Goal: Task Accomplishment & Management: Manage account settings

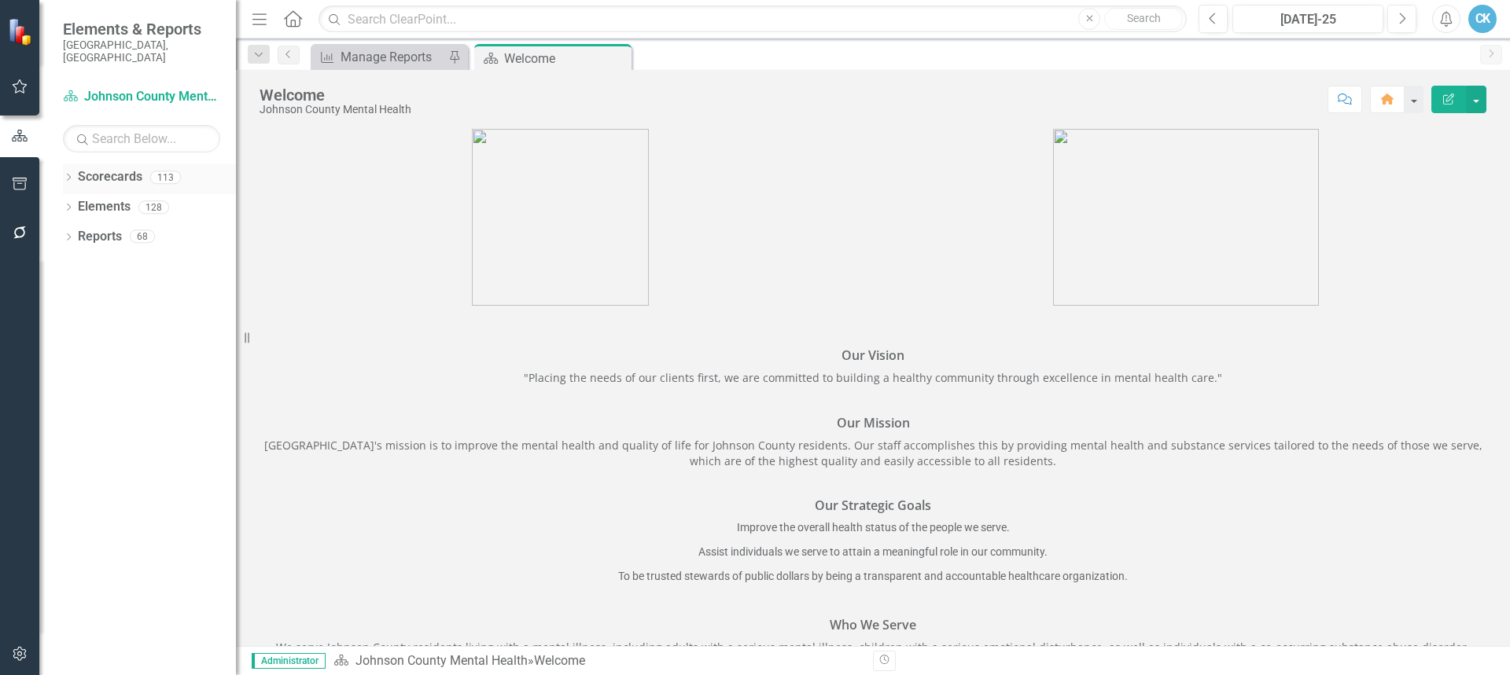
click at [63, 170] on div "Dropdown Scorecards 113 Dropdown Johnson County Government Dropdown JOCO Health…" at bounding box center [137, 419] width 197 height 511
click at [68, 175] on icon "Dropdown" at bounding box center [68, 179] width 11 height 9
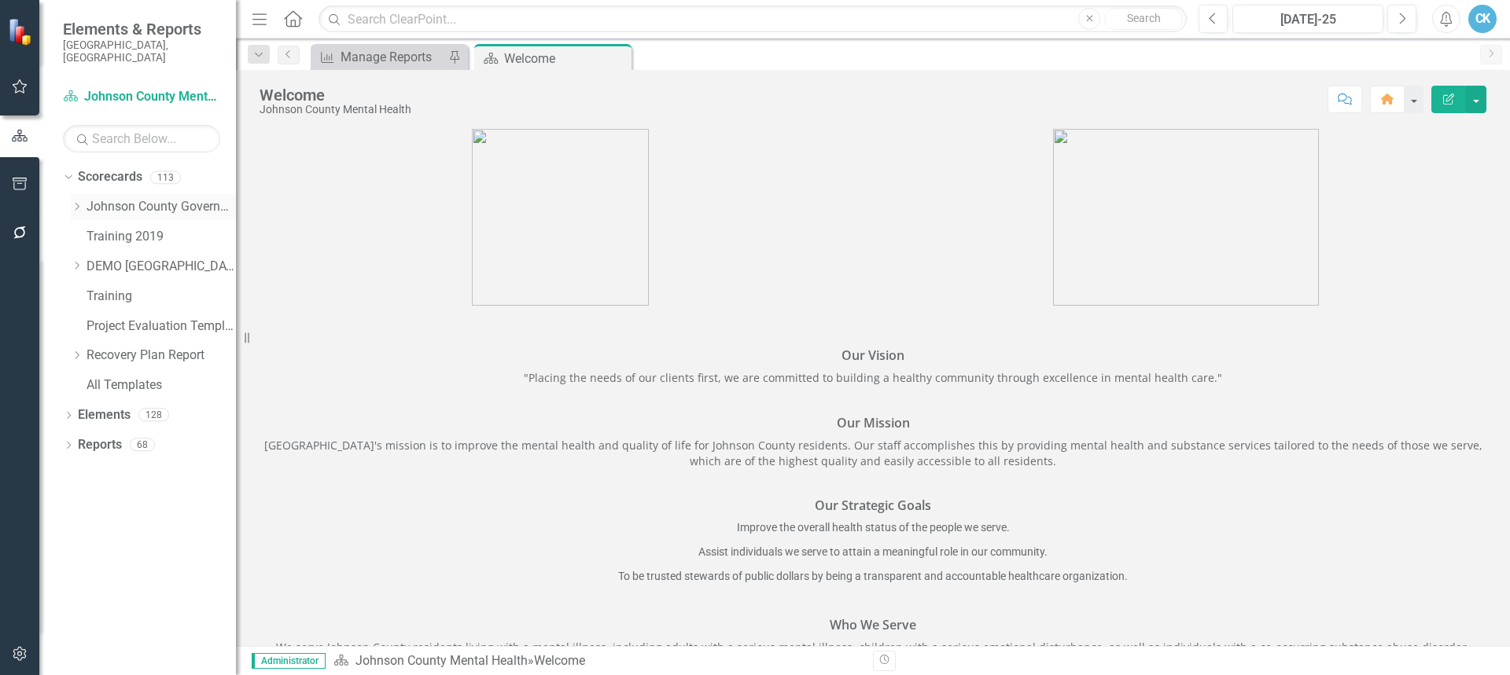
click at [76, 202] on icon "Dropdown" at bounding box center [77, 206] width 12 height 9
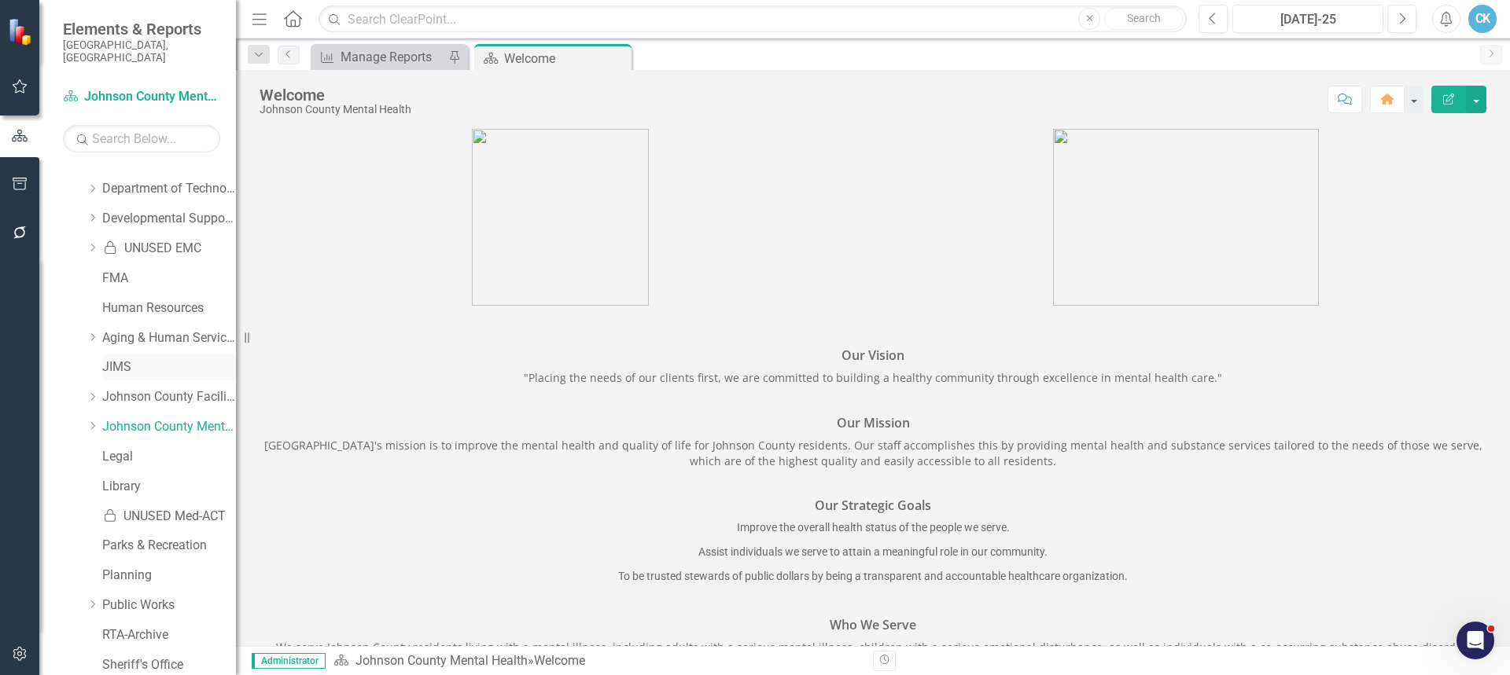
scroll to position [472, 0]
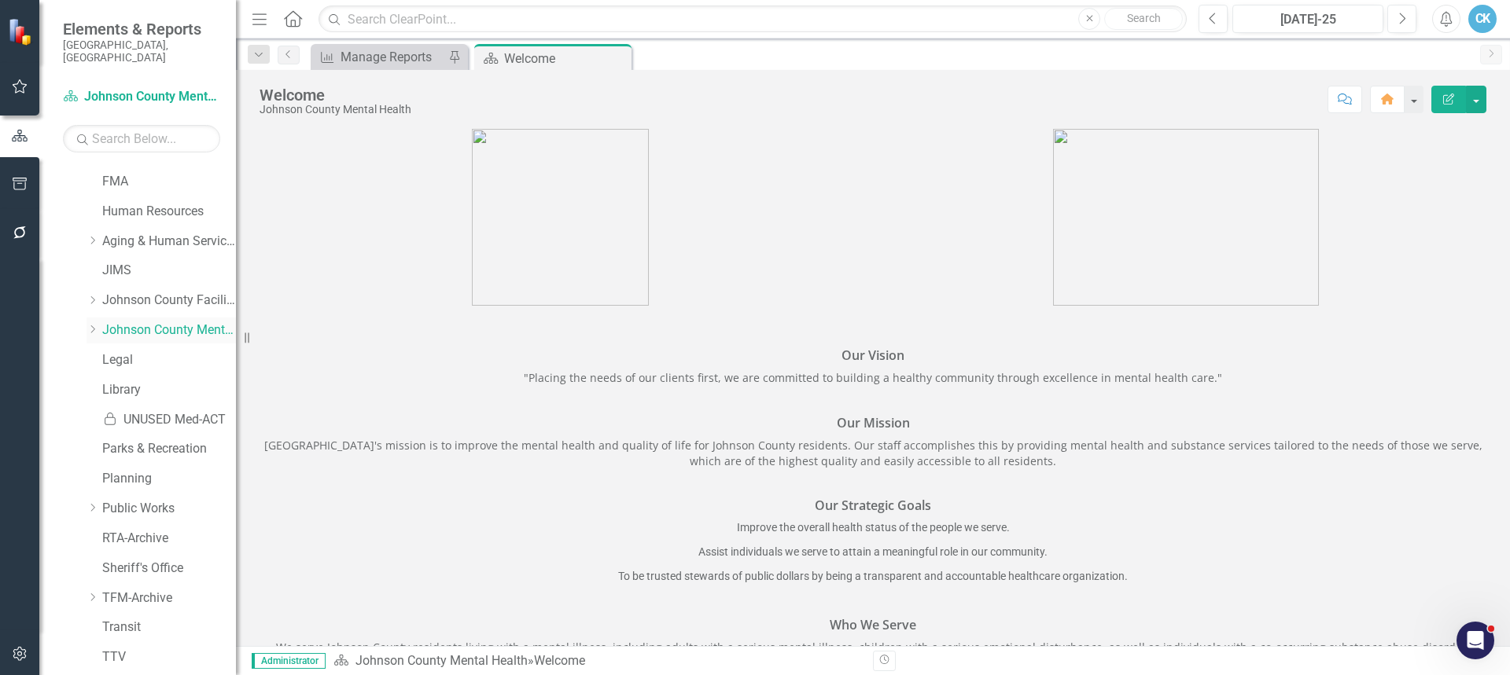
click at [93, 325] on icon "Dropdown" at bounding box center [93, 329] width 12 height 9
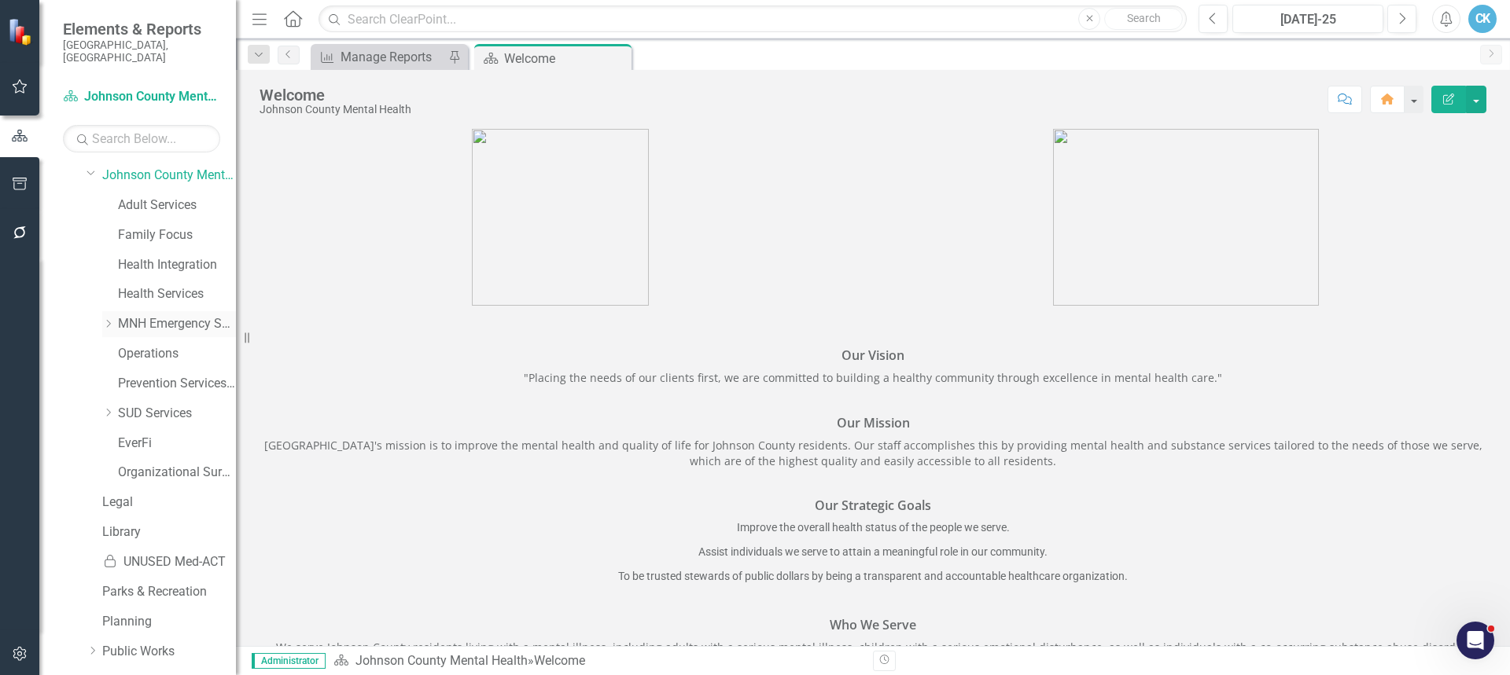
scroll to position [629, 0]
click at [149, 226] on link "Family Focus" at bounding box center [177, 233] width 118 height 18
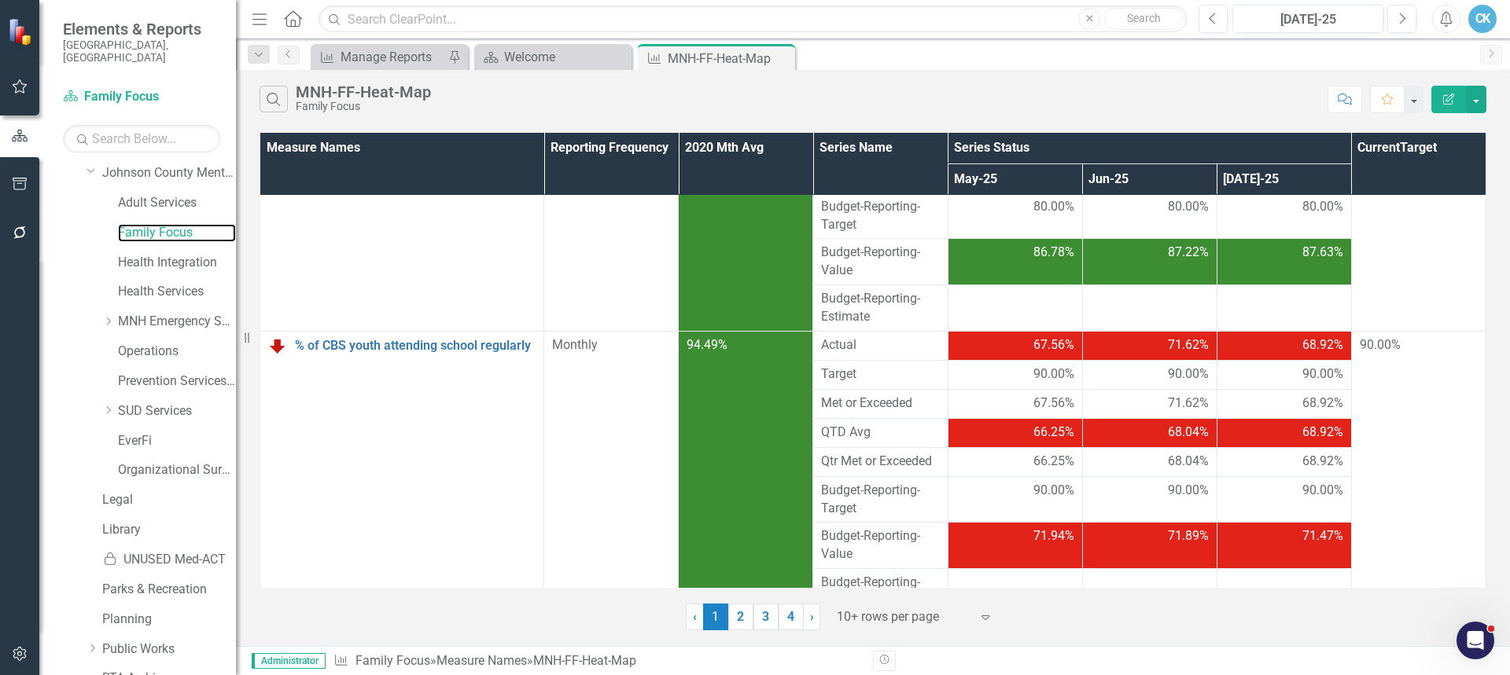
scroll to position [175, 0]
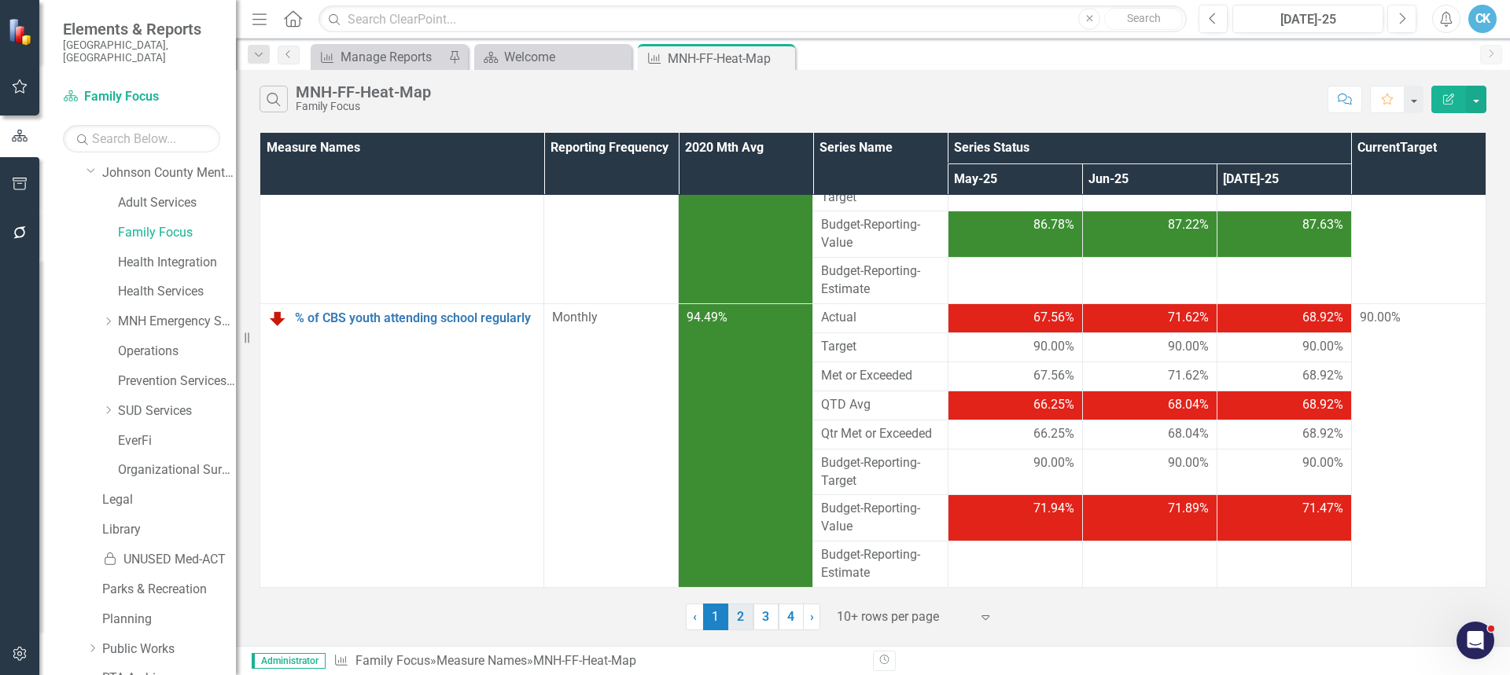
click at [734, 618] on link "2" at bounding box center [740, 617] width 25 height 27
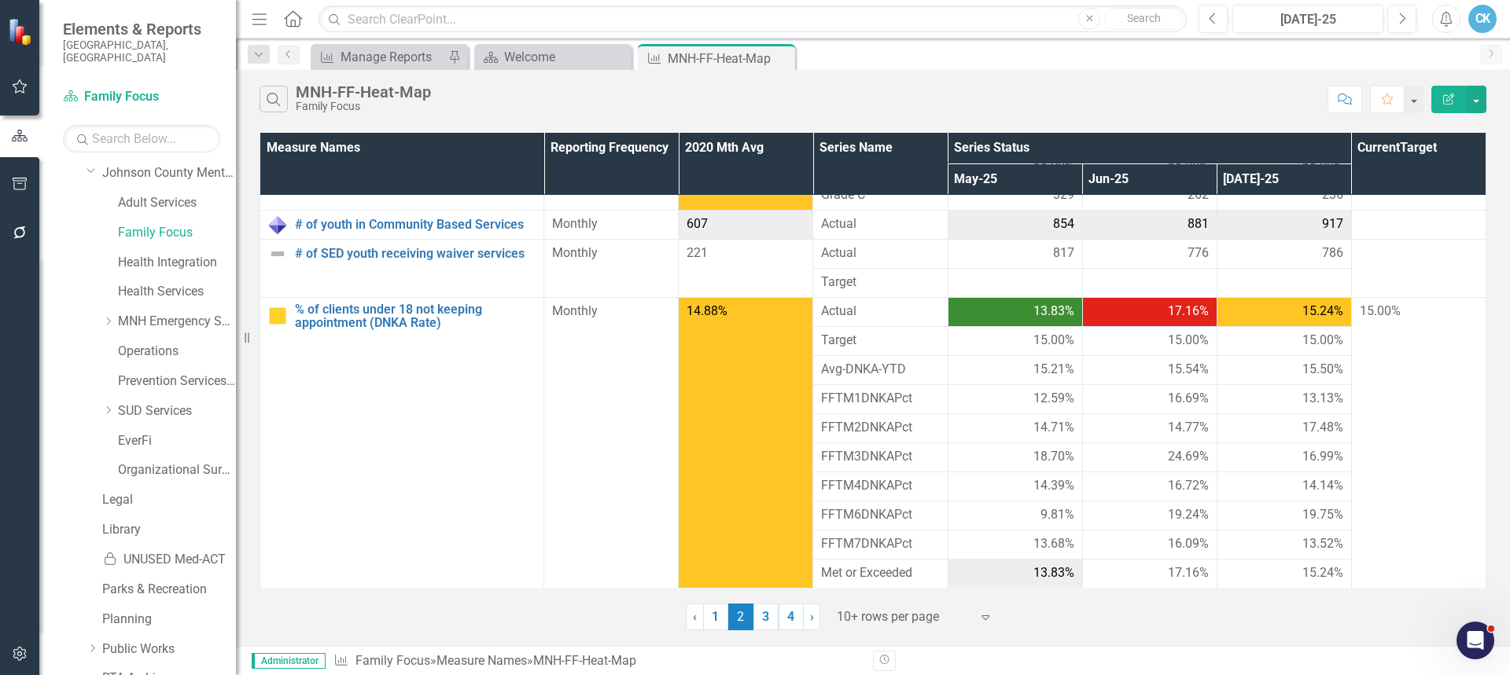
scroll to position [0, 0]
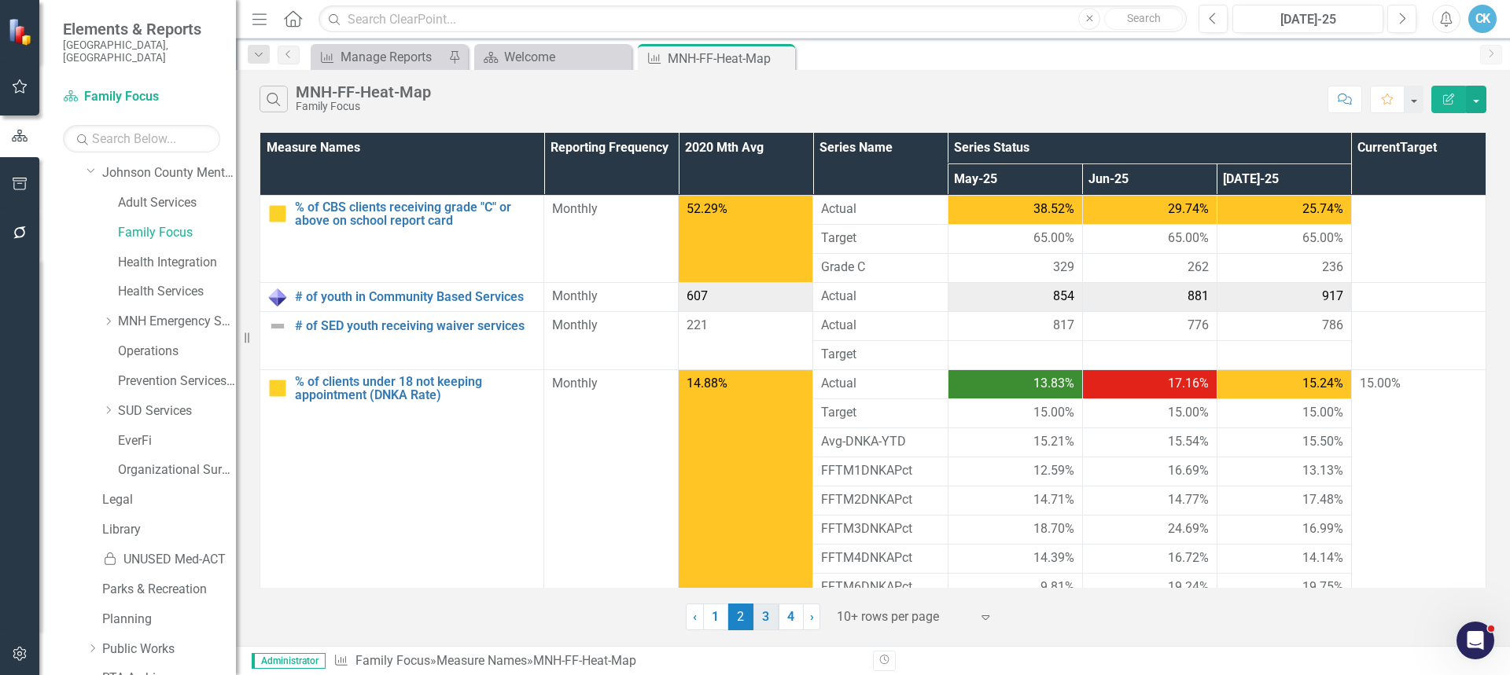
click at [771, 618] on link "3" at bounding box center [765, 617] width 25 height 27
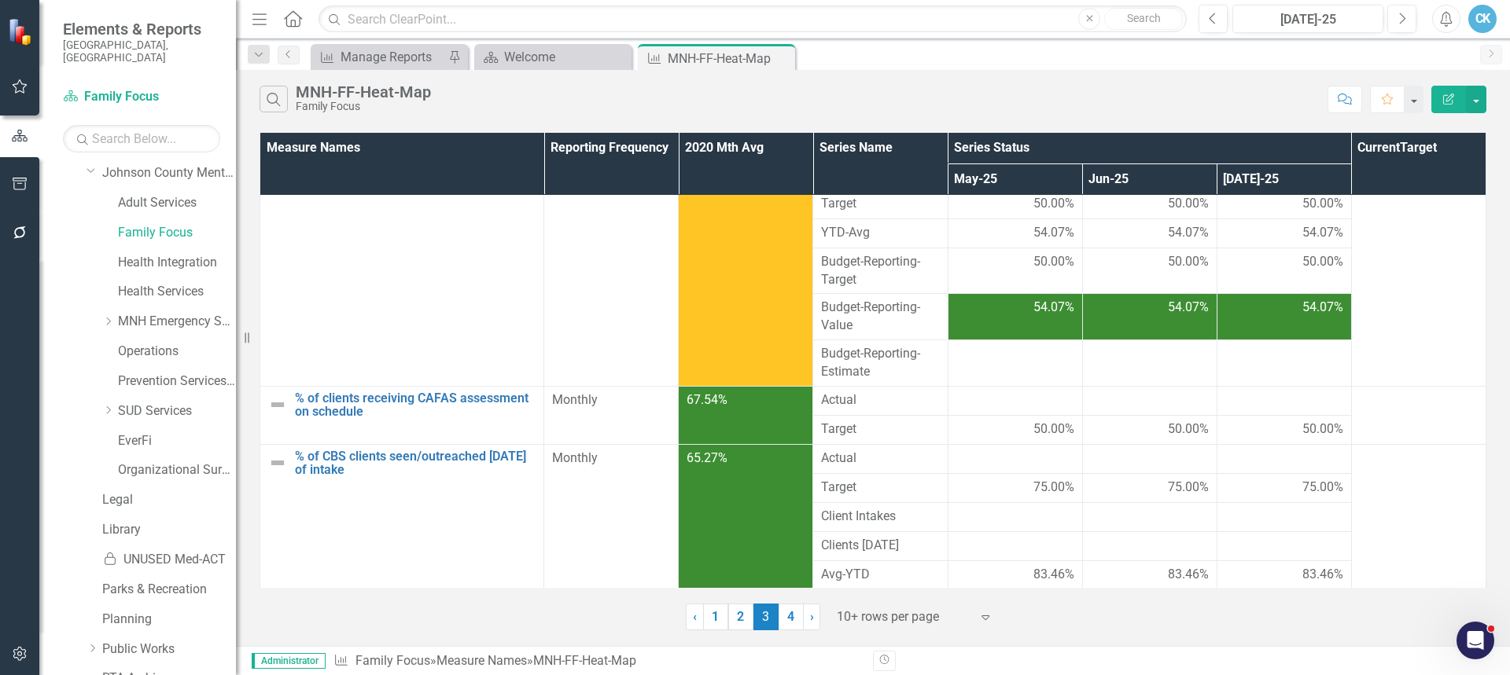
scroll to position [53, 0]
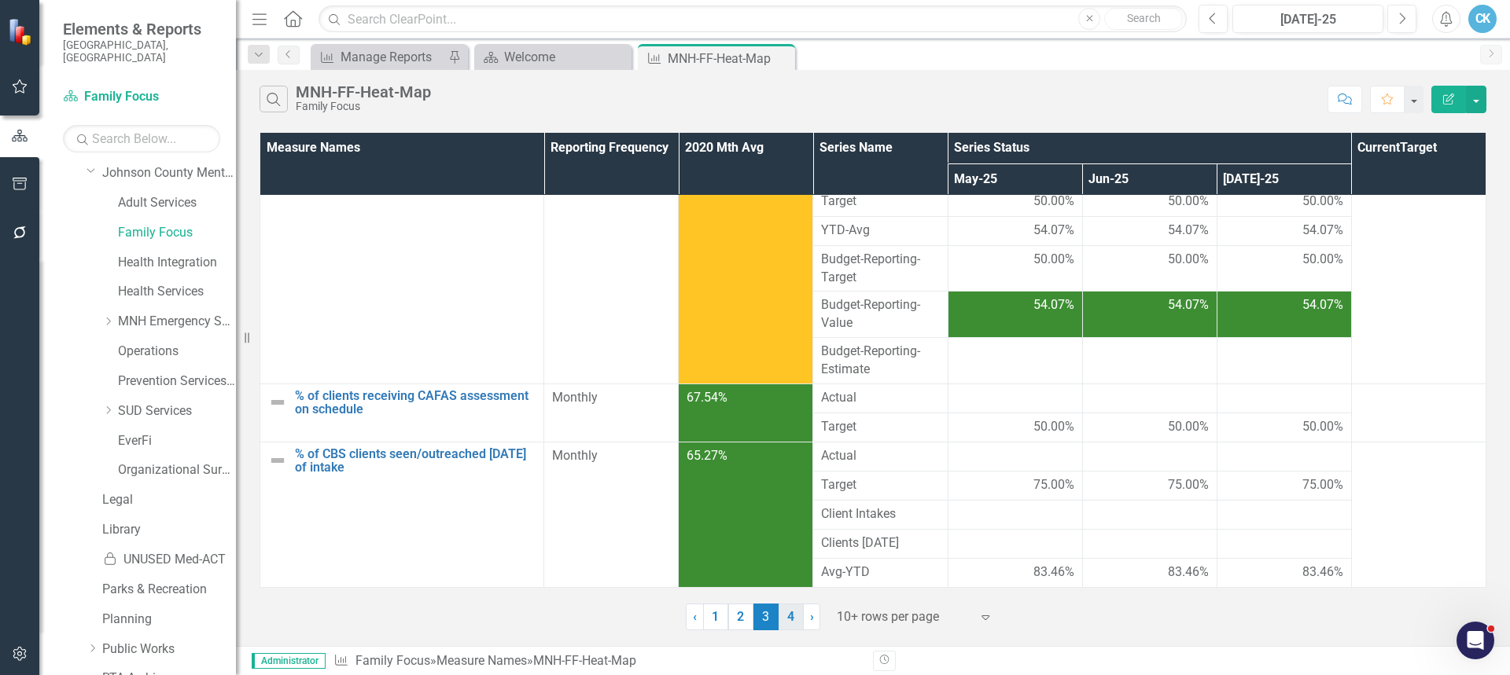
click at [793, 619] on link "4" at bounding box center [791, 617] width 25 height 27
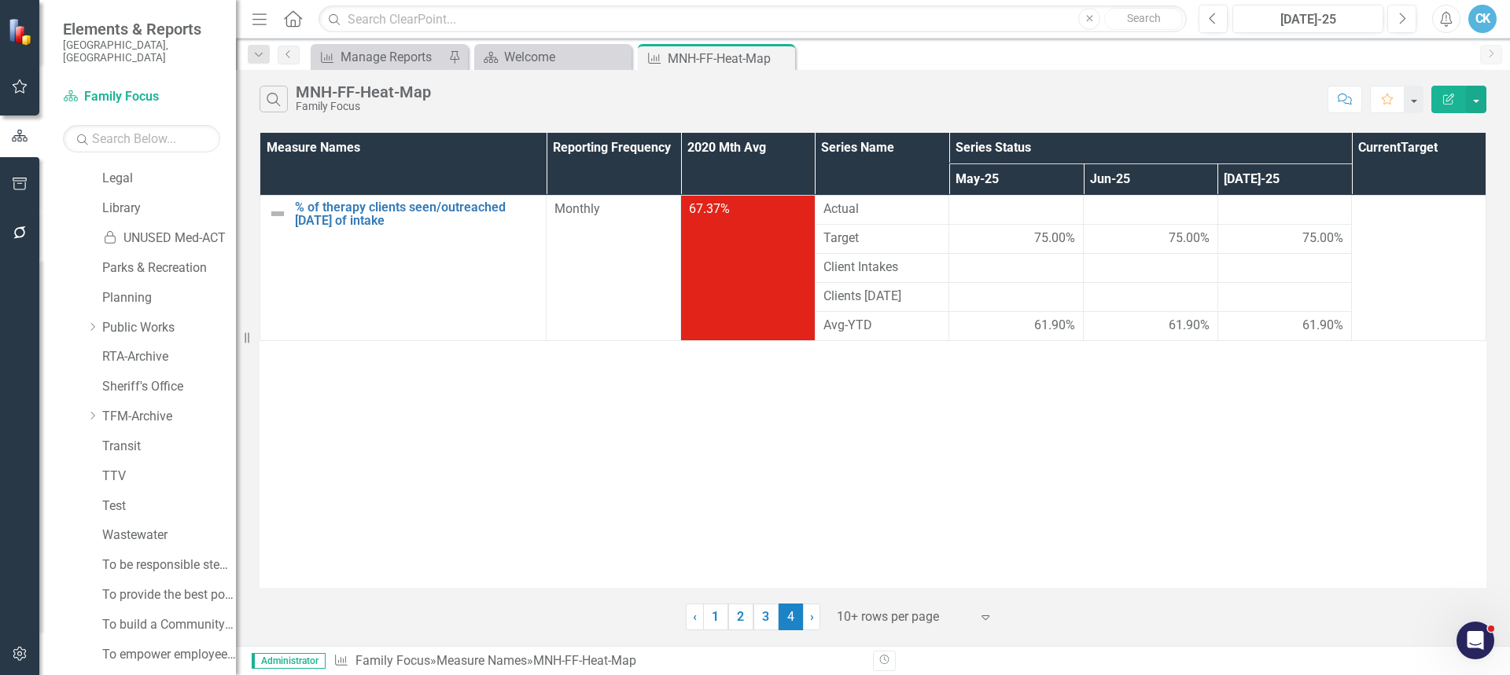
scroll to position [1172, 0]
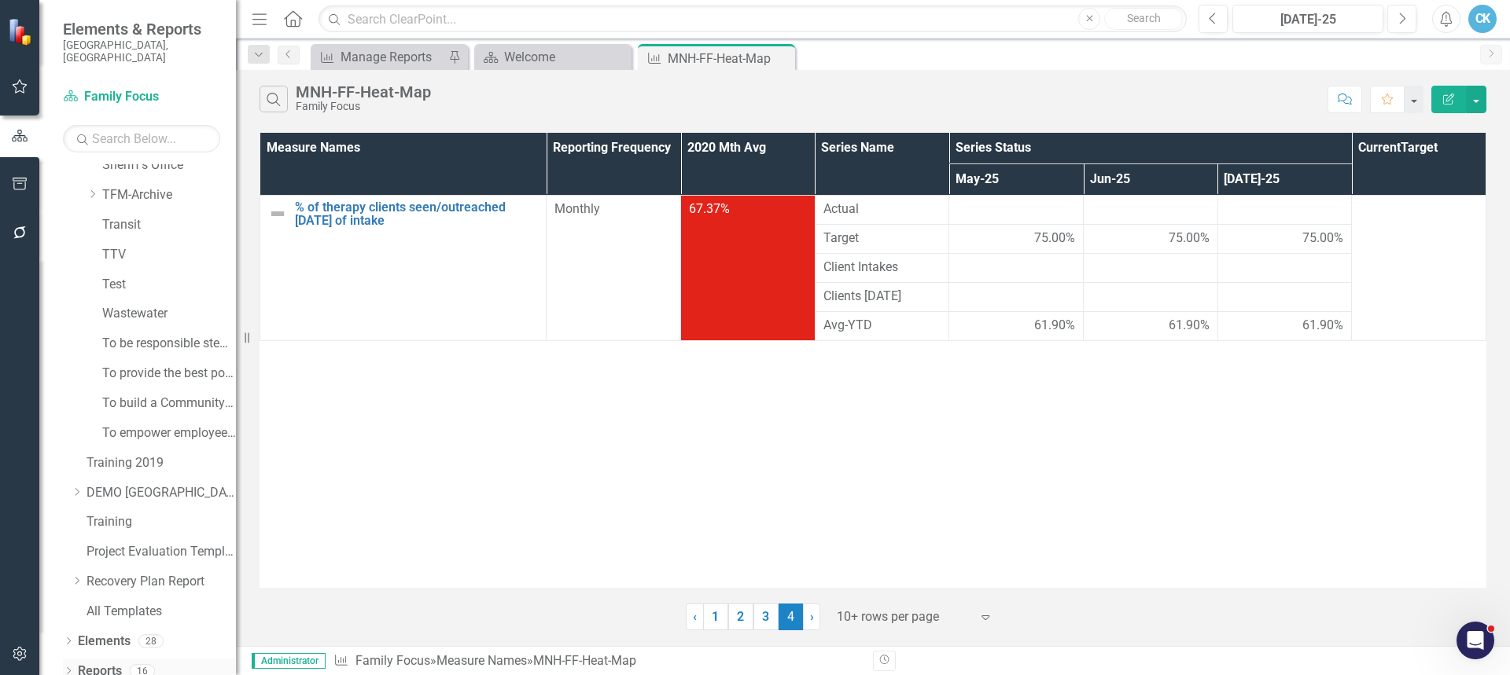
click at [66, 668] on icon "Dropdown" at bounding box center [68, 672] width 11 height 9
click at [104, 663] on link "Reports" at bounding box center [100, 672] width 44 height 18
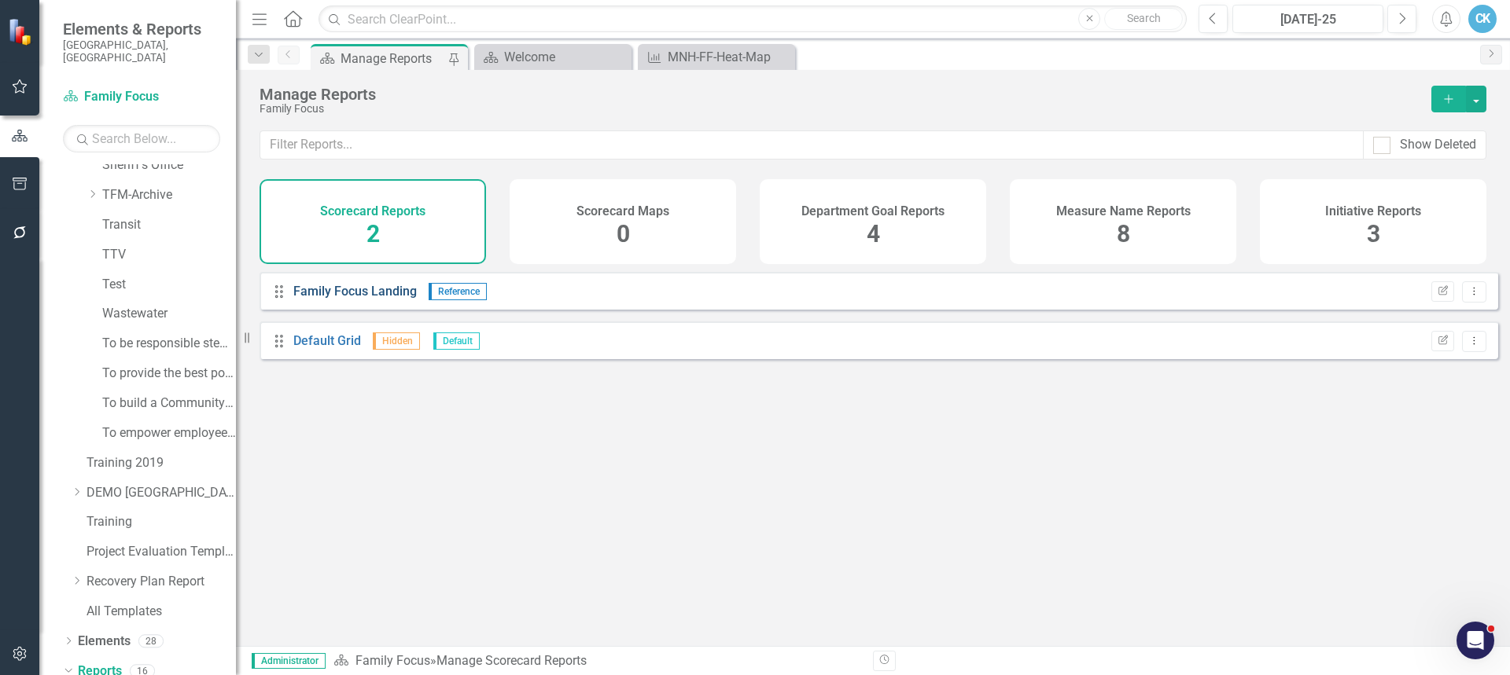
click at [353, 299] on link "Family Focus Landing" at bounding box center [354, 291] width 123 height 15
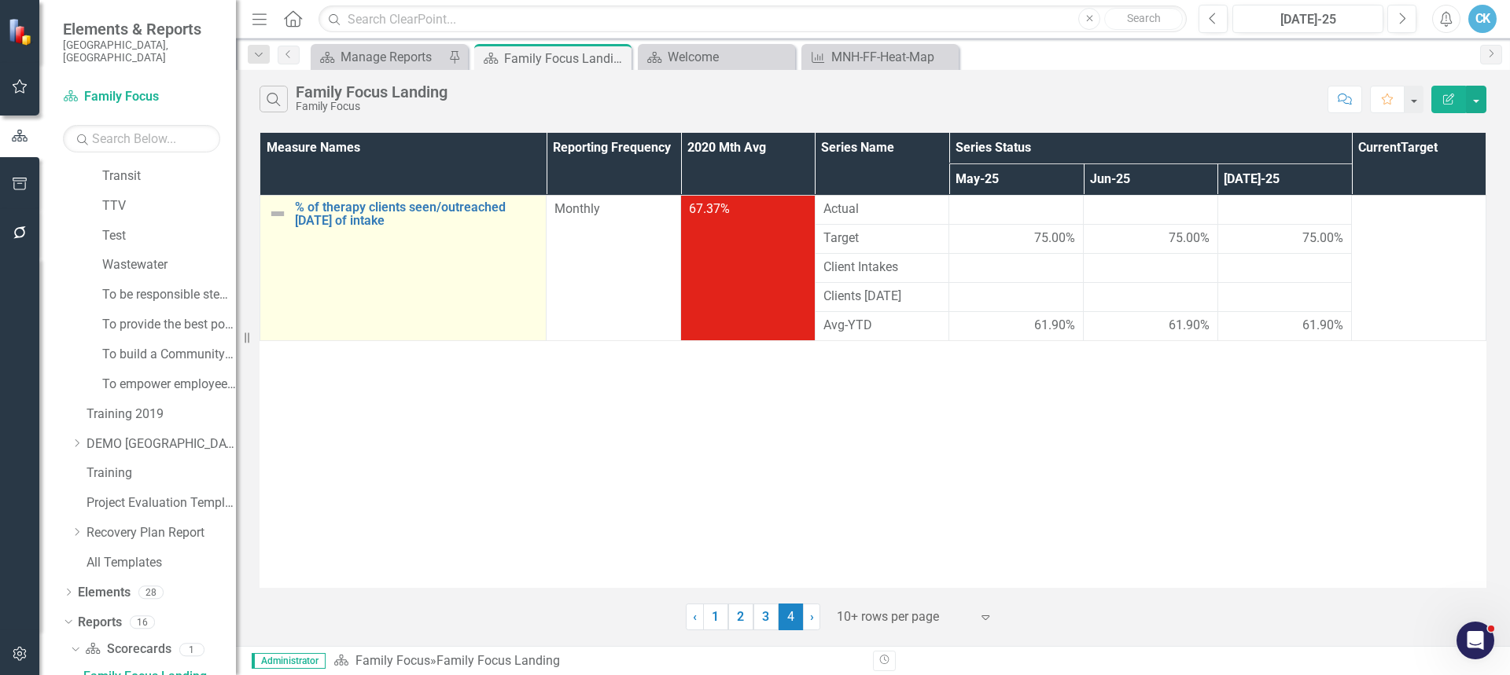
scroll to position [1223, 0]
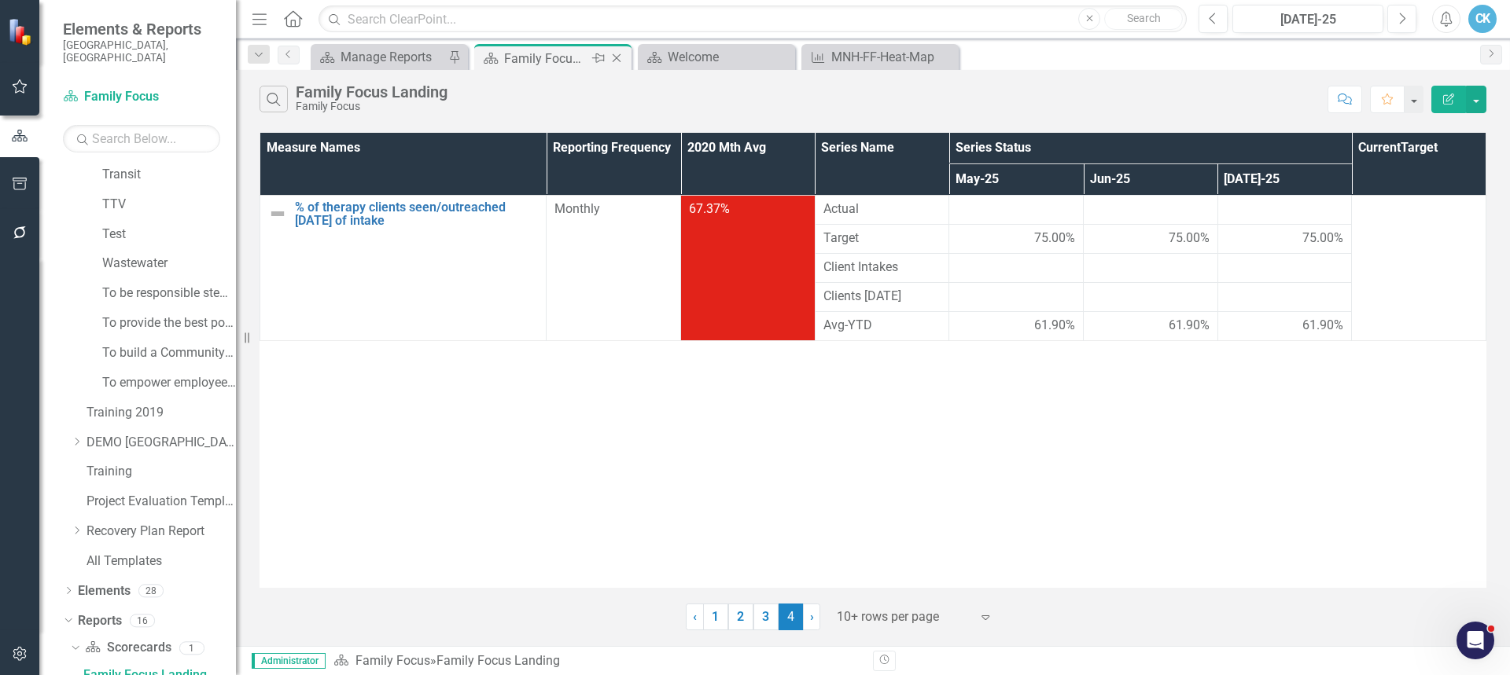
click at [586, 59] on div "Family Focus Landing" at bounding box center [546, 59] width 84 height 20
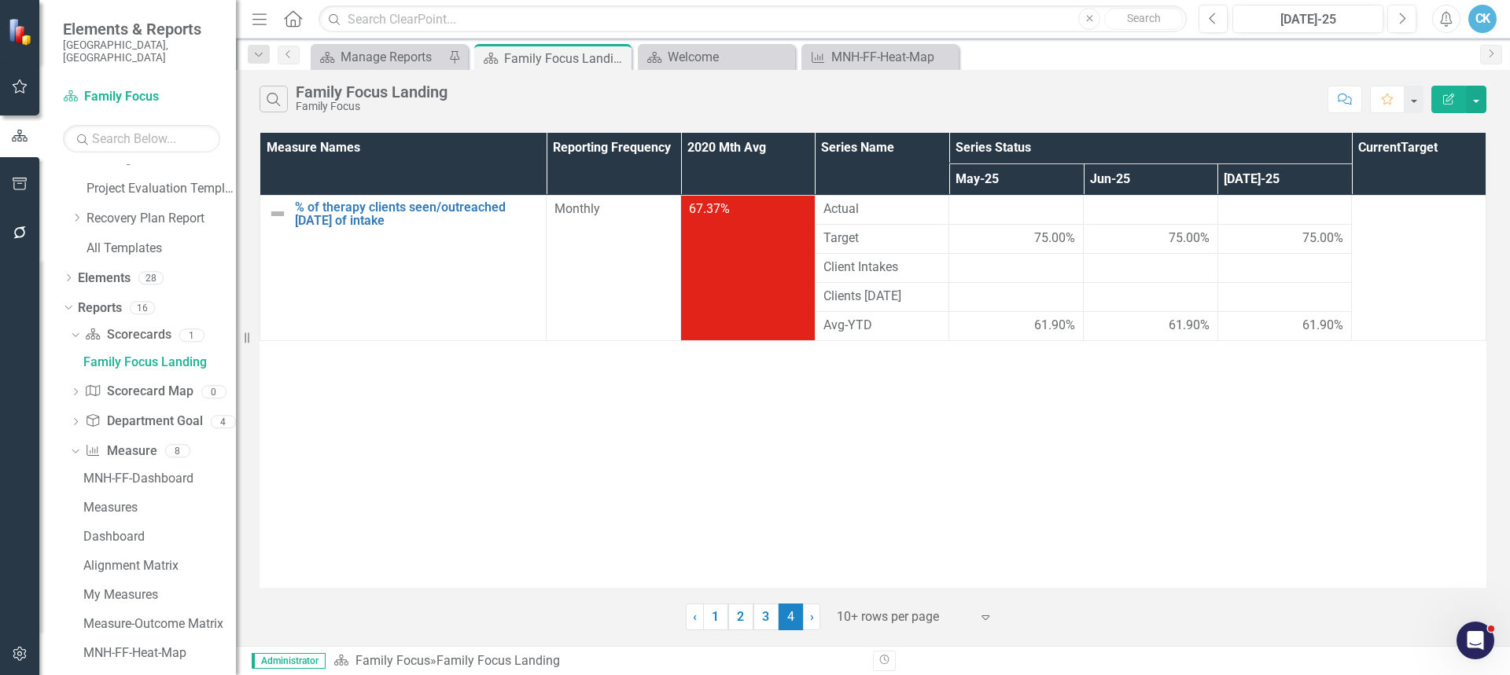
scroll to position [1542, 0]
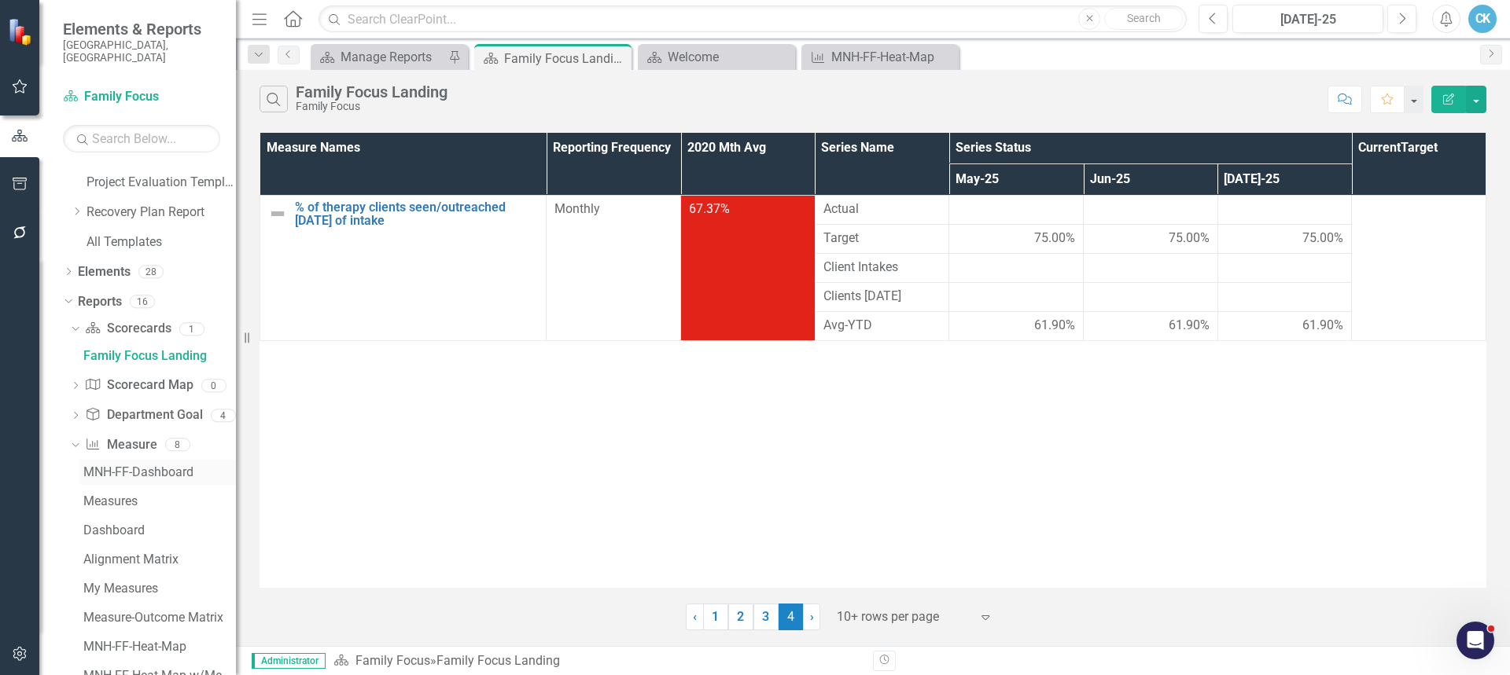
click at [153, 466] on div "MNH-FF-Dashboard" at bounding box center [159, 473] width 153 height 14
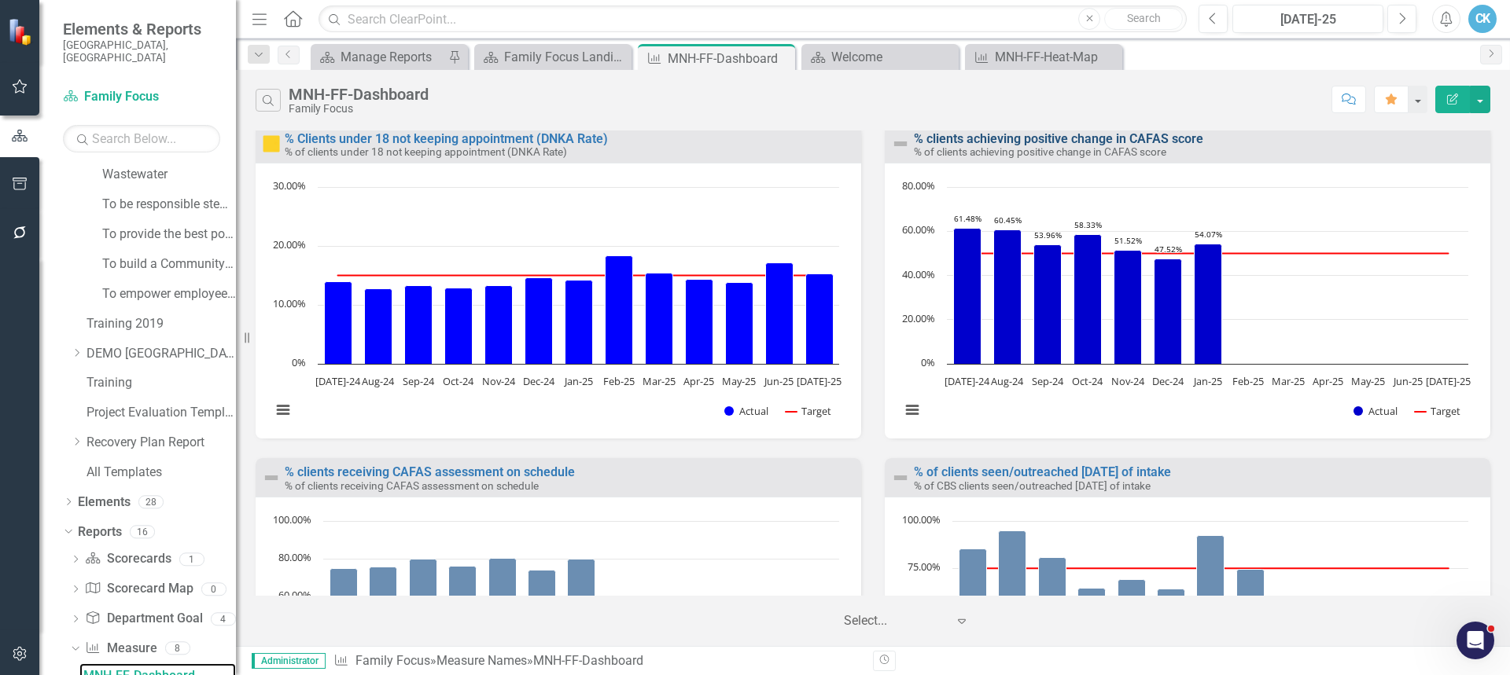
scroll to position [653, 0]
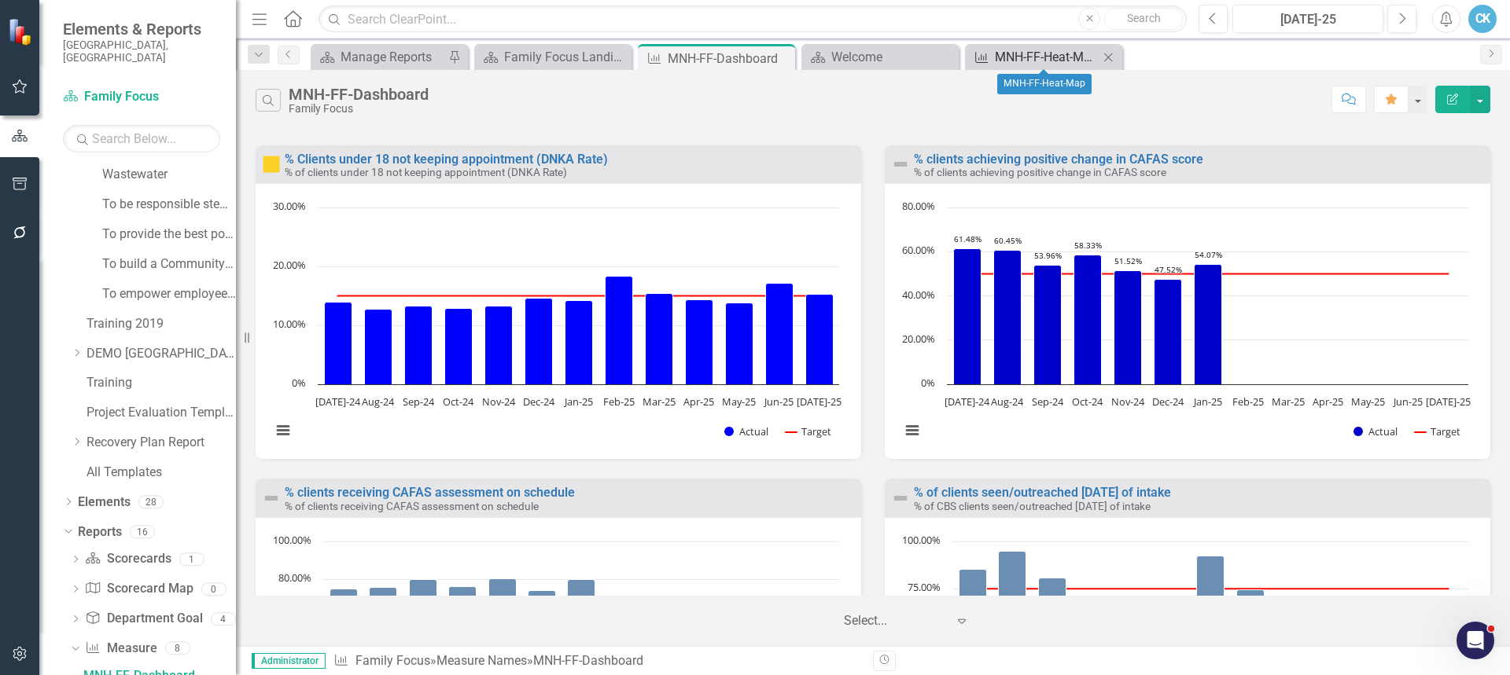
click at [1048, 49] on div "MNH-FF-Heat-Map" at bounding box center [1047, 57] width 104 height 20
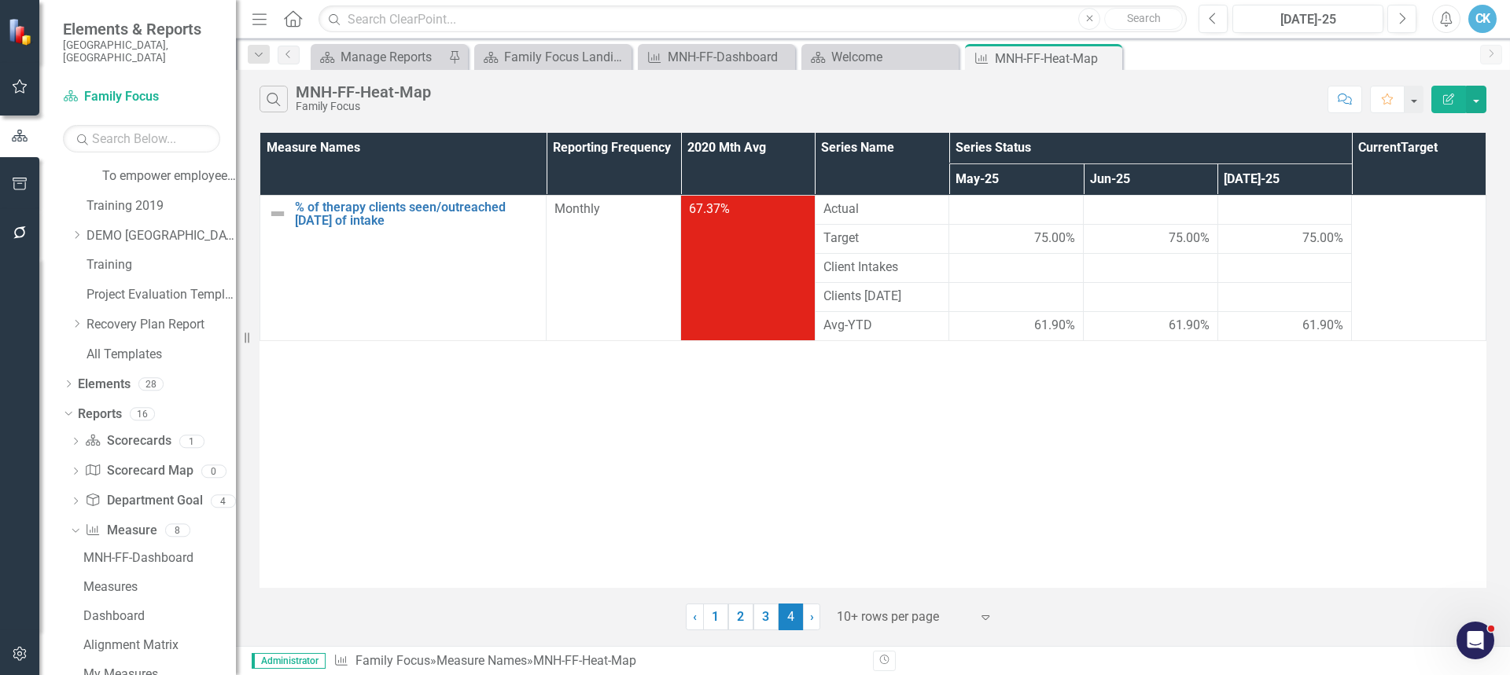
scroll to position [1486, 0]
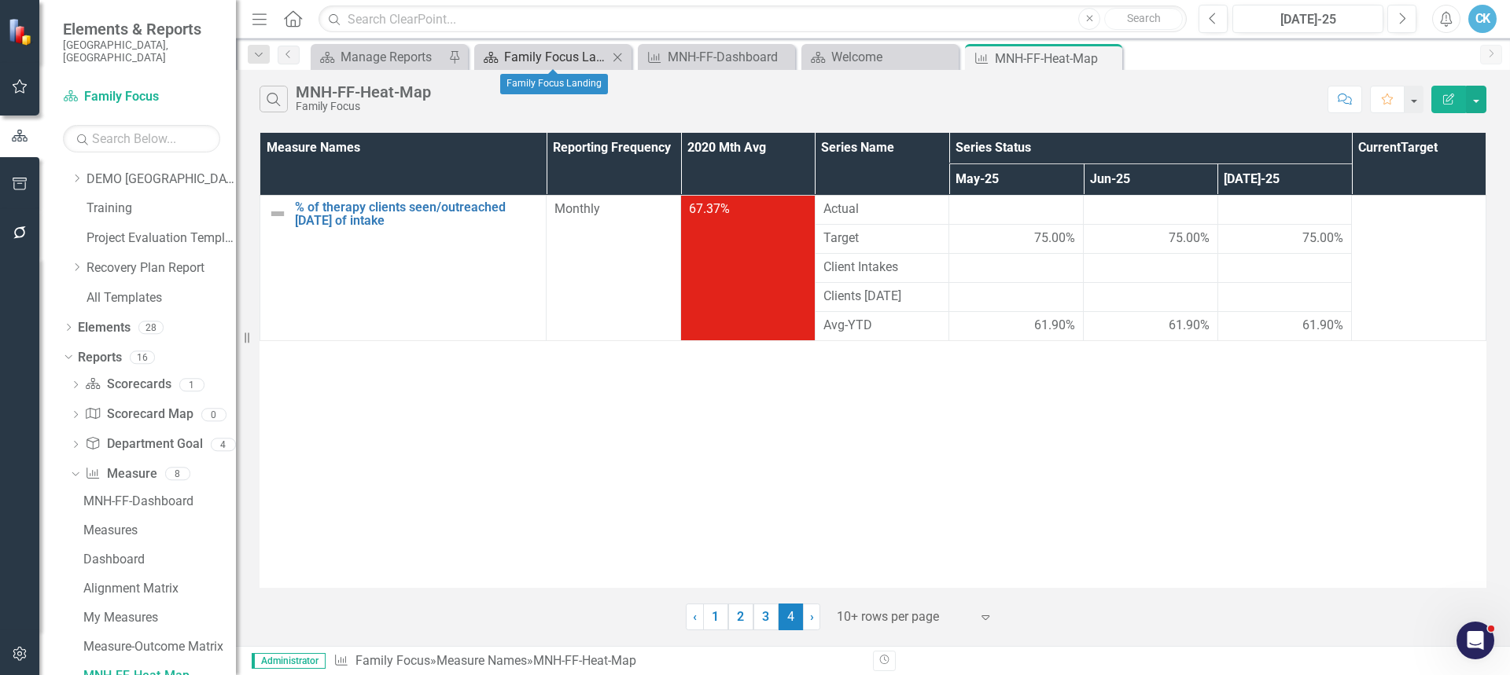
click at [572, 57] on div "Family Focus Landing" at bounding box center [556, 57] width 104 height 20
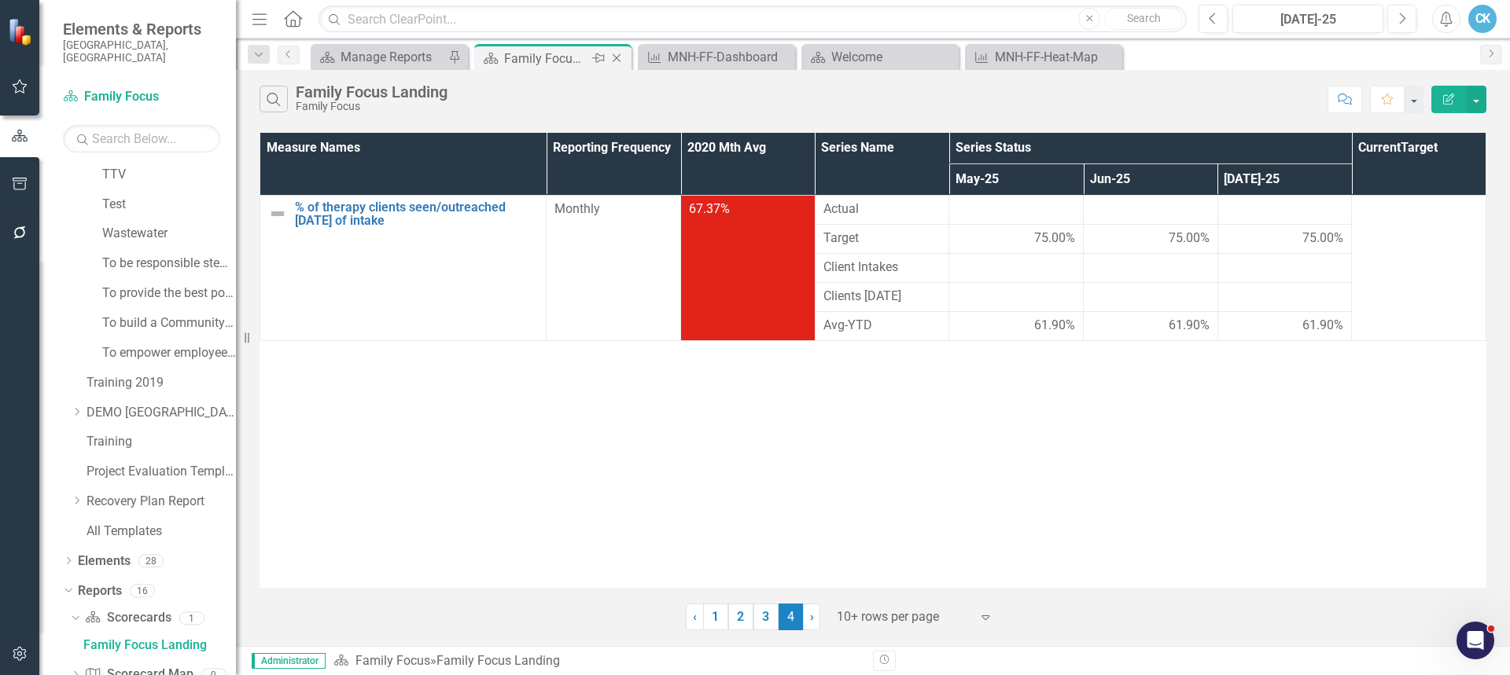
scroll to position [1223, 0]
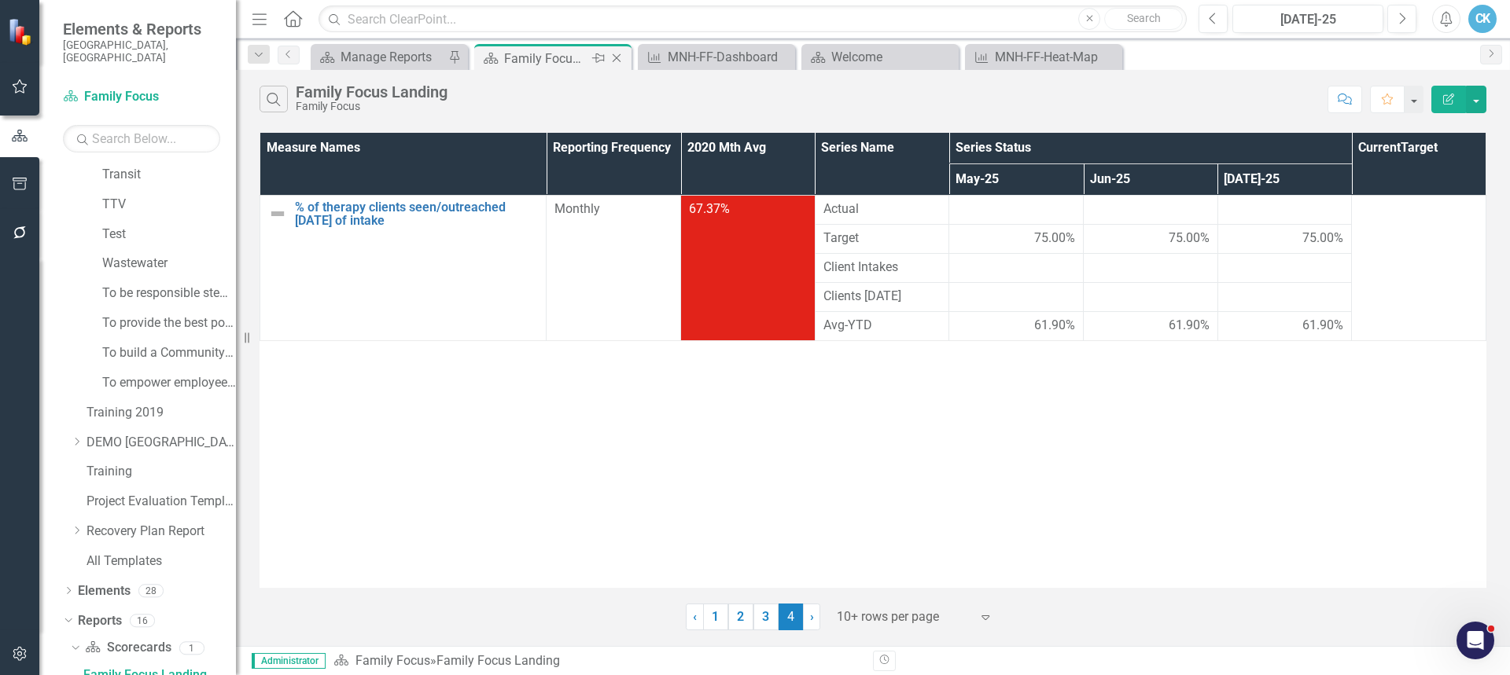
click at [617, 59] on icon at bounding box center [617, 58] width 9 height 9
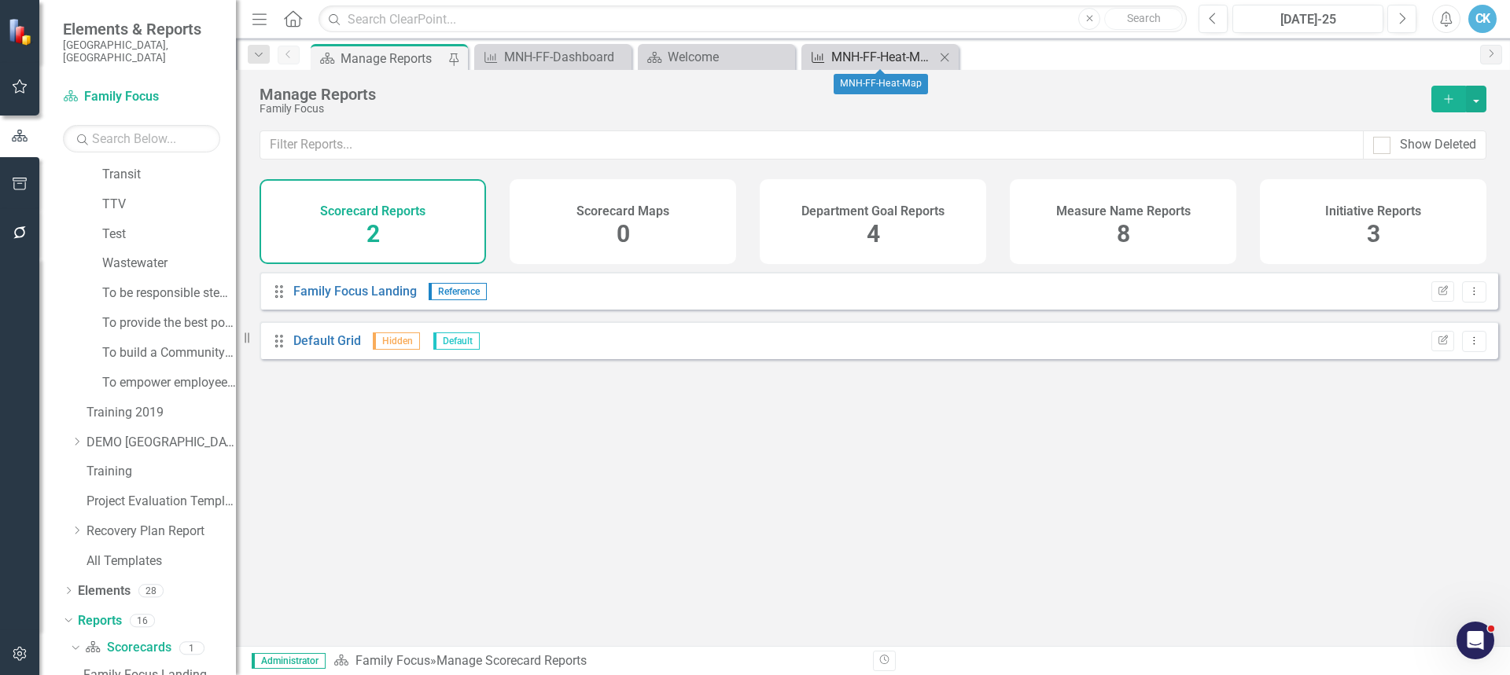
click at [860, 57] on div "MNH-FF-Heat-Map" at bounding box center [883, 57] width 104 height 20
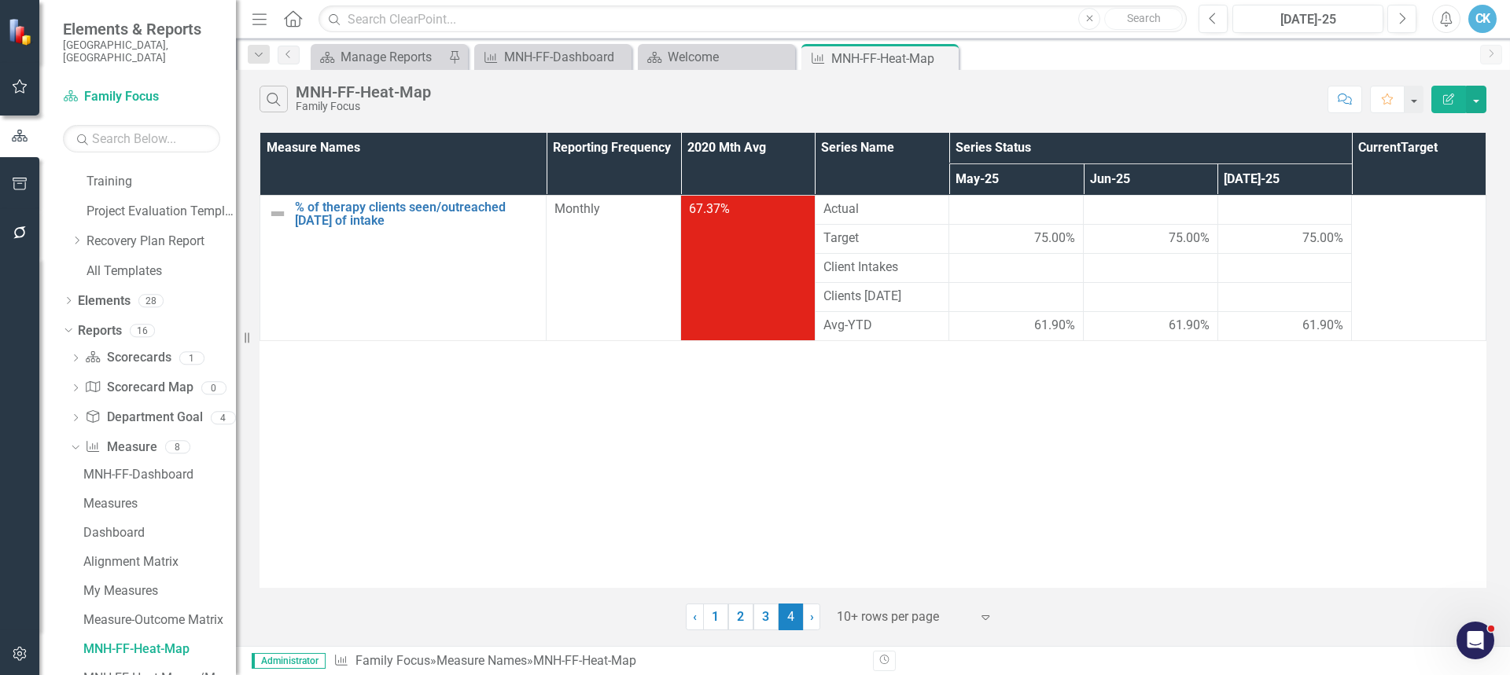
scroll to position [1486, 0]
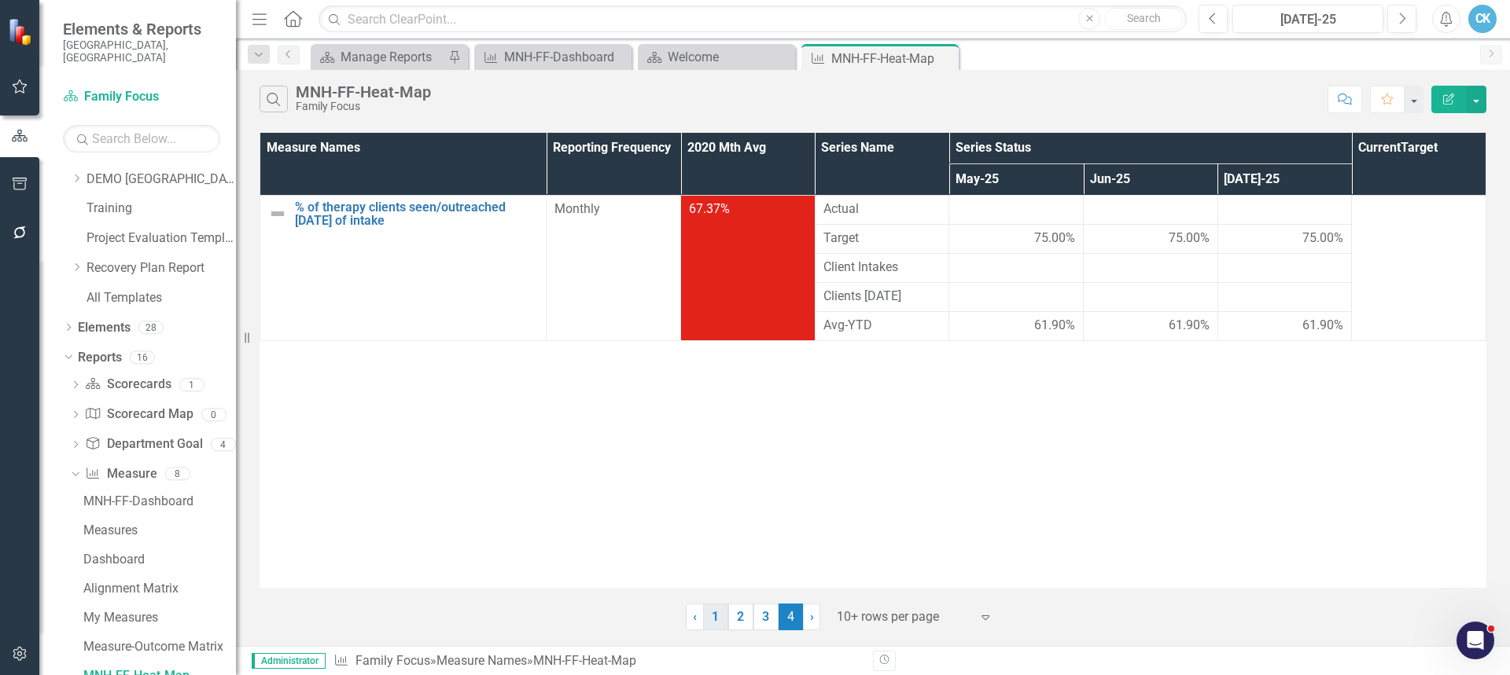
click at [716, 621] on link "1" at bounding box center [715, 617] width 25 height 27
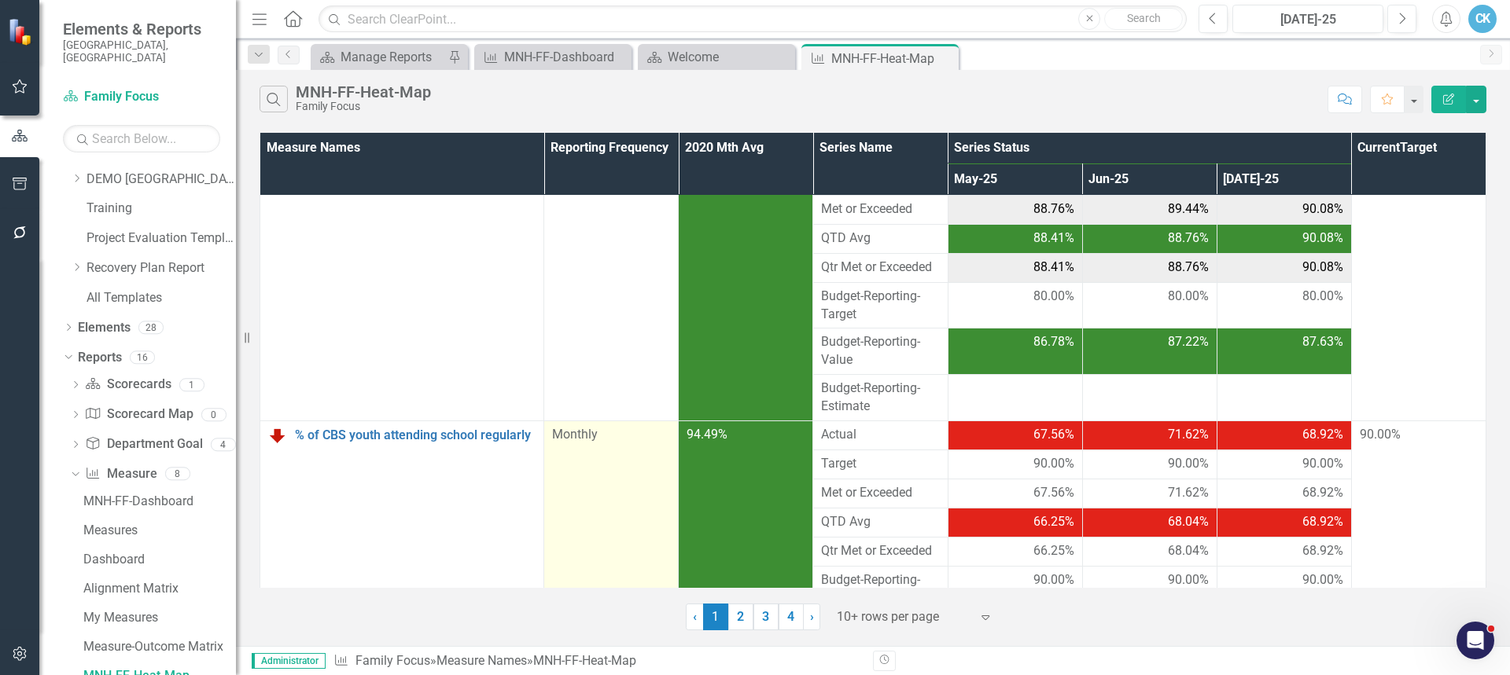
scroll to position [175, 0]
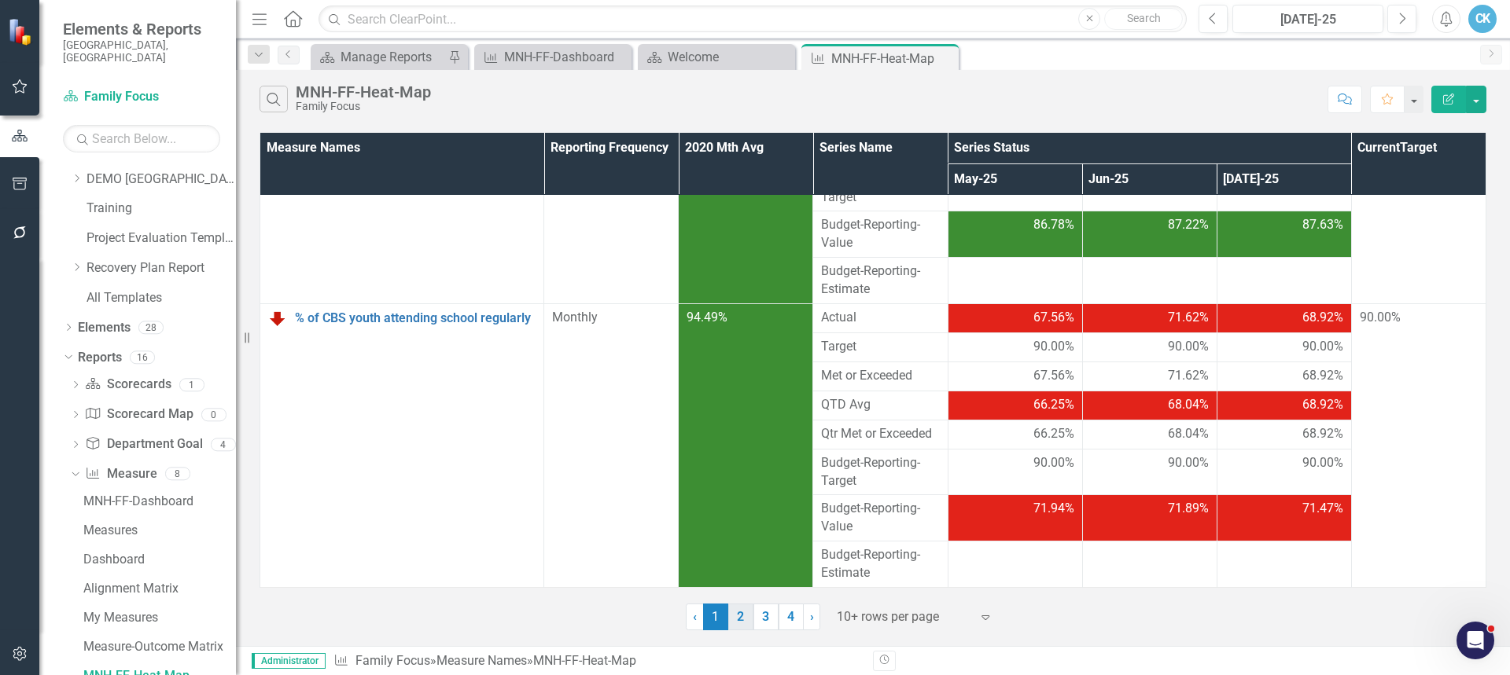
click at [744, 616] on link "2" at bounding box center [740, 617] width 25 height 27
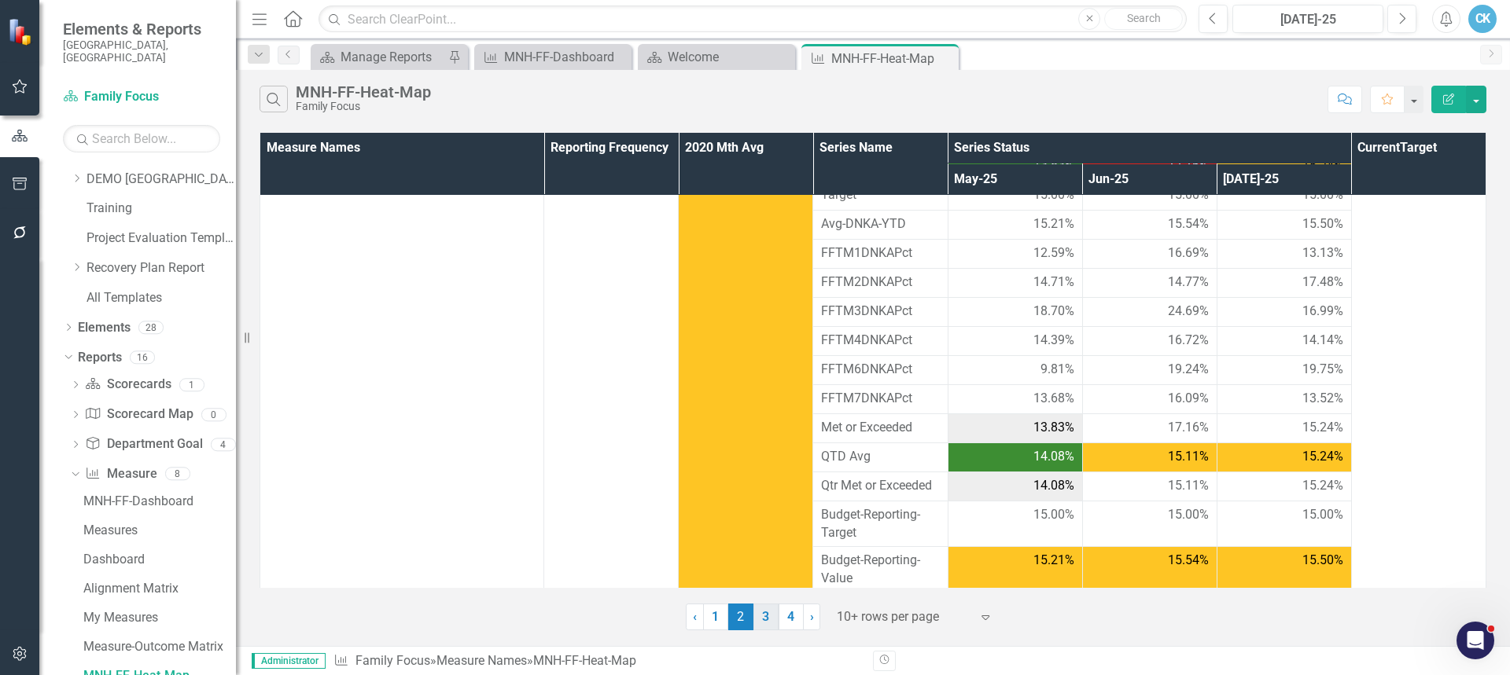
scroll to position [236, 0]
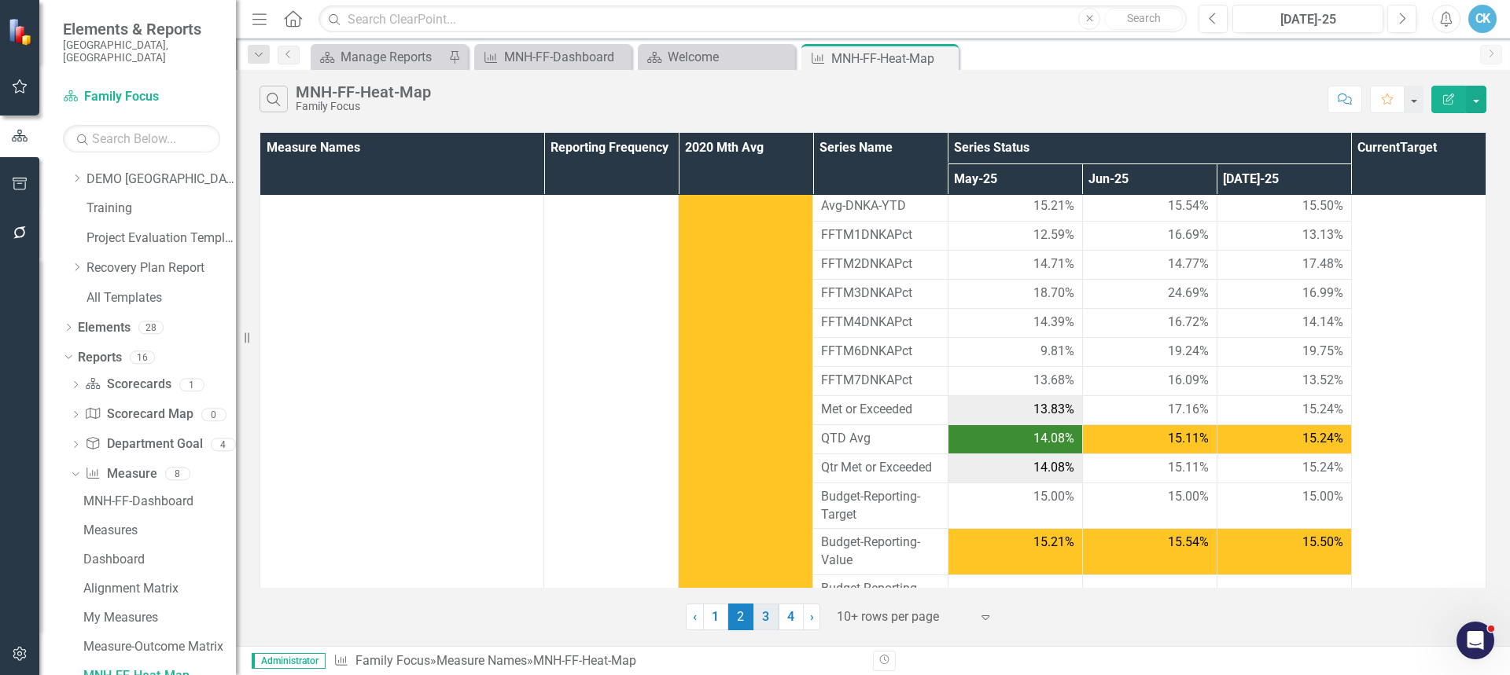
click at [762, 624] on link "3" at bounding box center [765, 617] width 25 height 27
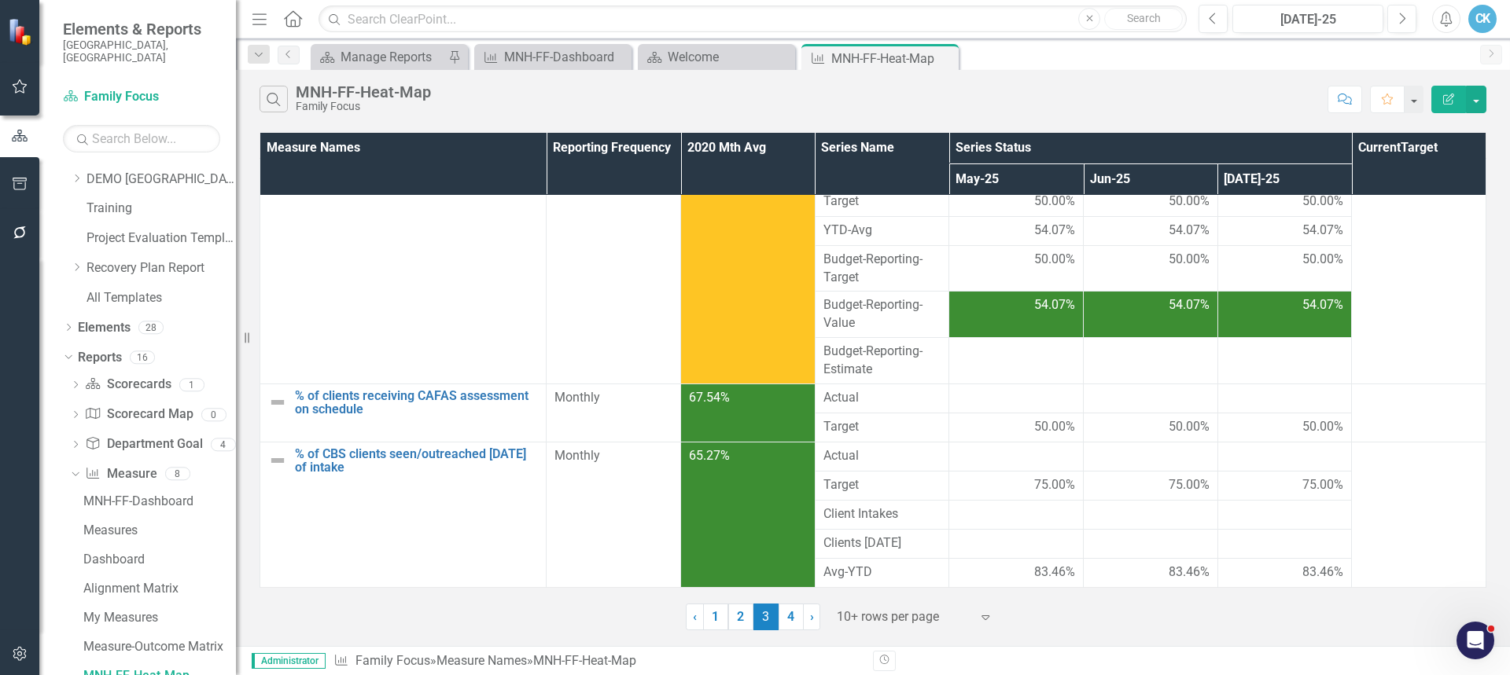
scroll to position [0, 0]
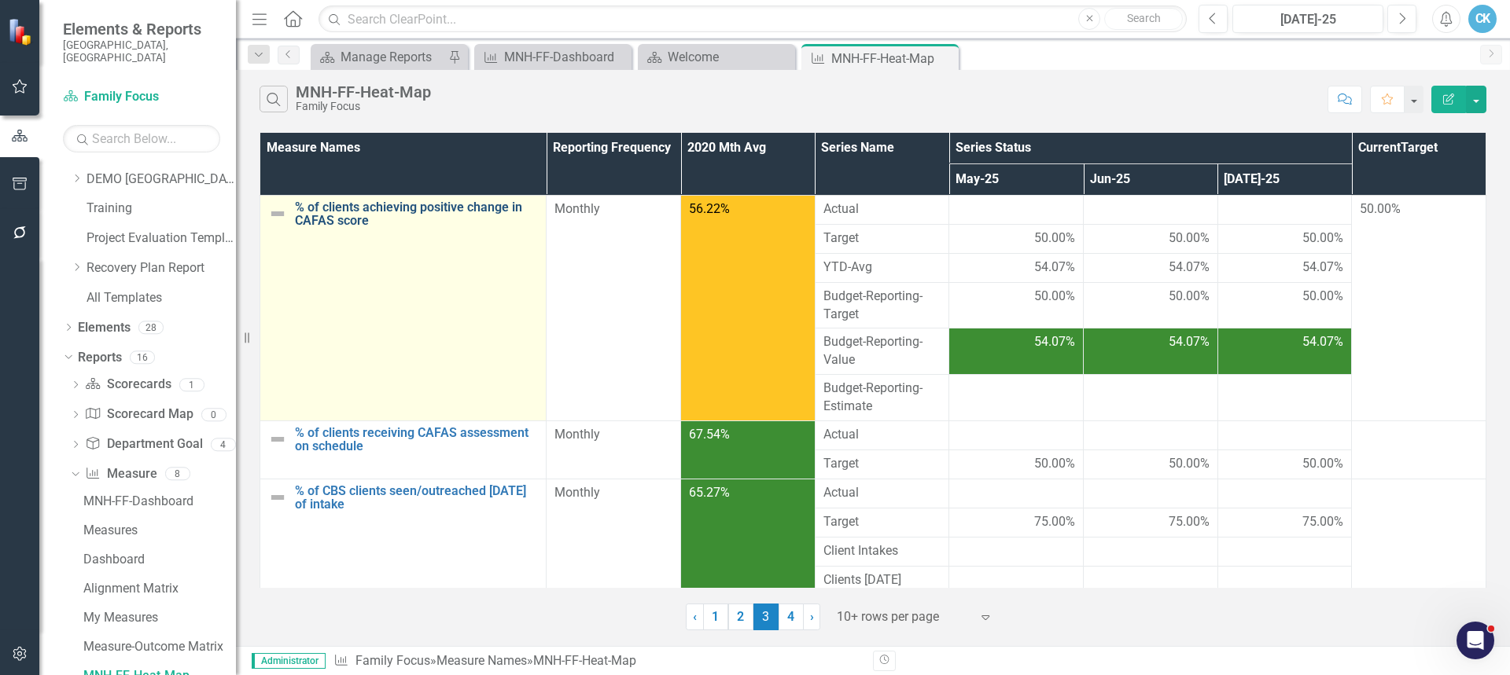
click at [363, 211] on link "% of clients achieving positive change in CAFAS score" at bounding box center [416, 215] width 243 height 28
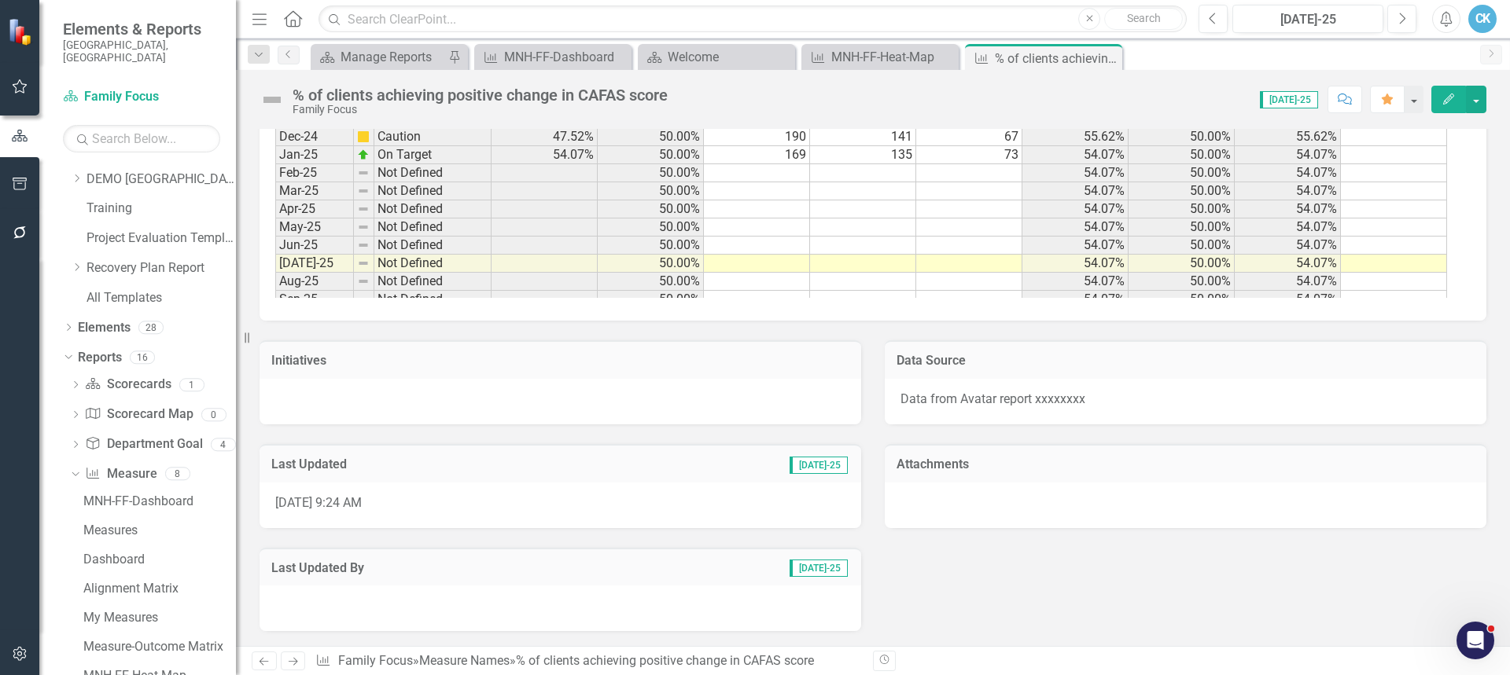
drag, startPoint x: 1104, startPoint y: 59, endPoint x: 1069, endPoint y: 65, distance: 35.2
click at [0, 0] on icon "Close" at bounding box center [0, 0] width 0 height 0
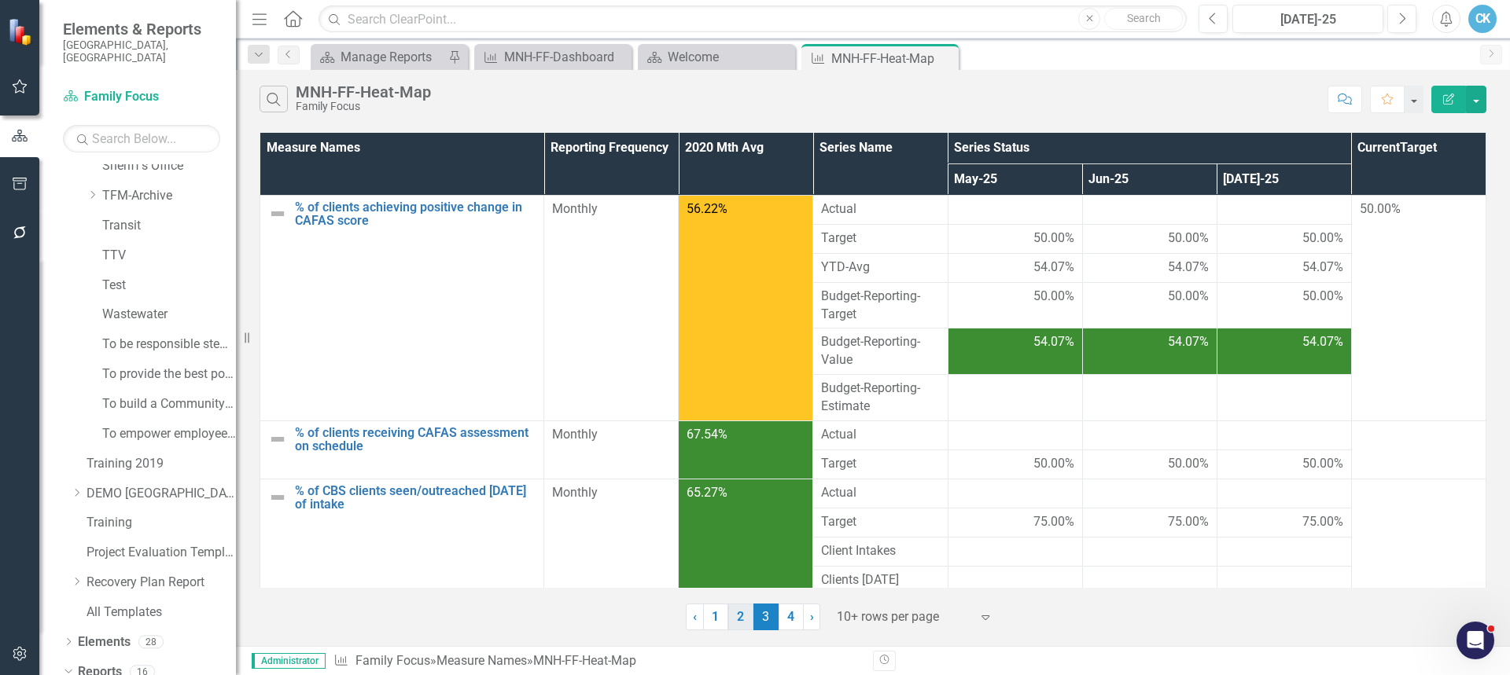
click at [745, 614] on link "2" at bounding box center [740, 617] width 25 height 27
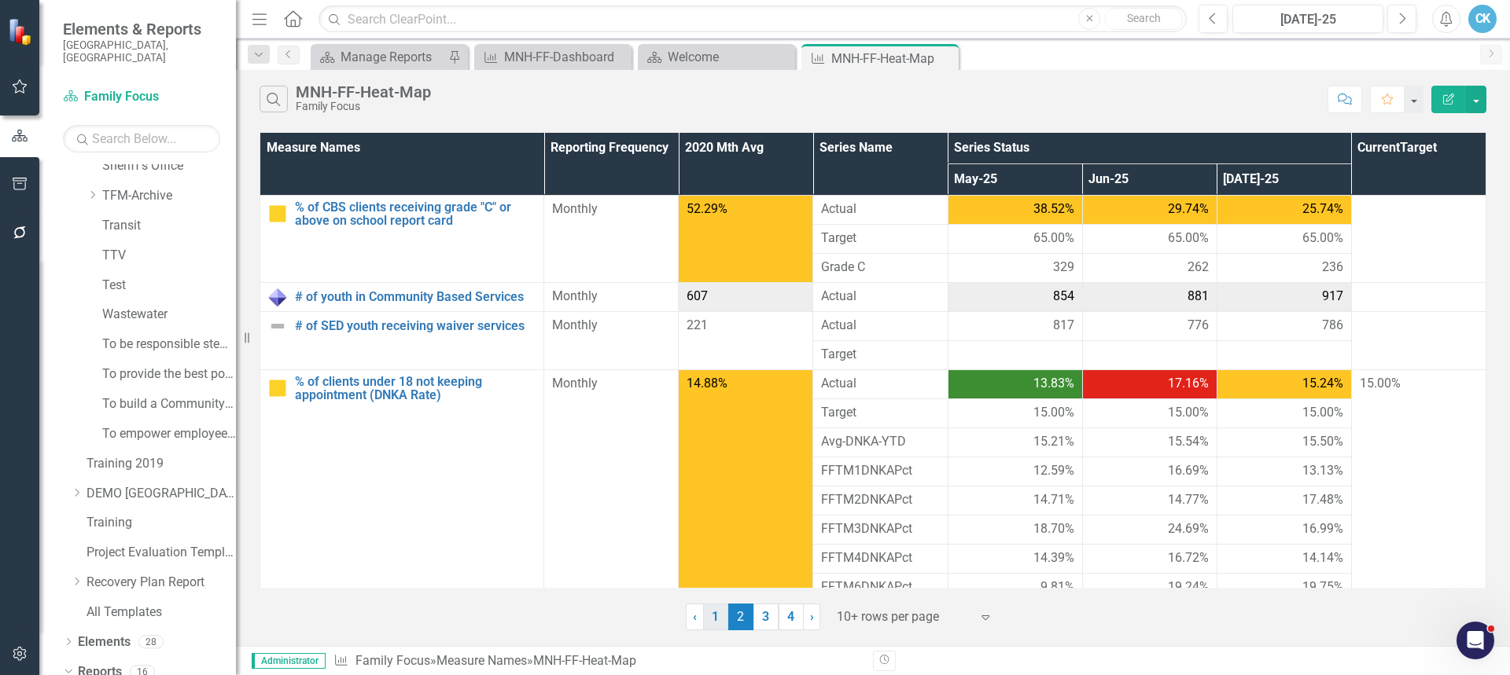
click at [716, 620] on link "1" at bounding box center [715, 617] width 25 height 27
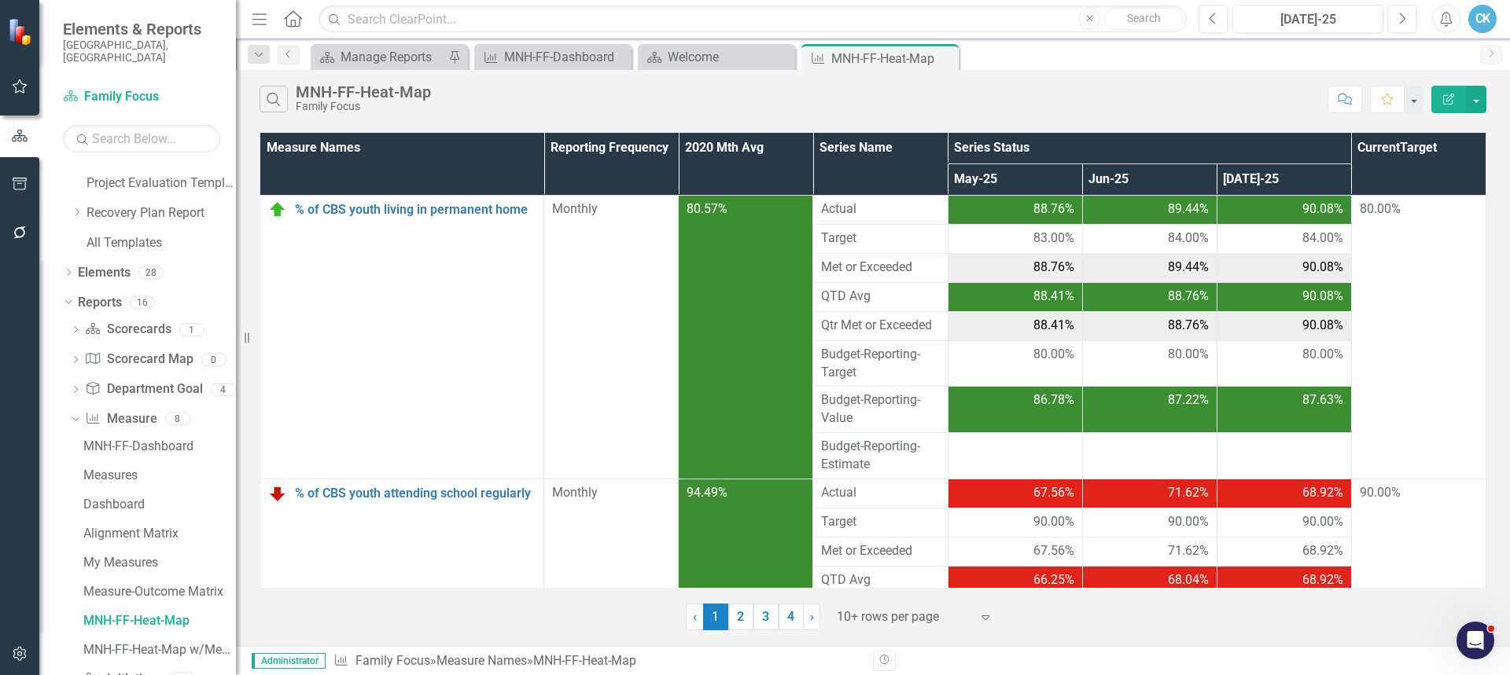
scroll to position [1573, 0]
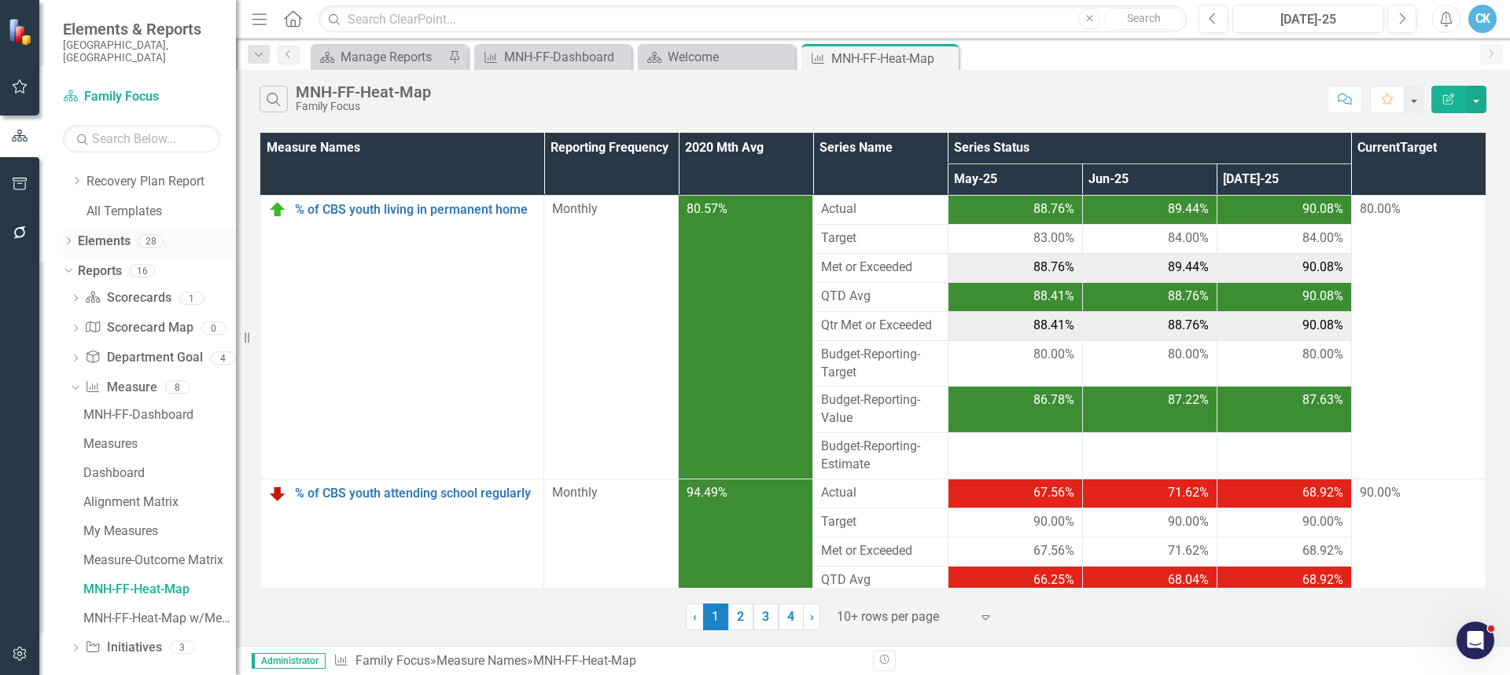
click at [69, 238] on icon "Dropdown" at bounding box center [68, 242] width 11 height 9
click at [77, 298] on icon "Dropdown" at bounding box center [76, 302] width 11 height 9
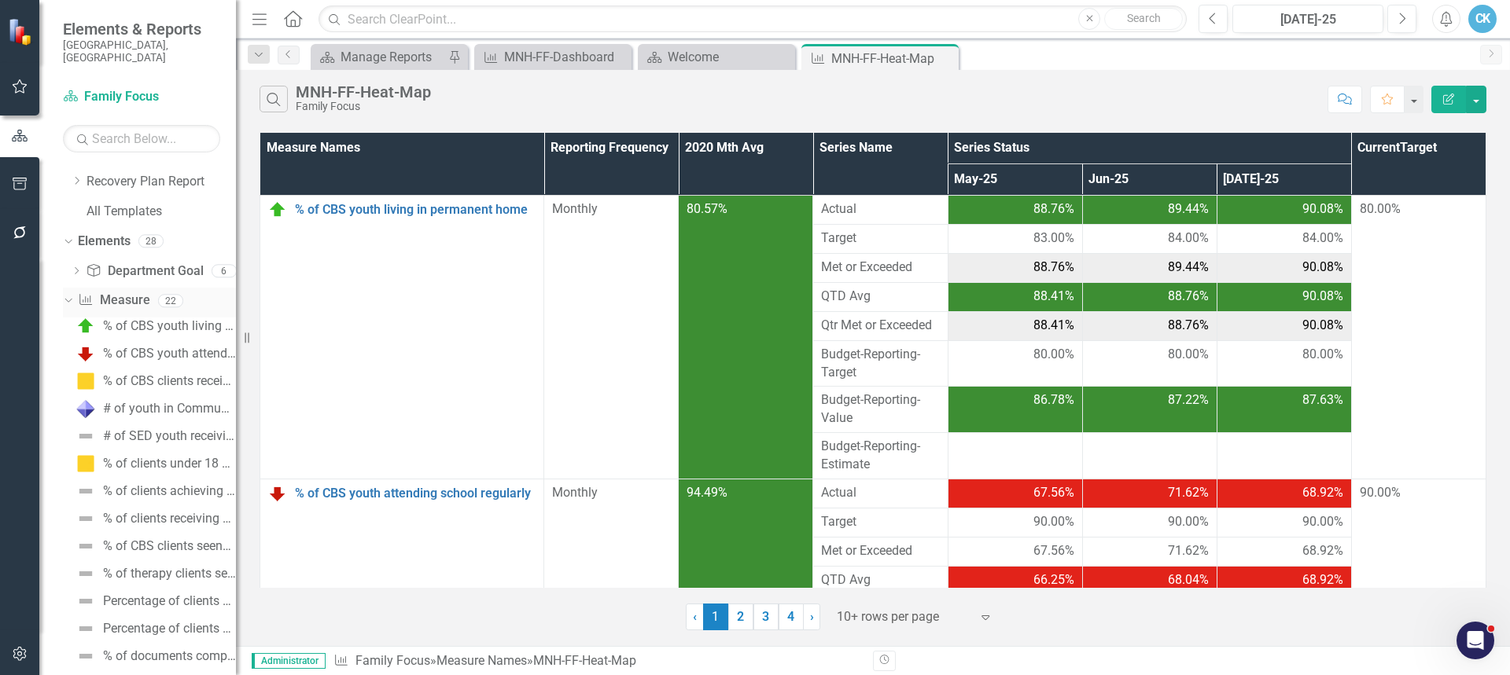
click at [138, 292] on link "Measure Name Measure" at bounding box center [114, 301] width 72 height 18
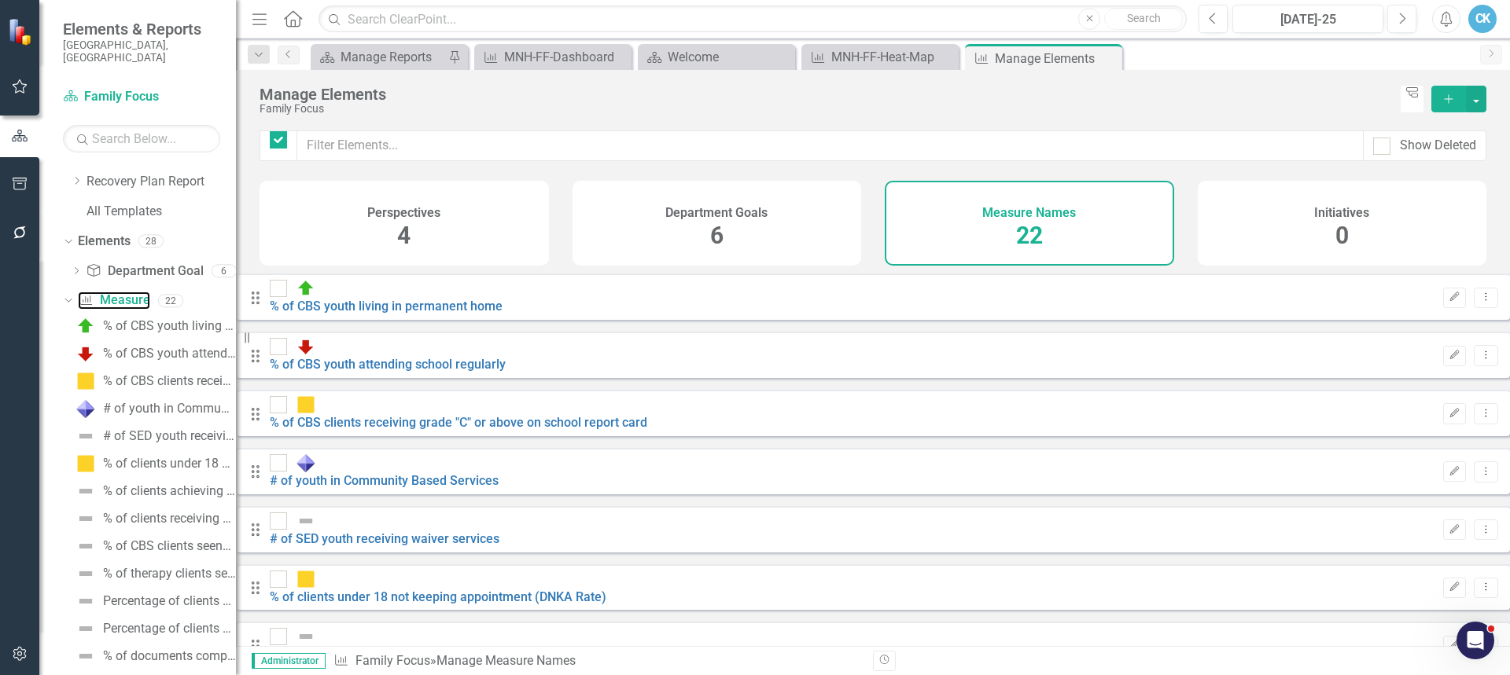
checkbox input "false"
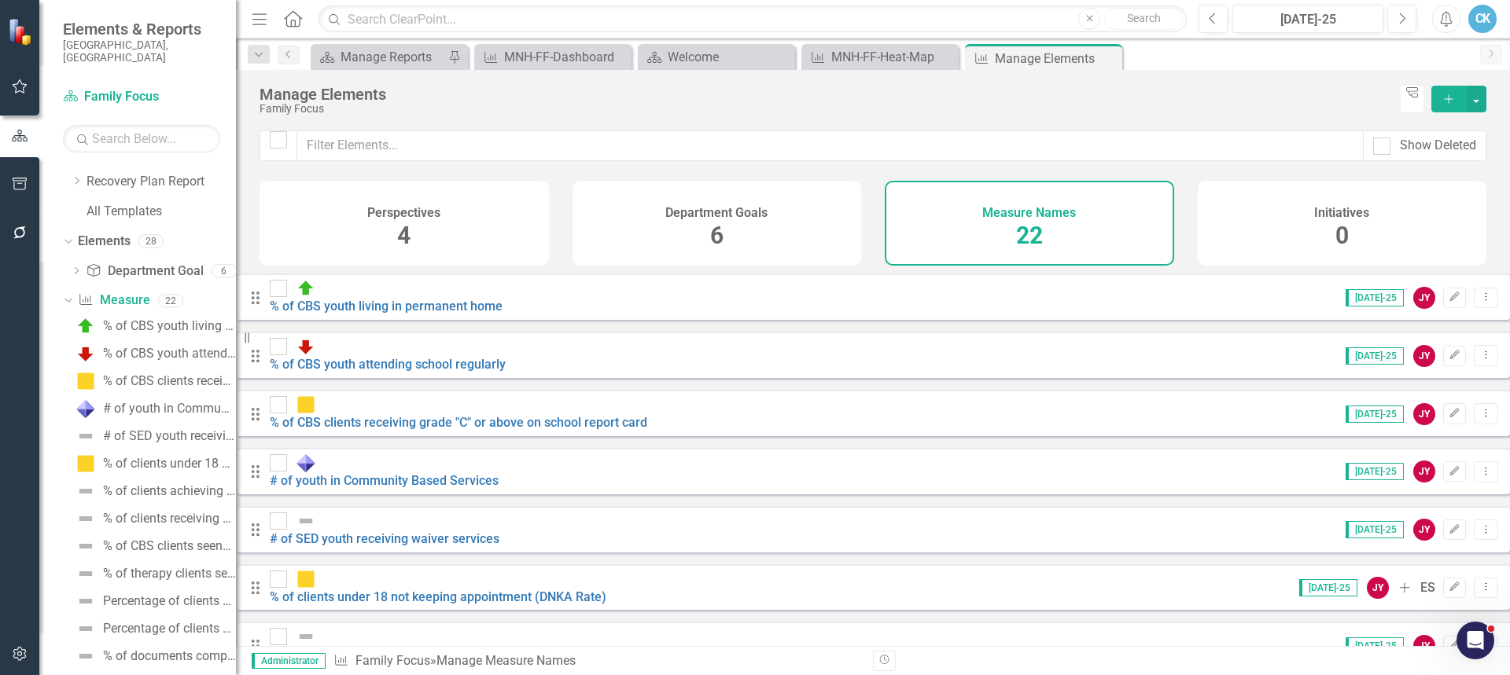
scroll to position [236, 0]
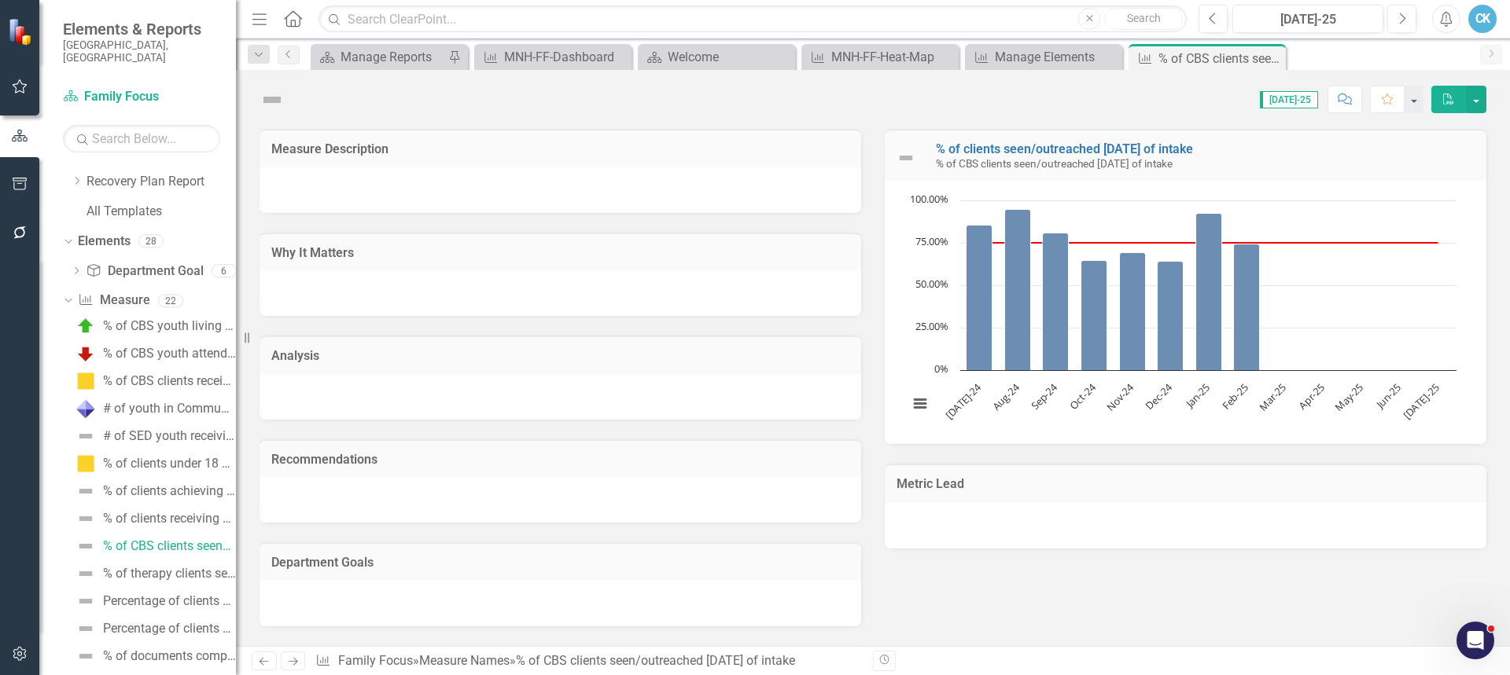
scroll to position [1444, 0]
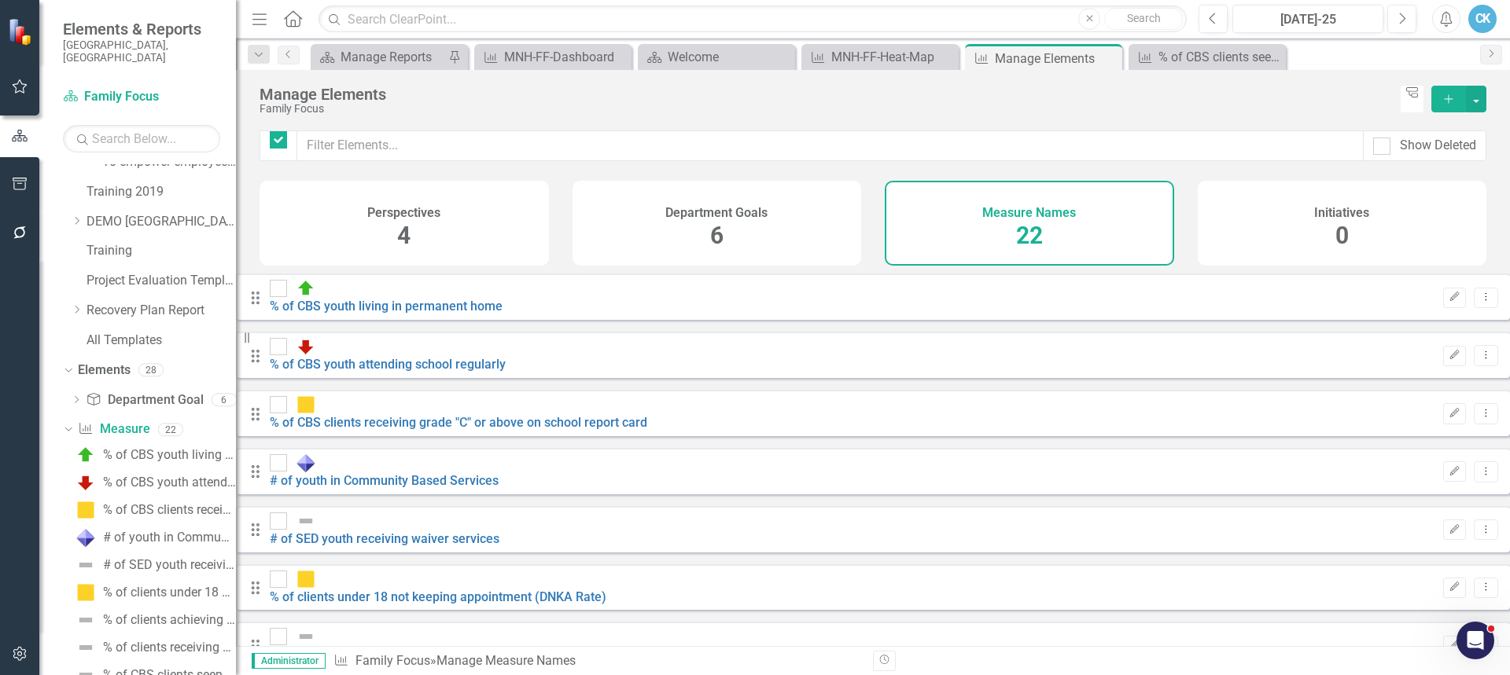
checkbox input "false"
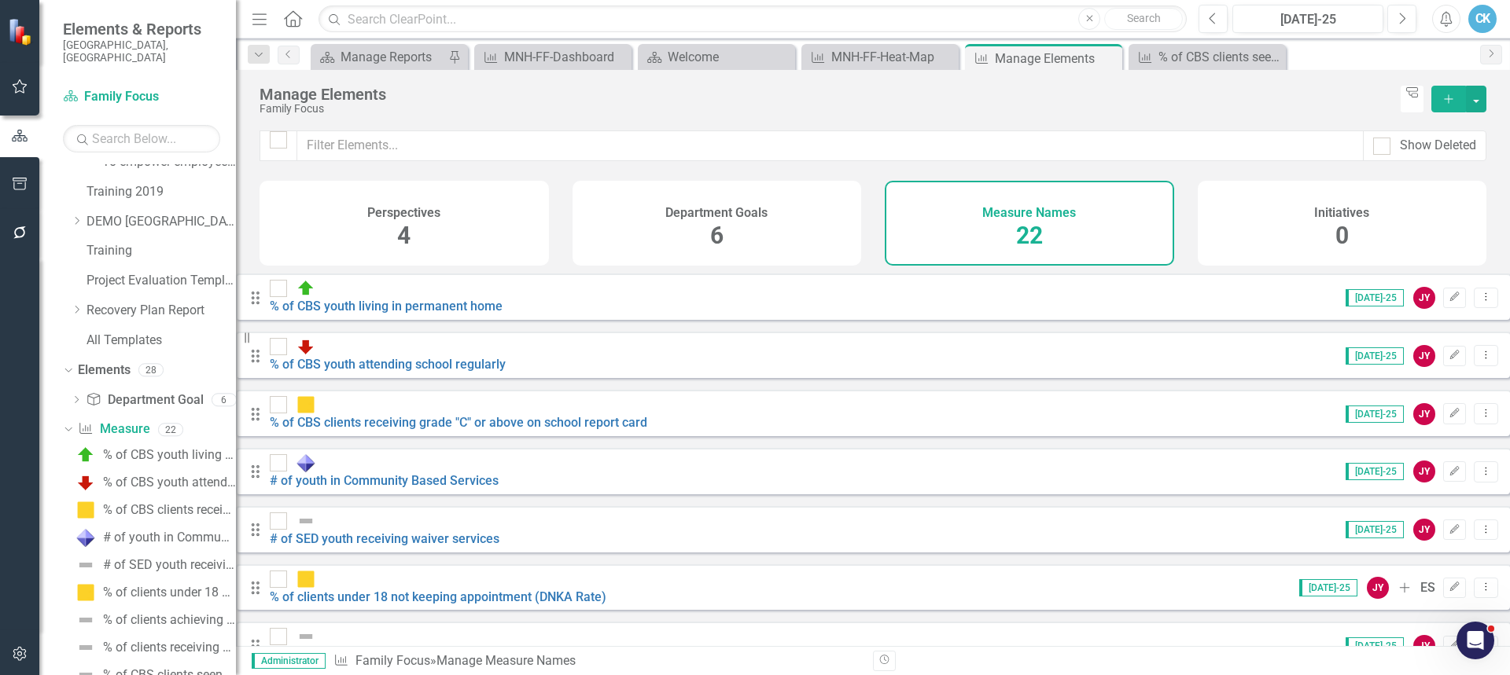
scroll to position [315, 0]
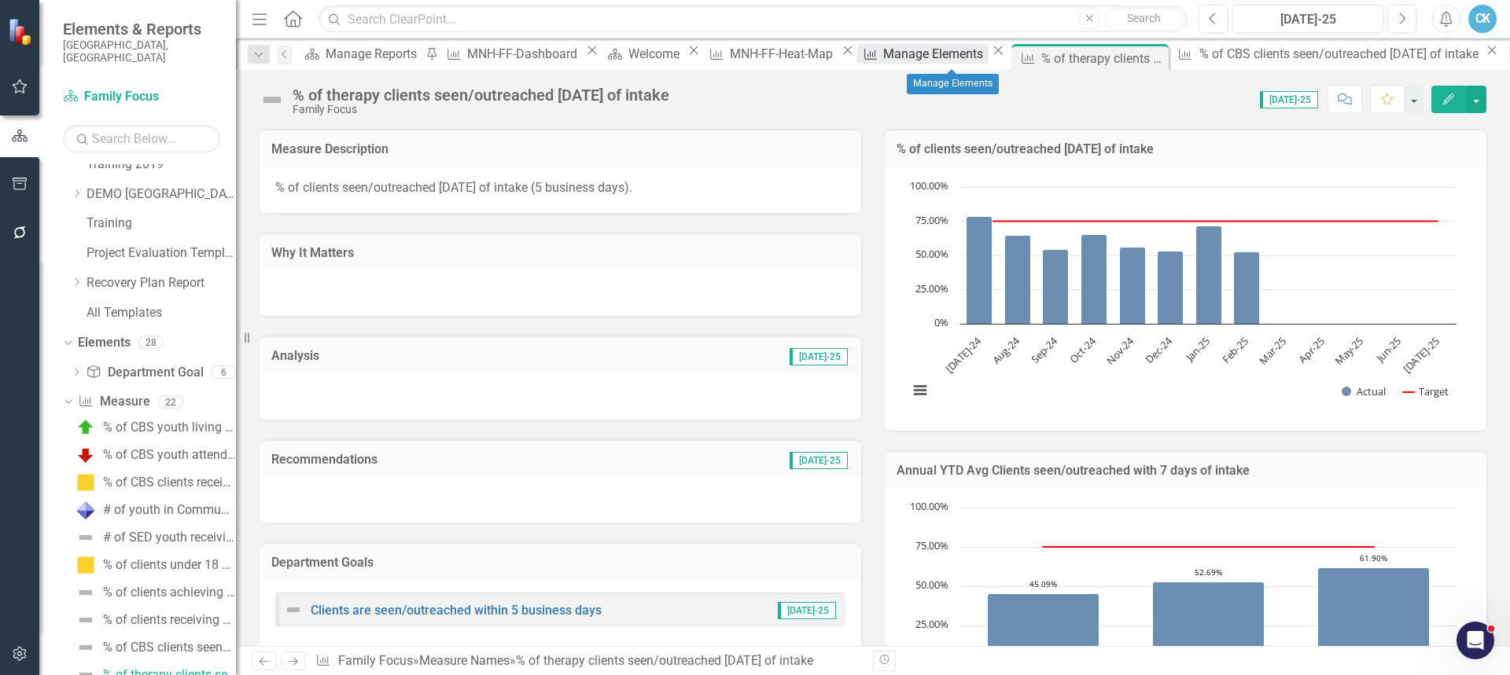
click at [947, 58] on div "Manage Elements" at bounding box center [935, 54] width 105 height 20
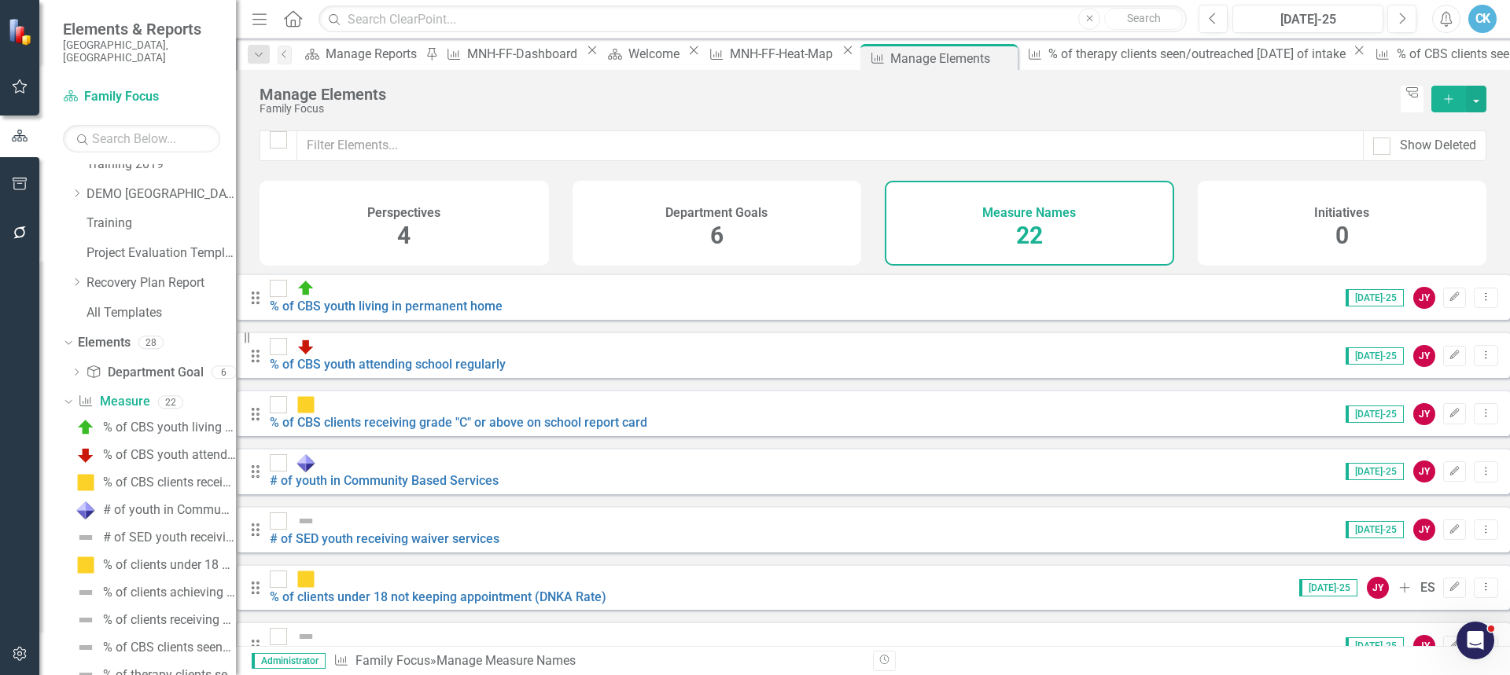
scroll to position [727, 0]
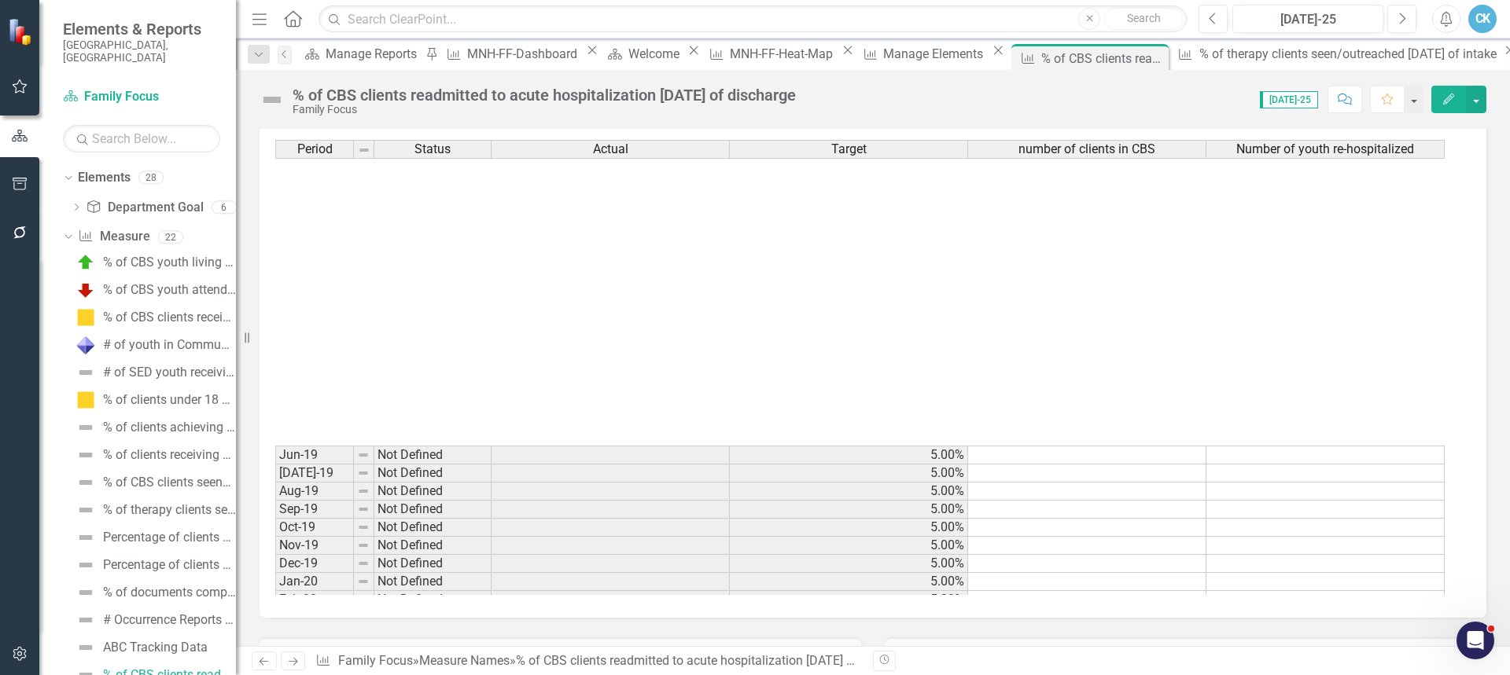
scroll to position [1101, 0]
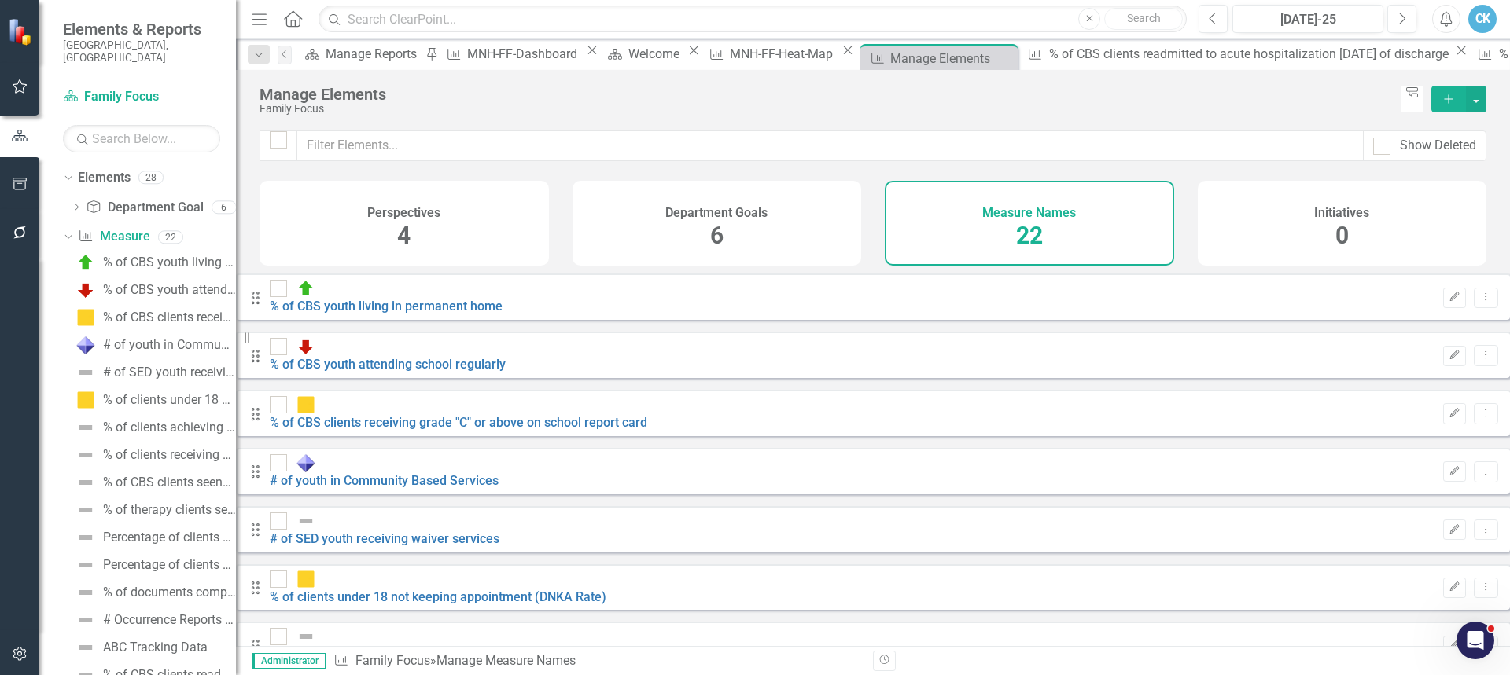
checkbox input "false"
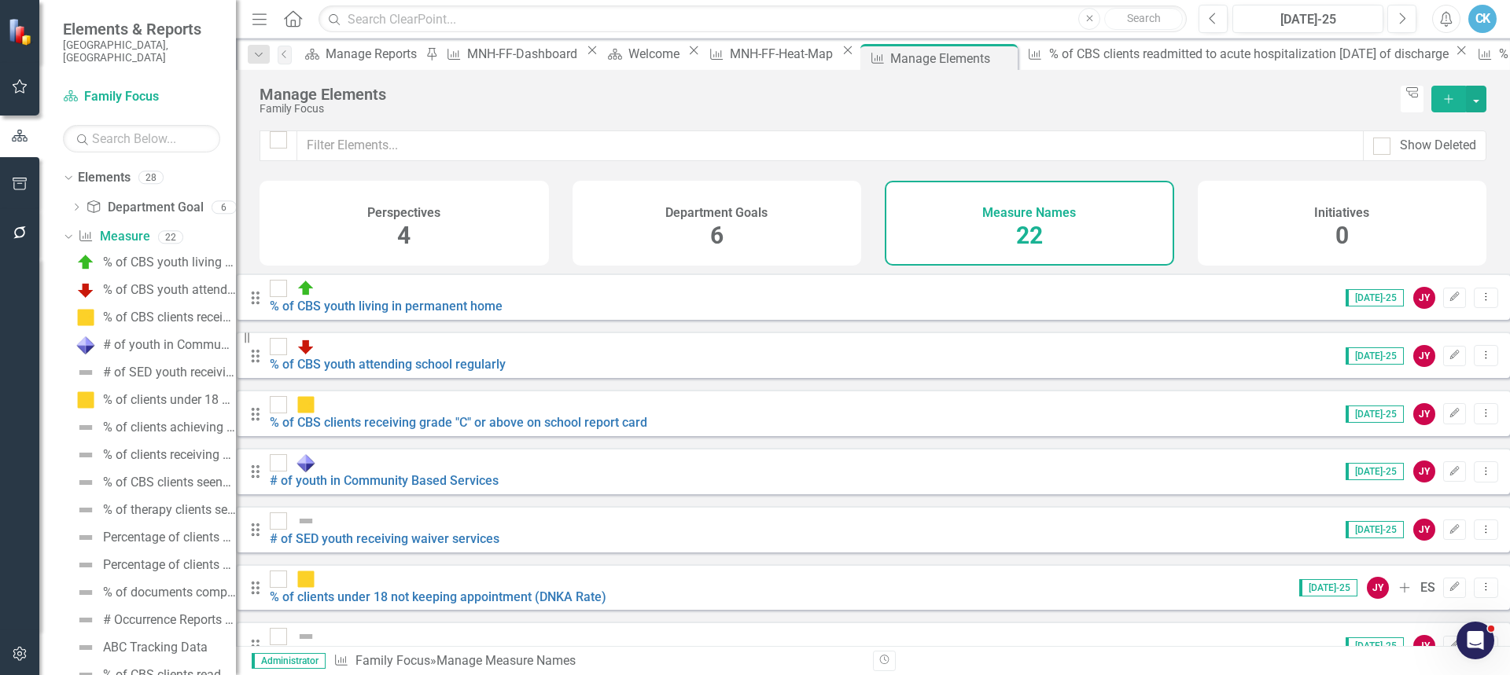
scroll to position [727, 0]
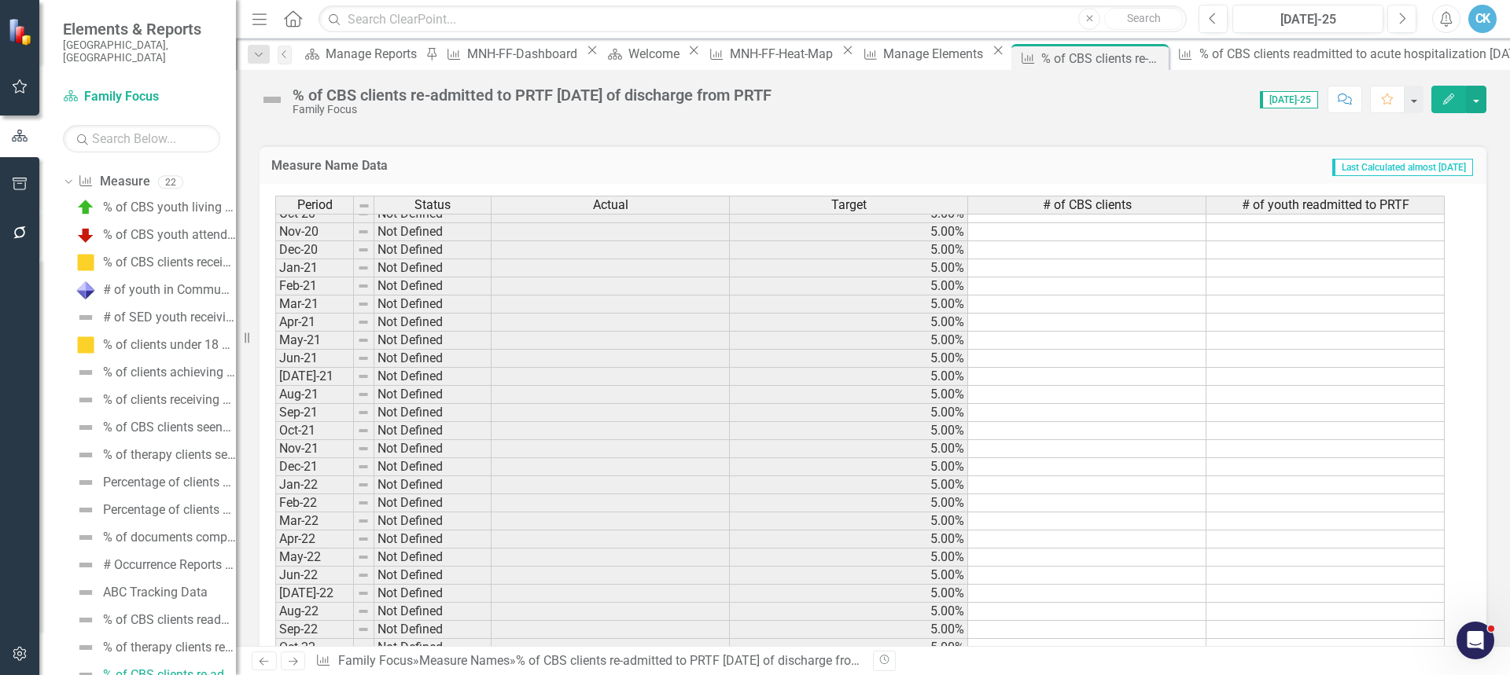
scroll to position [1691, 0]
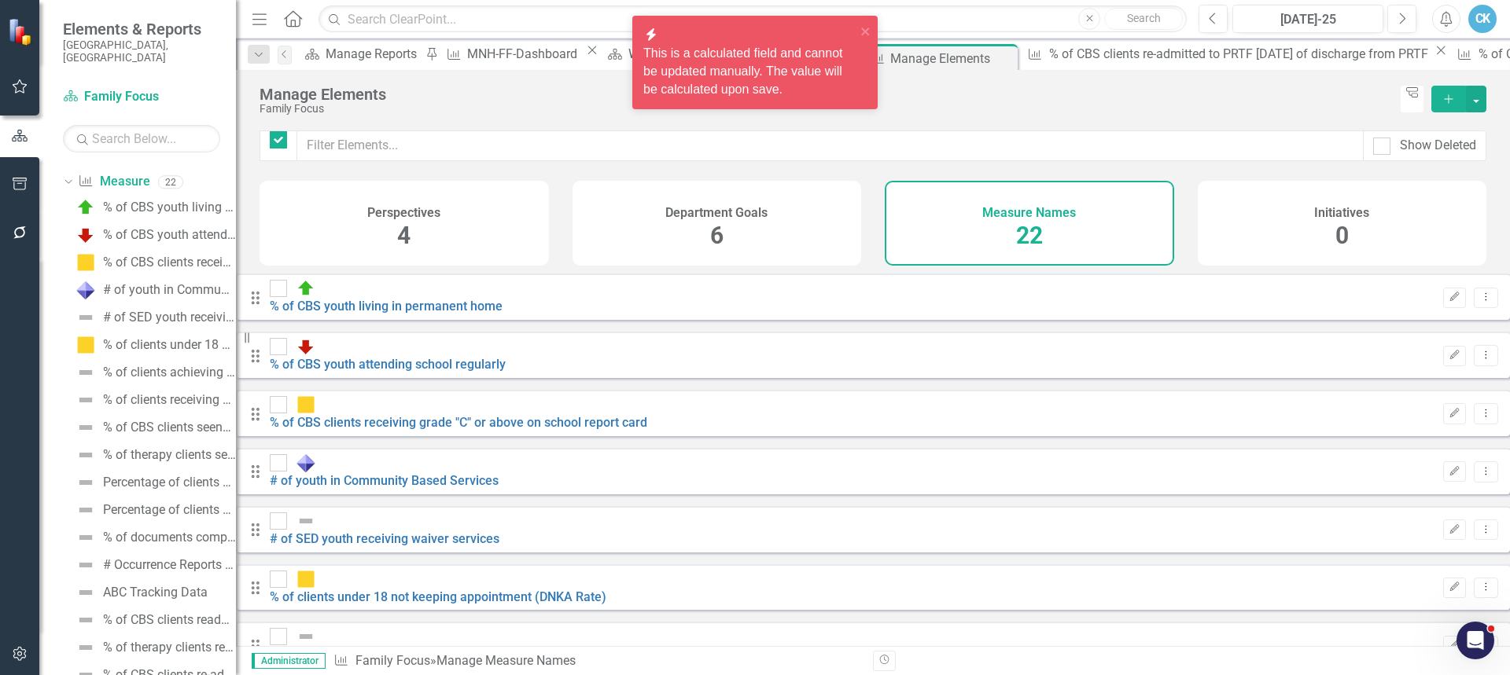
checkbox input "false"
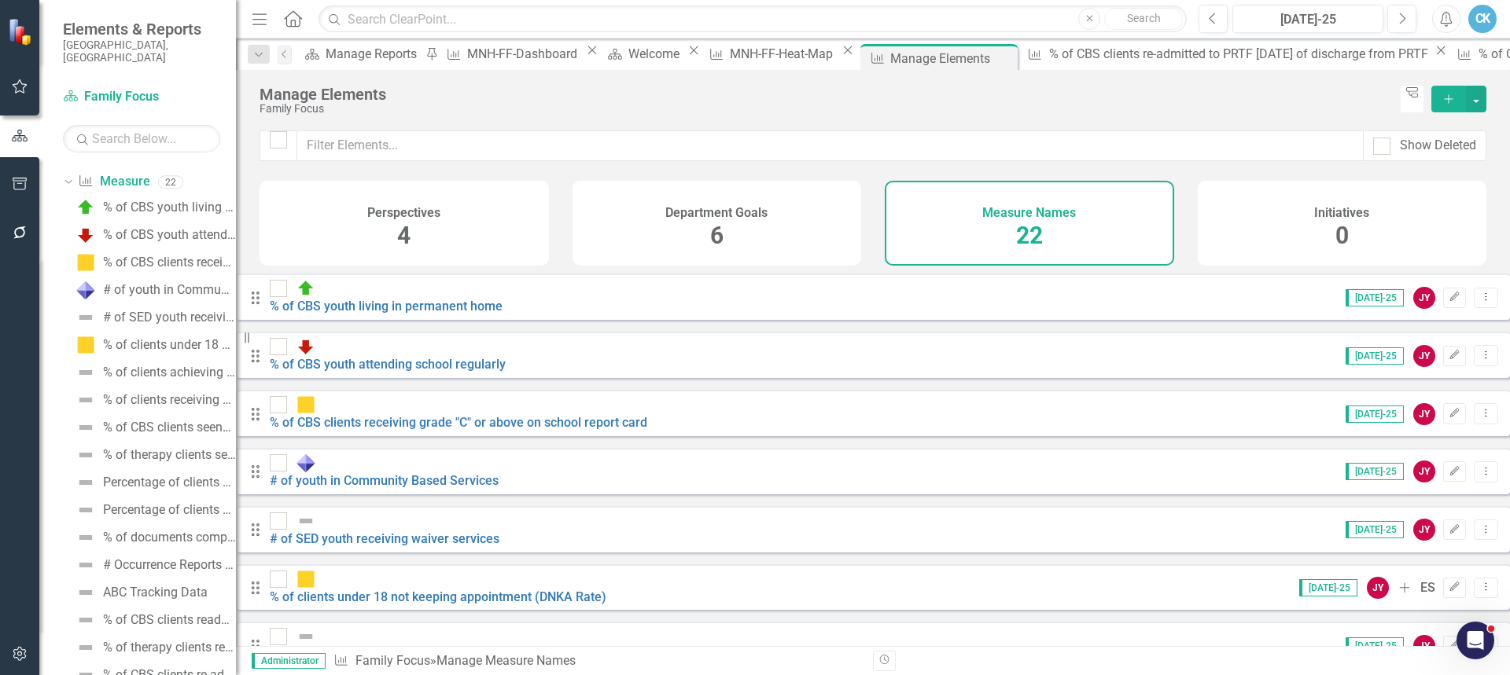
scroll to position [727, 0]
click at [21, 654] on icon "button" at bounding box center [19, 654] width 13 height 14
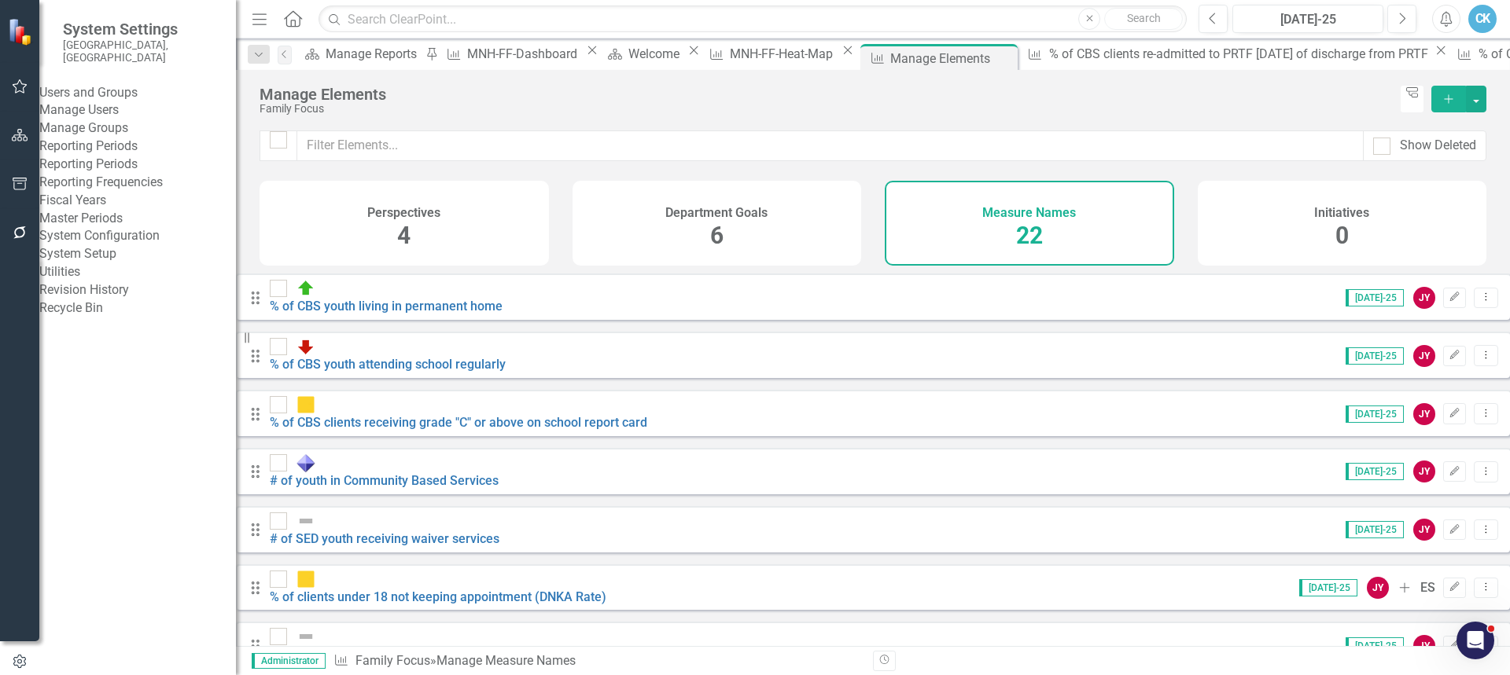
click at [131, 109] on link "Manage Users" at bounding box center [137, 110] width 197 height 18
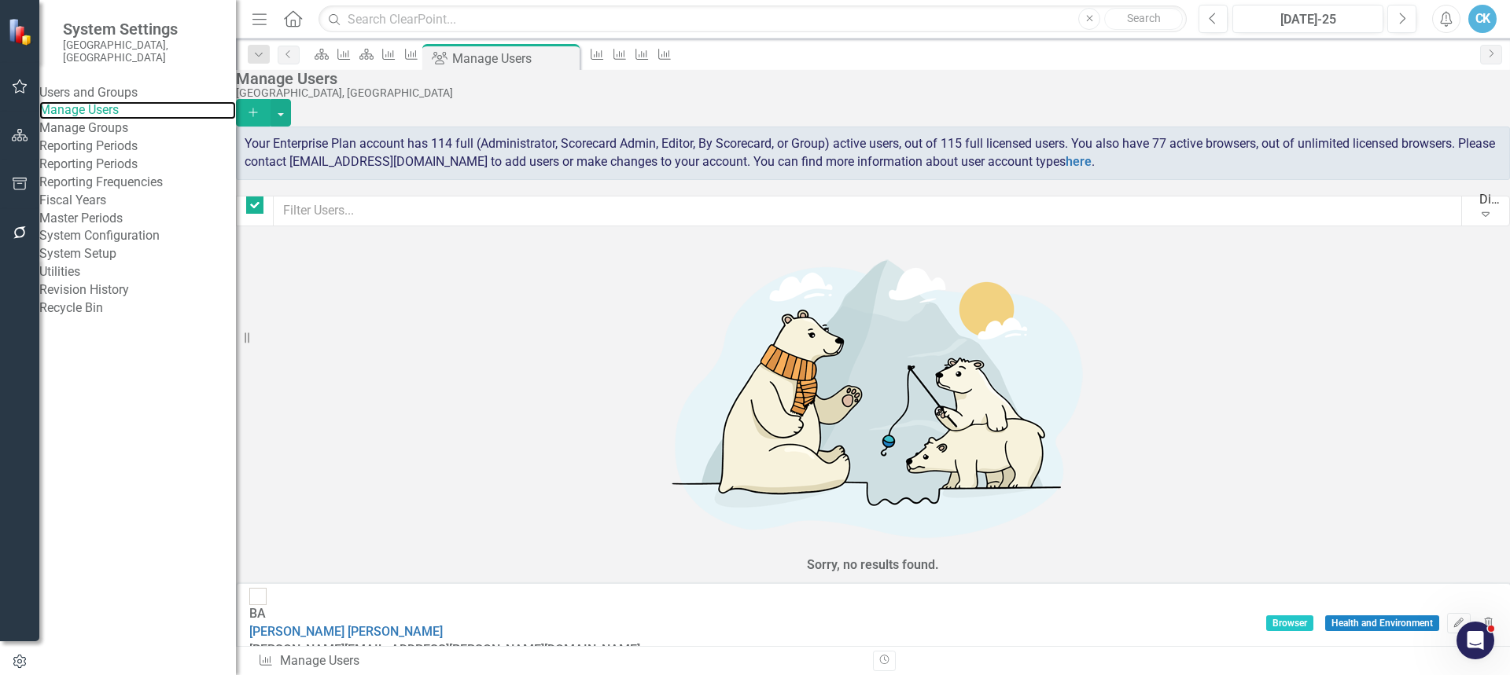
checkbox input "false"
click at [448, 17] on input "text" at bounding box center [752, 20] width 868 height 28
type input "l"
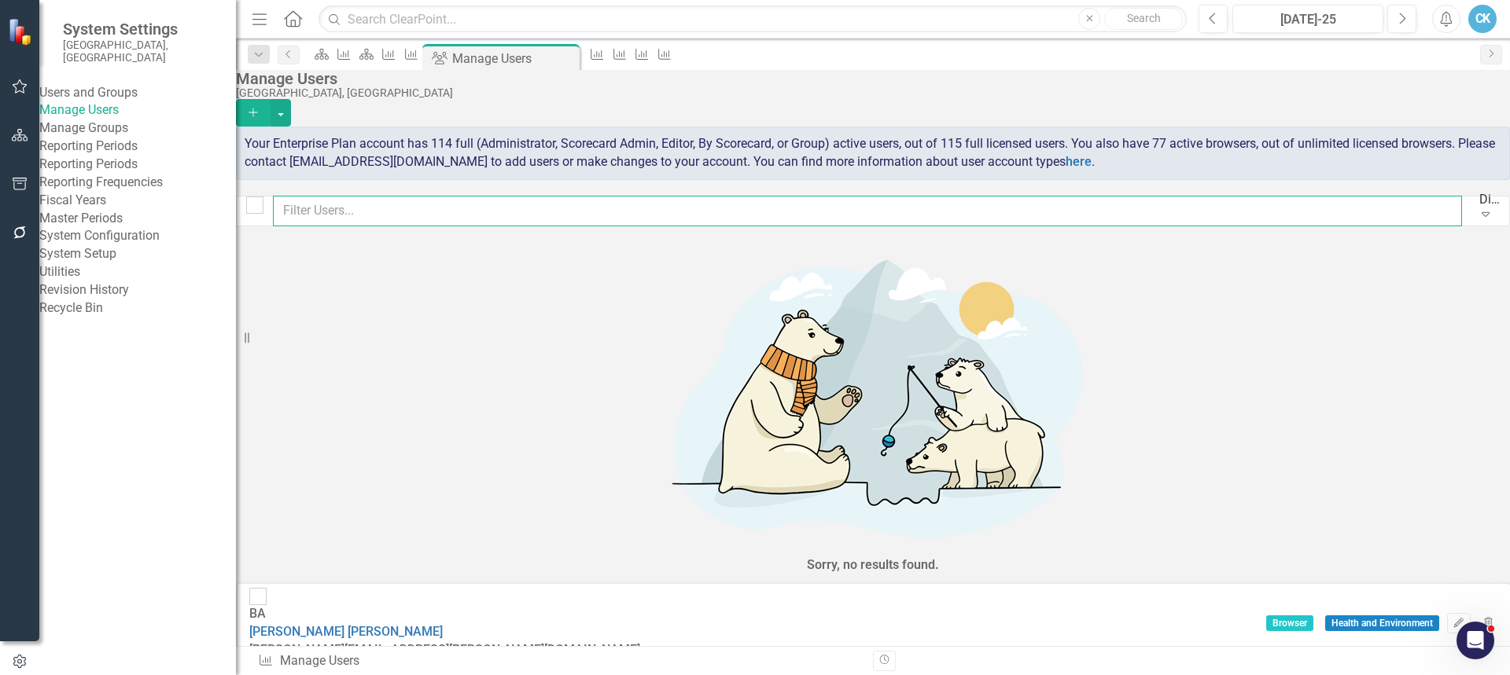
click at [501, 209] on input "text" at bounding box center [867, 211] width 1189 height 31
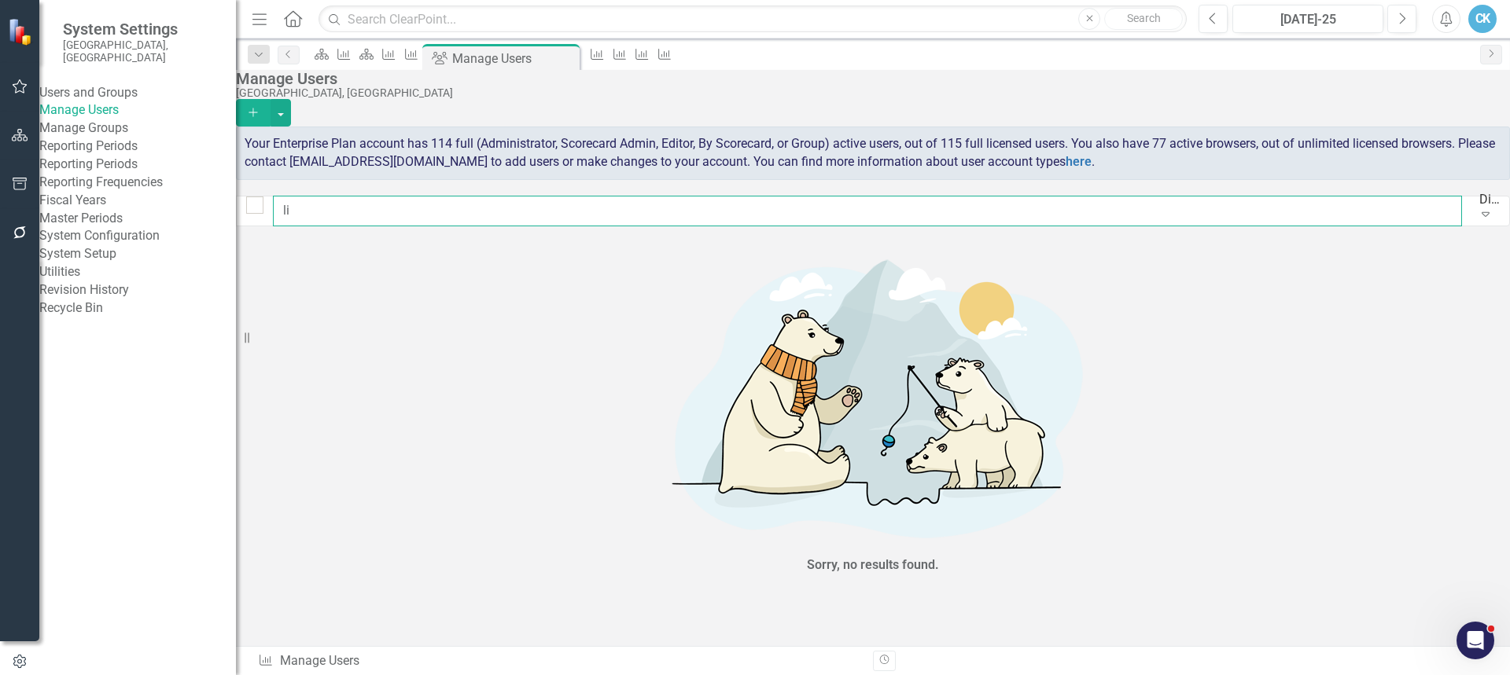
type input "l"
type input "Yannaci"
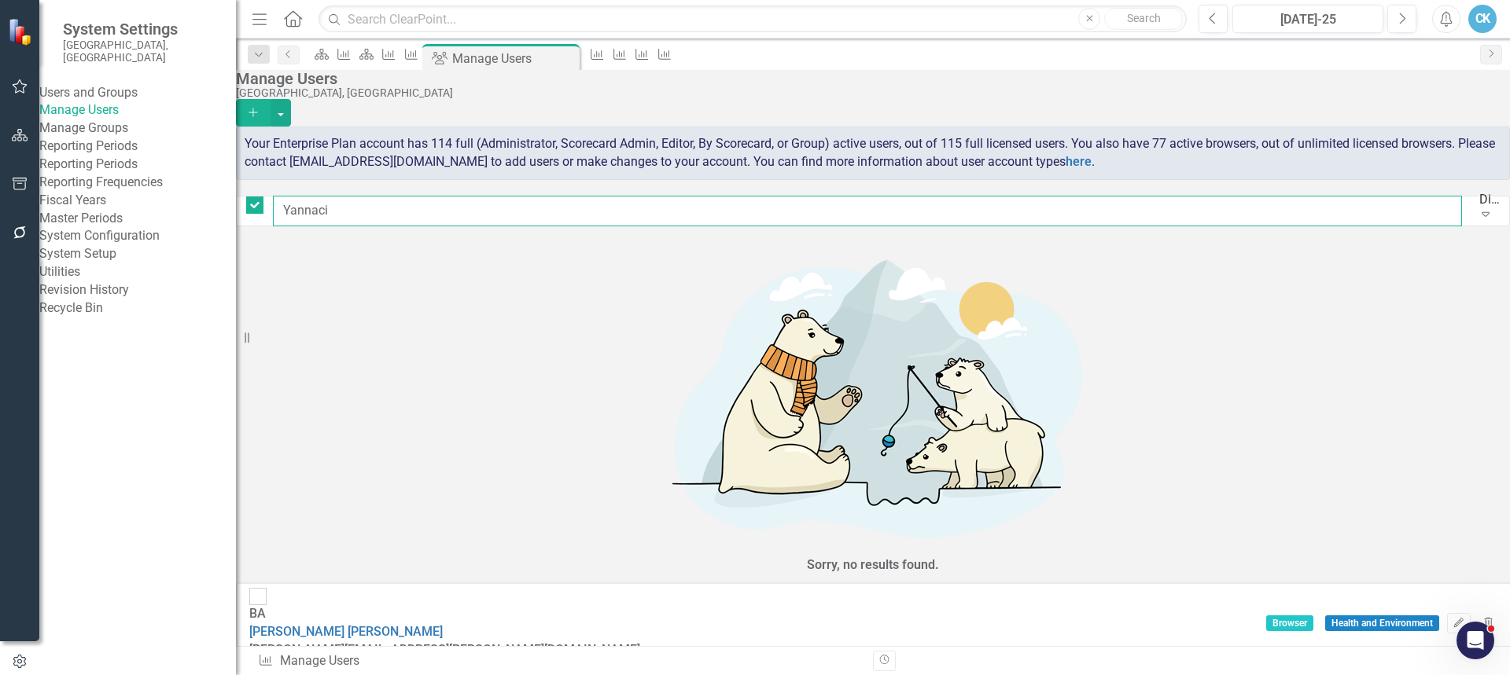
checkbox input "false"
type input "Yannaci"
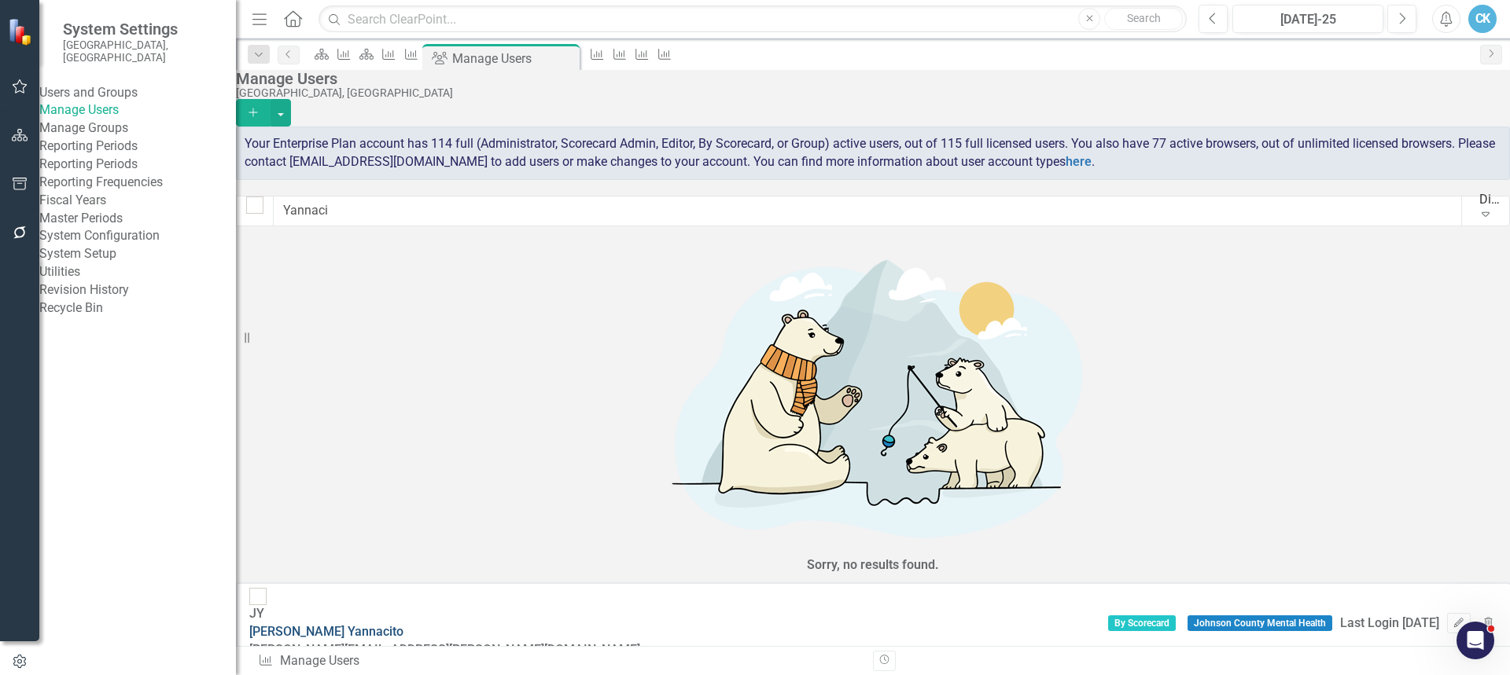
click at [403, 624] on link "[PERSON_NAME]" at bounding box center [326, 631] width 154 height 15
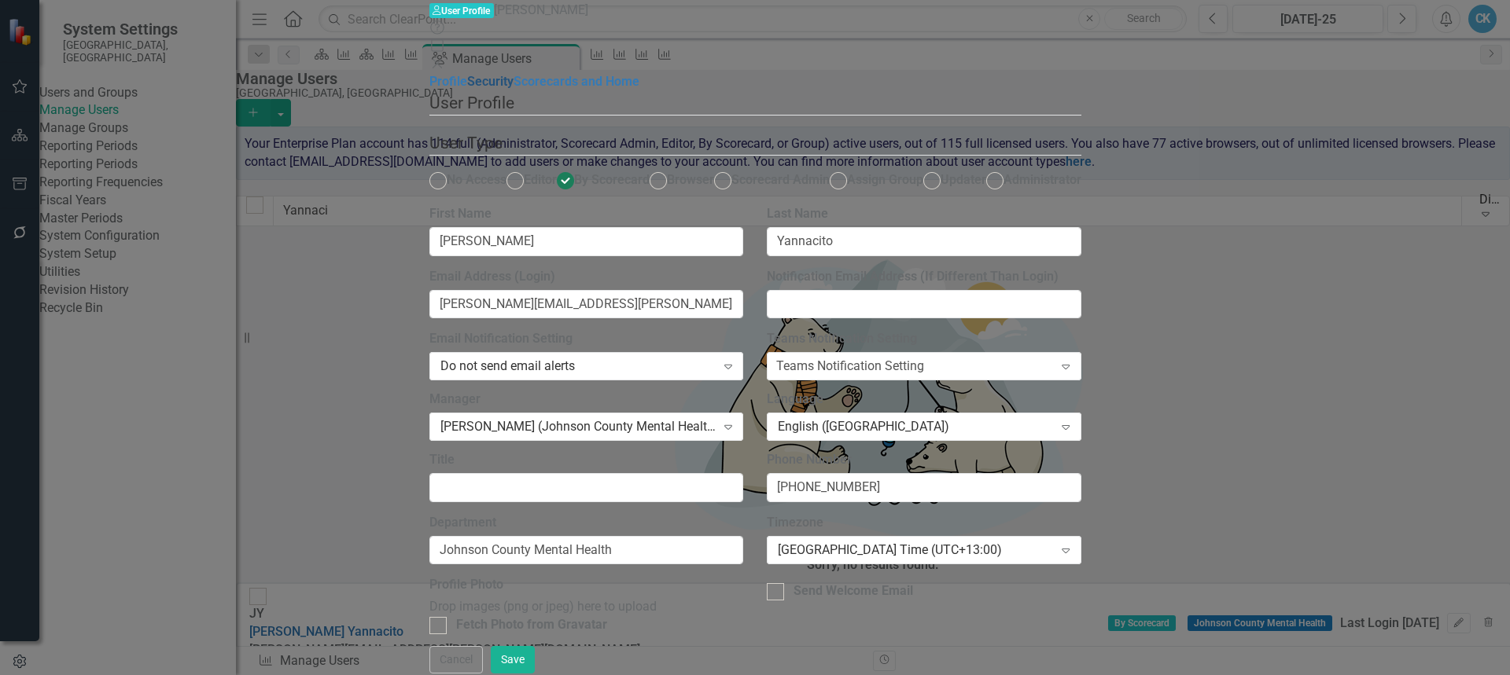
click at [467, 89] on link "Security" at bounding box center [490, 81] width 46 height 15
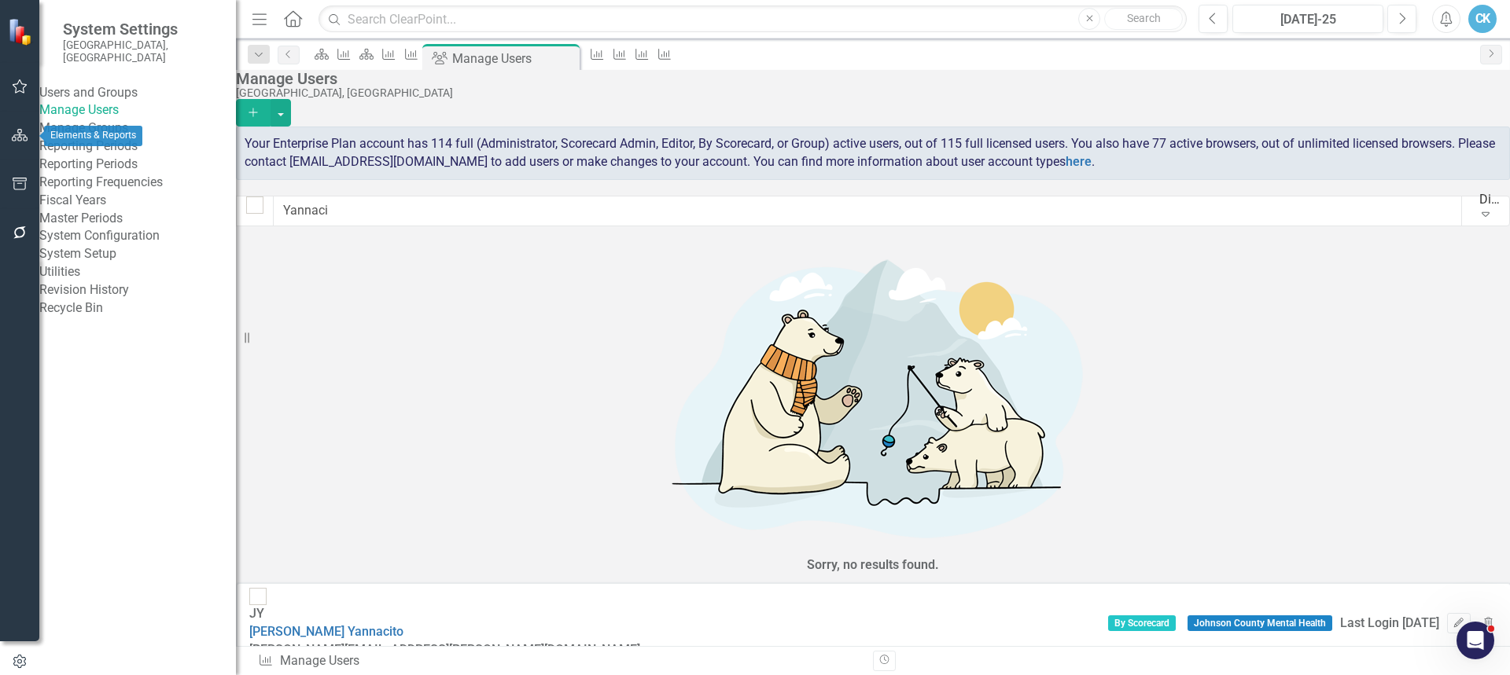
click at [22, 133] on icon "button" at bounding box center [20, 135] width 17 height 13
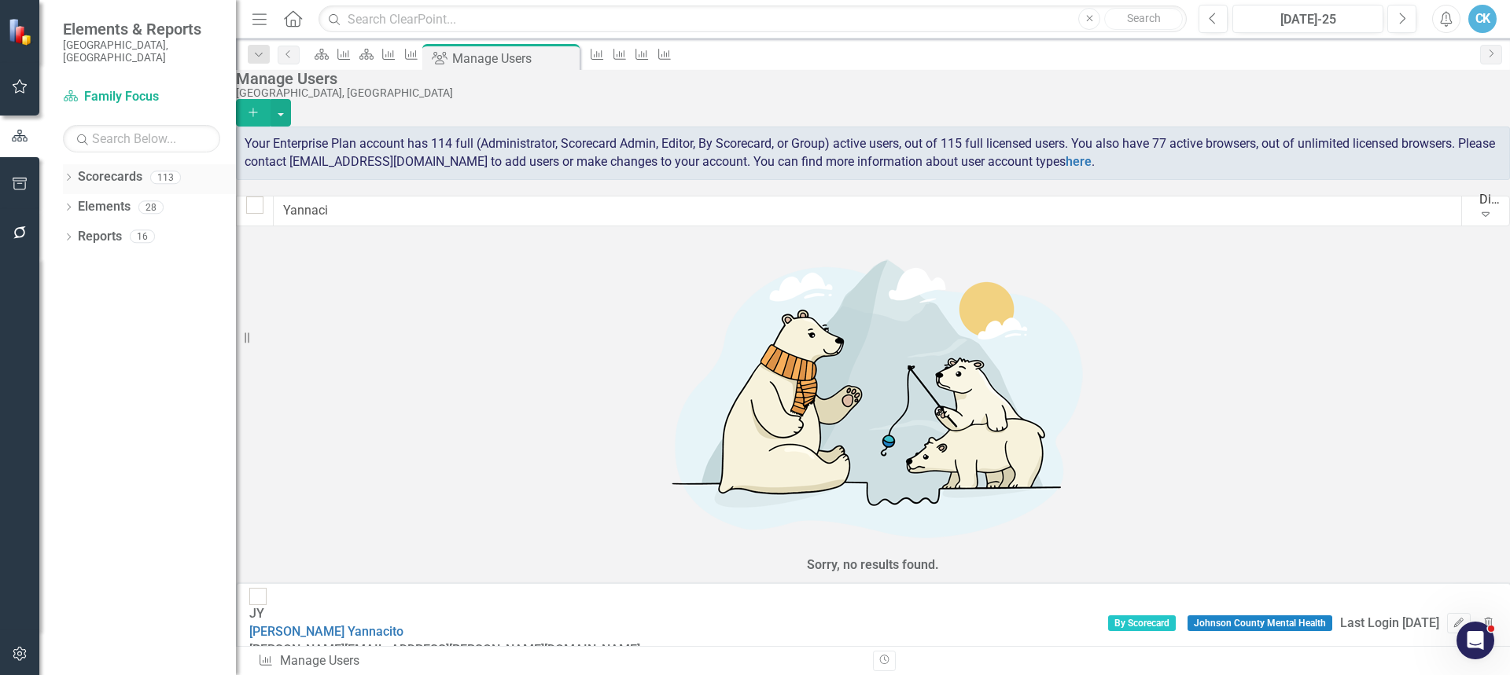
click at [68, 175] on icon "Dropdown" at bounding box center [68, 179] width 11 height 9
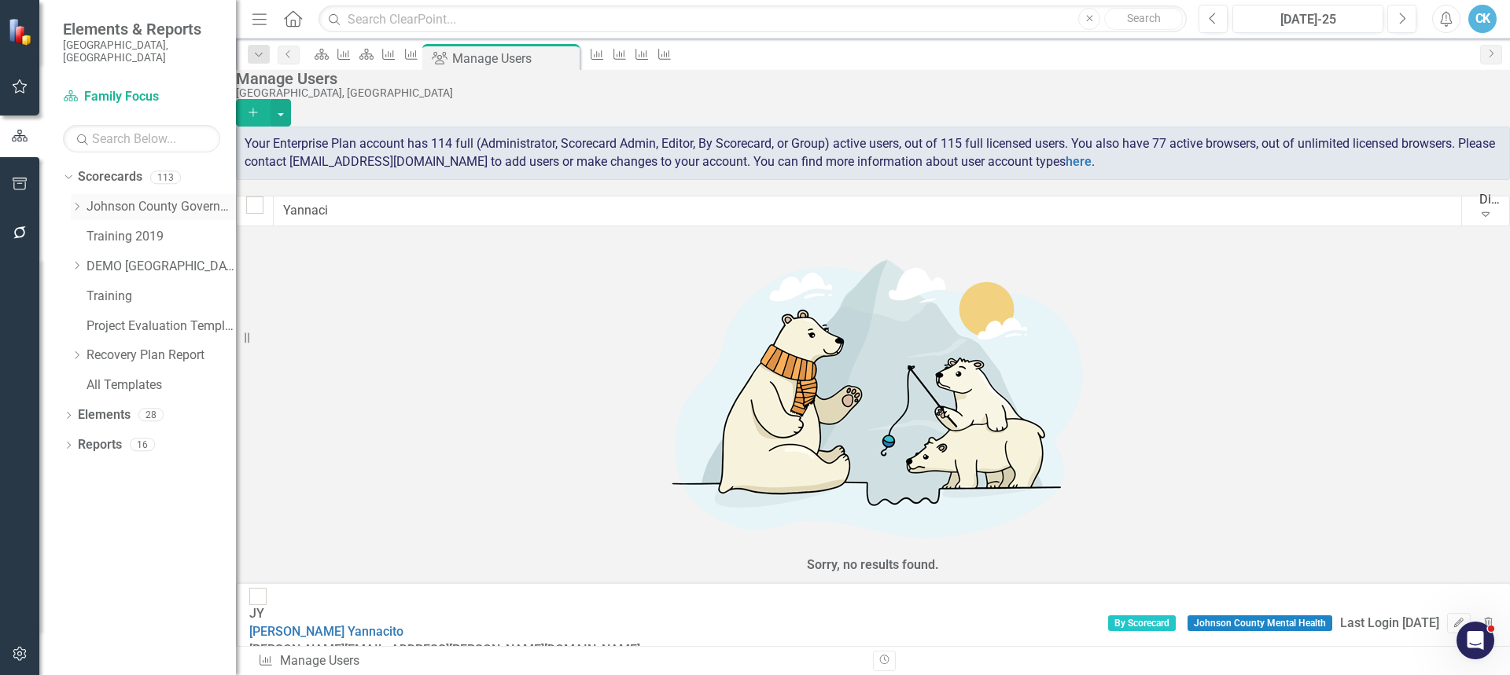
click at [75, 202] on icon "Dropdown" at bounding box center [77, 206] width 12 height 9
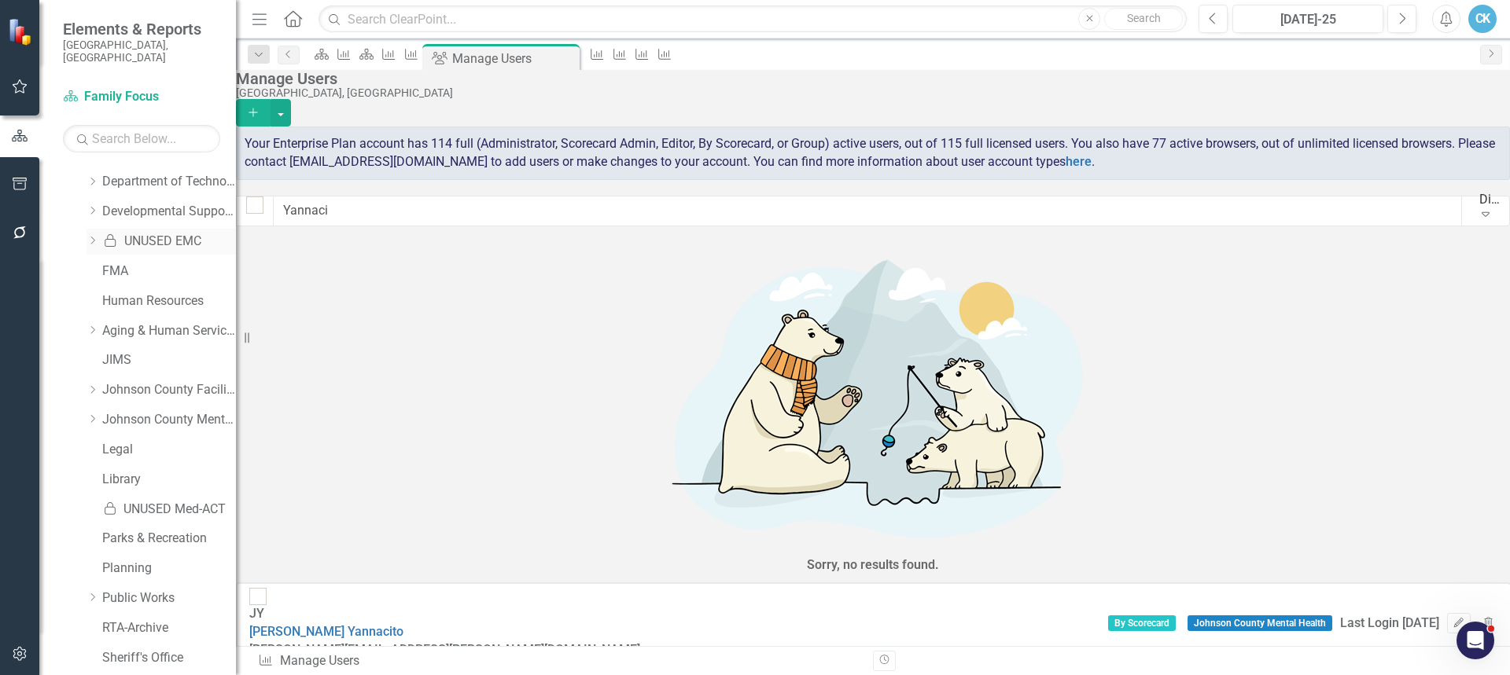
scroll to position [393, 0]
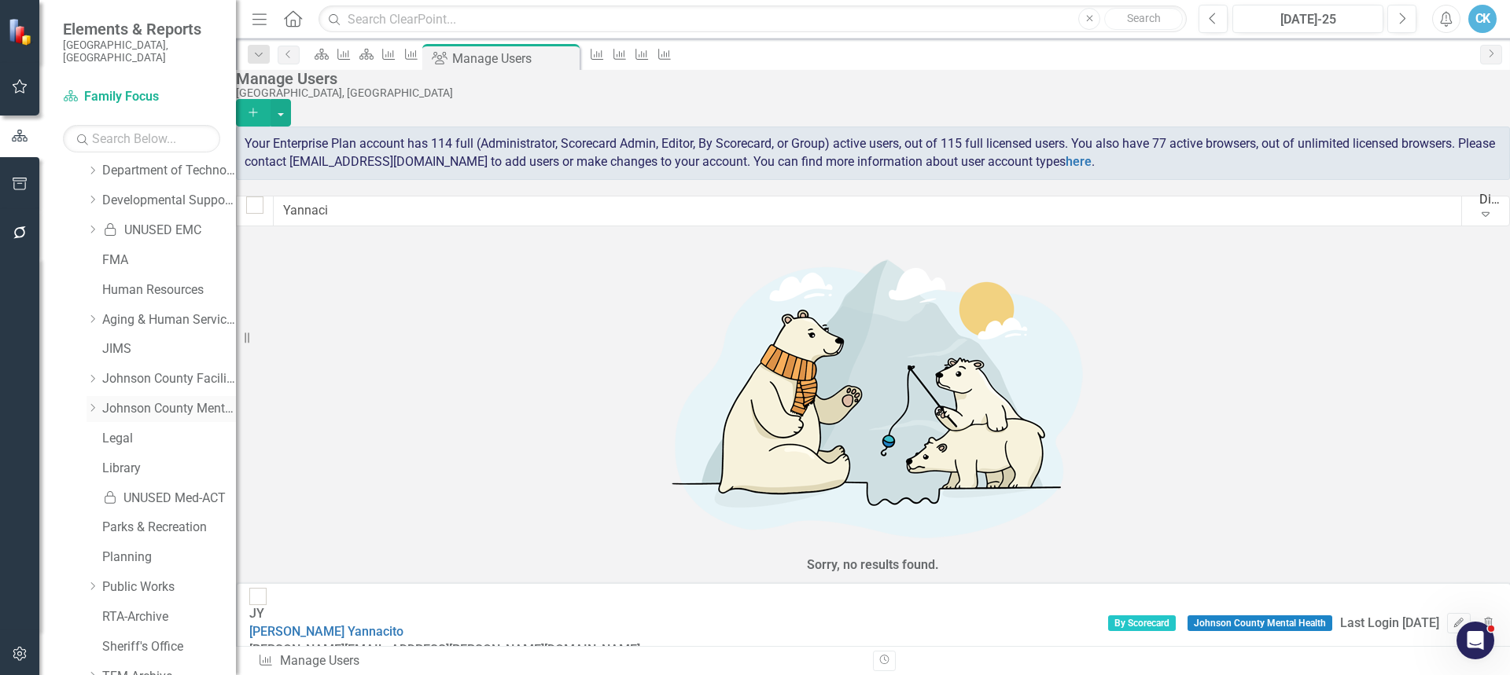
click at [92, 403] on icon "Dropdown" at bounding box center [93, 407] width 12 height 9
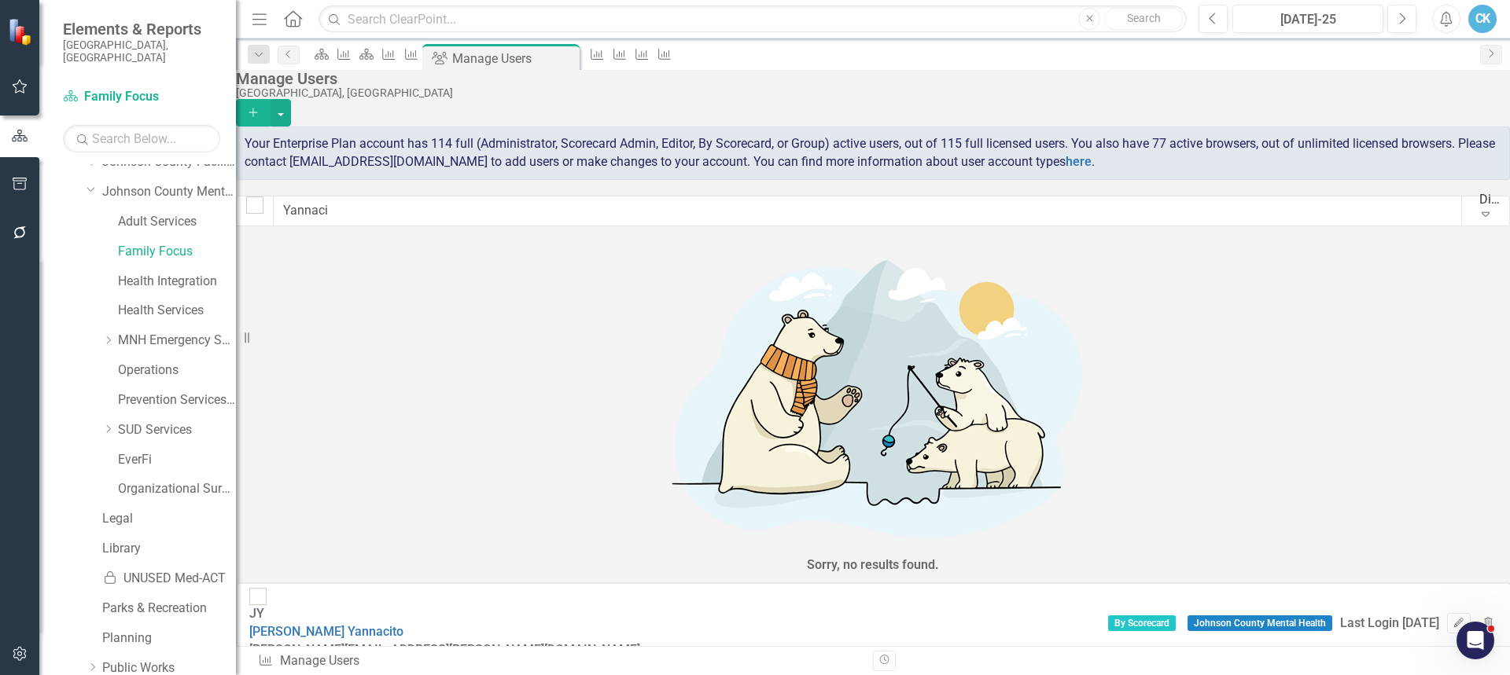
scroll to position [629, 0]
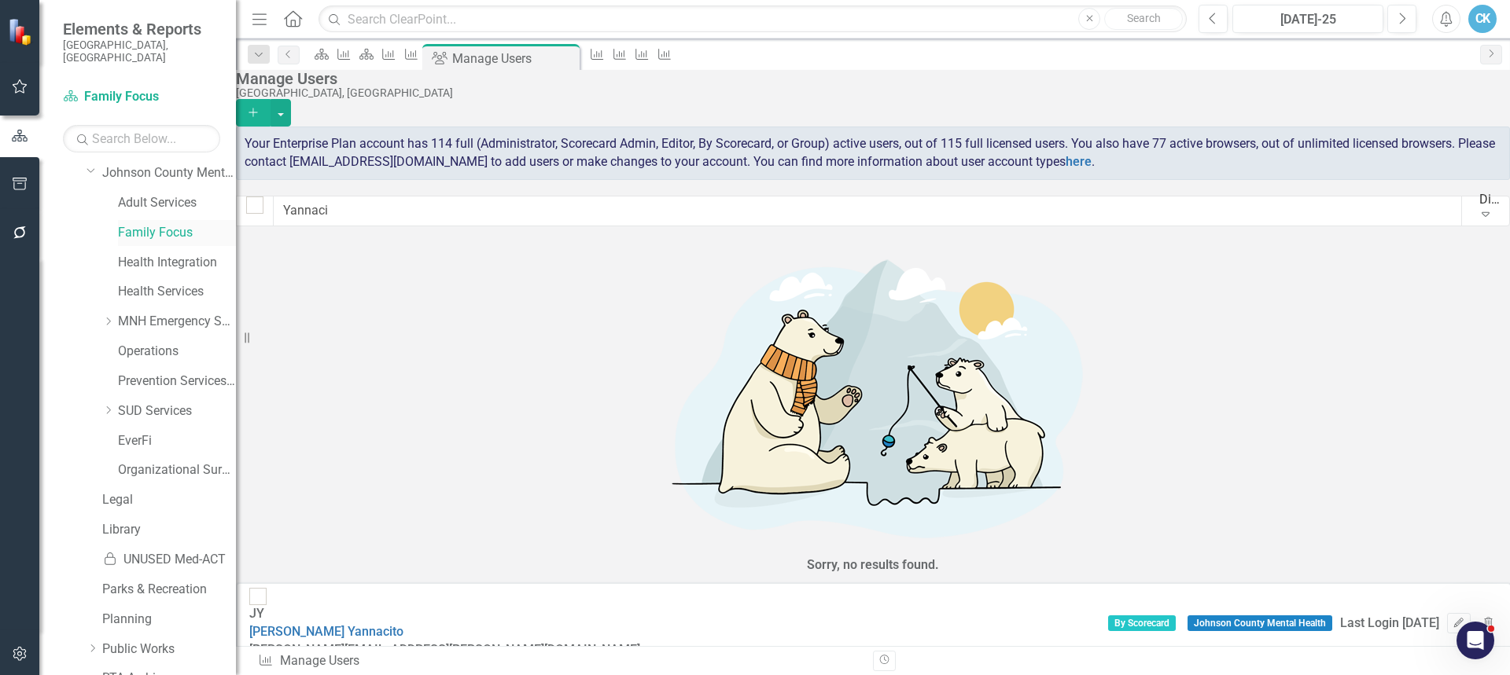
click at [160, 224] on link "Family Focus" at bounding box center [177, 233] width 118 height 18
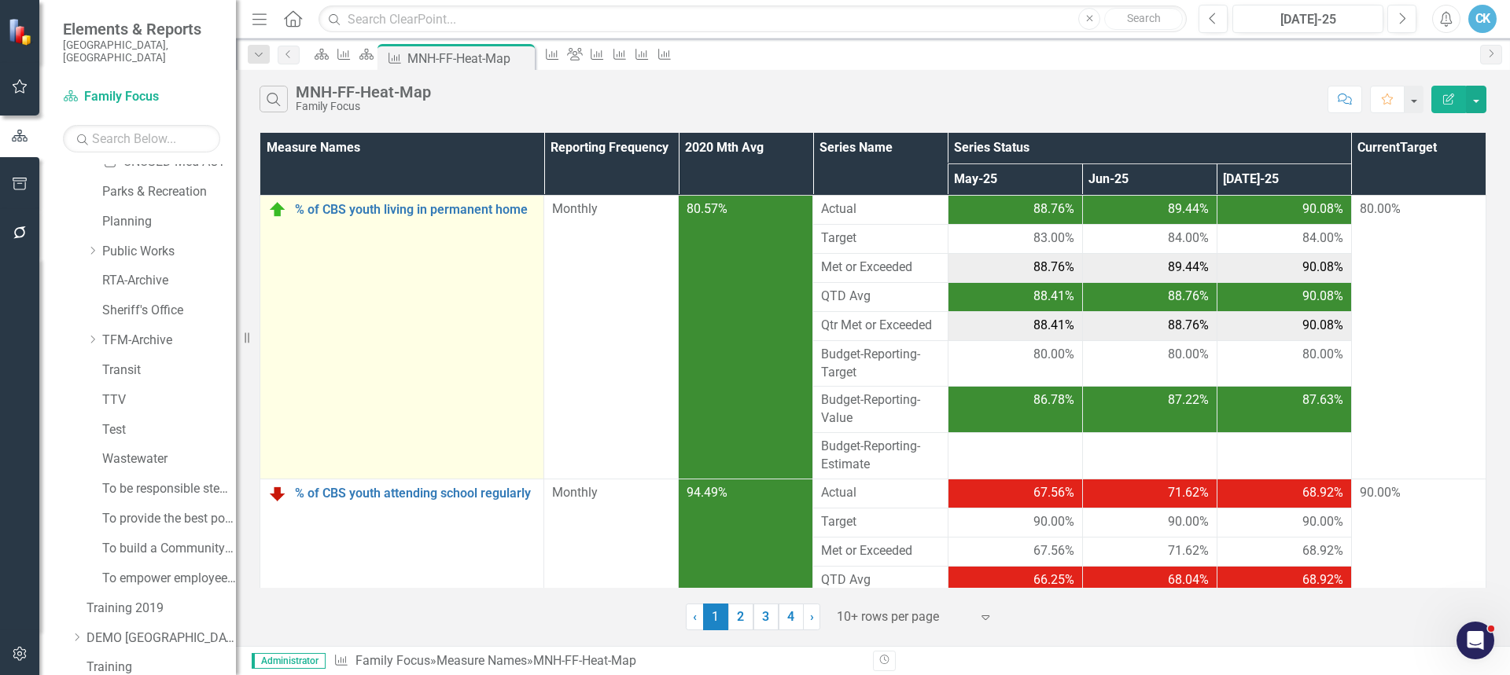
scroll to position [1004, 0]
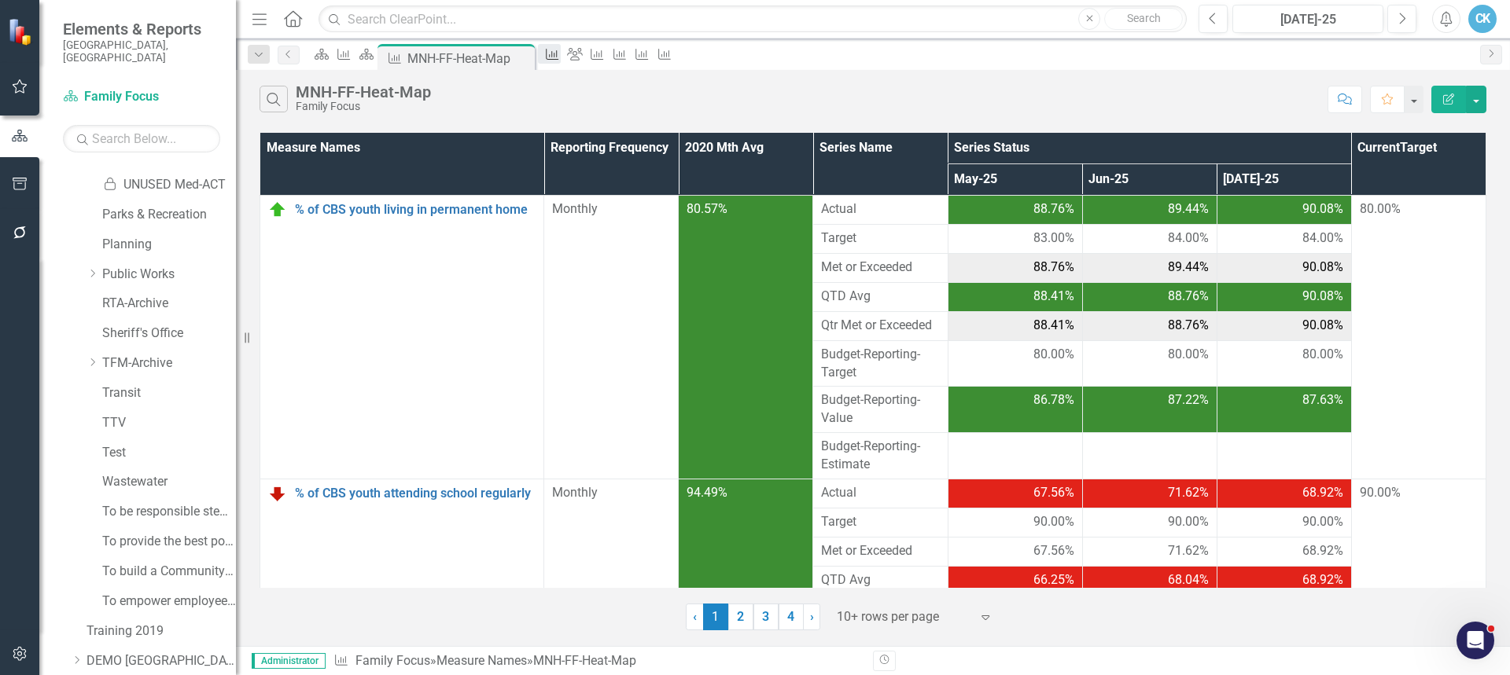
click at [559, 55] on icon at bounding box center [553, 54] width 13 height 11
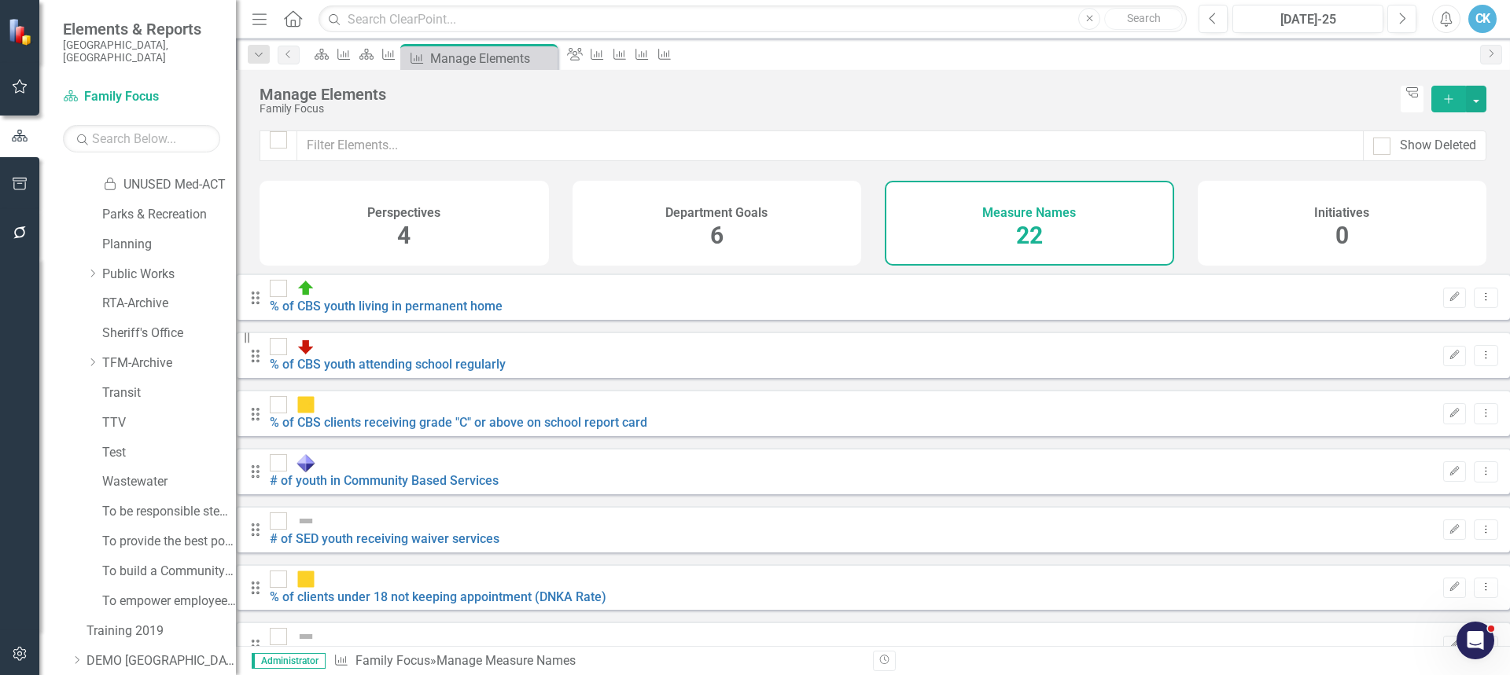
checkbox input "false"
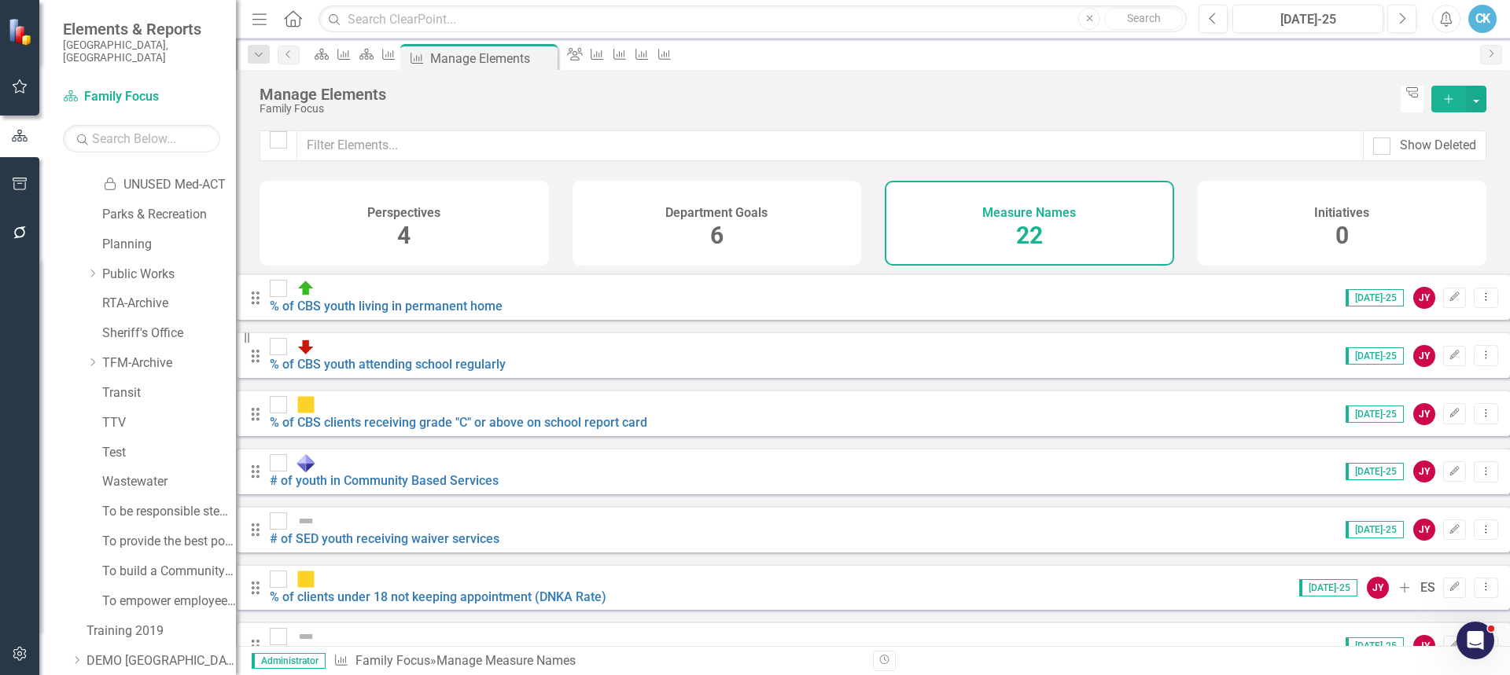
scroll to position [727, 0]
click at [1426, 591] on link "Trash Delete Measure Name" at bounding box center [1385, 590] width 178 height 29
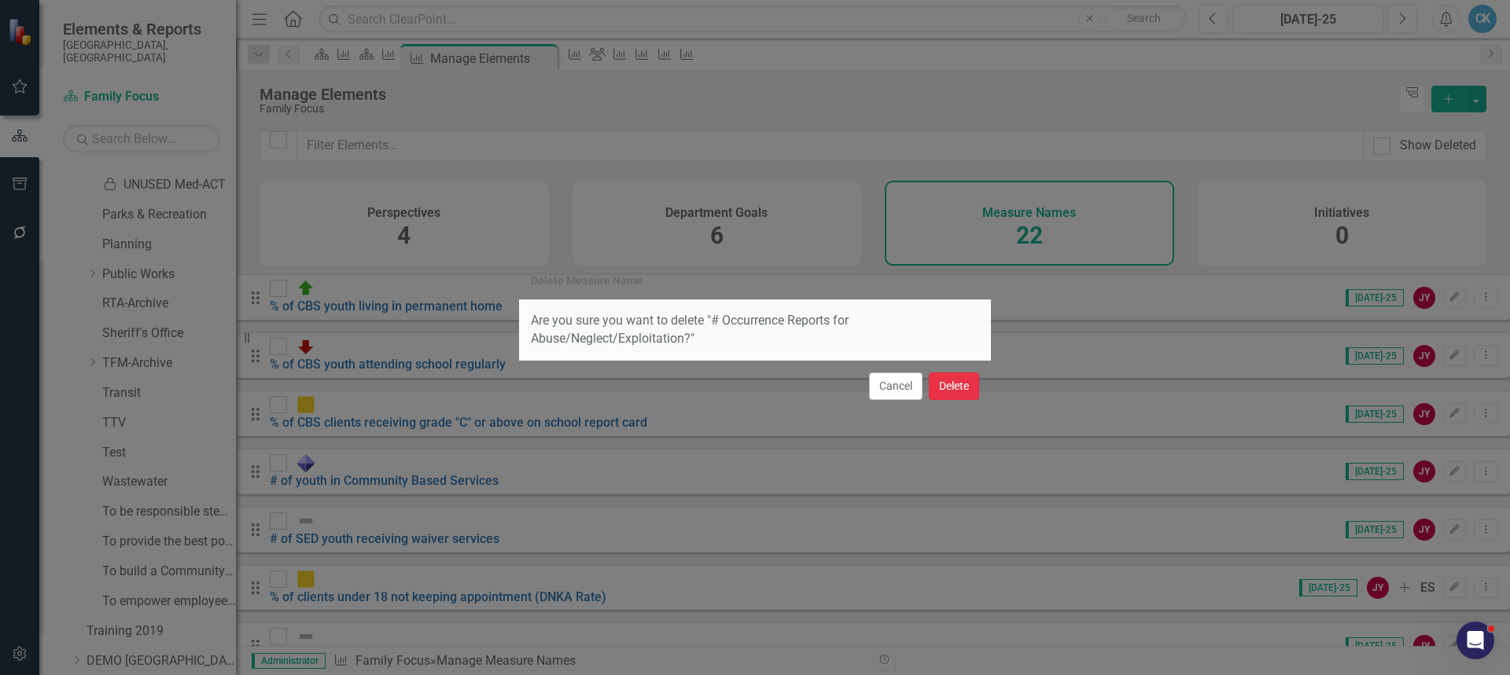
click at [972, 388] on button "Delete" at bounding box center [954, 387] width 50 height 28
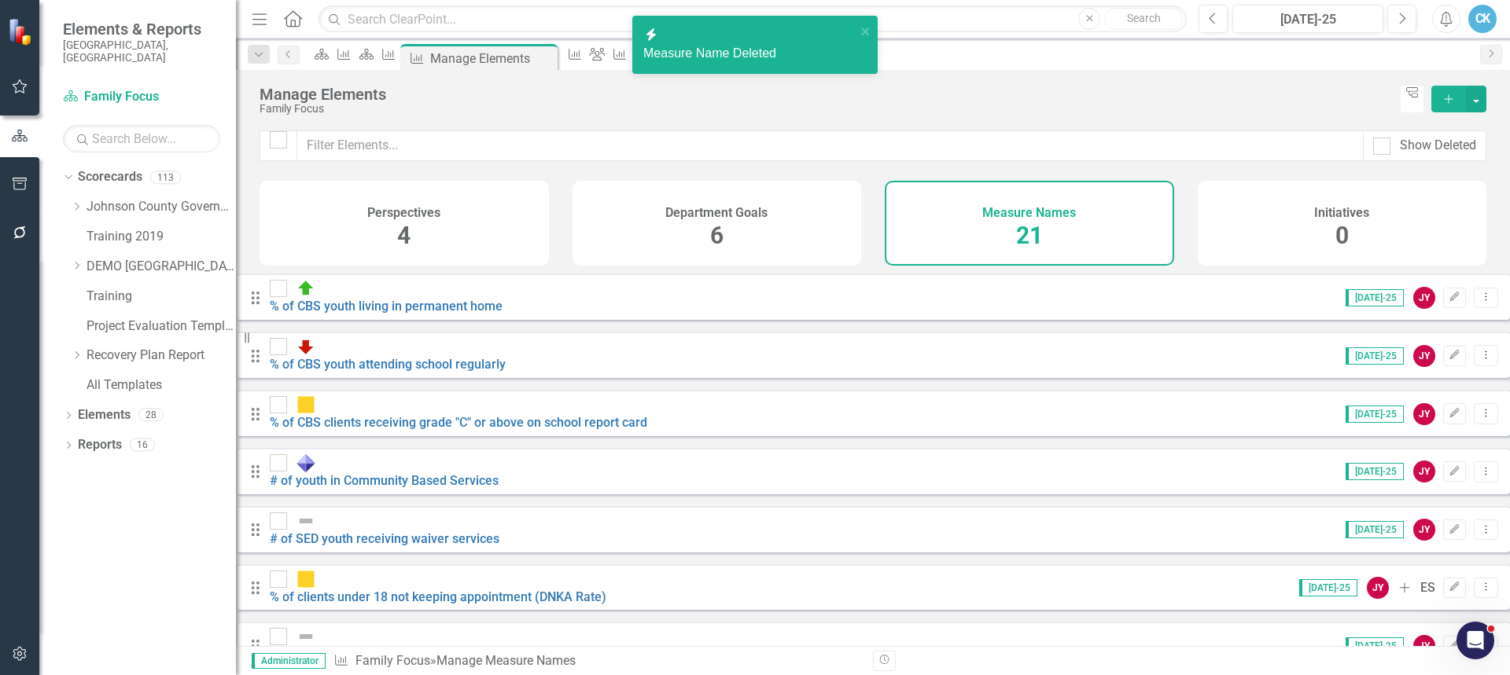
scroll to position [0, 0]
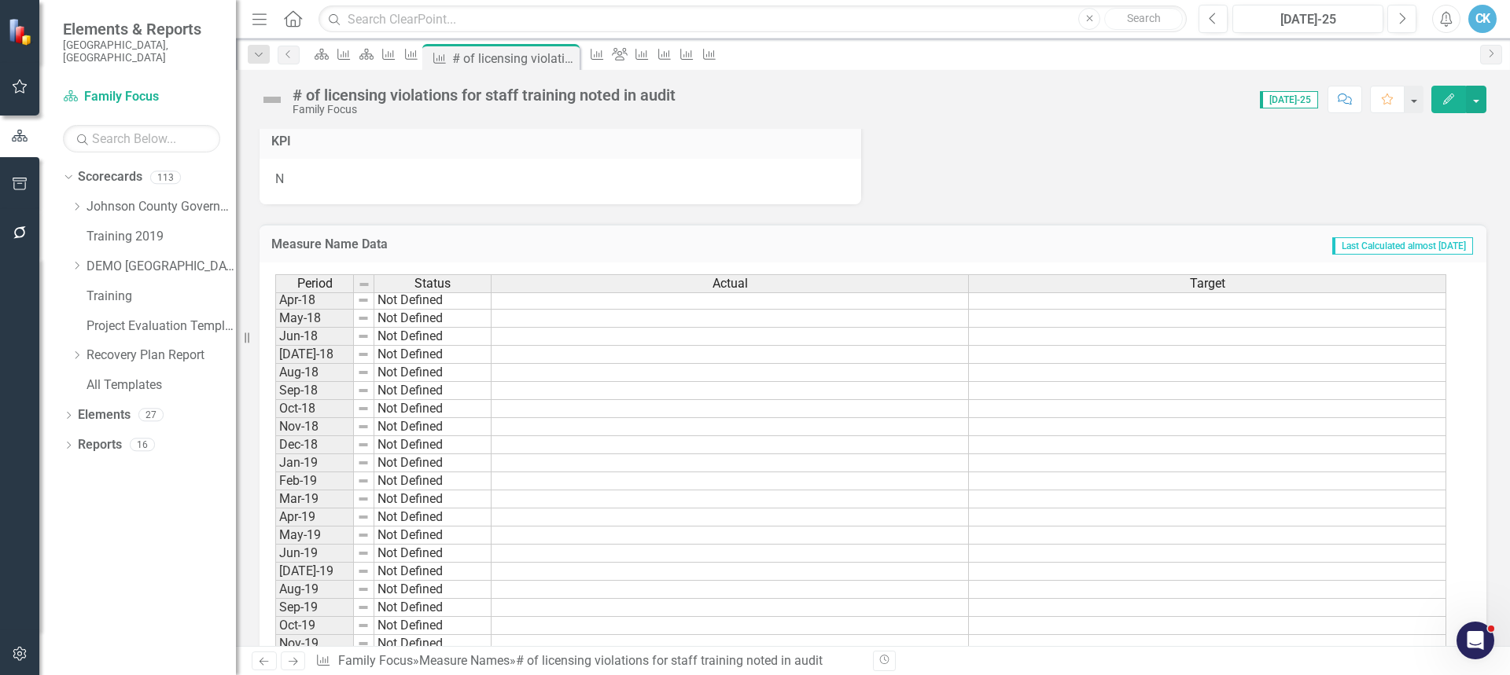
scroll to position [1024, 0]
drag, startPoint x: 977, startPoint y: 397, endPoint x: 1022, endPoint y: 421, distance: 51.7
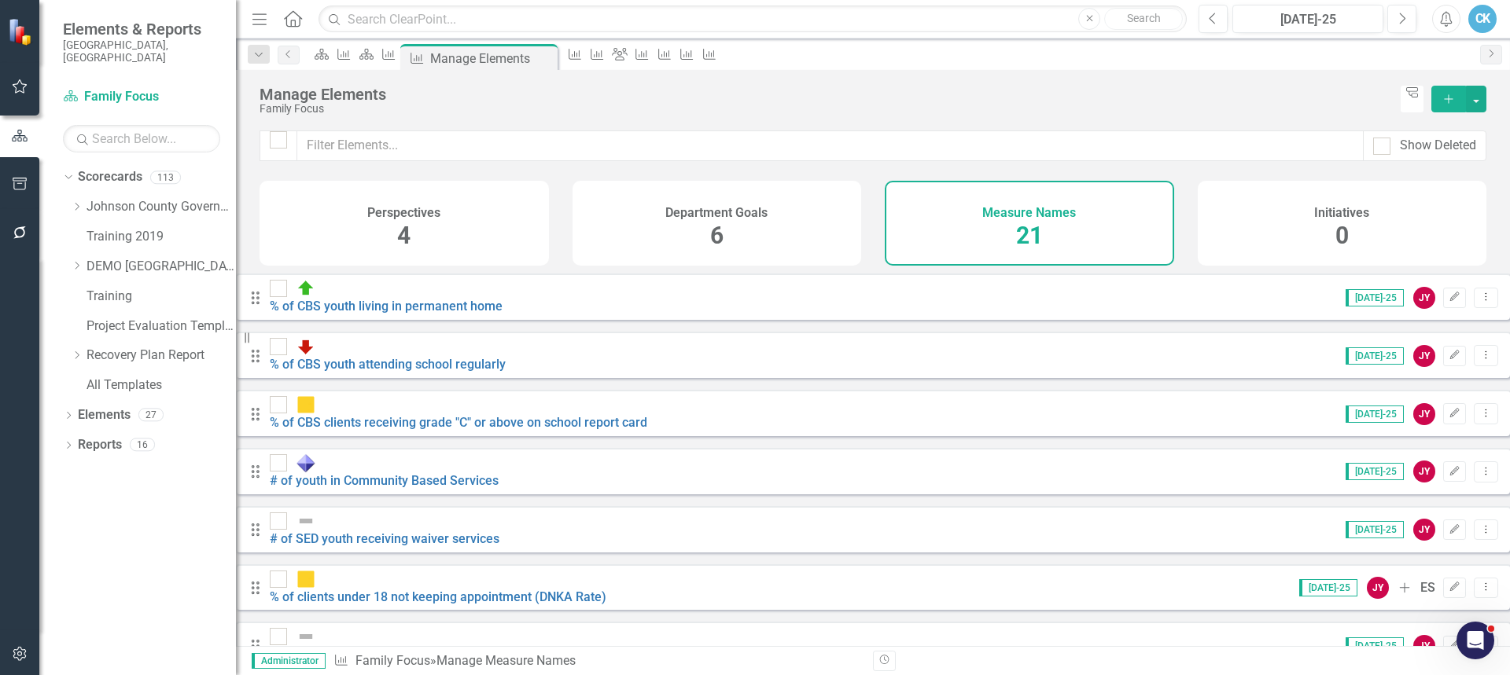
click at [1385, 539] on link "Trash Delete Measure Name" at bounding box center [1385, 541] width 178 height 29
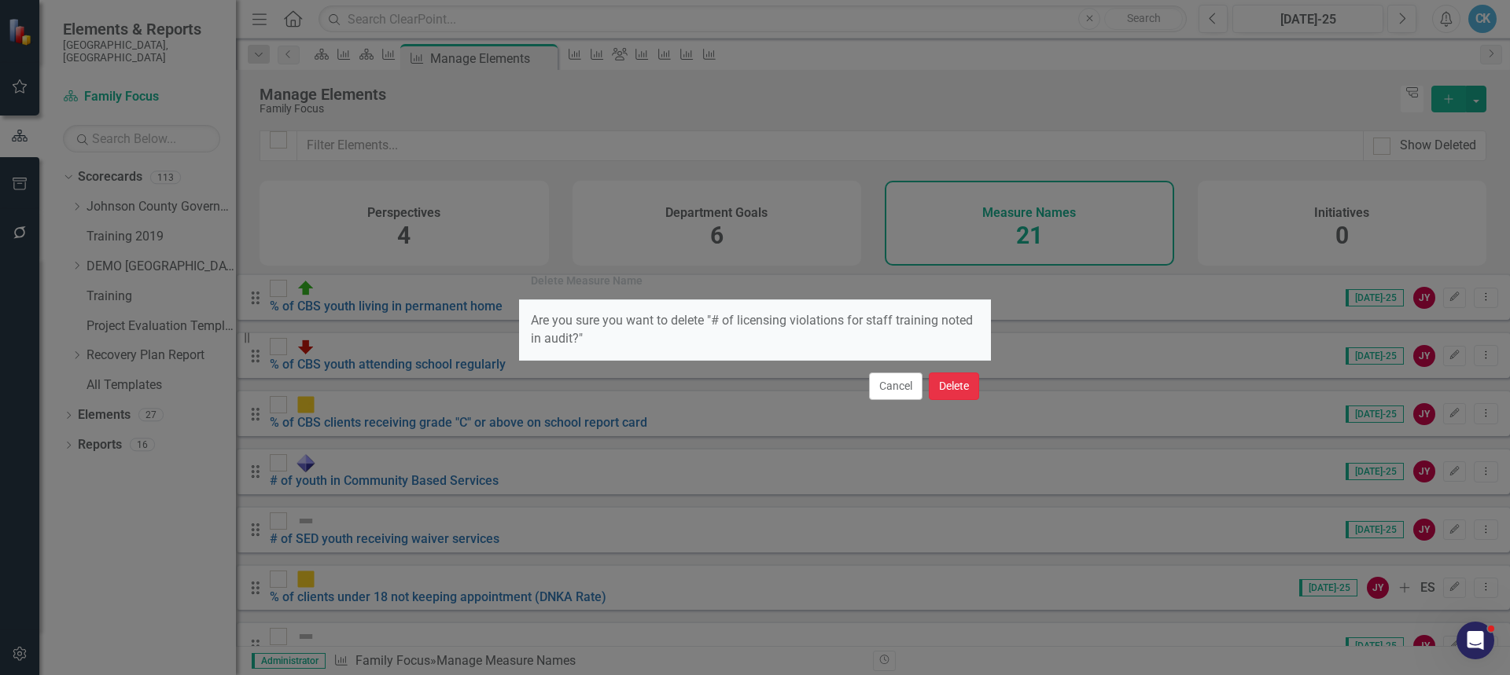
click at [948, 392] on button "Delete" at bounding box center [954, 387] width 50 height 28
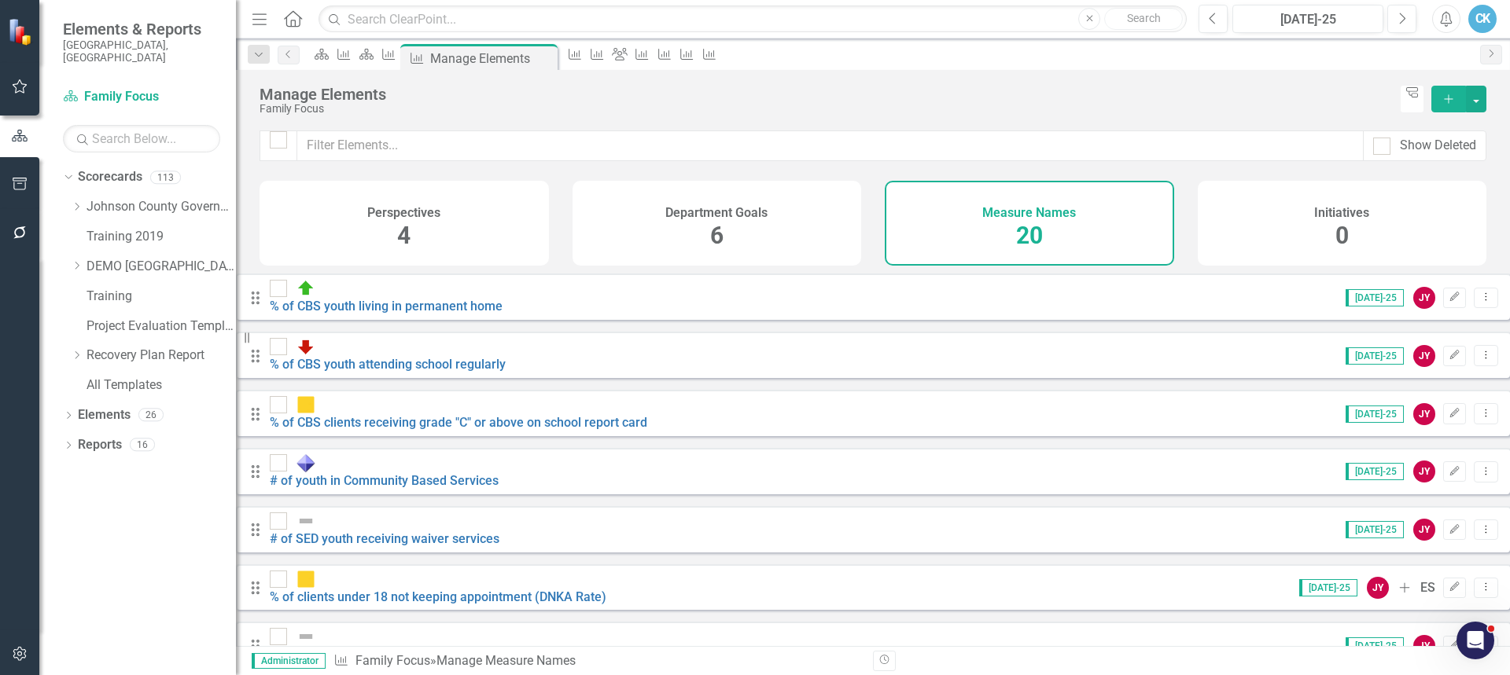
click at [1379, 636] on link "Trash Delete Measure Name" at bounding box center [1385, 638] width 178 height 29
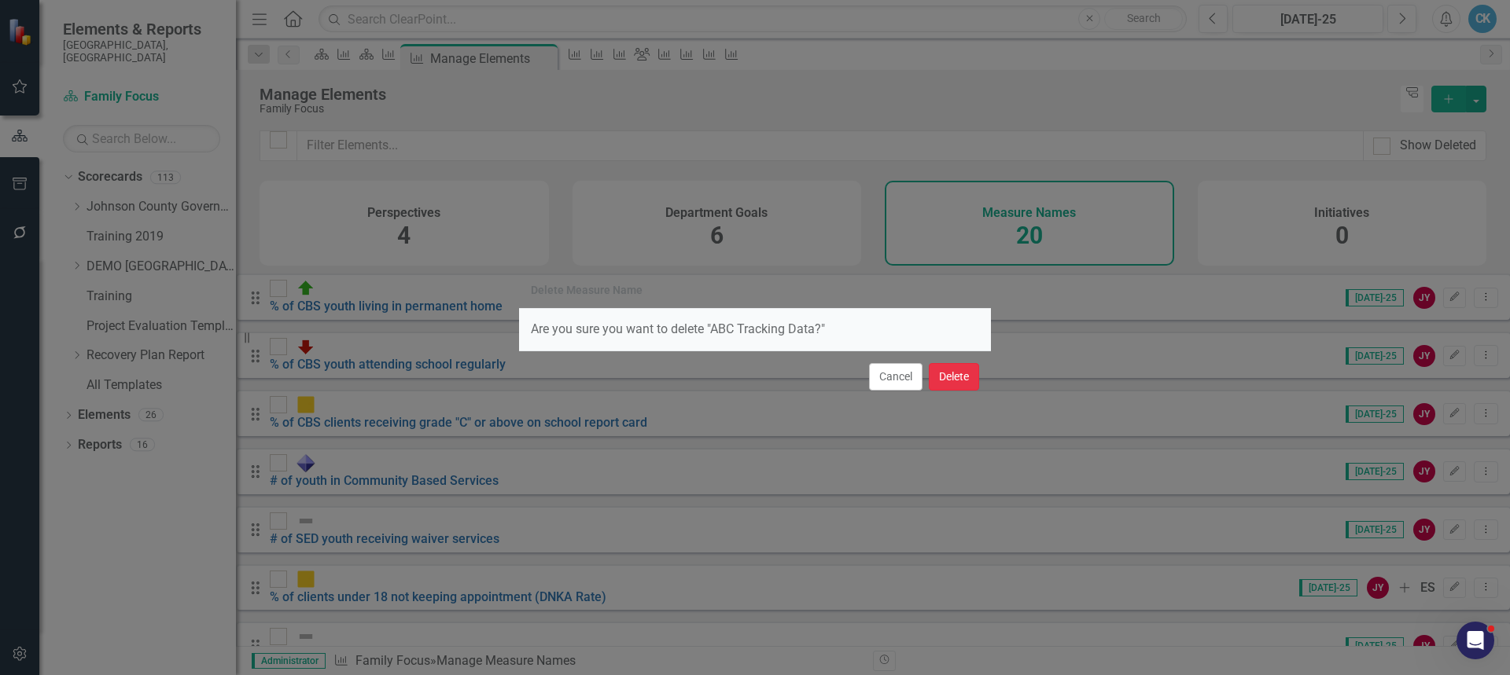
click at [955, 380] on button "Delete" at bounding box center [954, 377] width 50 height 28
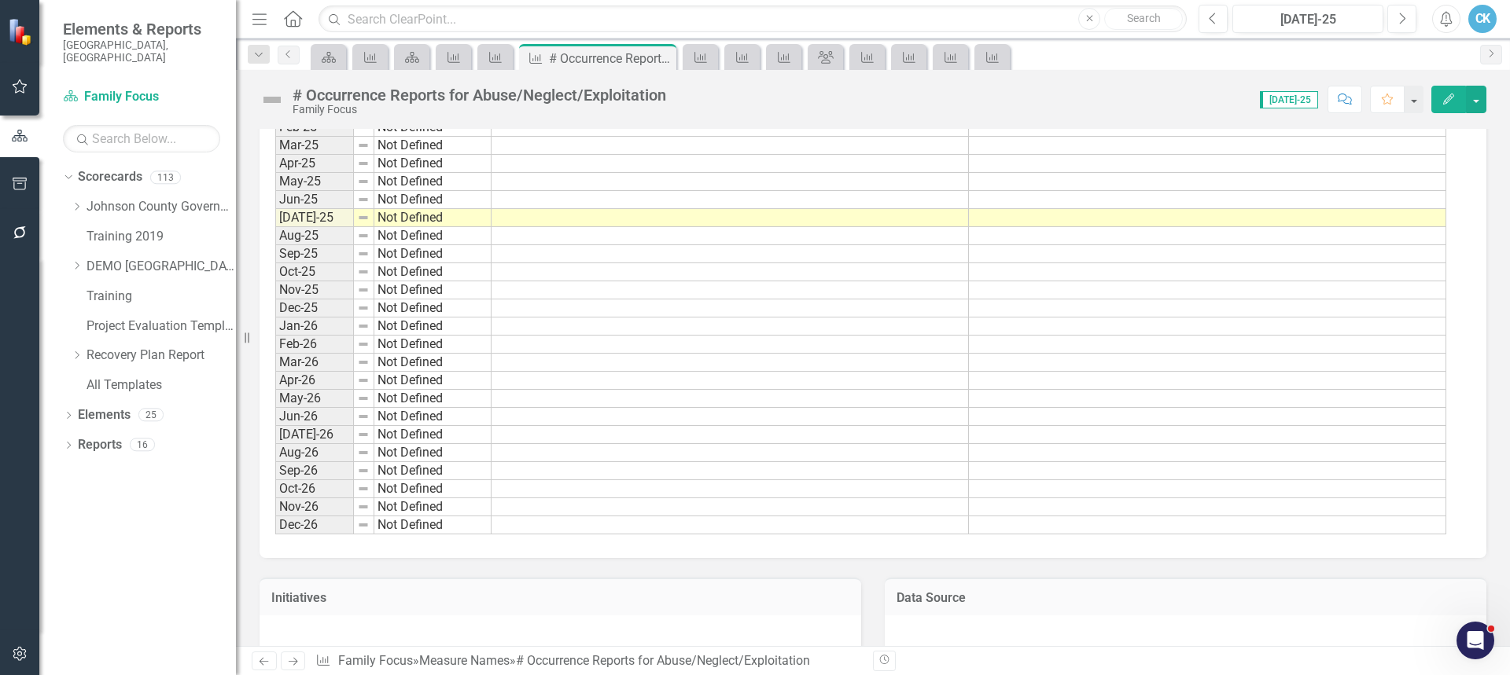
scroll to position [825, 0]
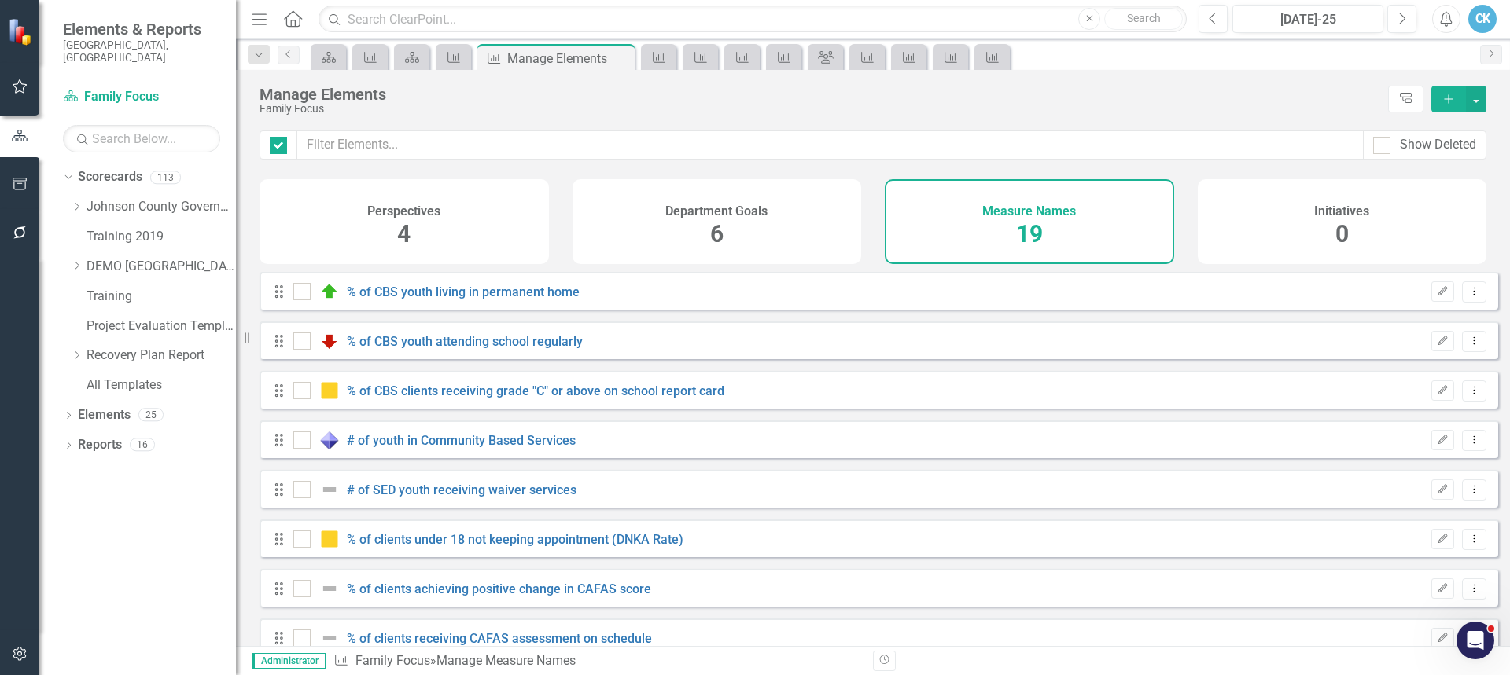
checkbox input "false"
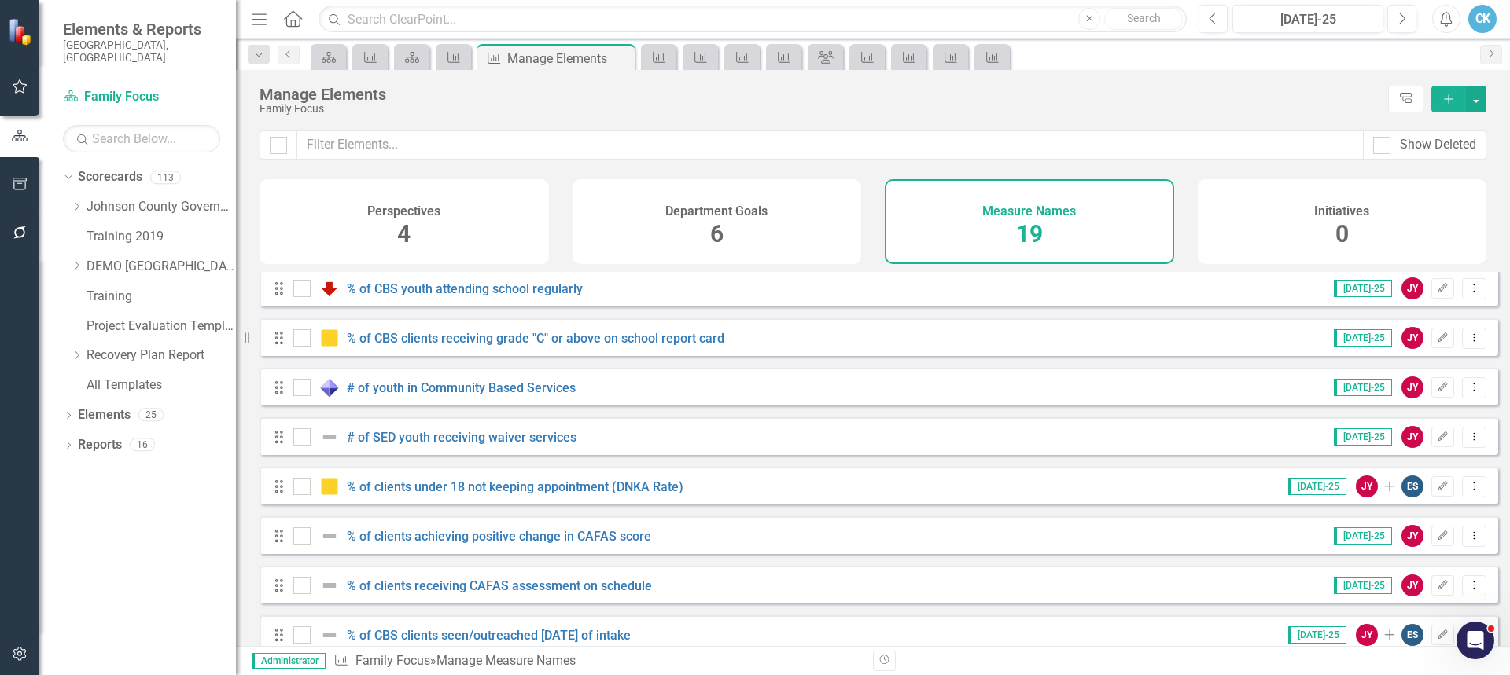
scroll to position [157, 0]
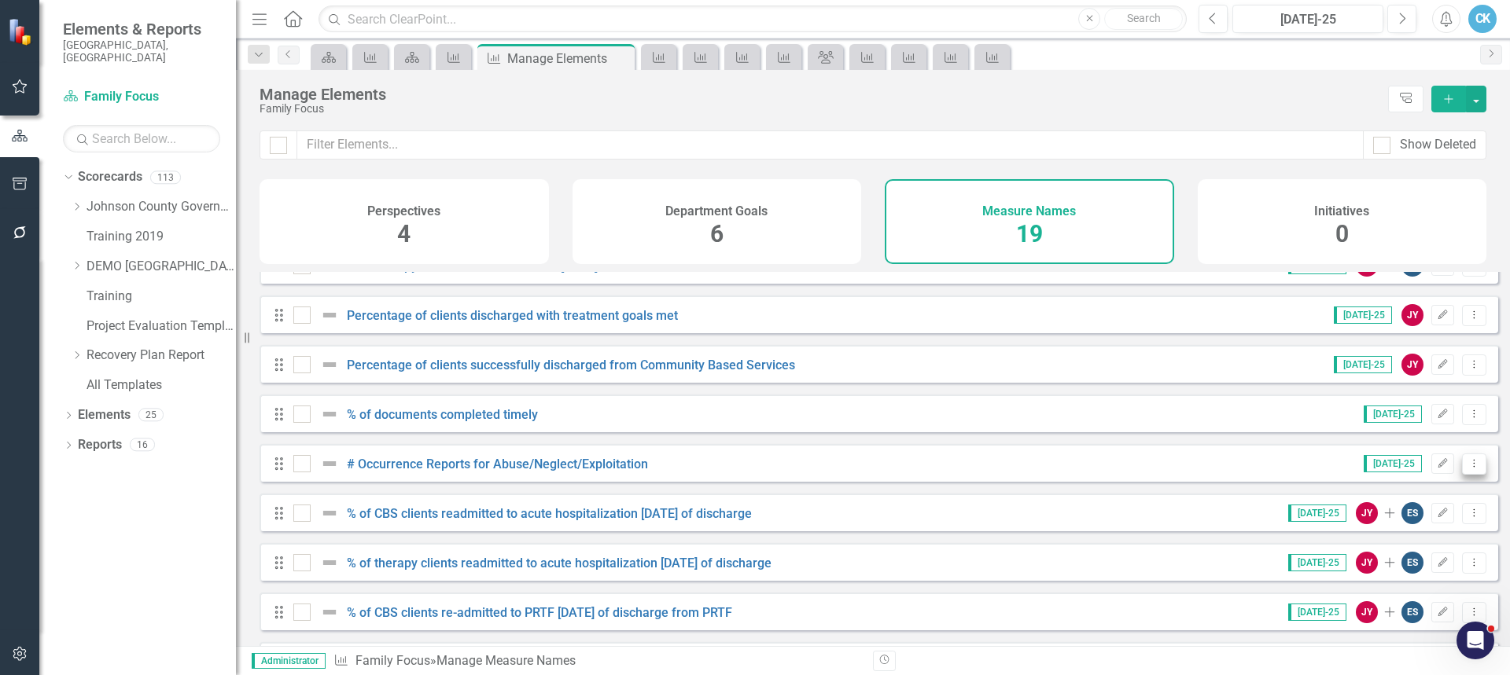
click at [1467, 469] on icon "Dropdown Menu" at bounding box center [1473, 463] width 13 height 10
click at [1372, 586] on link "Trash Delete Measure Name" at bounding box center [1385, 589] width 178 height 29
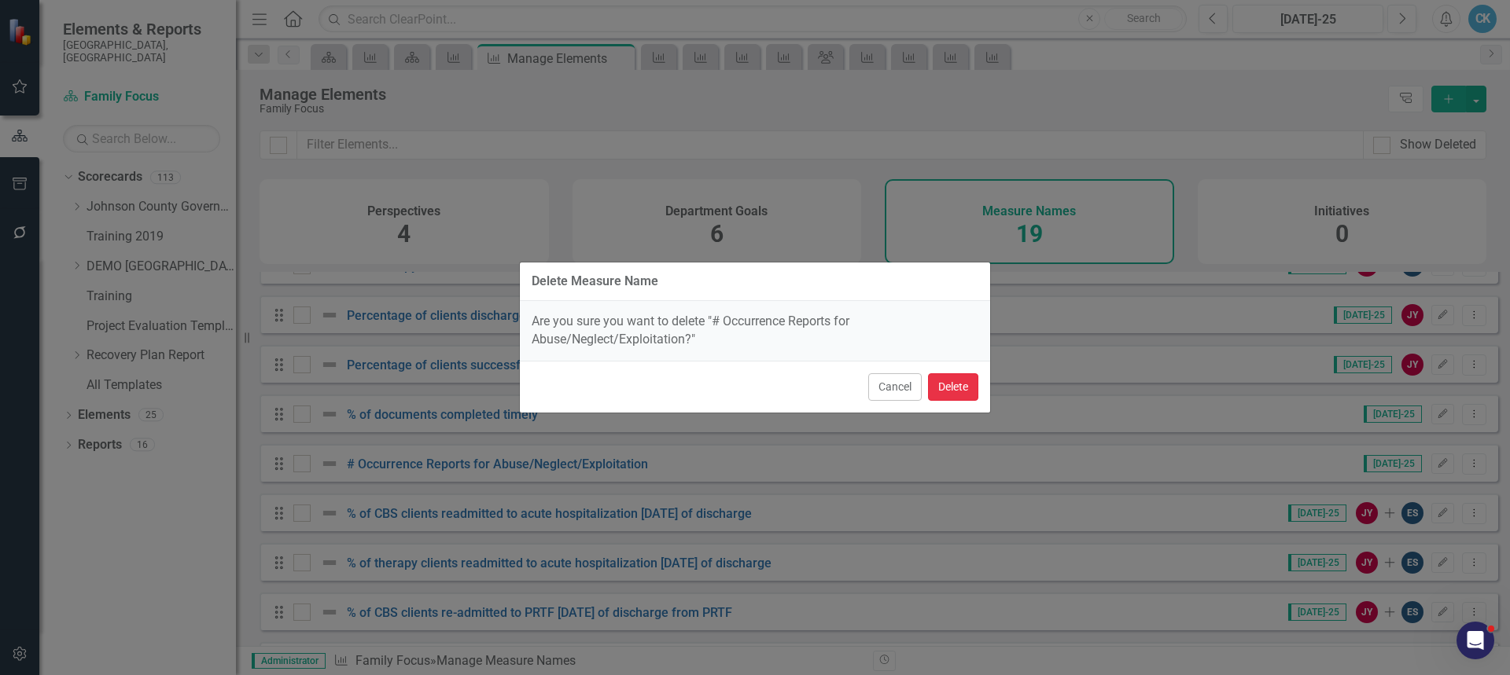
click at [970, 392] on button "Delete" at bounding box center [953, 388] width 50 height 28
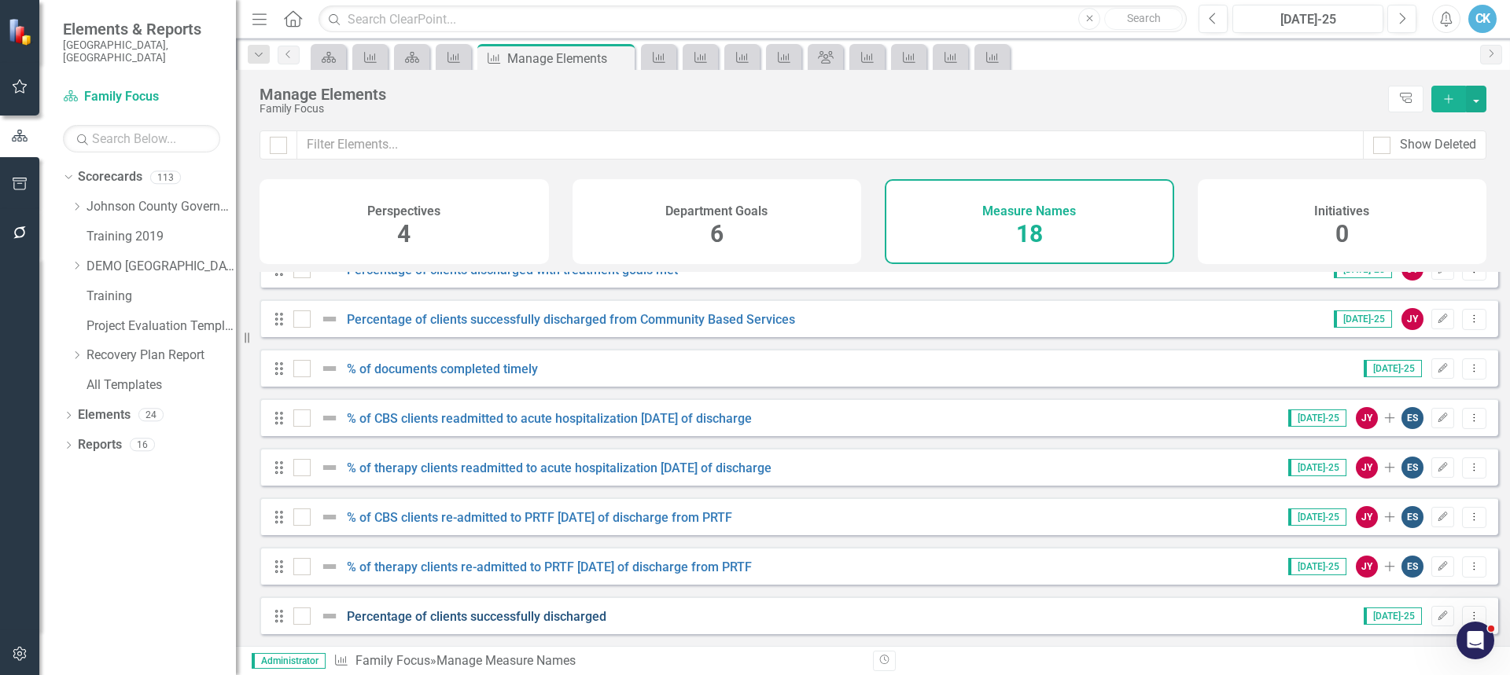
click at [551, 615] on link "Percentage of clients successfully discharged" at bounding box center [477, 616] width 260 height 15
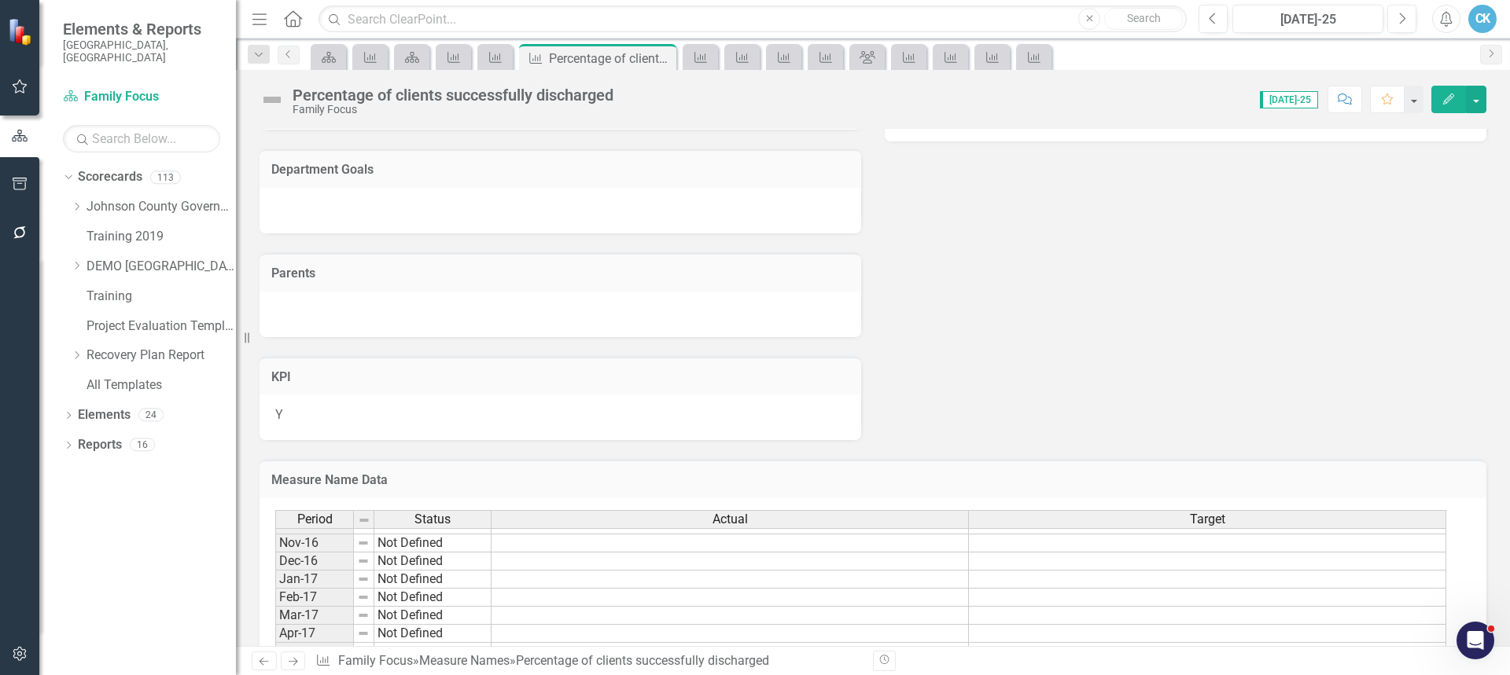
scroll to position [472, 0]
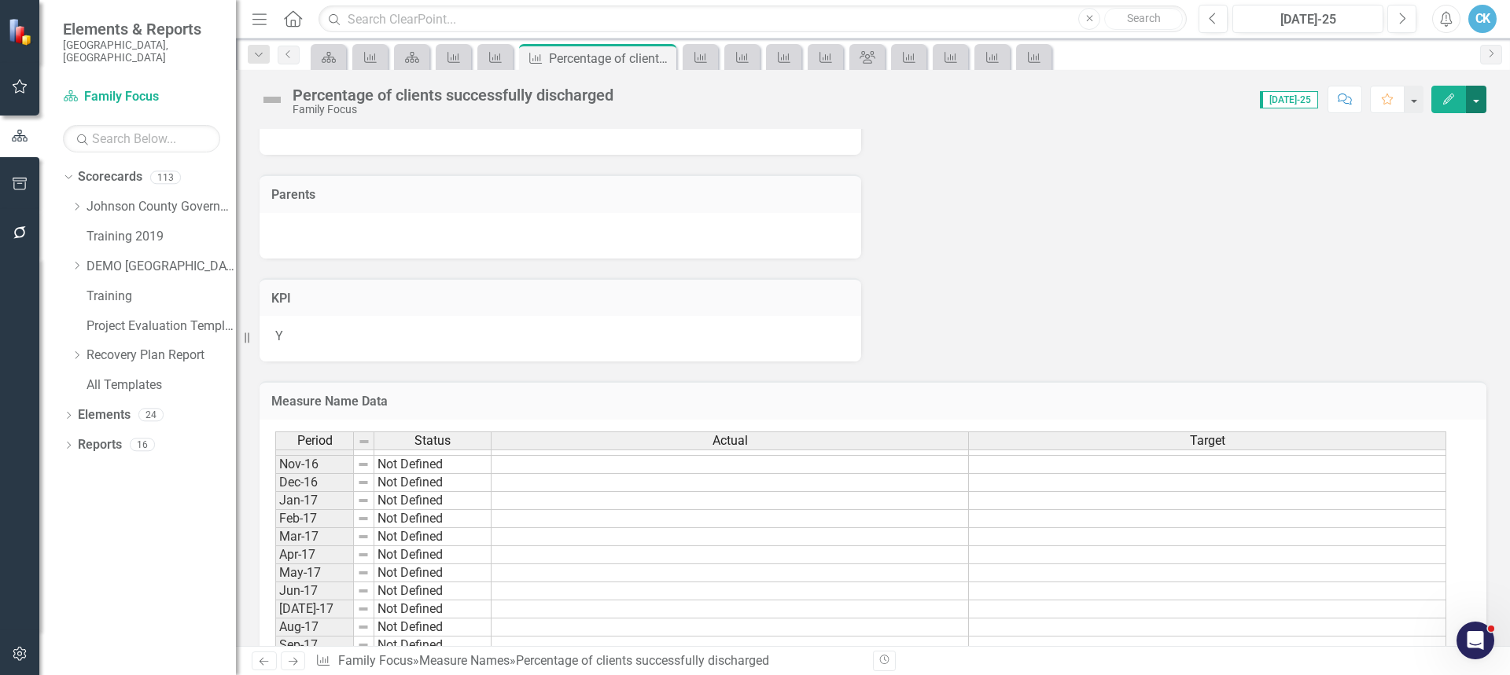
click at [1478, 103] on button "button" at bounding box center [1476, 100] width 20 height 28
click at [1358, 132] on link "Edit Edit Measure Name" at bounding box center [1391, 128] width 190 height 29
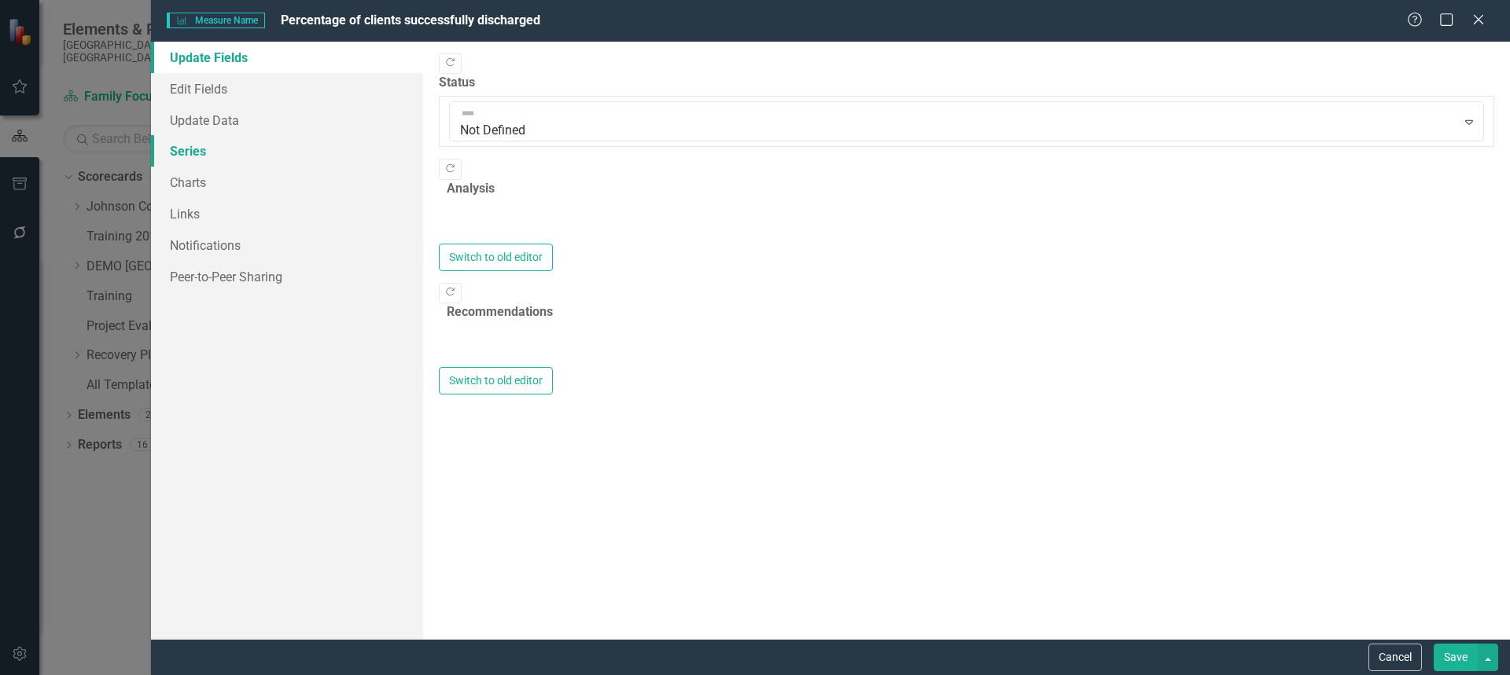
click at [189, 160] on link "Series" at bounding box center [287, 150] width 272 height 31
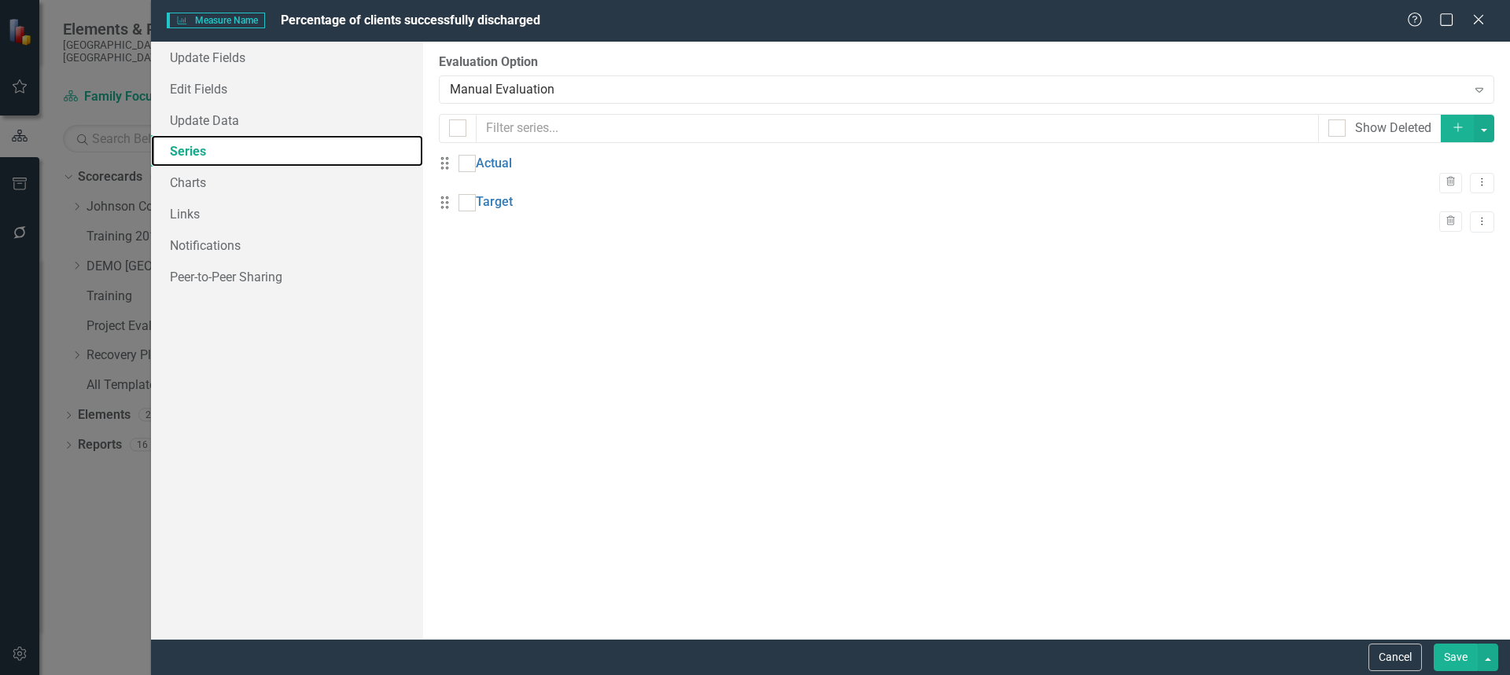
scroll to position [0, 0]
click at [1489, 127] on button "button" at bounding box center [1484, 129] width 20 height 28
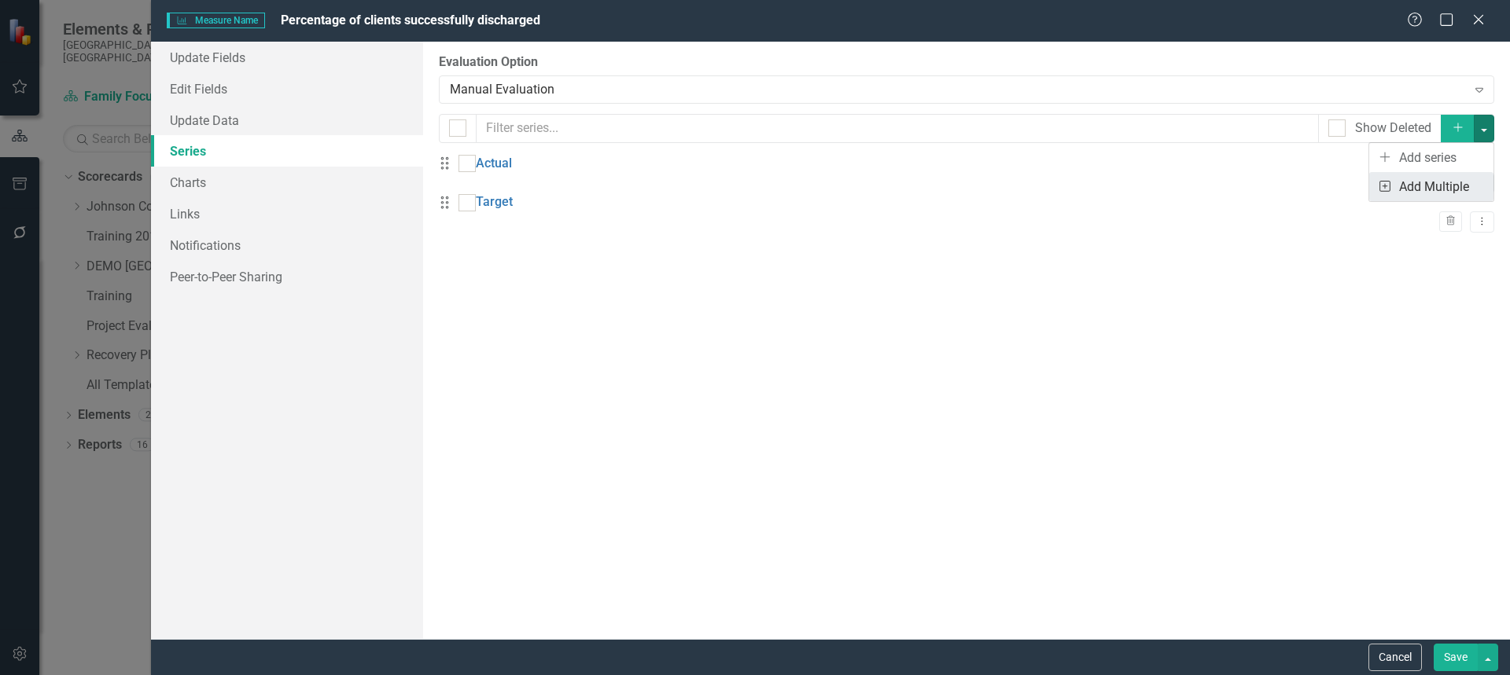
click at [1426, 182] on link "Add Multiple Add Multiple" at bounding box center [1431, 186] width 124 height 29
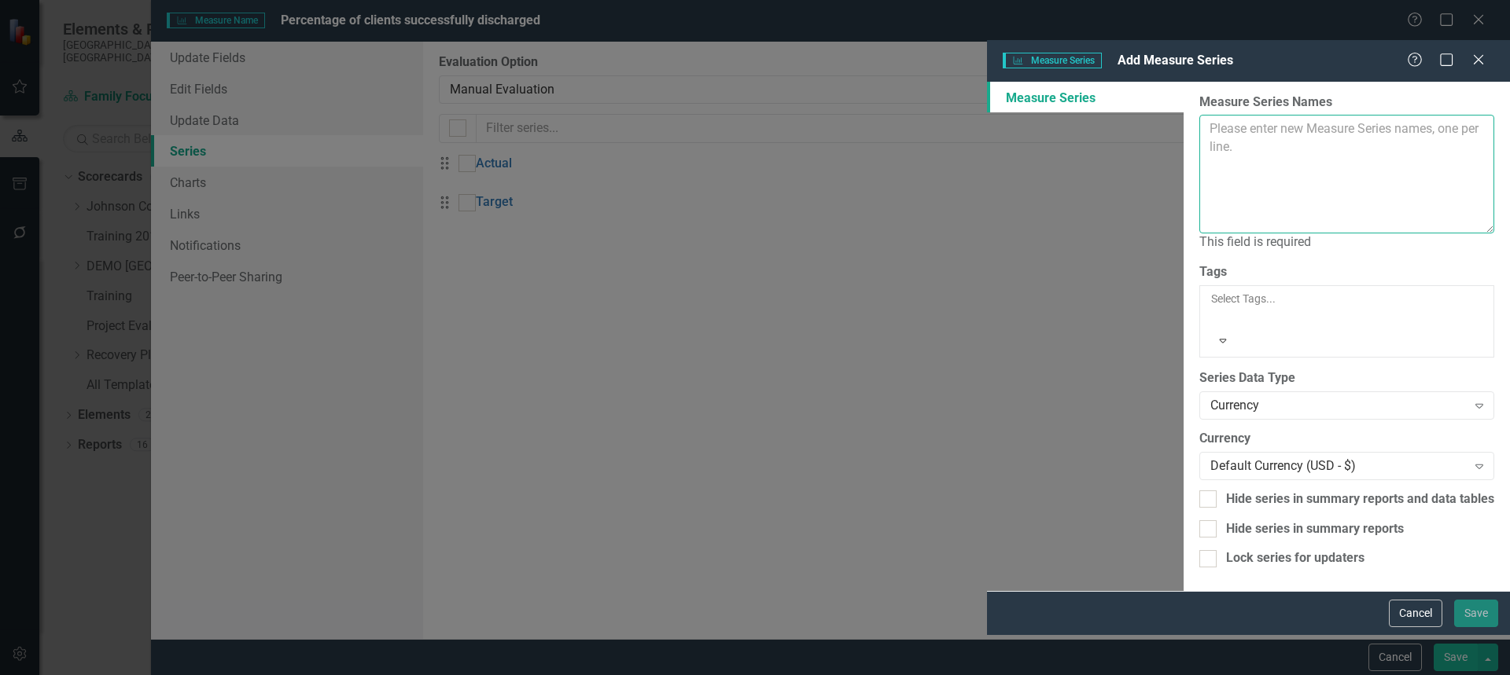
click at [1199, 115] on textarea "Measure Series Names" at bounding box center [1346, 174] width 295 height 119
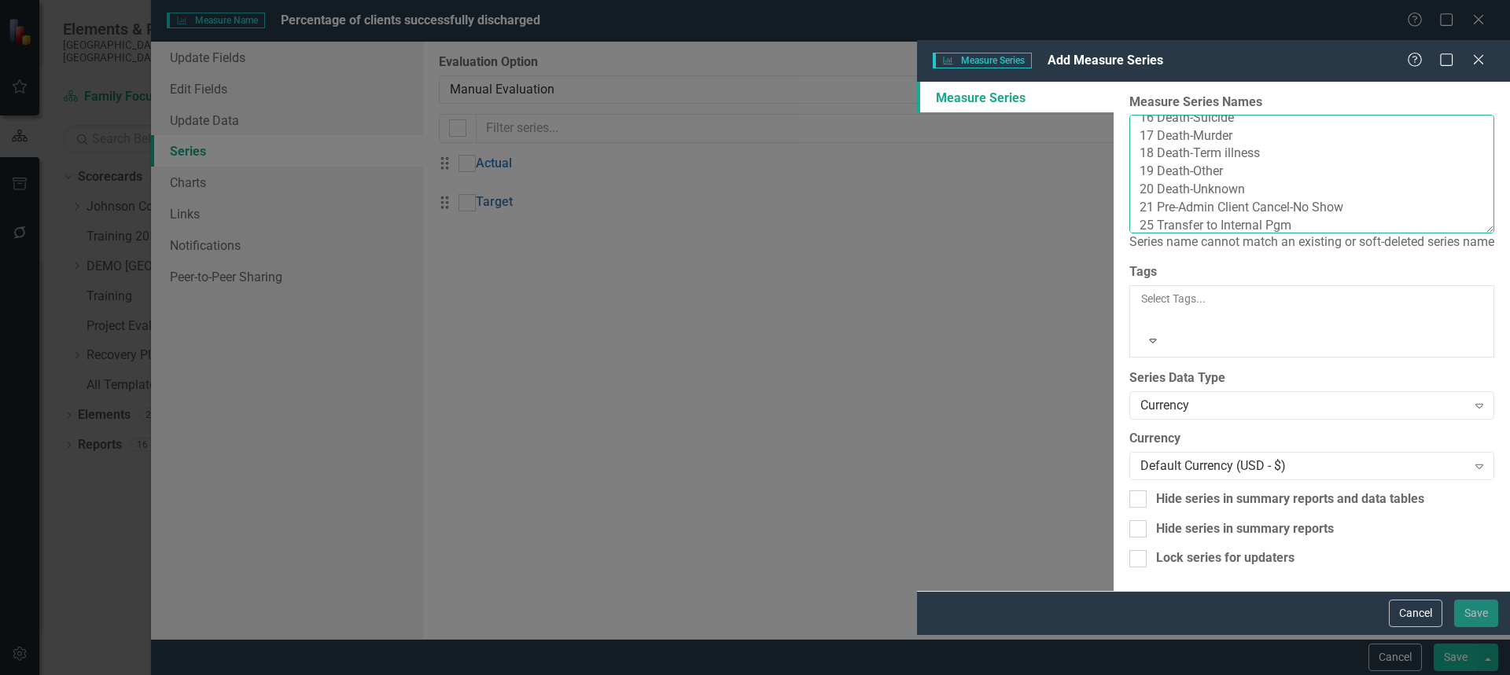
scroll to position [209, 0]
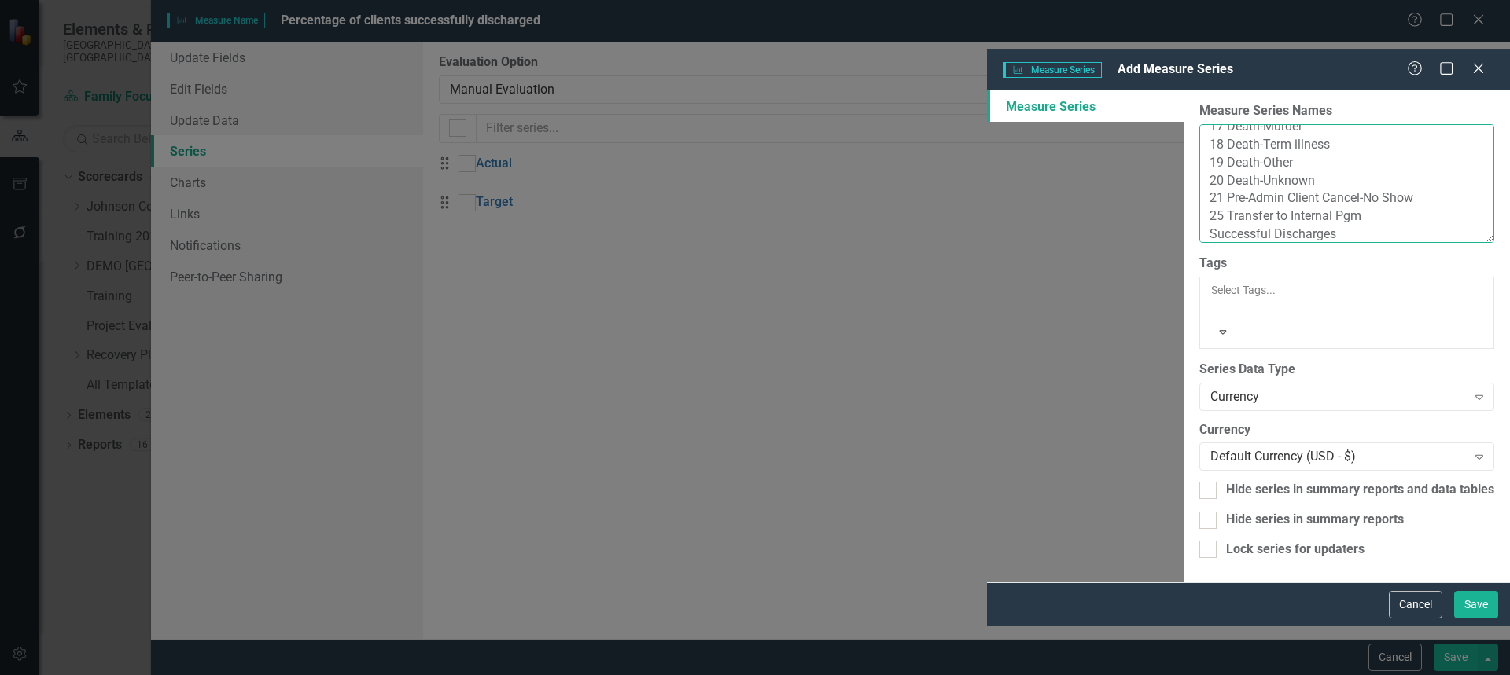
click at [1199, 186] on textarea "01 Tx Not Complete-Client 05 Client Moved 07 Eval Complete 08 By to Court-Jail …" at bounding box center [1346, 183] width 295 height 119
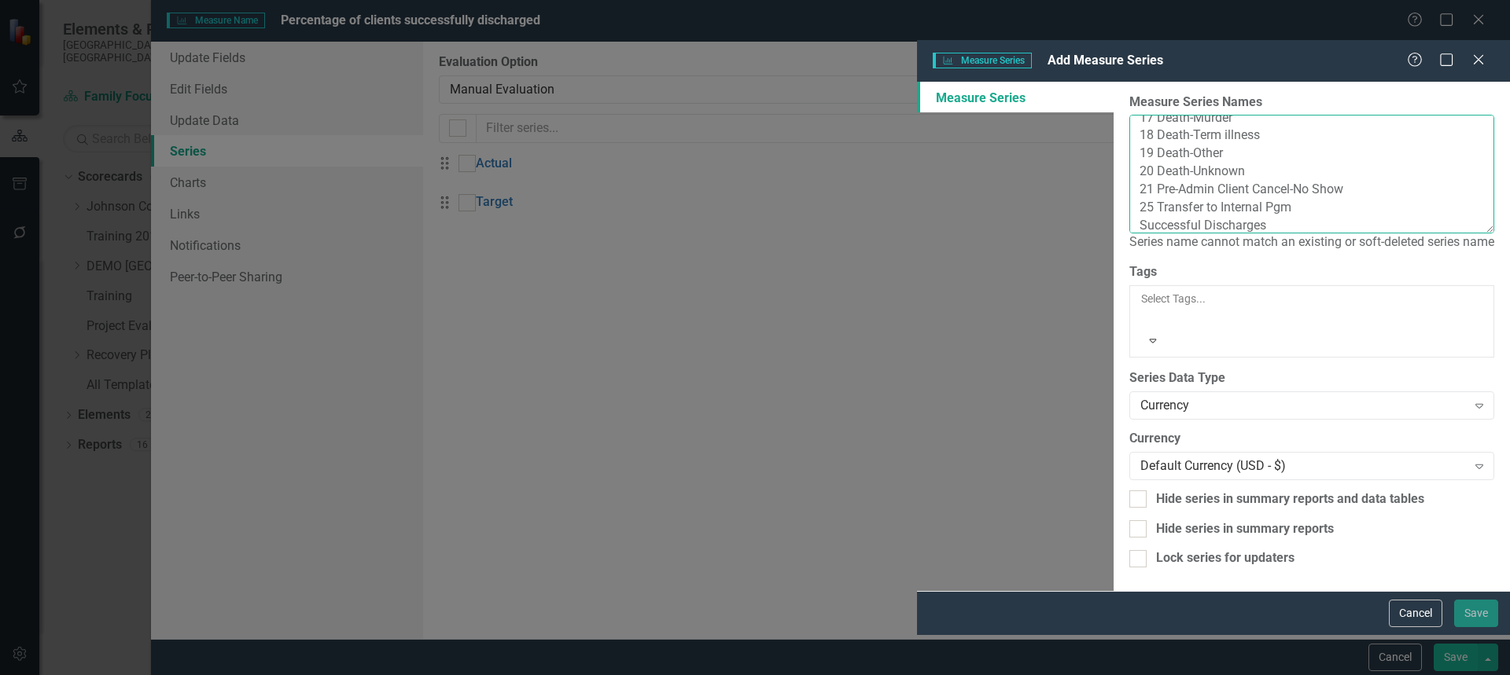
scroll to position [226, 0]
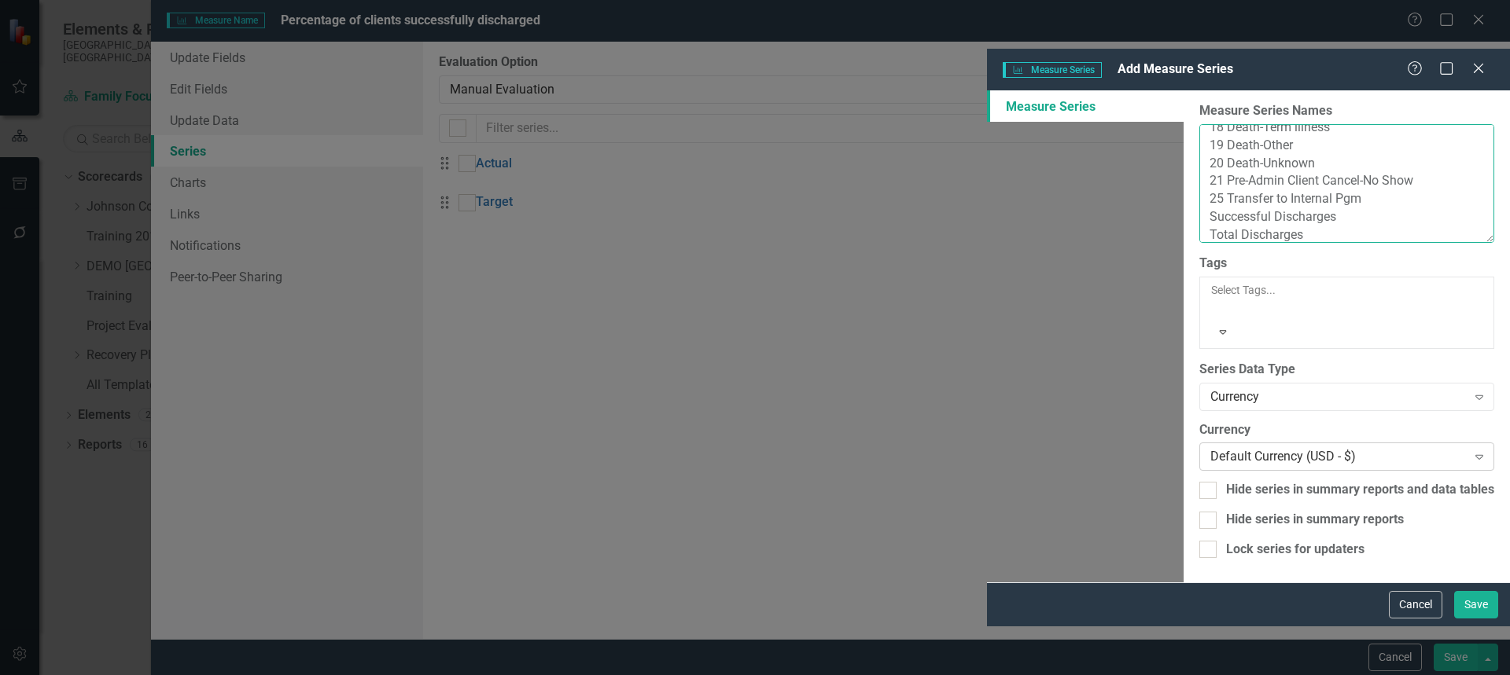
type textarea "01 Tx Not Complete-Client 05 Client Moved 07 Eval Complete 08 By to Court-Jail …"
click at [1210, 448] on div "Default Currency (USD - $)" at bounding box center [1338, 457] width 256 height 18
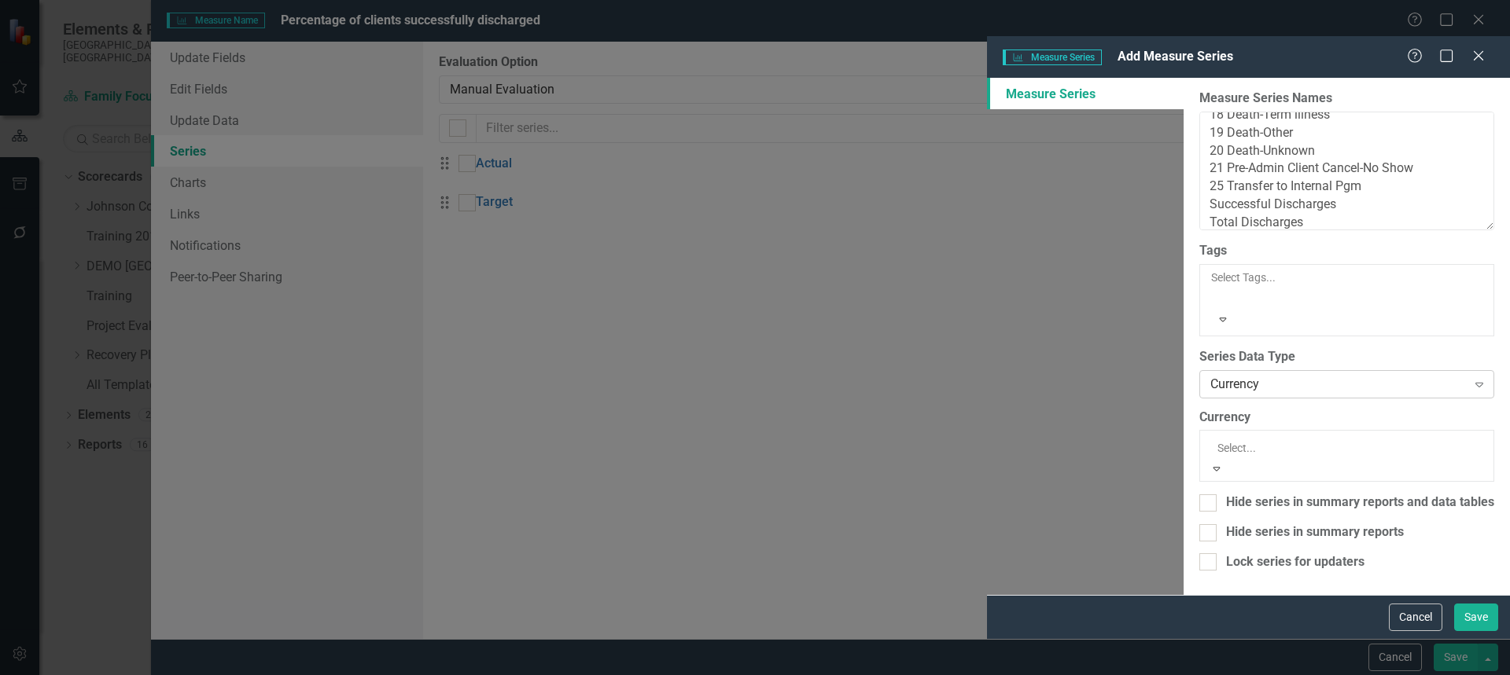
click at [1210, 375] on div "Currency" at bounding box center [1338, 384] width 256 height 18
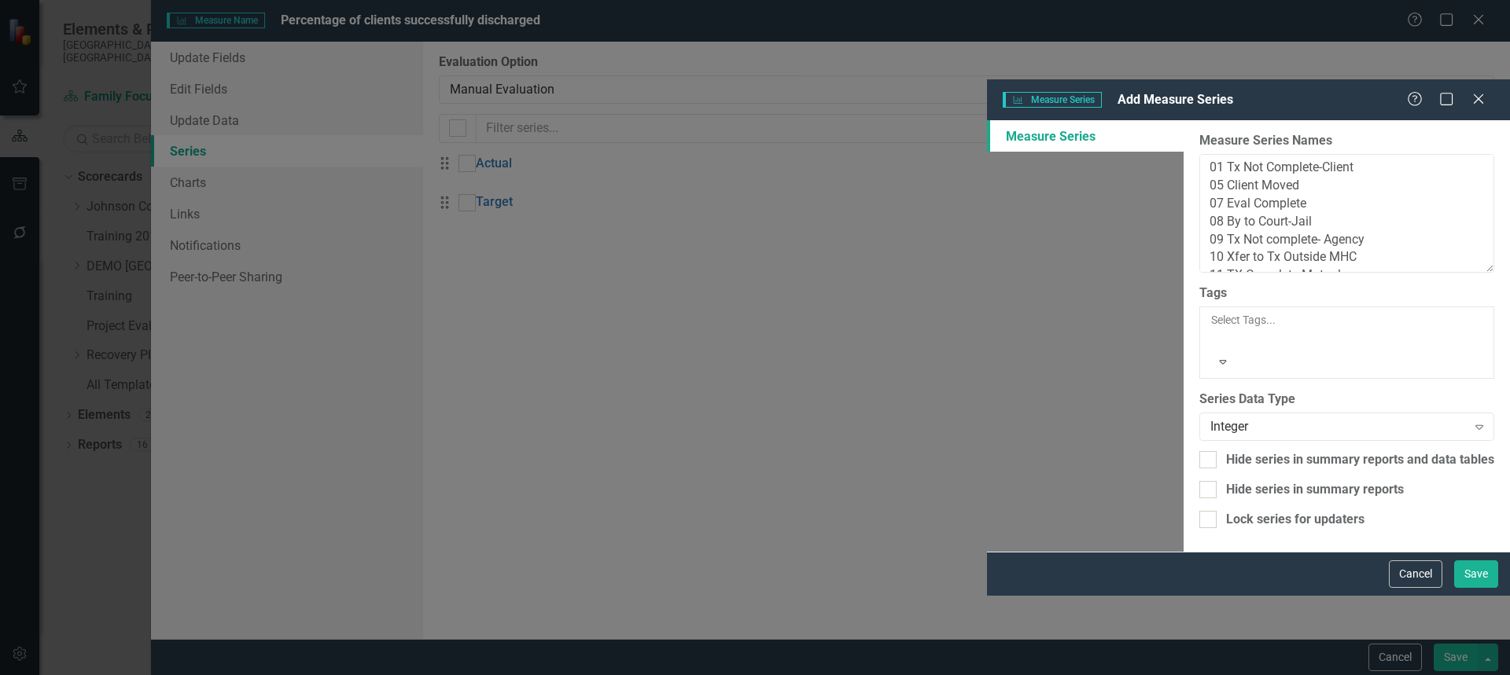
scroll to position [0, 0]
click at [1480, 588] on button "Save" at bounding box center [1476, 575] width 44 height 28
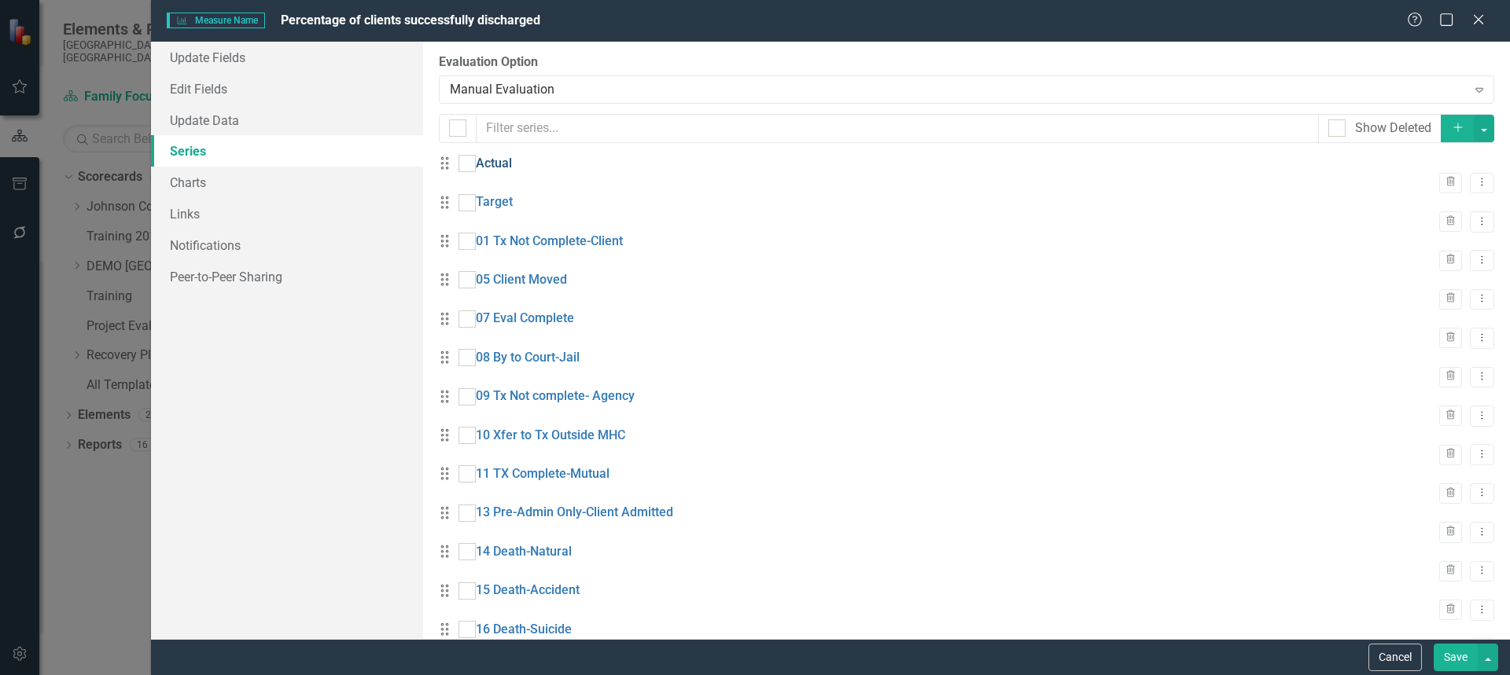
click at [512, 173] on link "Actual" at bounding box center [494, 164] width 36 height 18
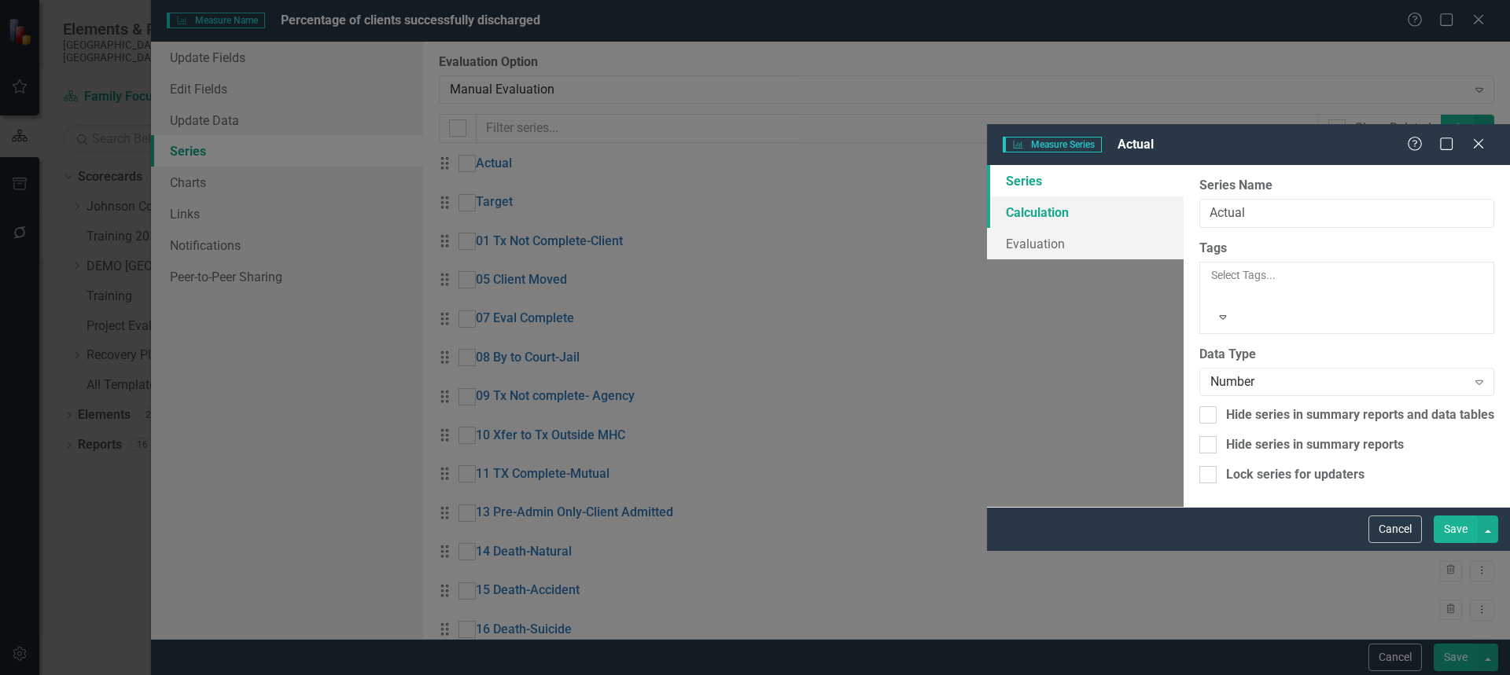
click at [987, 197] on link "Calculation" at bounding box center [1085, 212] width 197 height 31
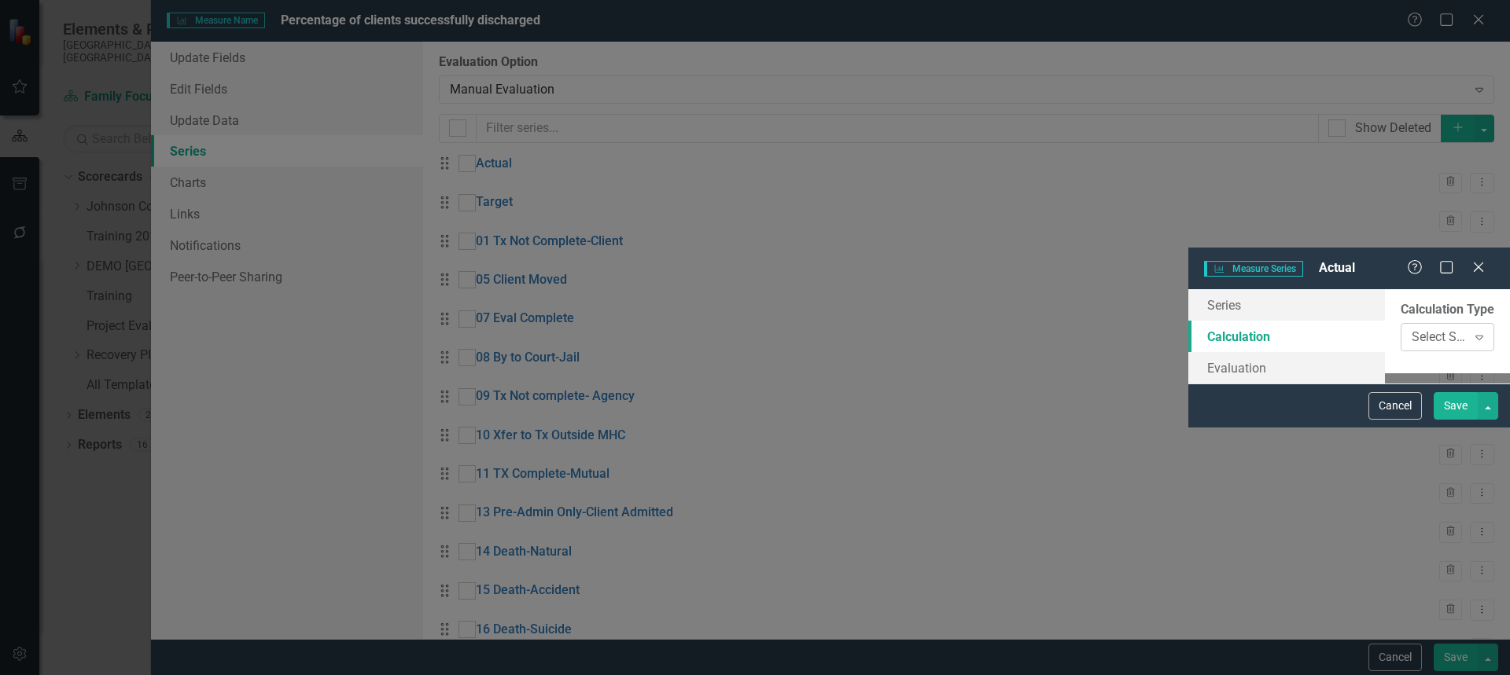
click at [1412, 329] on div "Select Series Calculation Type" at bounding box center [1439, 338] width 55 height 18
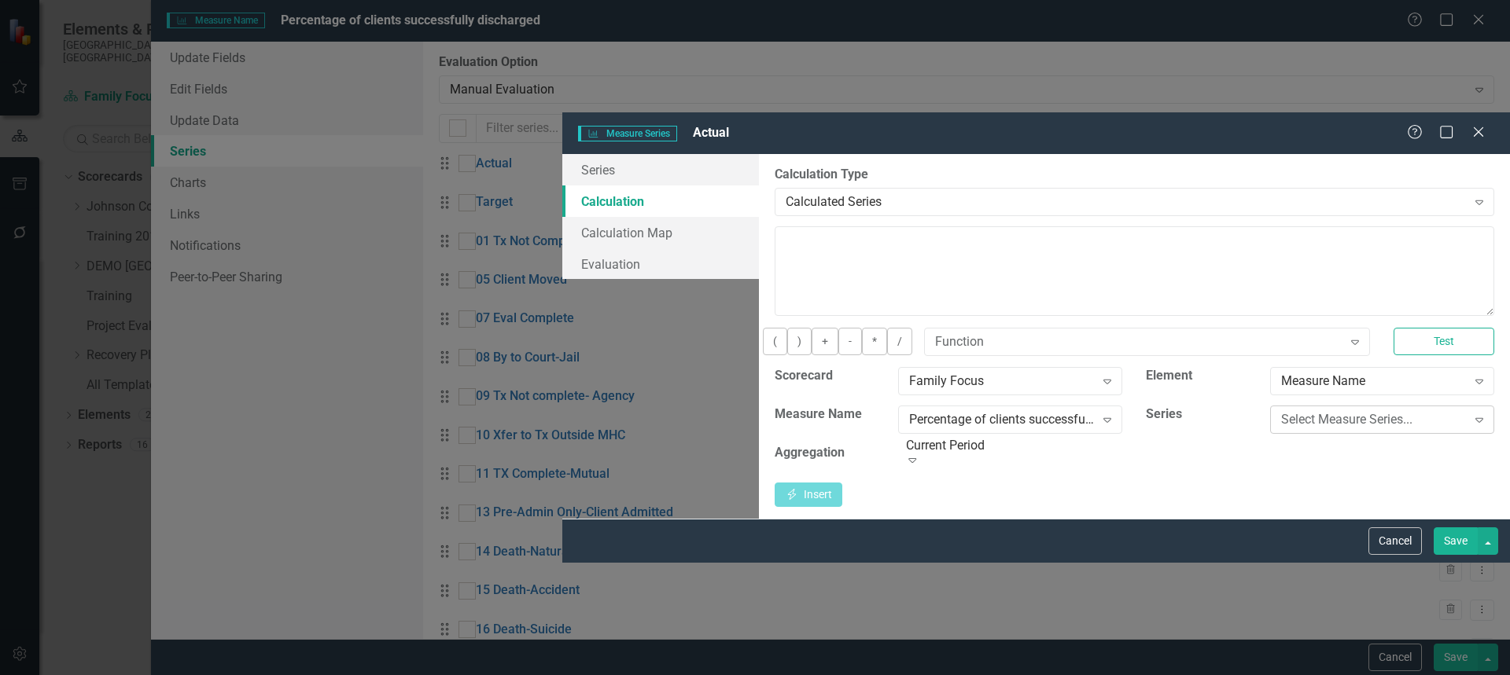
click at [1281, 411] on div "Select Measure Series..." at bounding box center [1374, 420] width 186 height 18
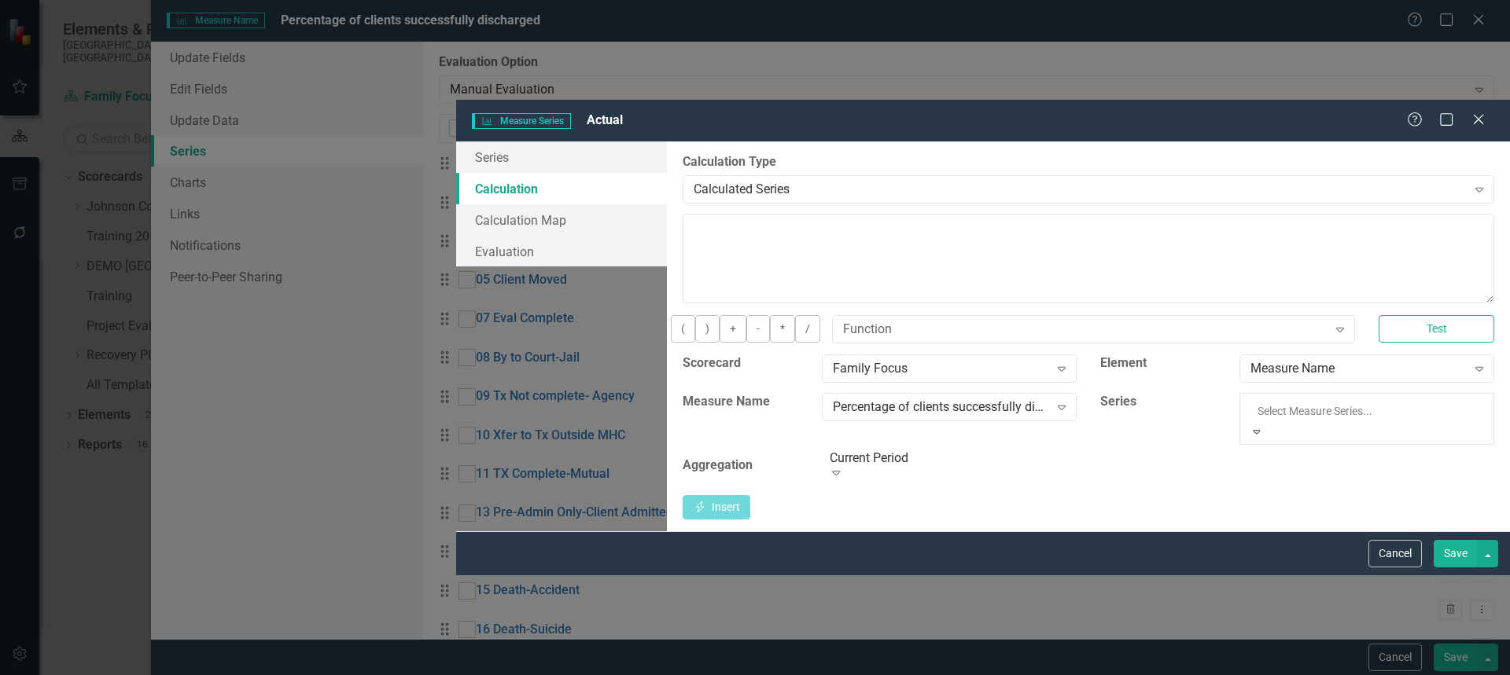
scroll to position [306, 0]
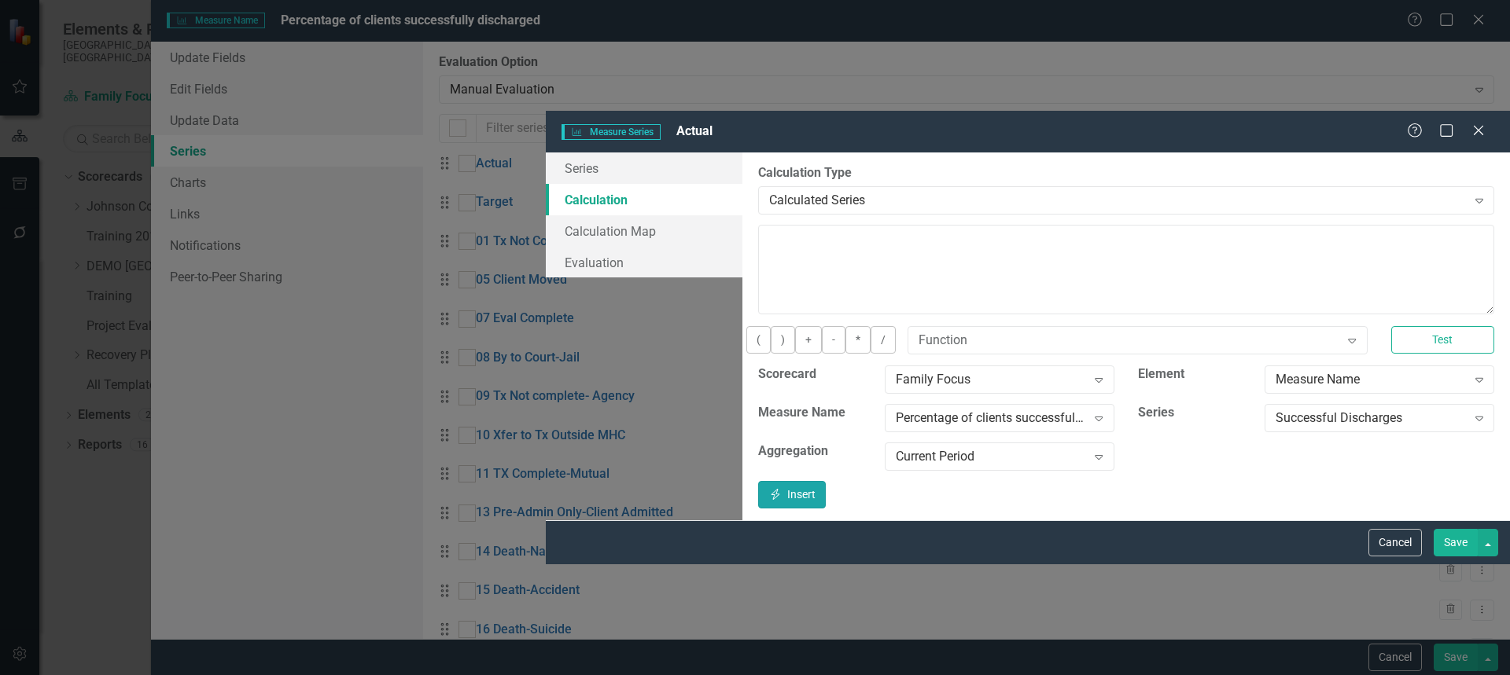
click at [826, 481] on button "Insert Insert" at bounding box center [792, 495] width 68 height 28
click at [919, 225] on textarea "[m351334][Successful Discharges][CurrentPeriod]" at bounding box center [1126, 270] width 736 height 90
click at [871, 326] on button "/" at bounding box center [883, 340] width 25 height 28
click at [1342, 409] on div "Successful Discharges" at bounding box center [1370, 418] width 191 height 18
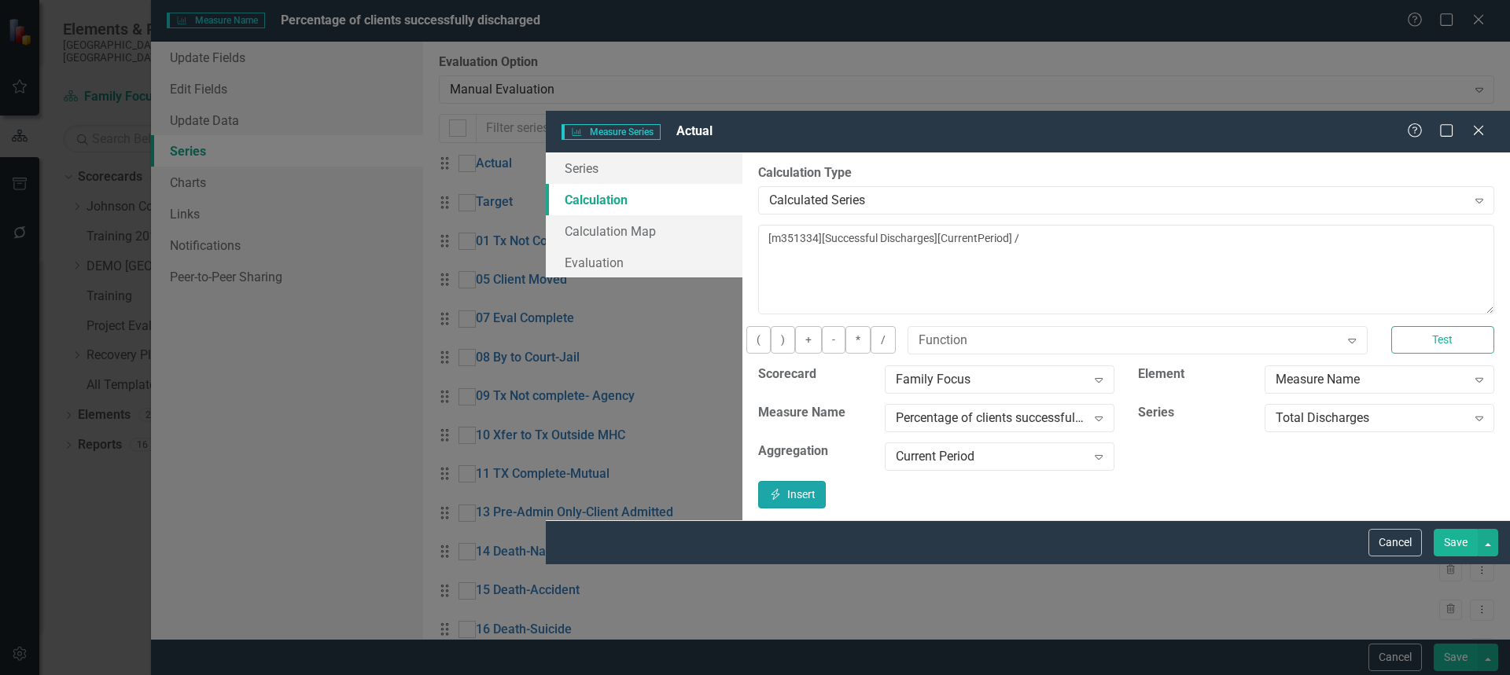
click at [826, 481] on button "Insert Insert" at bounding box center [792, 495] width 68 height 28
click at [771, 326] on button ")" at bounding box center [783, 340] width 24 height 28
type textarea "([m351334][Successful Discharges][CurrentPeriod] / [m351334][Total Discharges][…"
click at [1450, 557] on button "Save" at bounding box center [1456, 543] width 44 height 28
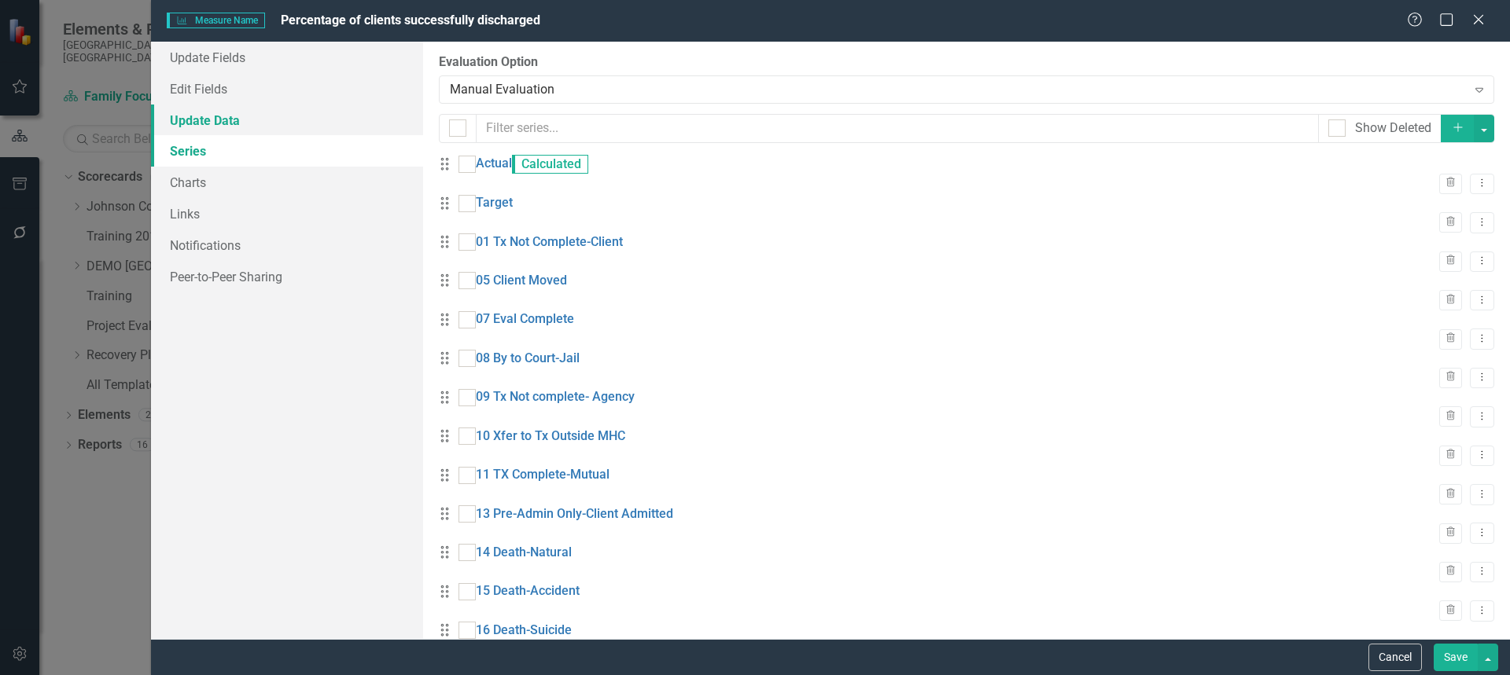
click at [233, 123] on link "Update Data" at bounding box center [287, 120] width 272 height 31
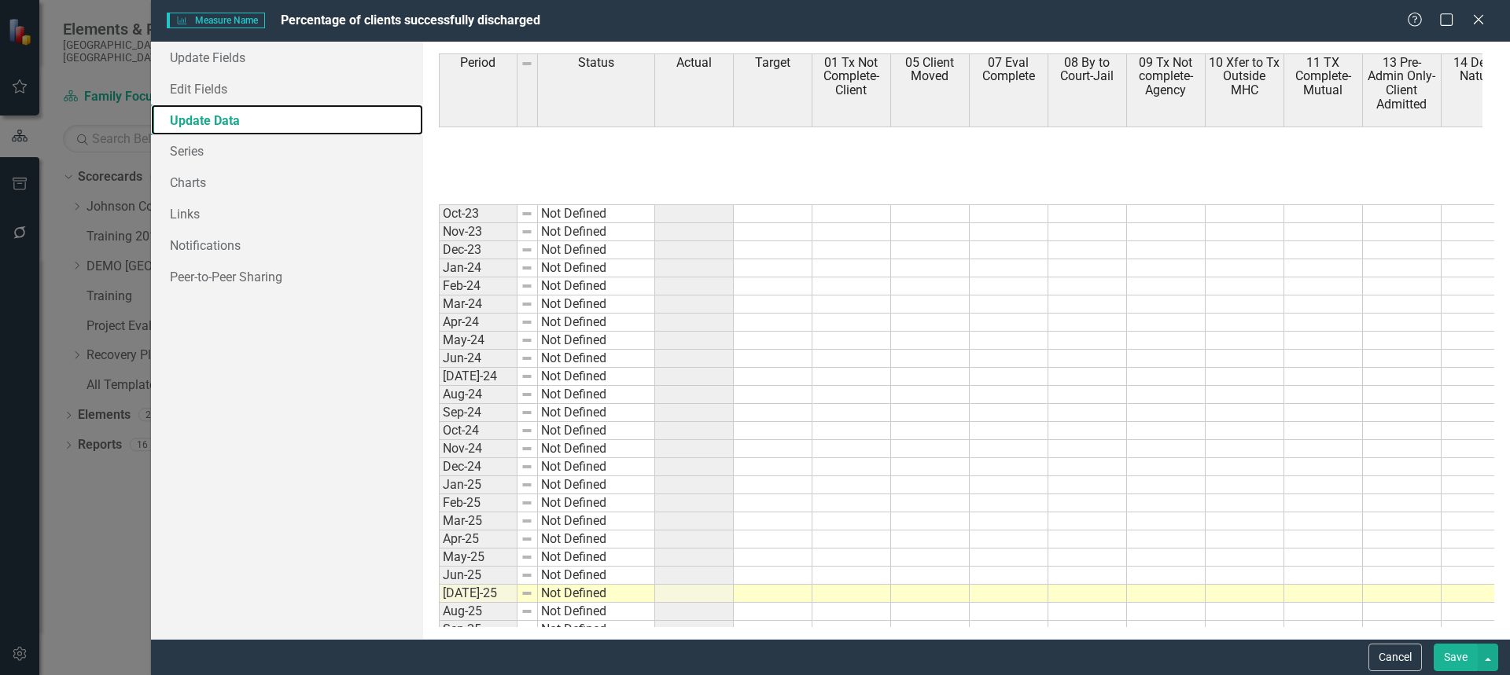
scroll to position [2117, 0]
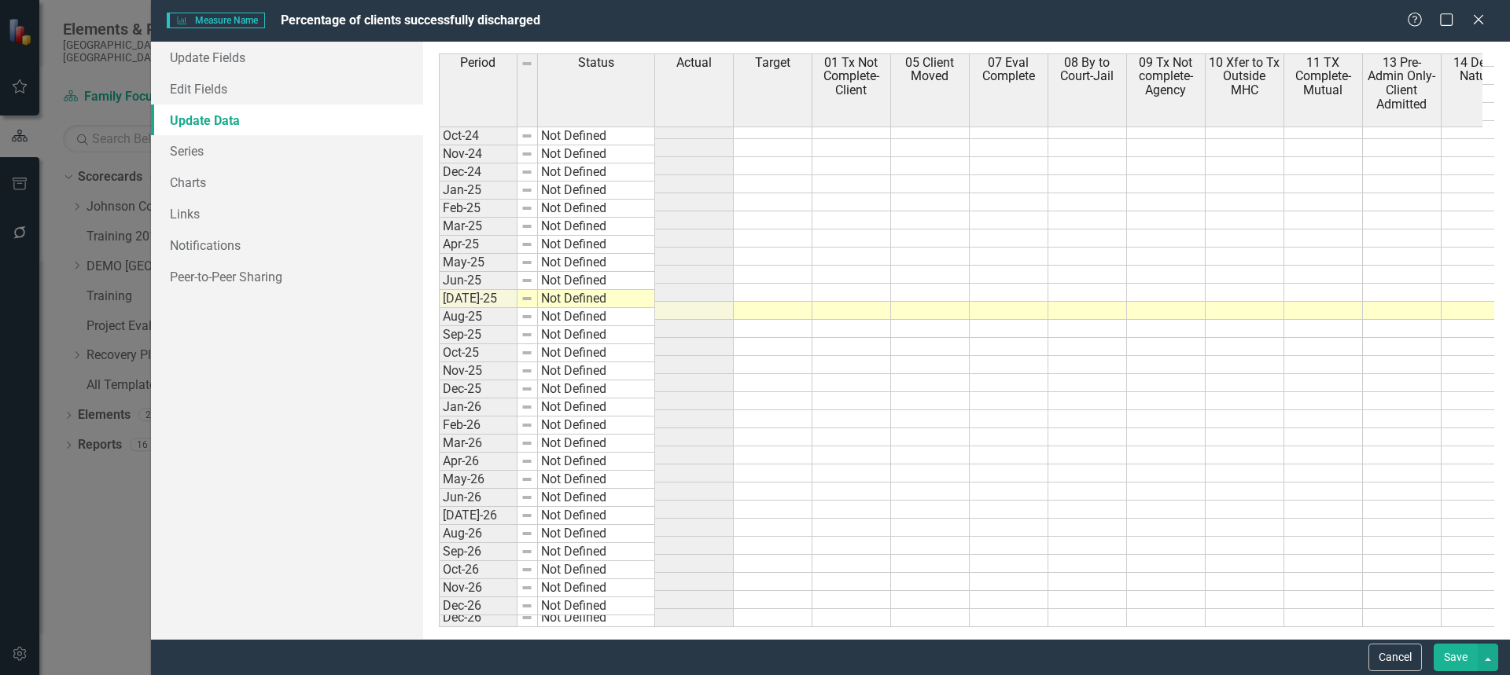
click at [826, 193] on td at bounding box center [851, 202] width 79 height 18
type textarea "15"
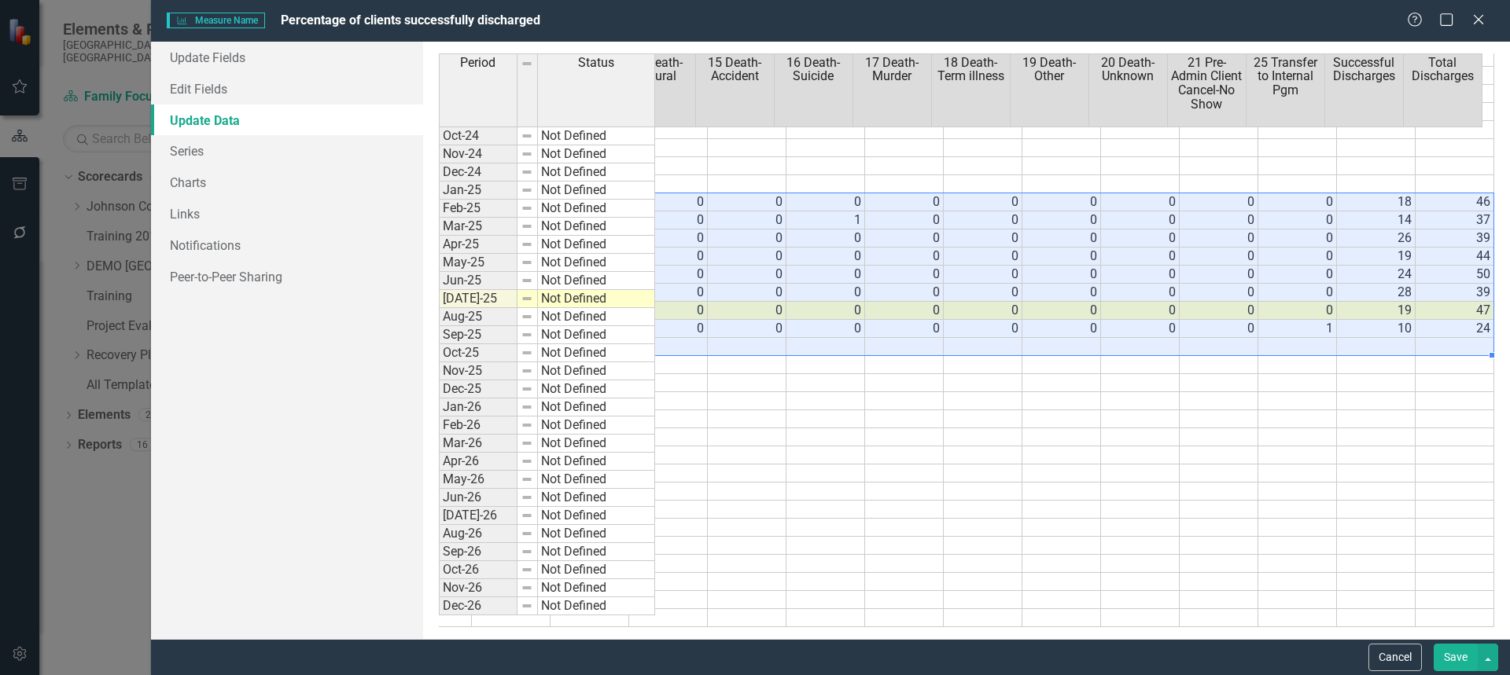
scroll to position [2117, 650]
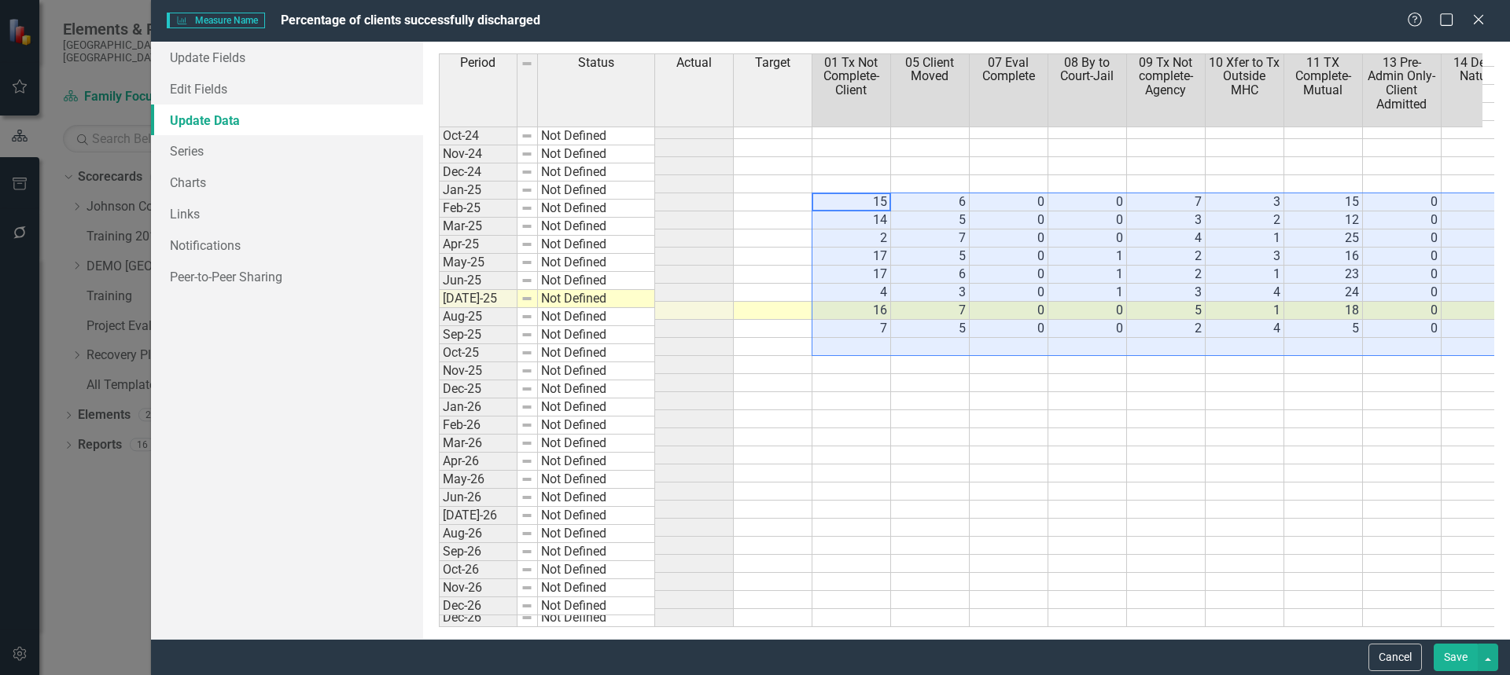
click at [1448, 653] on button "Save" at bounding box center [1456, 658] width 44 height 28
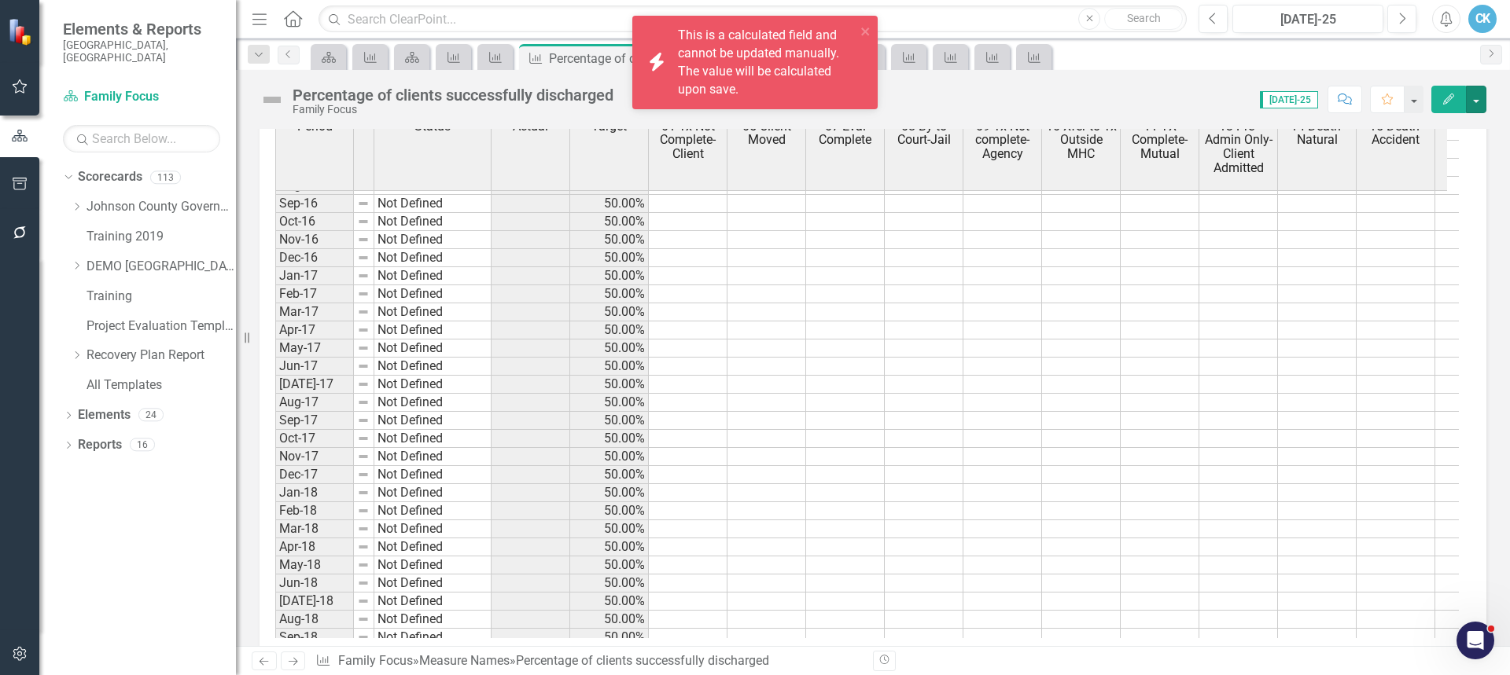
scroll to position [282, 0]
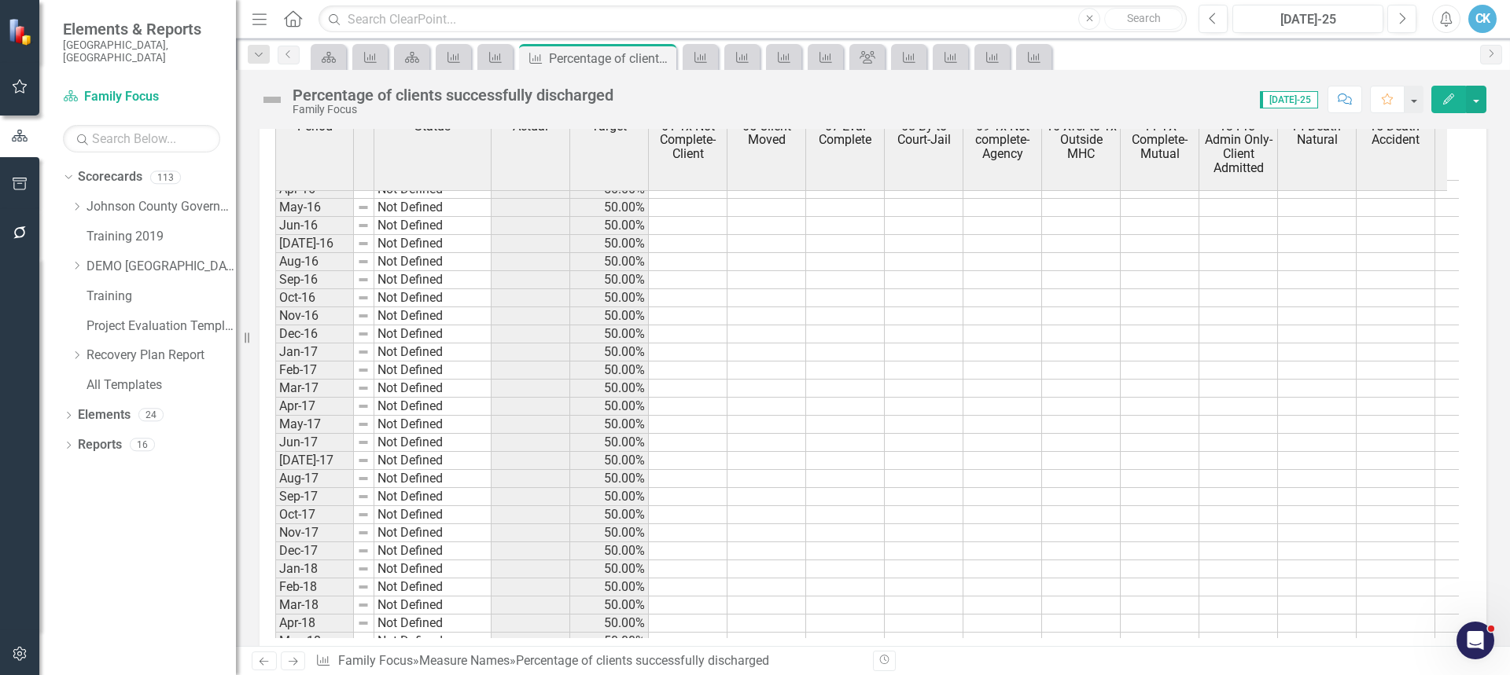
click at [690, 348] on td at bounding box center [688, 353] width 79 height 18
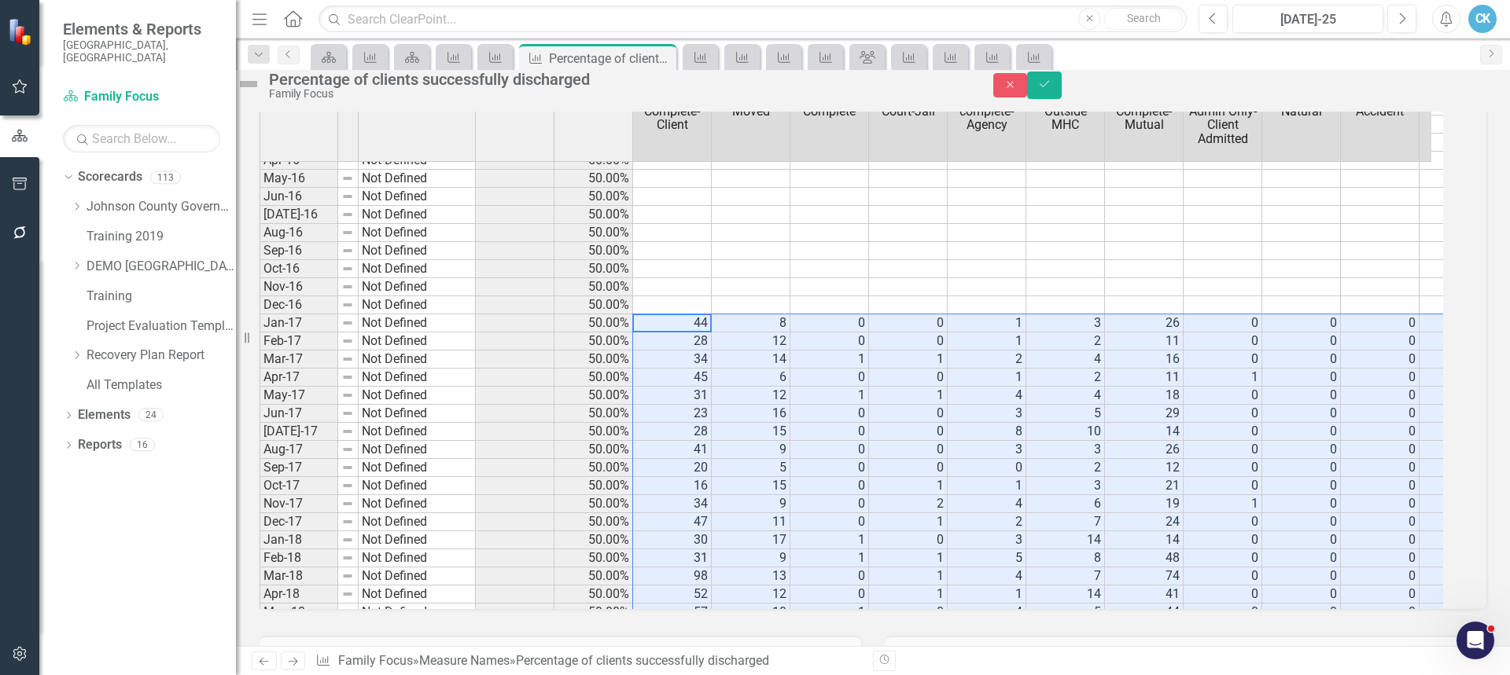
type textarea "44"
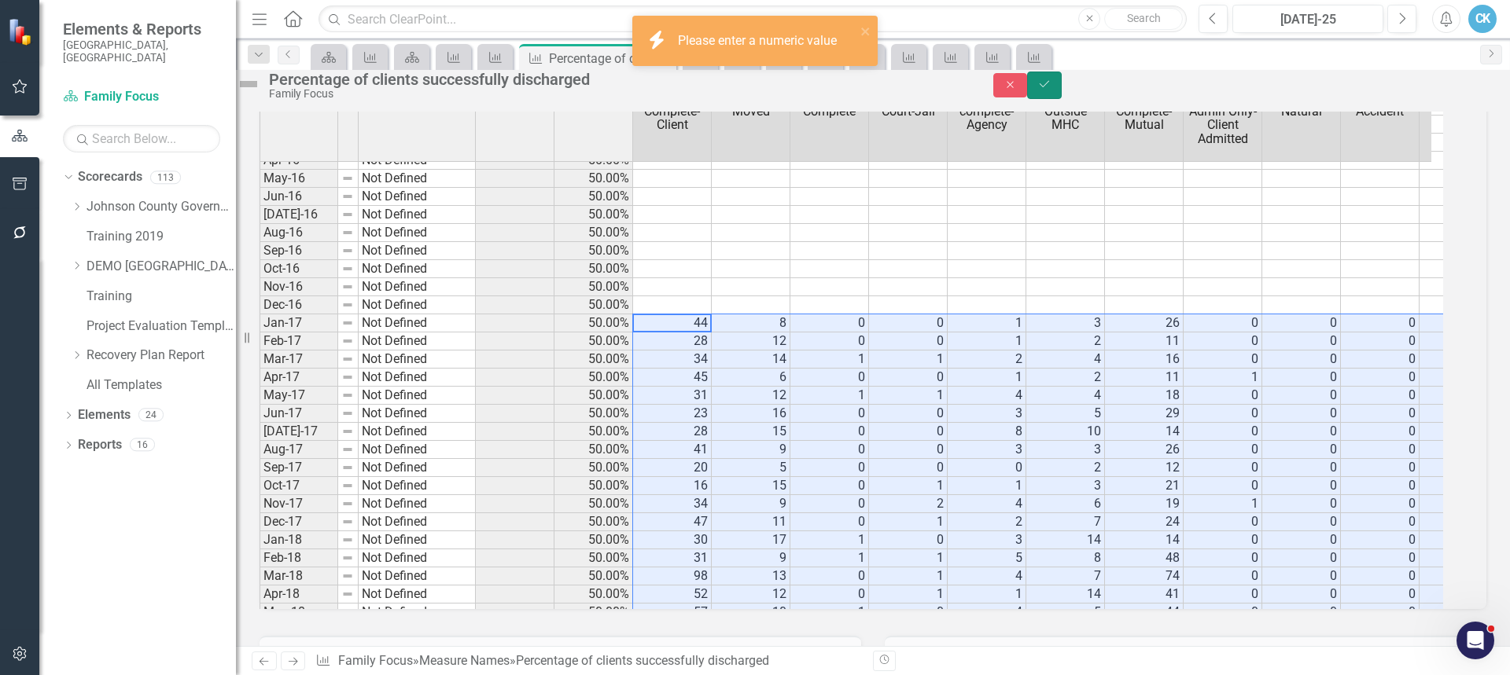
click at [1051, 89] on icon "Save" at bounding box center [1044, 84] width 14 height 11
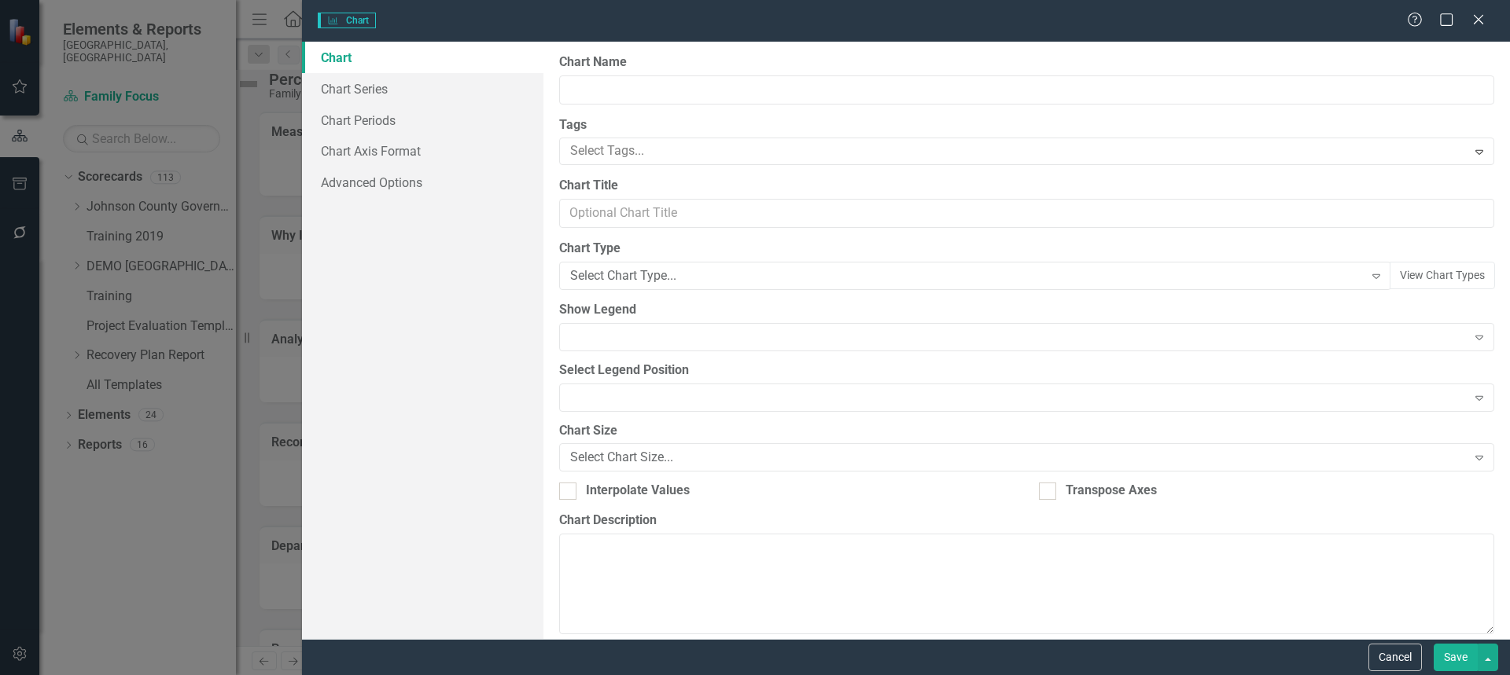
type input "Percentage of clients successfully discharged"
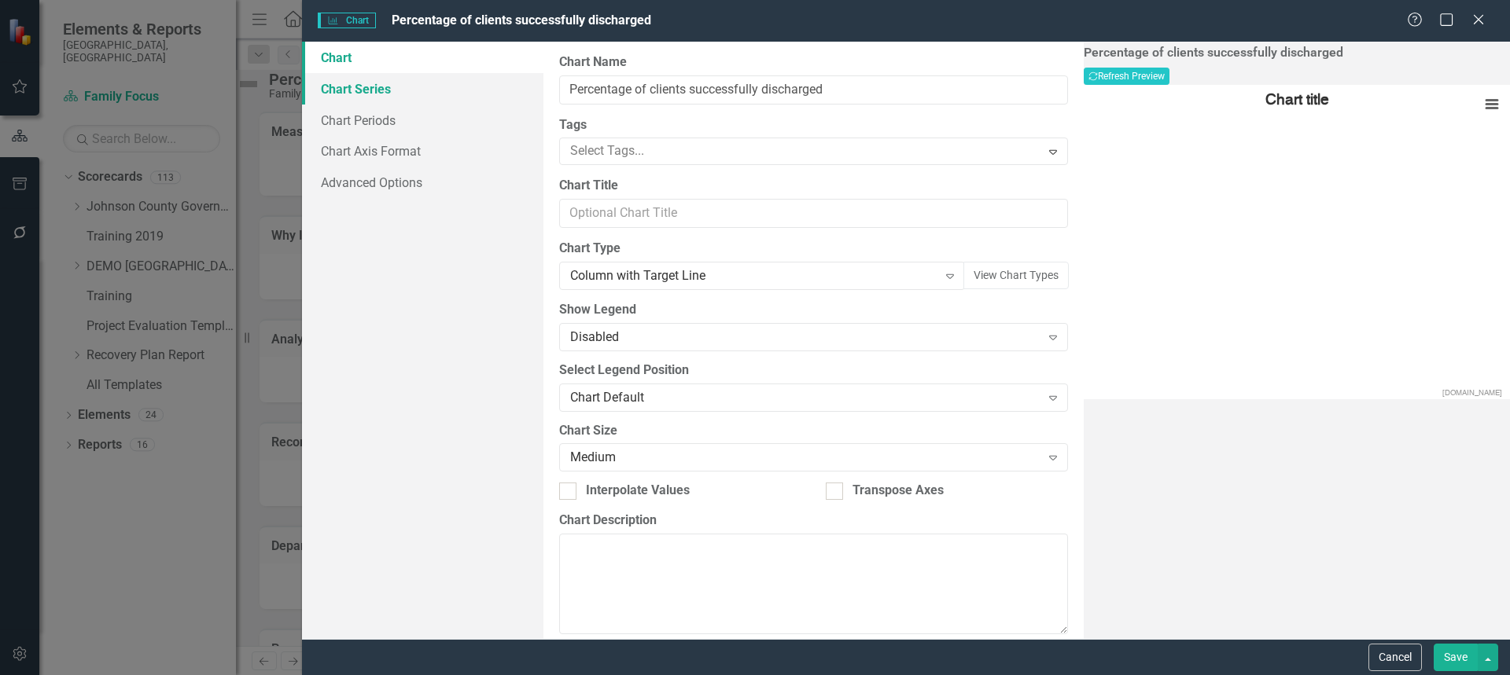
click at [359, 93] on link "Chart Series" at bounding box center [422, 88] width 241 height 31
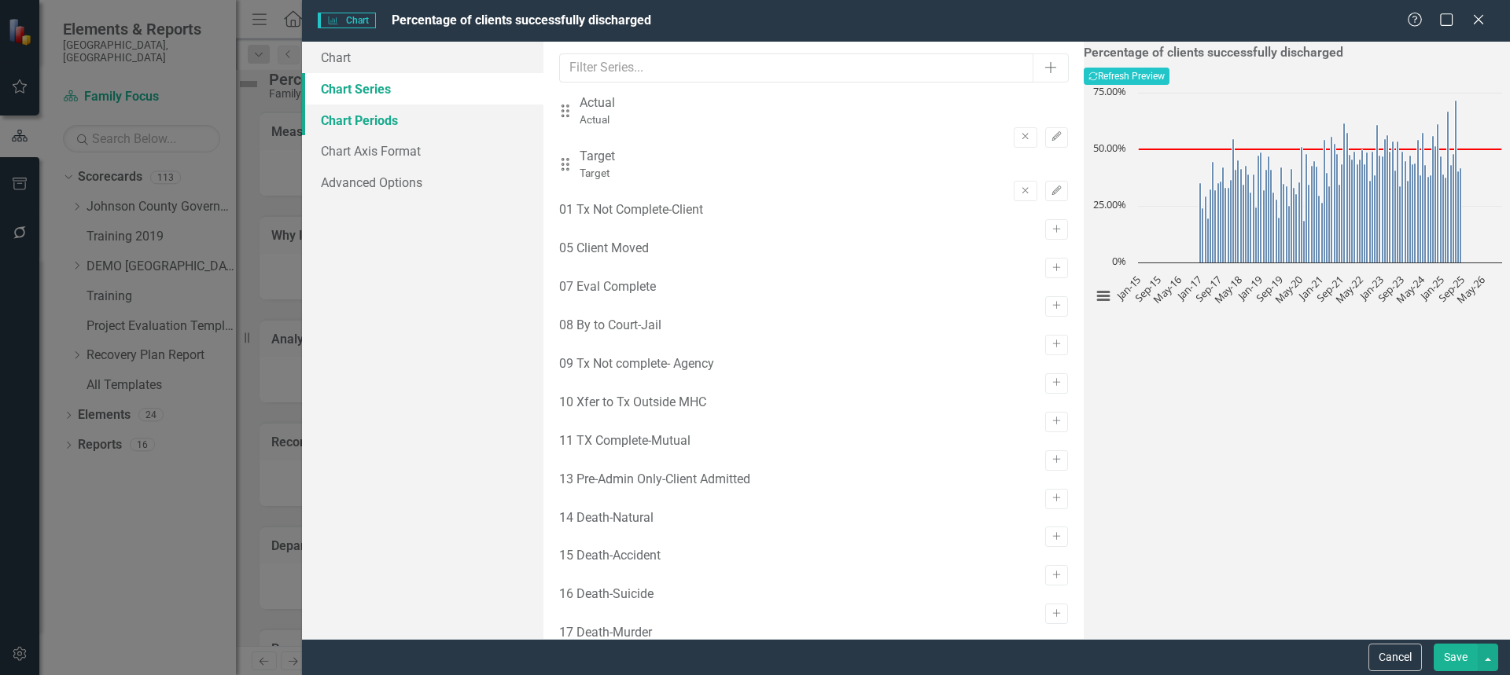
click at [374, 123] on link "Chart Periods" at bounding box center [422, 120] width 241 height 31
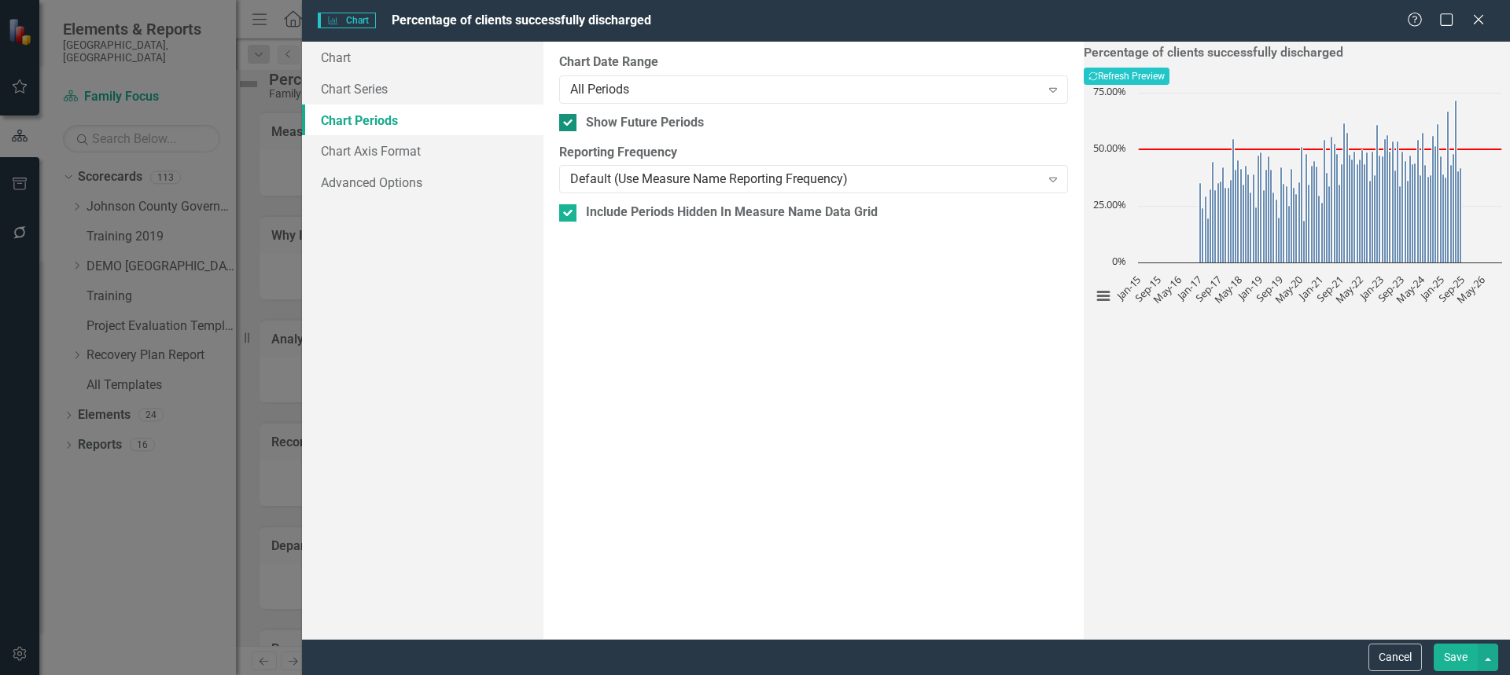
click at [572, 127] on div at bounding box center [567, 122] width 17 height 17
click at [569, 124] on input "Show Future Periods" at bounding box center [564, 119] width 10 height 10
checkbox input "false"
click at [609, 94] on div "All Periods" at bounding box center [804, 89] width 469 height 18
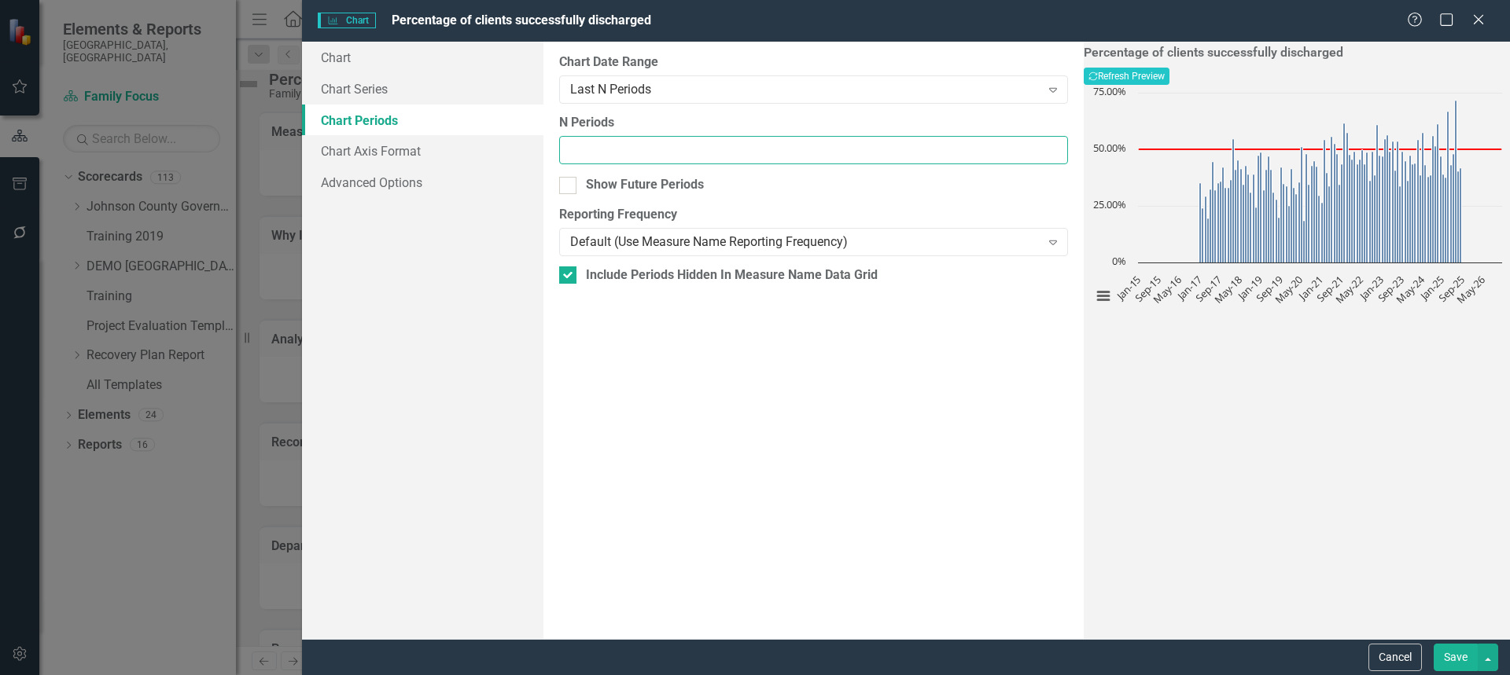
click at [609, 145] on input "N Periods" at bounding box center [813, 150] width 509 height 29
type input "13"
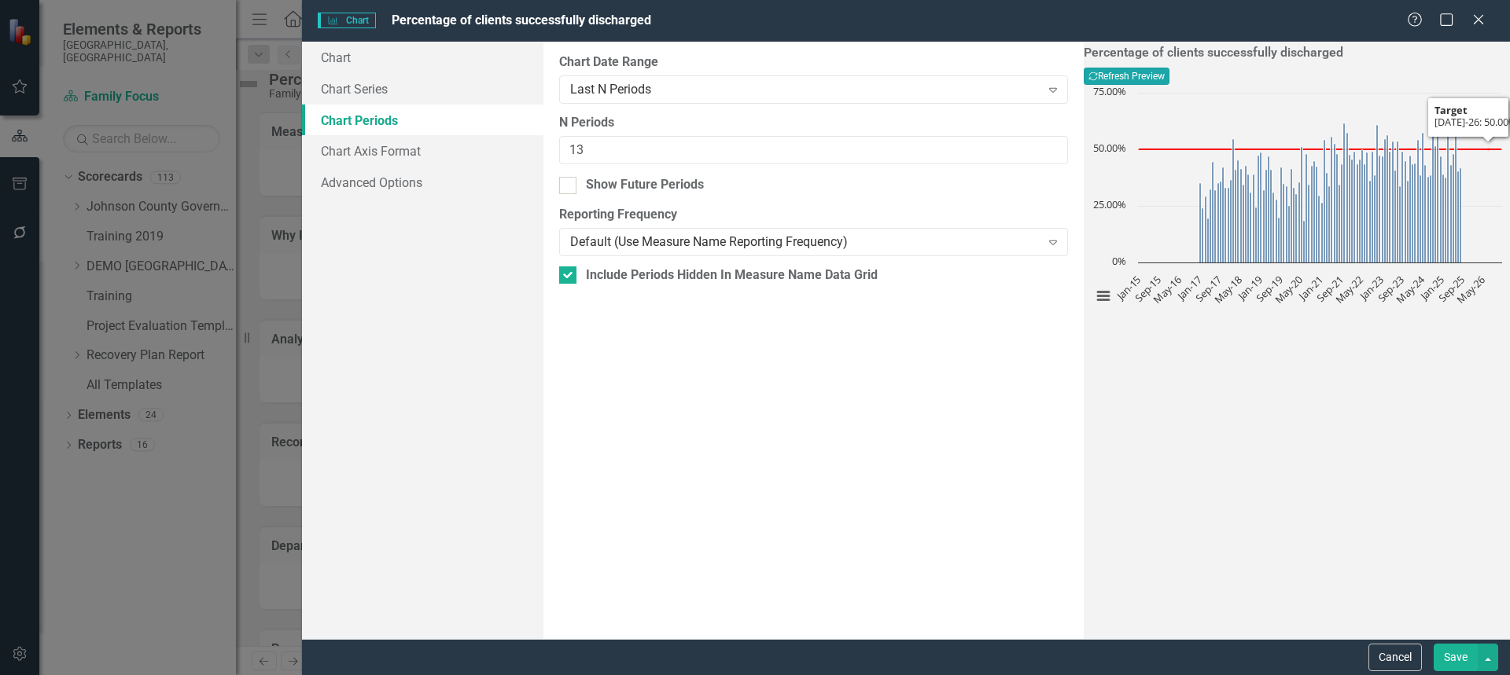
click at [1169, 78] on button "Recalculate Refresh Preview" at bounding box center [1127, 76] width 86 height 17
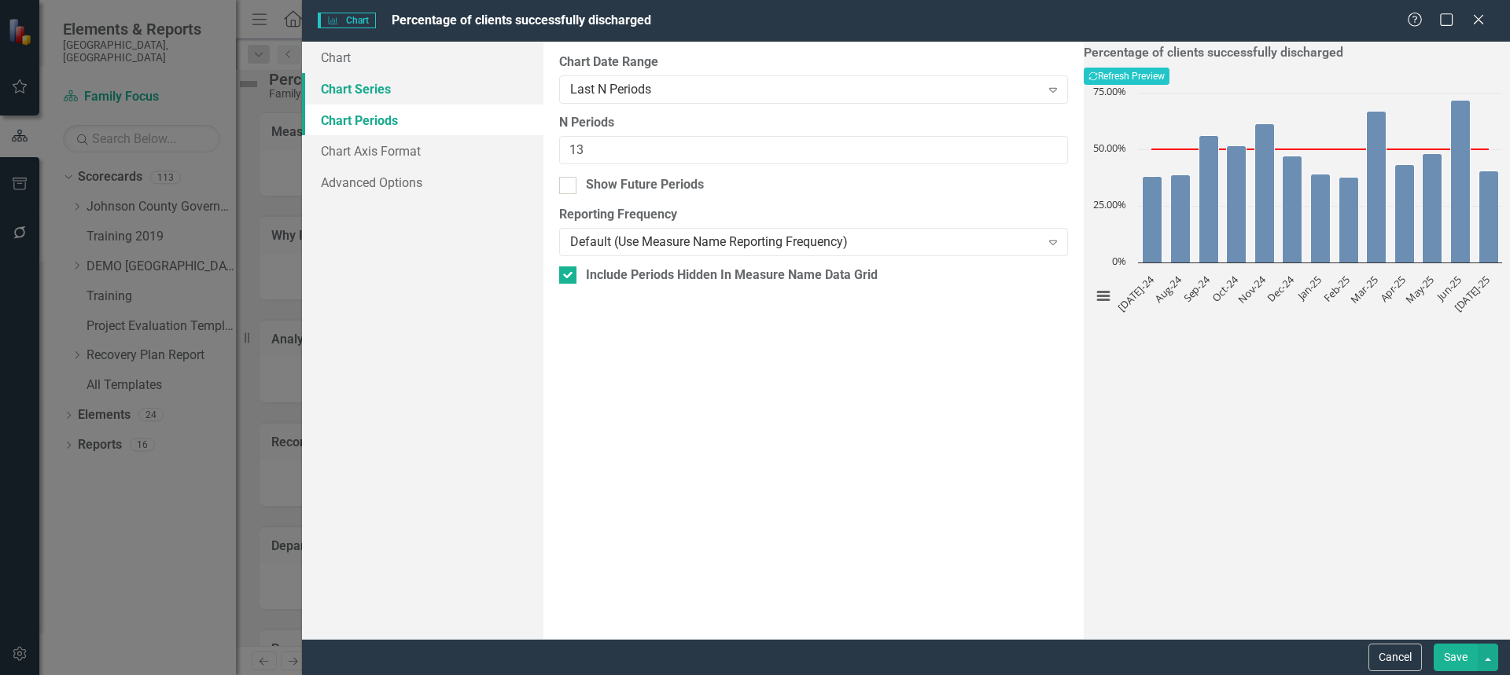
click at [371, 93] on link "Chart Series" at bounding box center [422, 88] width 241 height 31
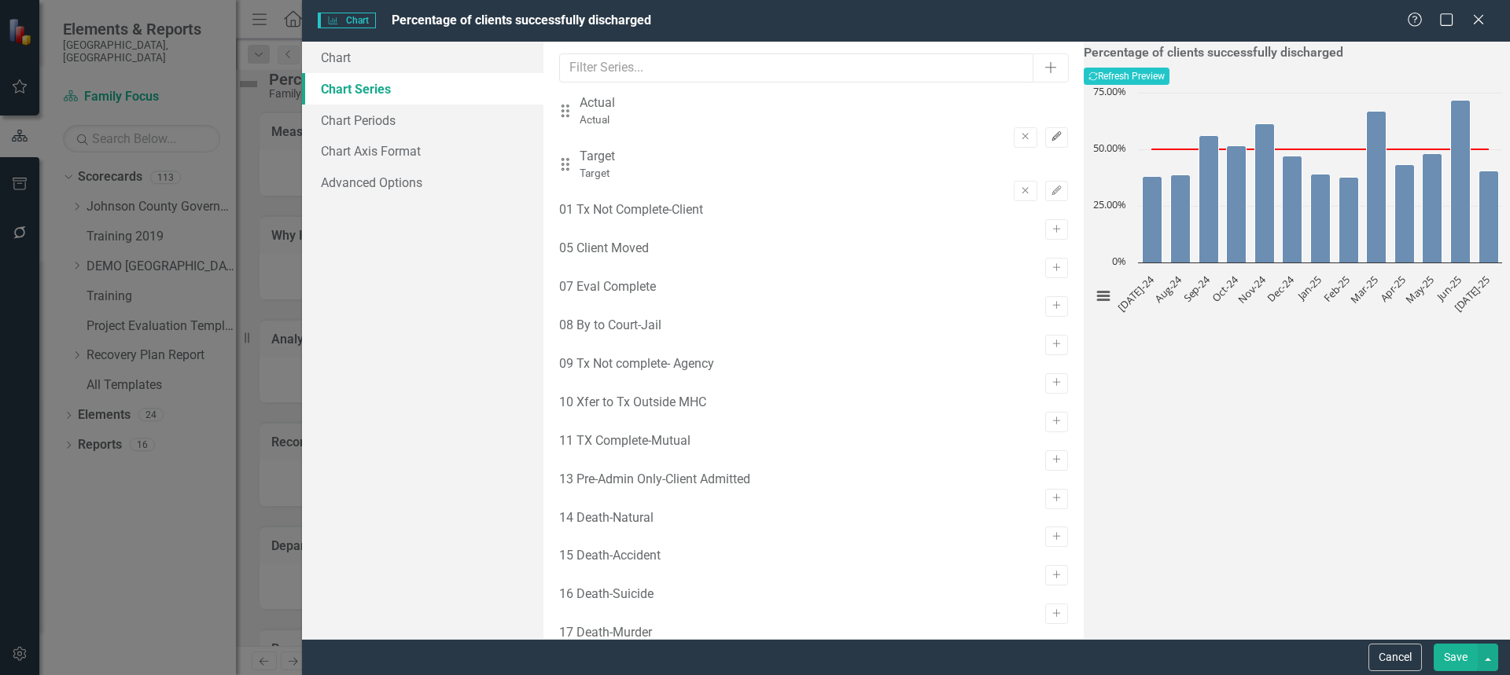
click at [1045, 127] on button "Edit" at bounding box center [1056, 137] width 23 height 20
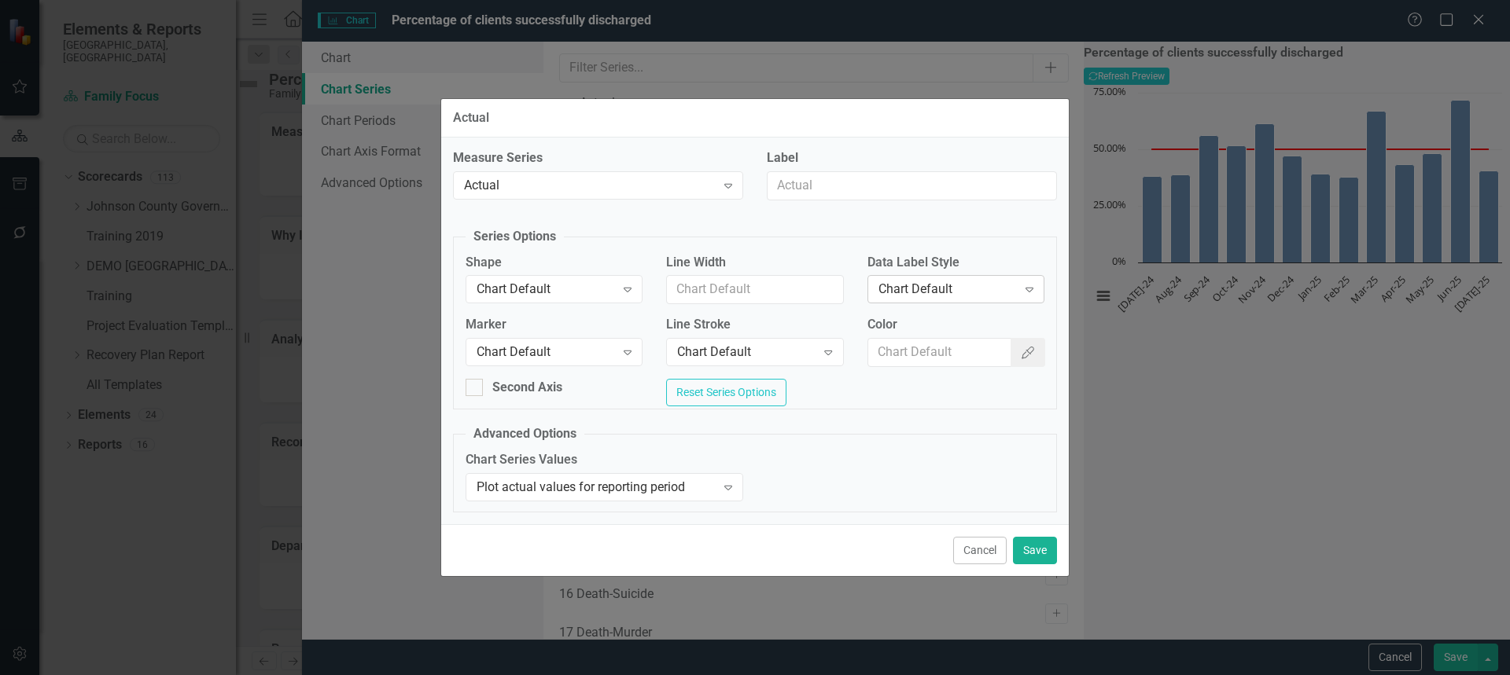
click at [900, 289] on div "Chart Default" at bounding box center [947, 290] width 138 height 18
click at [1043, 572] on div "Cancel Save" at bounding box center [755, 551] width 628 height 52
click at [1030, 557] on button "Save" at bounding box center [1035, 551] width 44 height 28
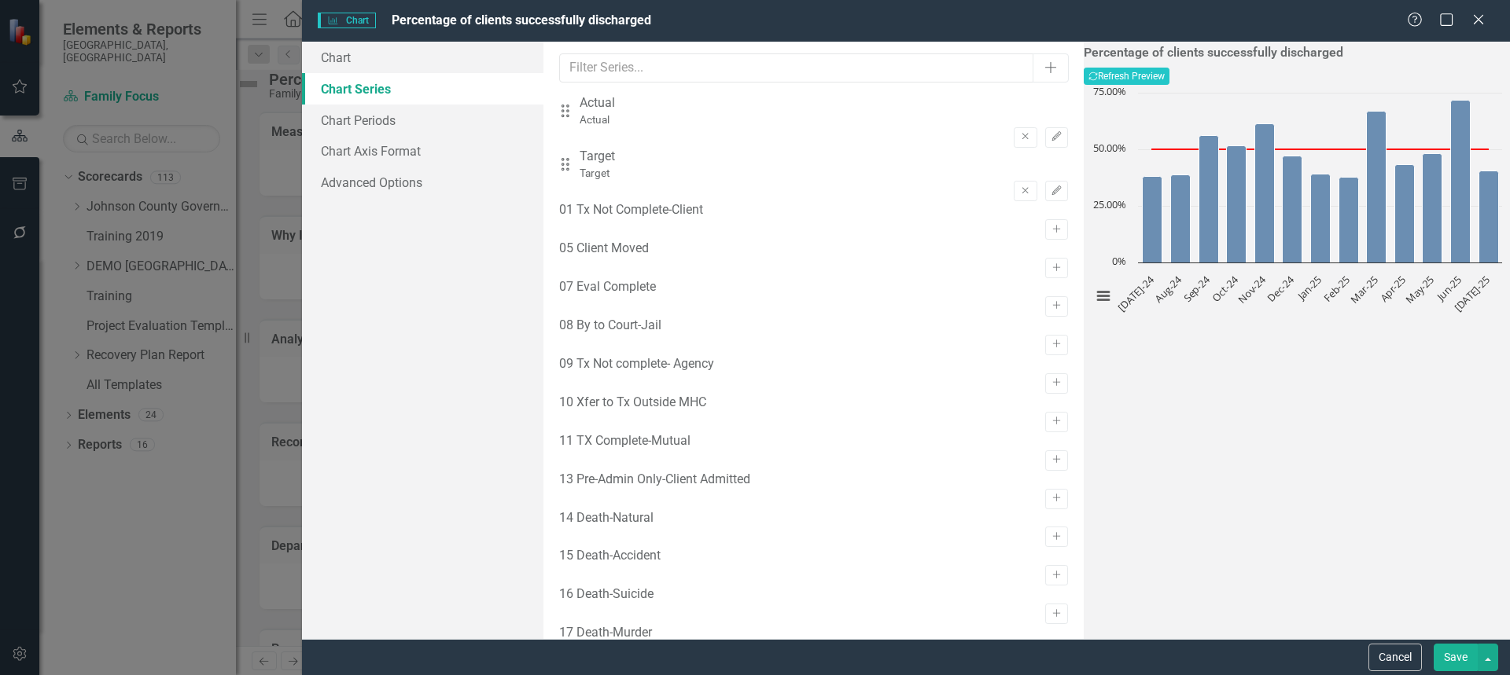
click at [1452, 656] on button "Save" at bounding box center [1456, 658] width 44 height 28
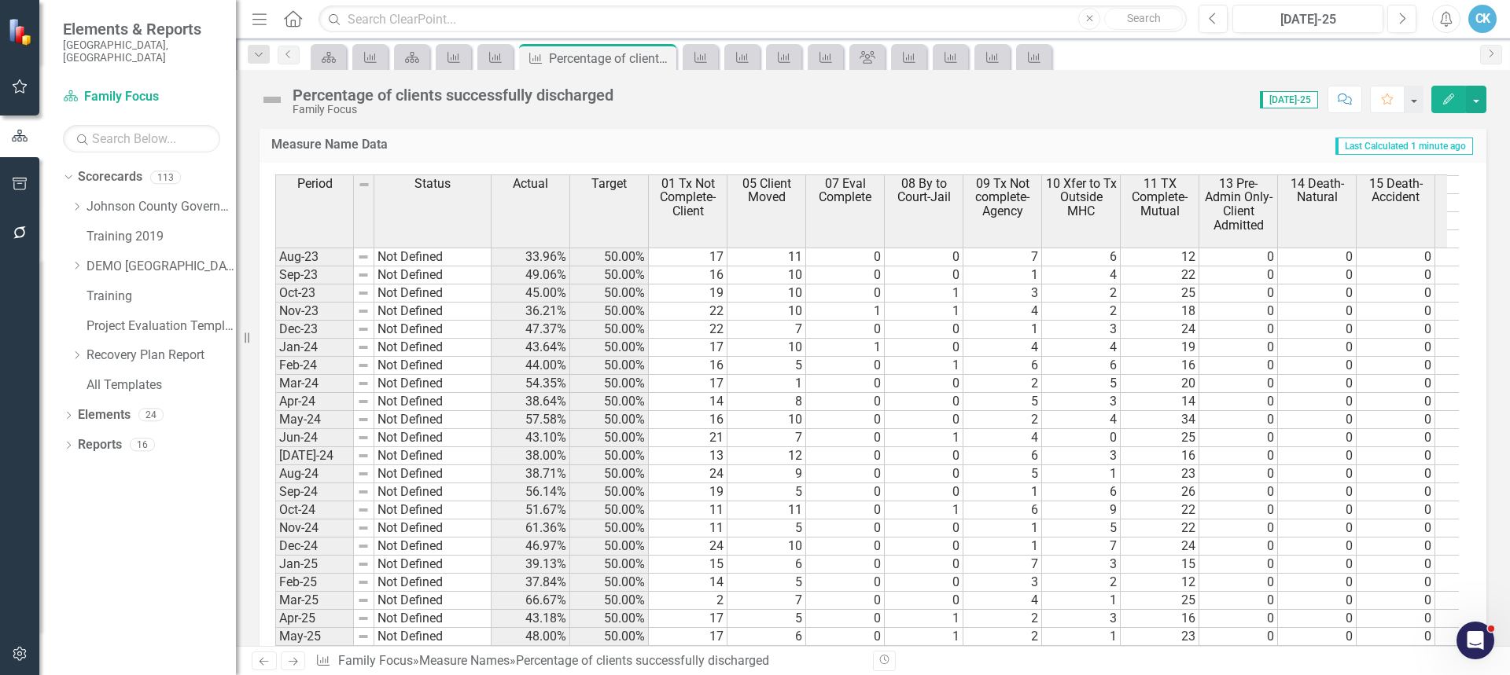
scroll to position [1850, 0]
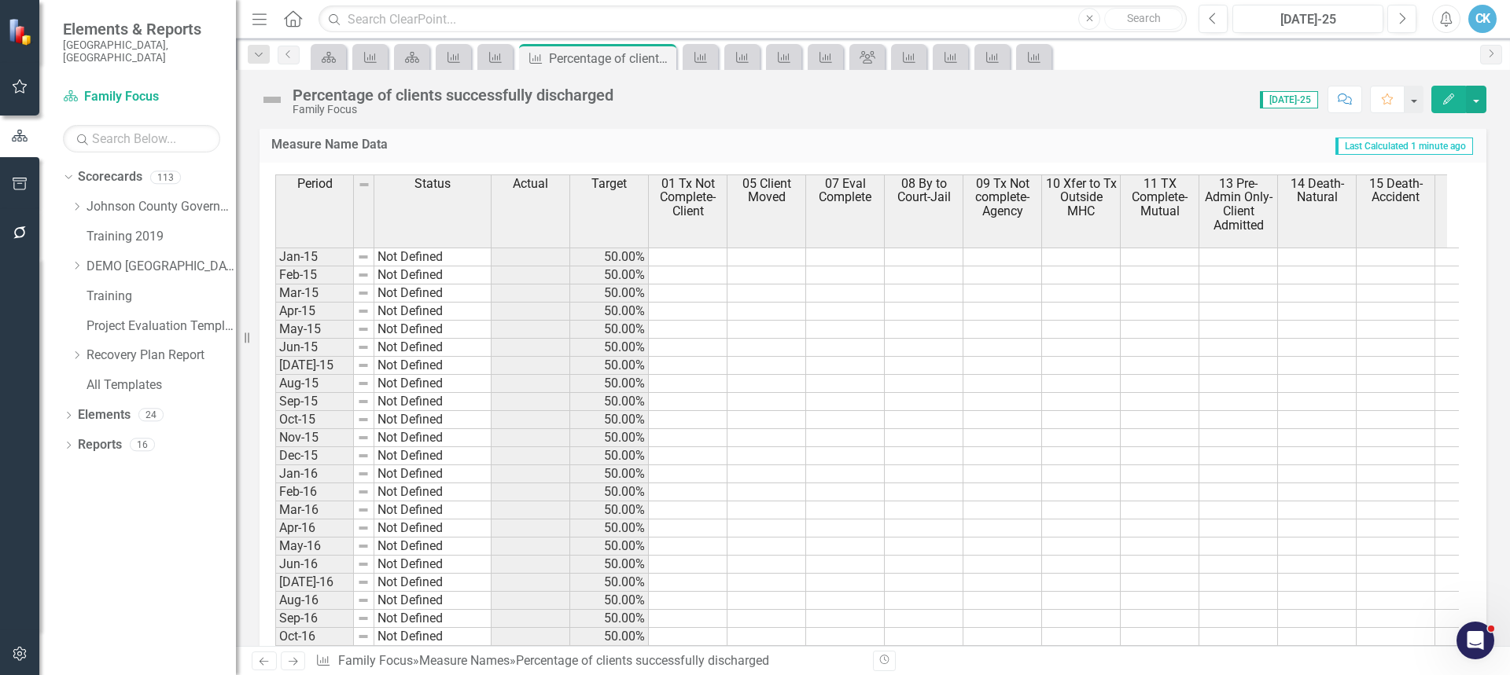
click at [494, 96] on div "Percentage of clients successfully discharged" at bounding box center [453, 95] width 321 height 17
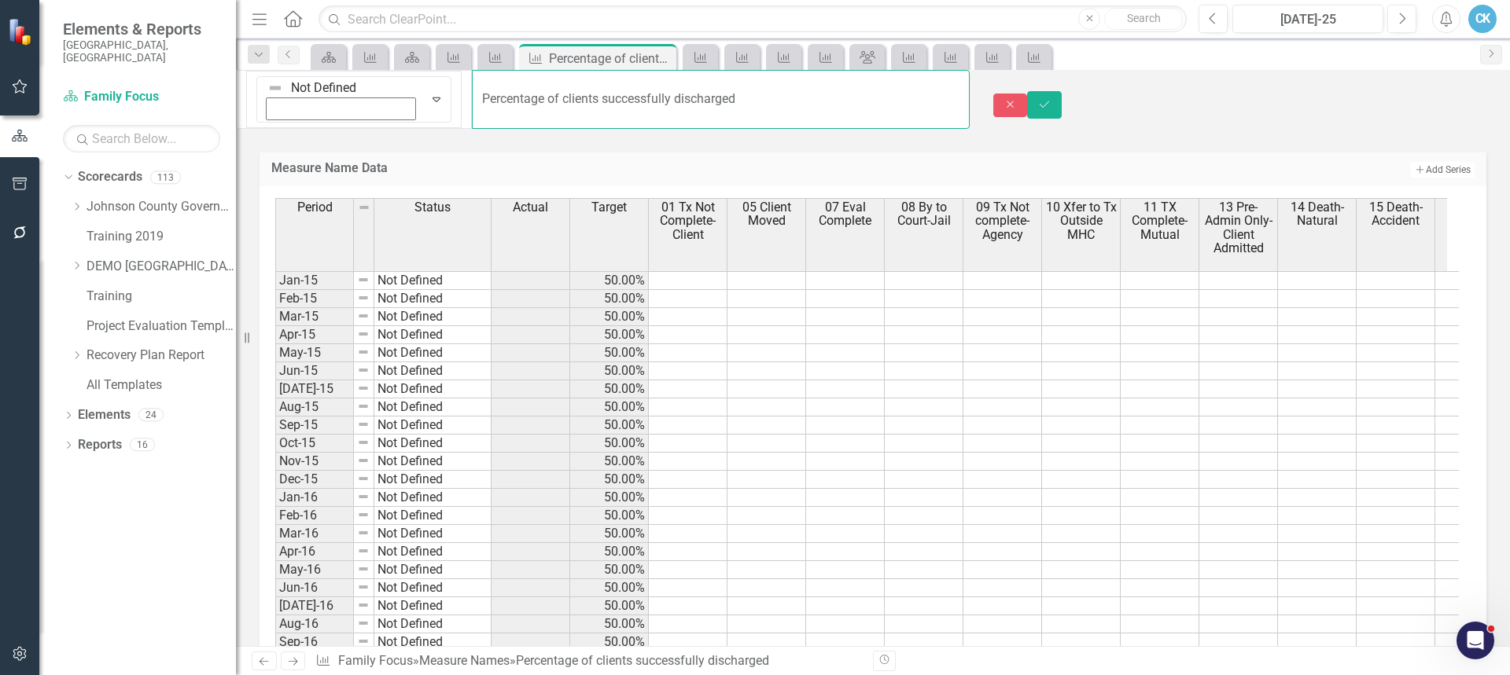
click at [472, 90] on input "Percentage of clients successfully discharged" at bounding box center [720, 99] width 497 height 59
type input "Percentage of CFS clients successfully discharged"
click at [1051, 99] on icon "Save" at bounding box center [1044, 104] width 14 height 11
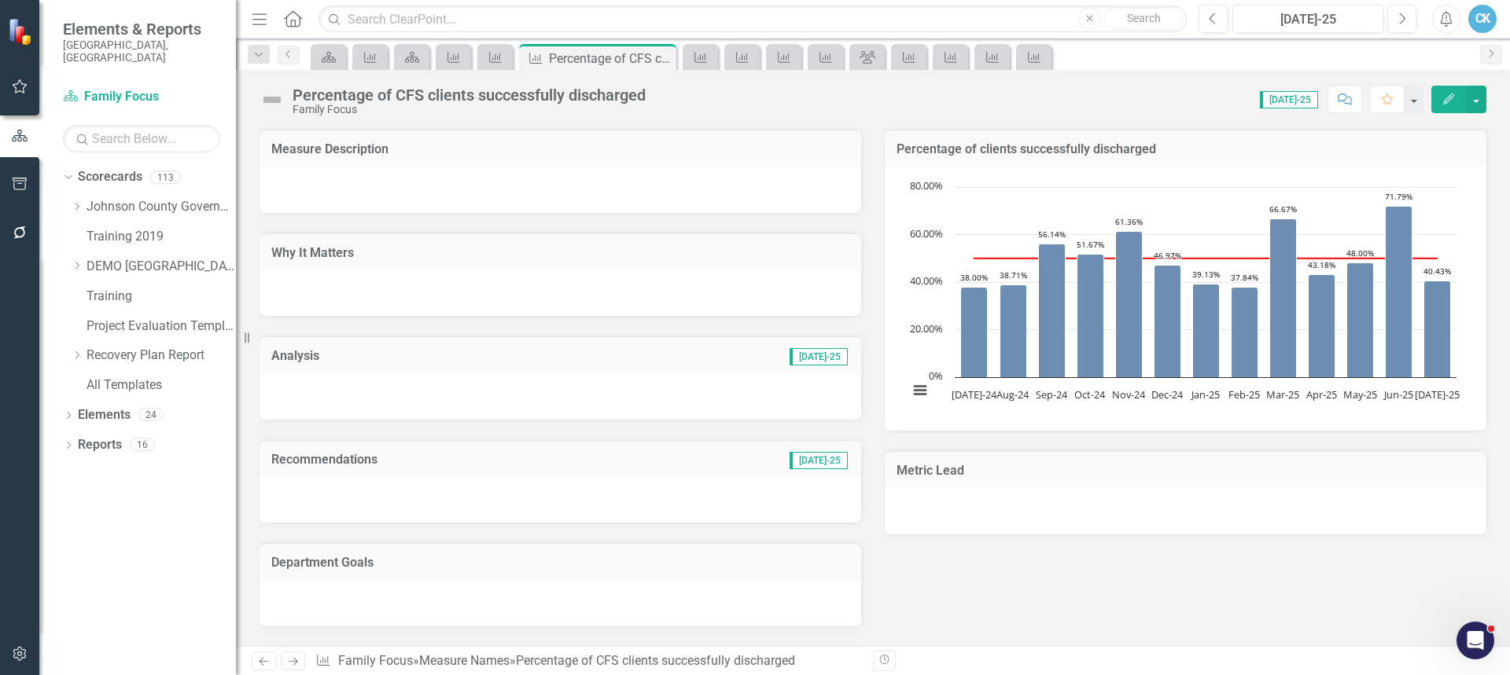
click at [1017, 146] on h3 "Percentage of clients successfully discharged" at bounding box center [1185, 149] width 578 height 14
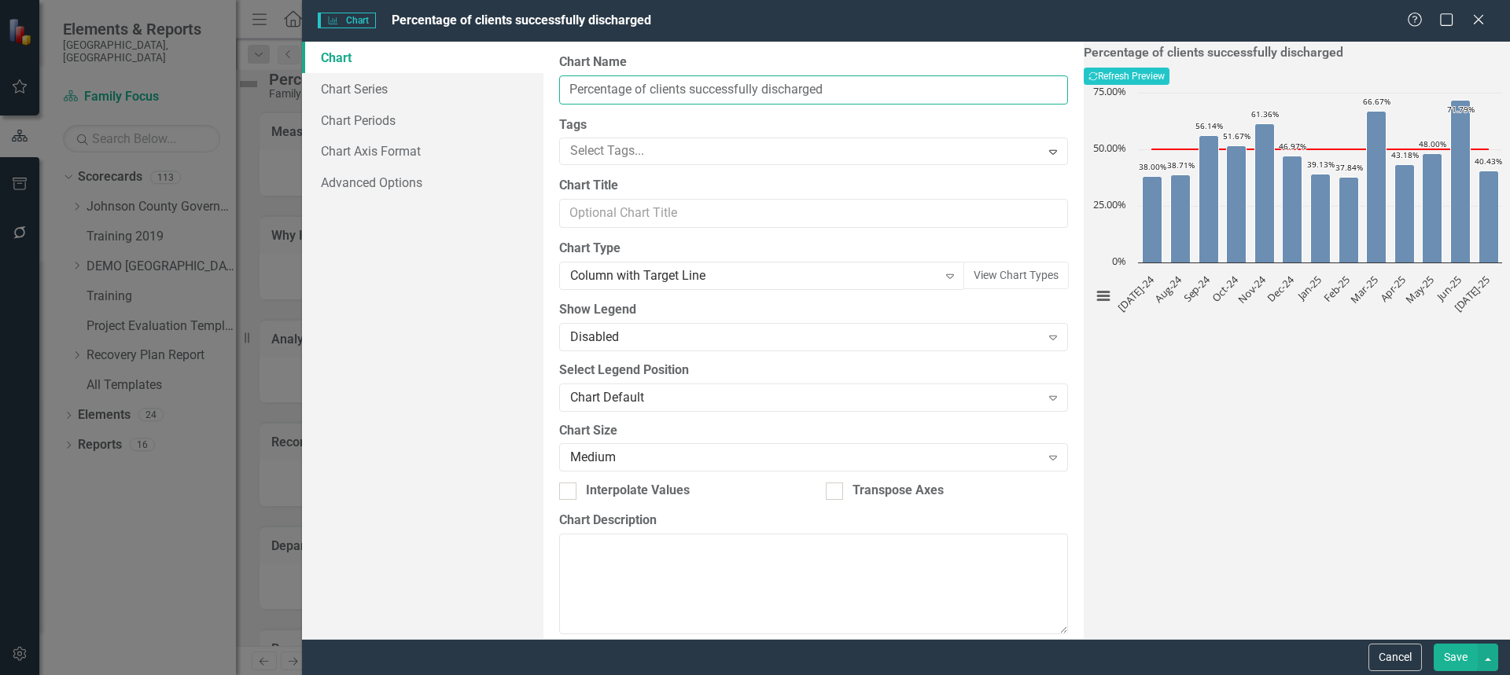
click at [653, 90] on input "Percentage of clients successfully discharged" at bounding box center [813, 89] width 509 height 29
type input "Percentage of CFS clients successfully discharged"
click at [1448, 657] on button "Save" at bounding box center [1456, 658] width 44 height 28
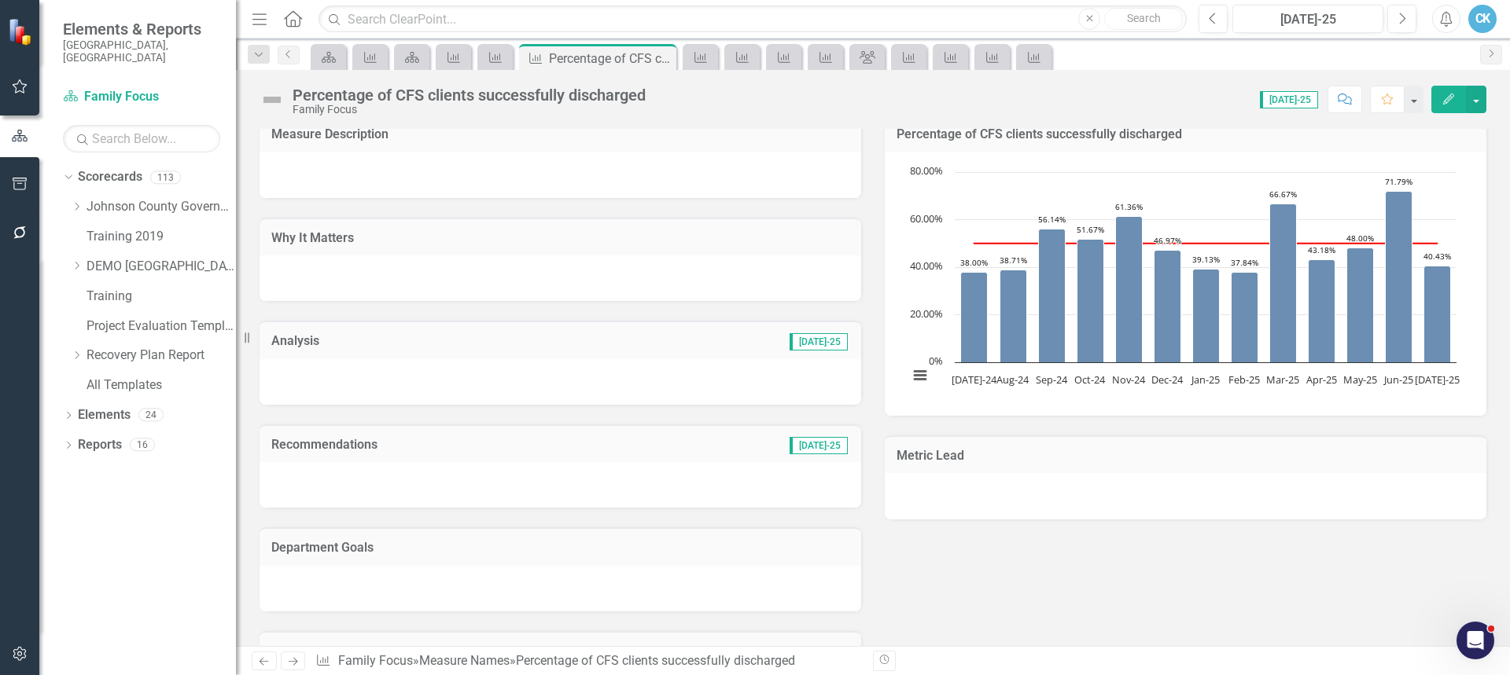
scroll to position [0, 0]
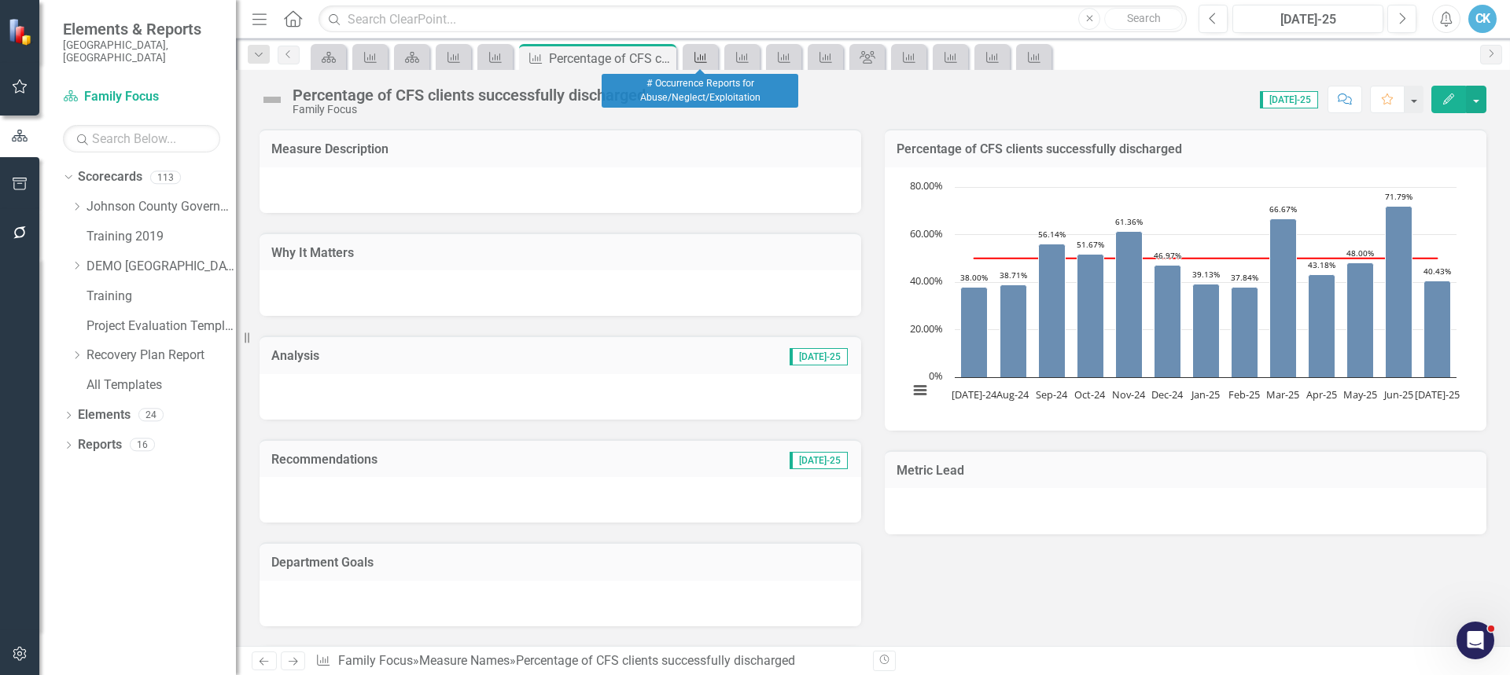
click at [696, 57] on icon "Measure Name" at bounding box center [701, 57] width 16 height 13
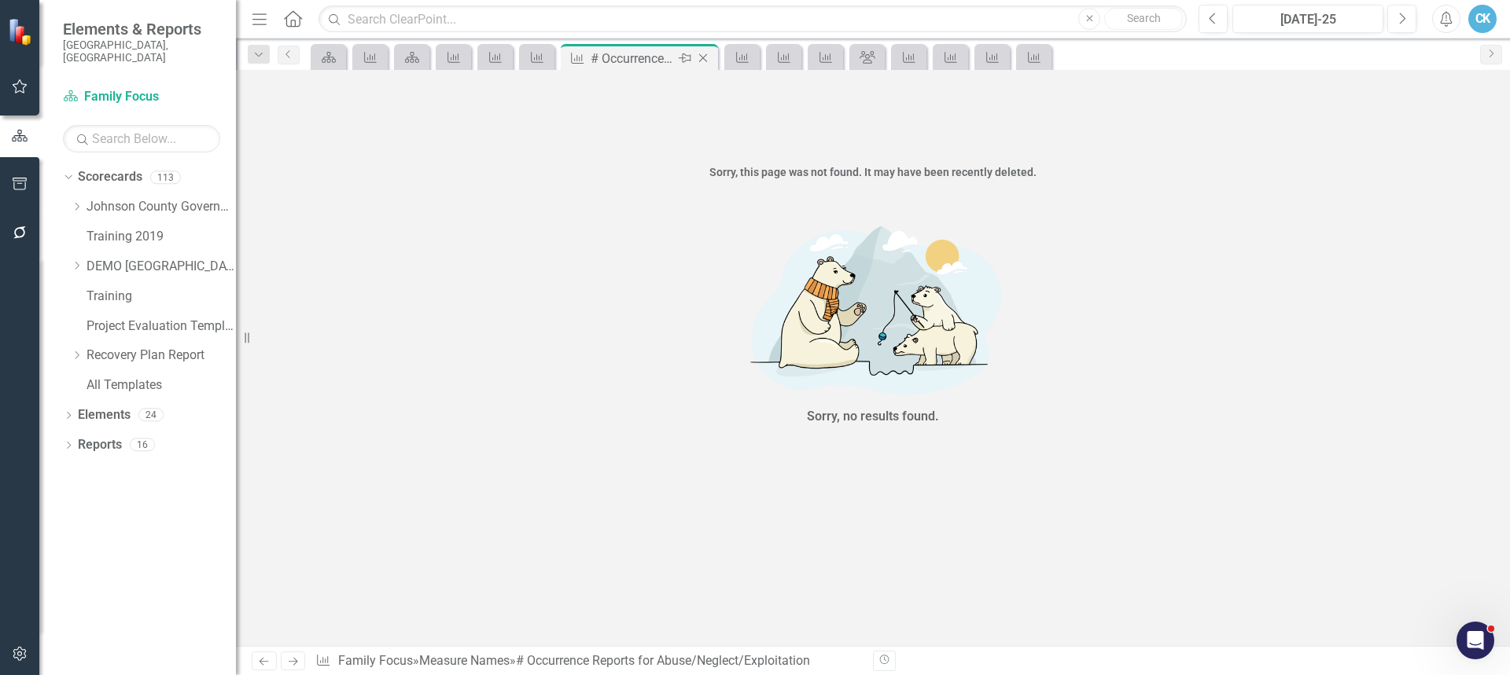
click at [705, 57] on icon "Close" at bounding box center [703, 58] width 16 height 13
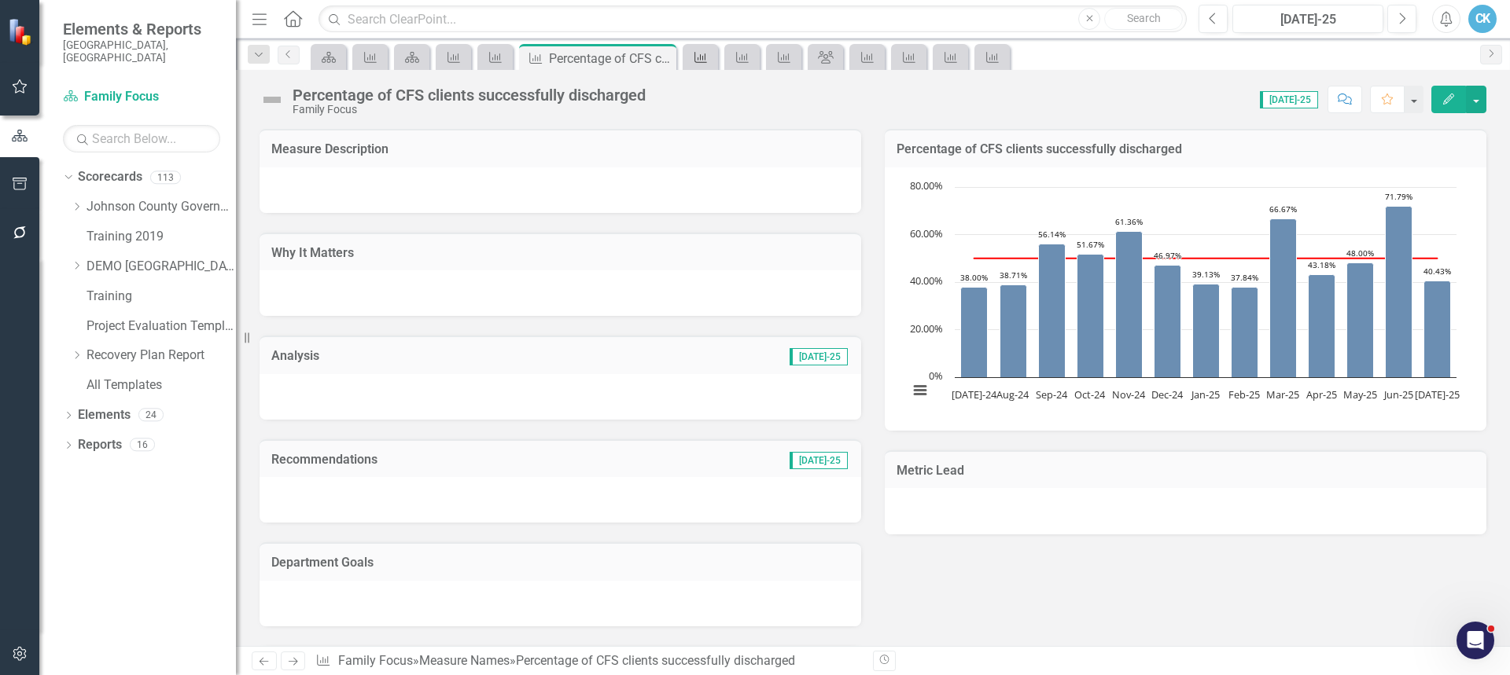
click at [703, 60] on icon "Measure Name" at bounding box center [701, 57] width 16 height 13
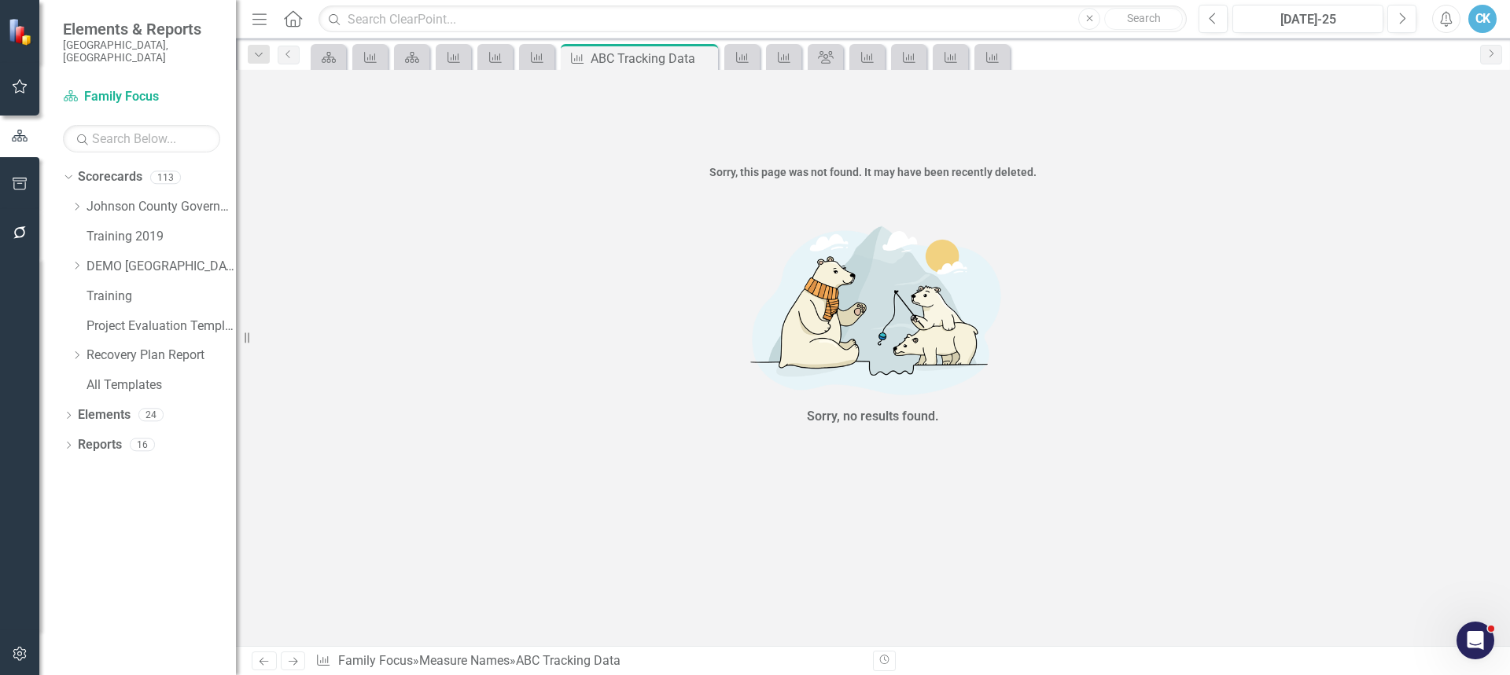
click at [0, 0] on icon "Close" at bounding box center [0, 0] width 0 height 0
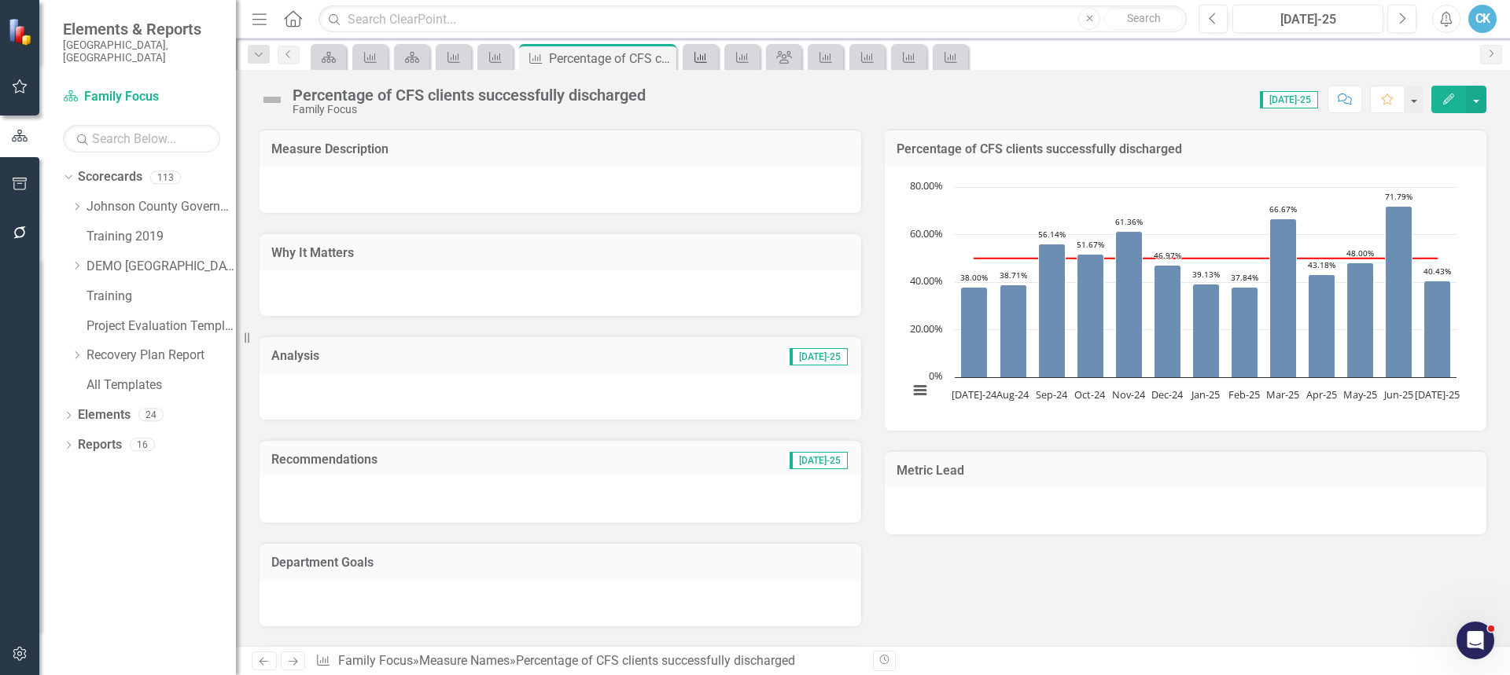
click at [703, 60] on icon at bounding box center [700, 57] width 13 height 11
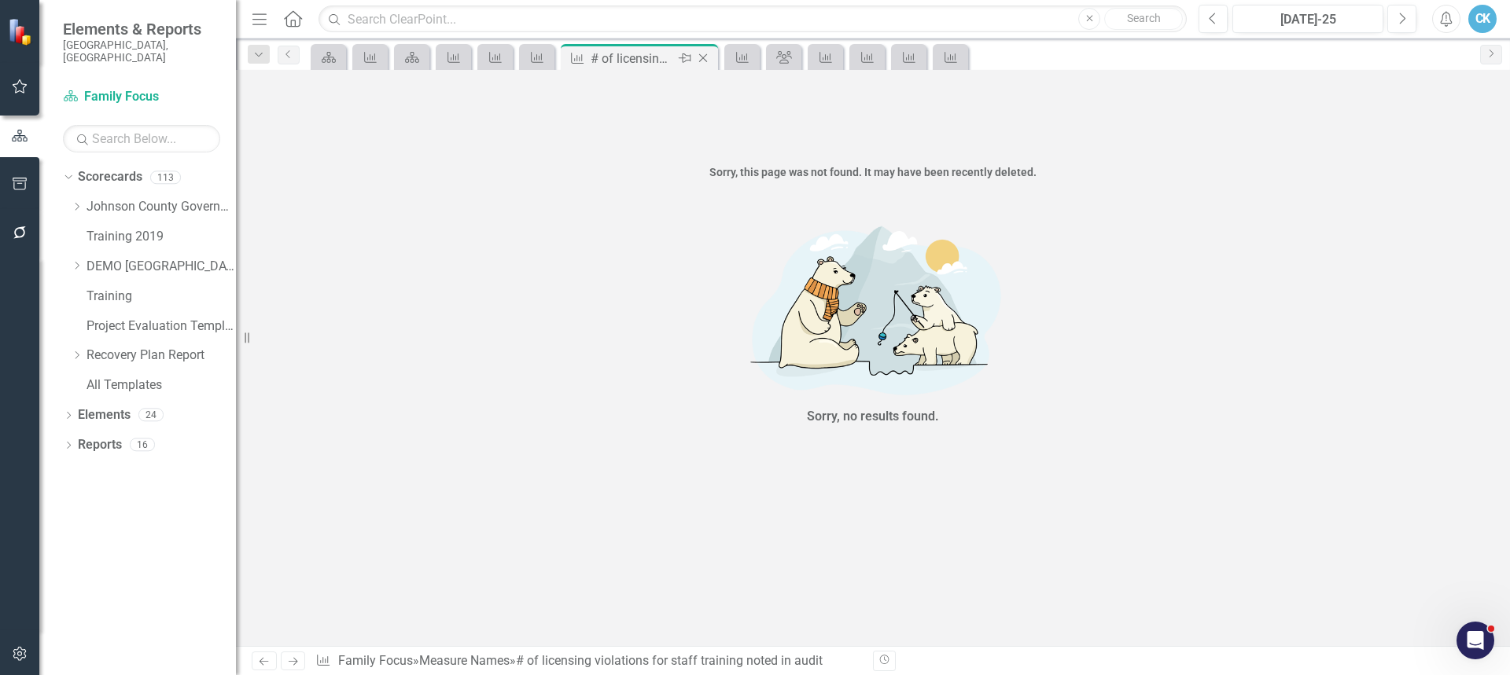
click at [704, 60] on icon "Close" at bounding box center [703, 58] width 16 height 13
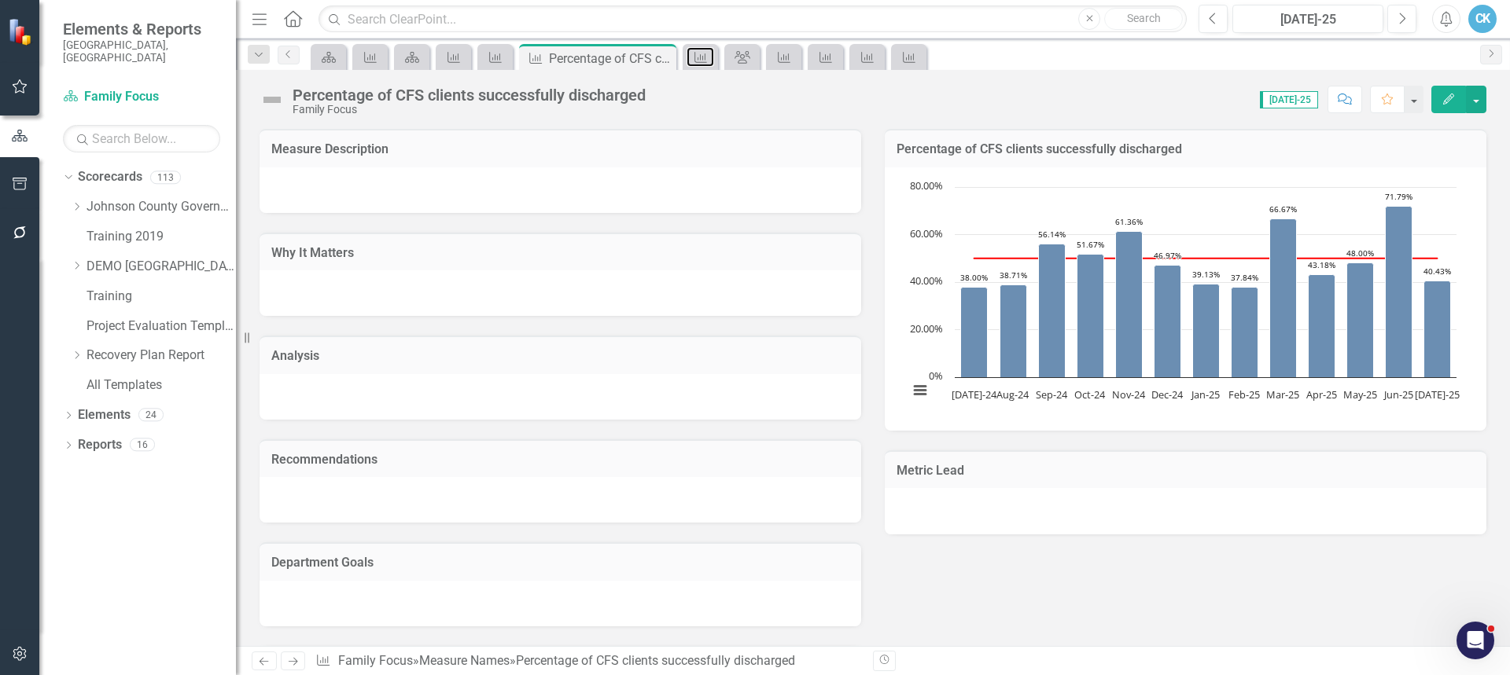
click at [704, 60] on icon "Measure Name" at bounding box center [701, 57] width 16 height 13
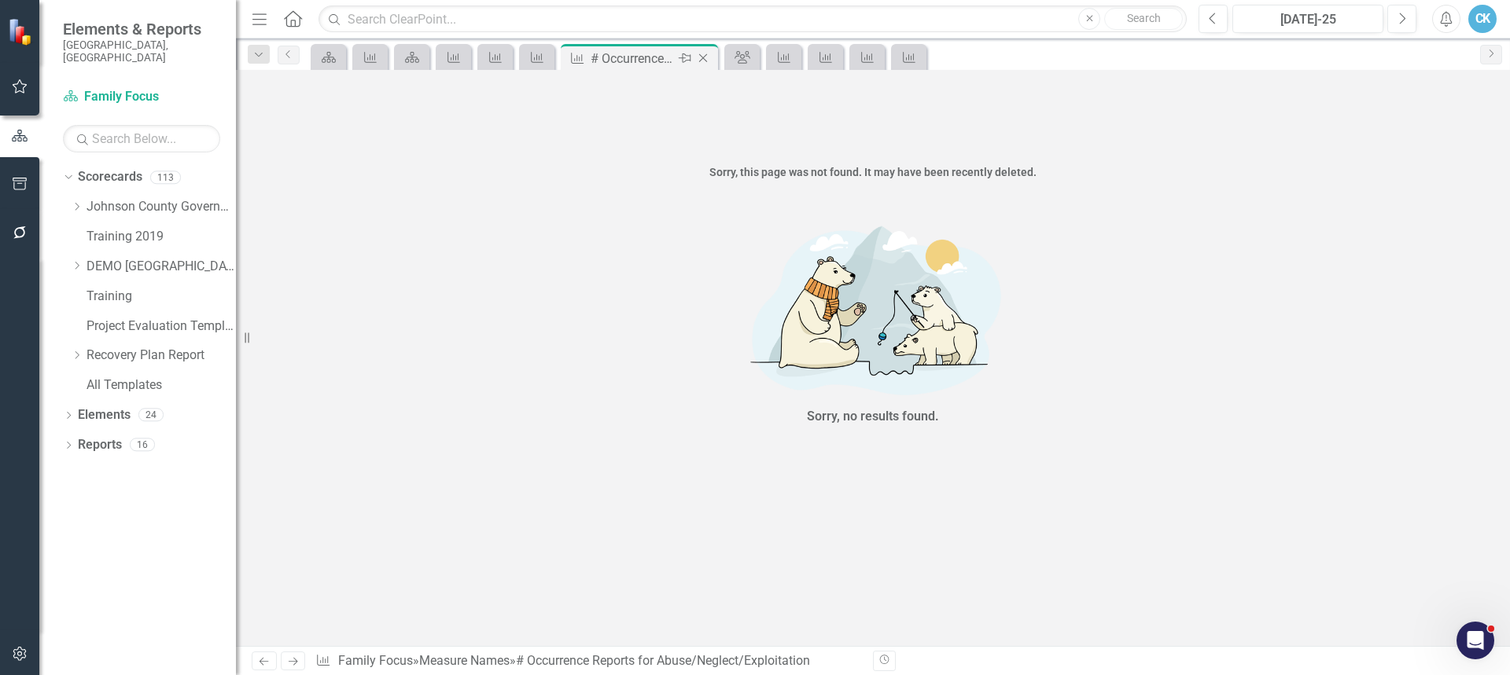
click at [704, 60] on icon "Close" at bounding box center [703, 58] width 16 height 13
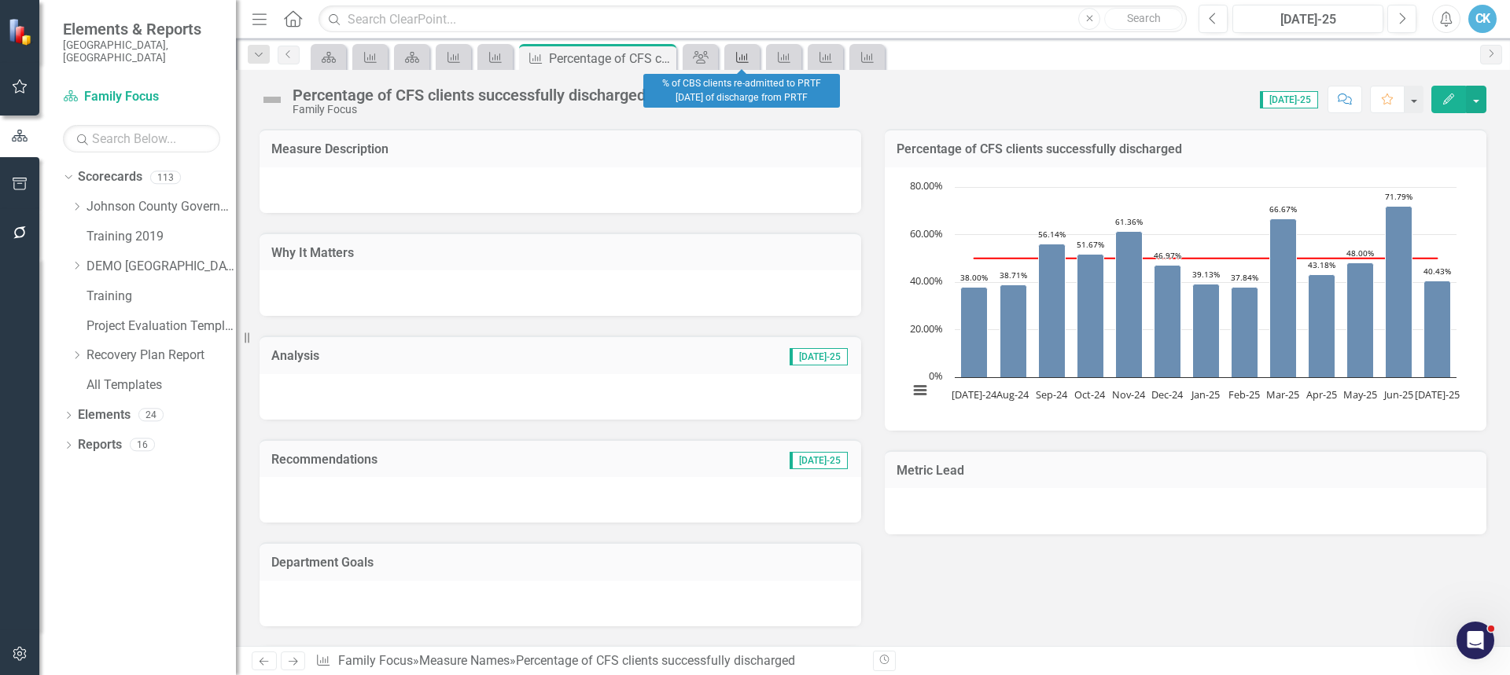
click at [737, 57] on icon at bounding box center [742, 57] width 13 height 11
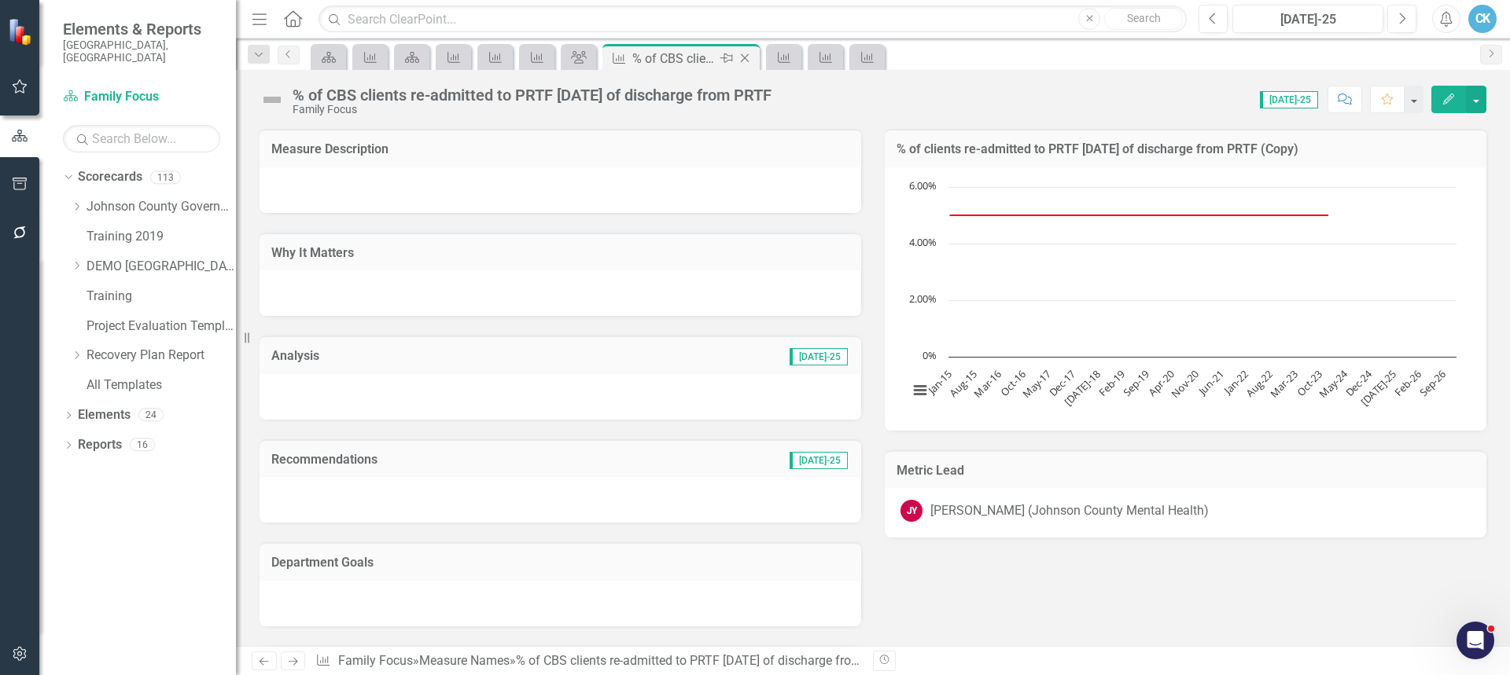
click at [745, 59] on icon "Close" at bounding box center [745, 58] width 16 height 13
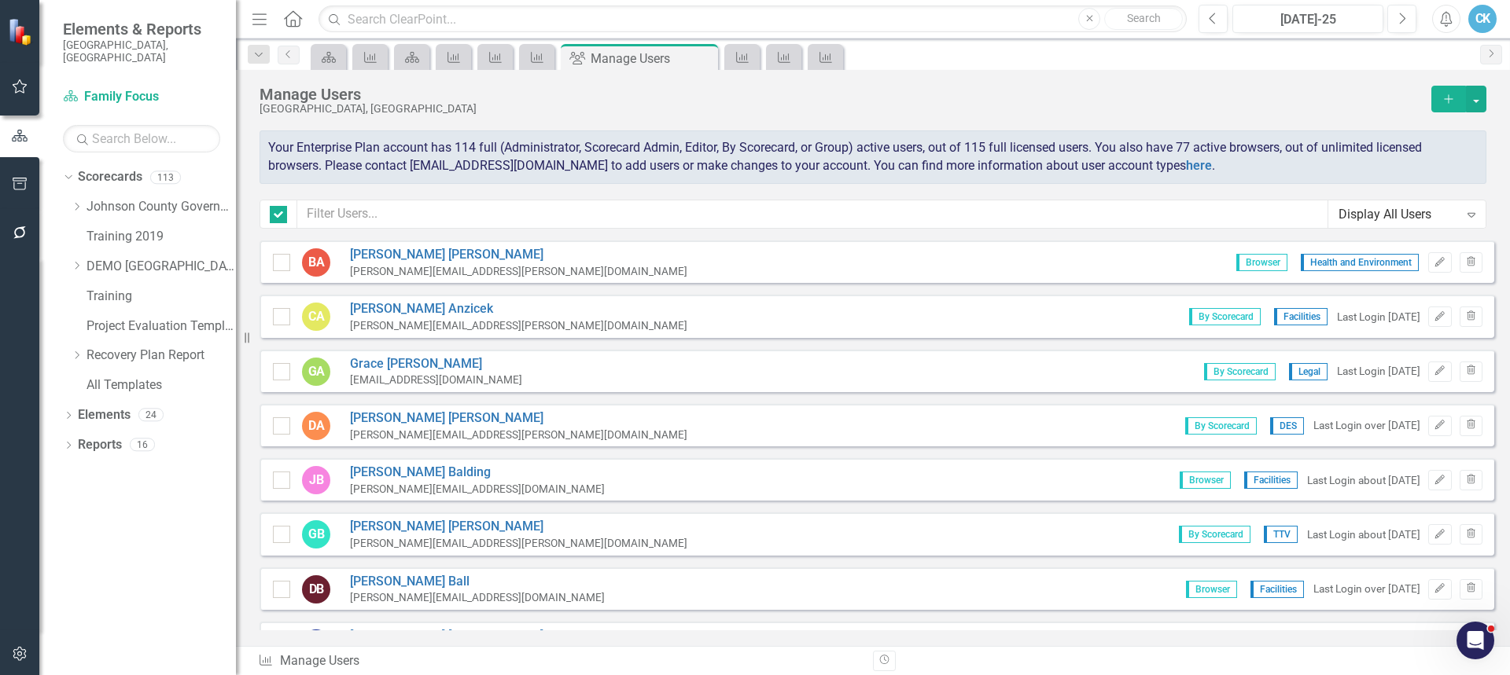
checkbox input "false"
click at [752, 57] on link "Measure Name" at bounding box center [742, 57] width 28 height 20
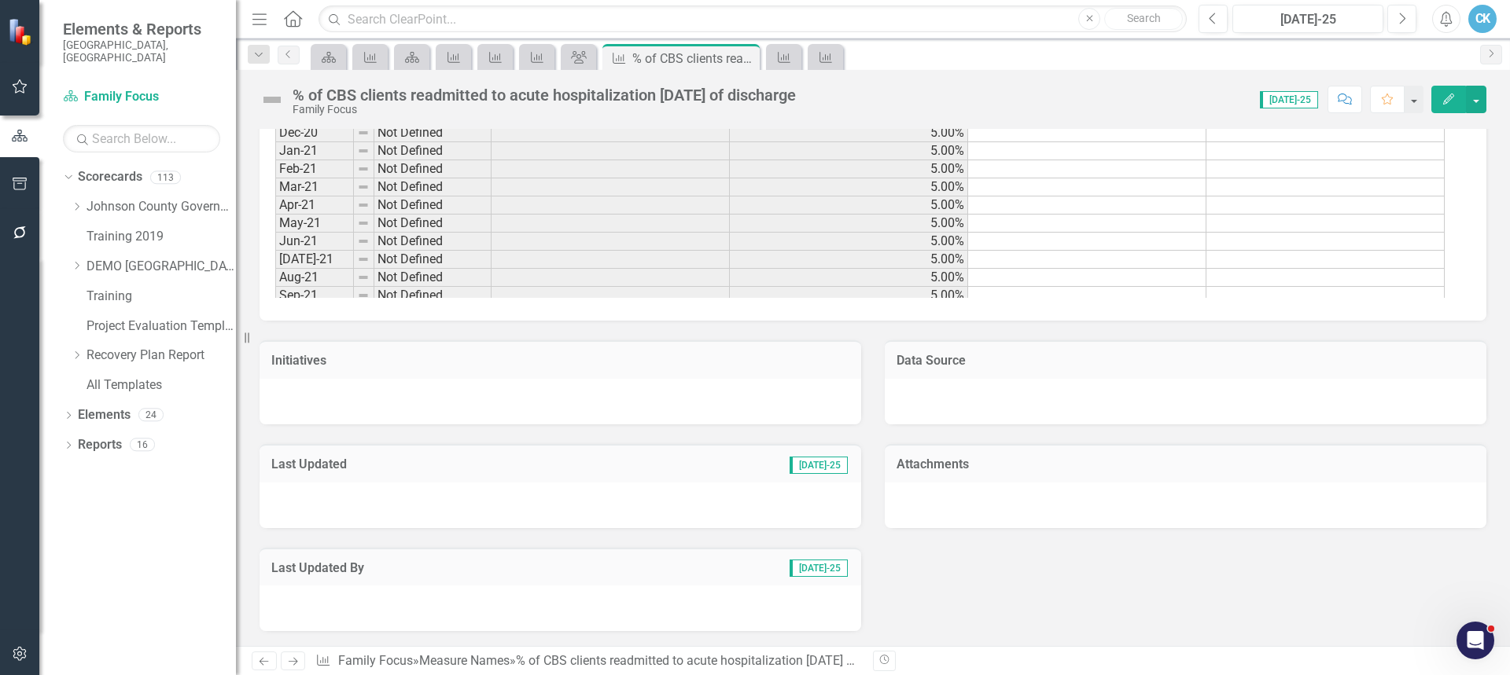
scroll to position [1262, 0]
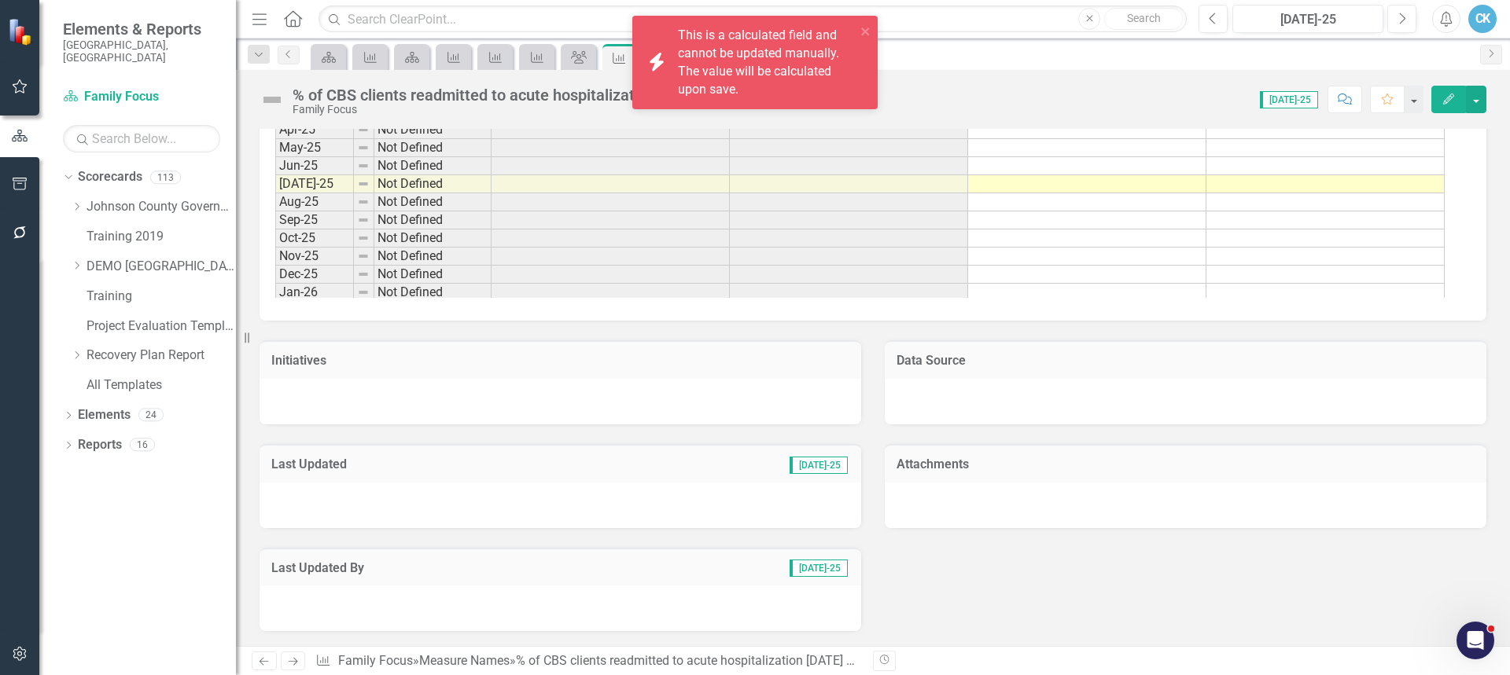
click at [768, 154] on td at bounding box center [849, 148] width 238 height 18
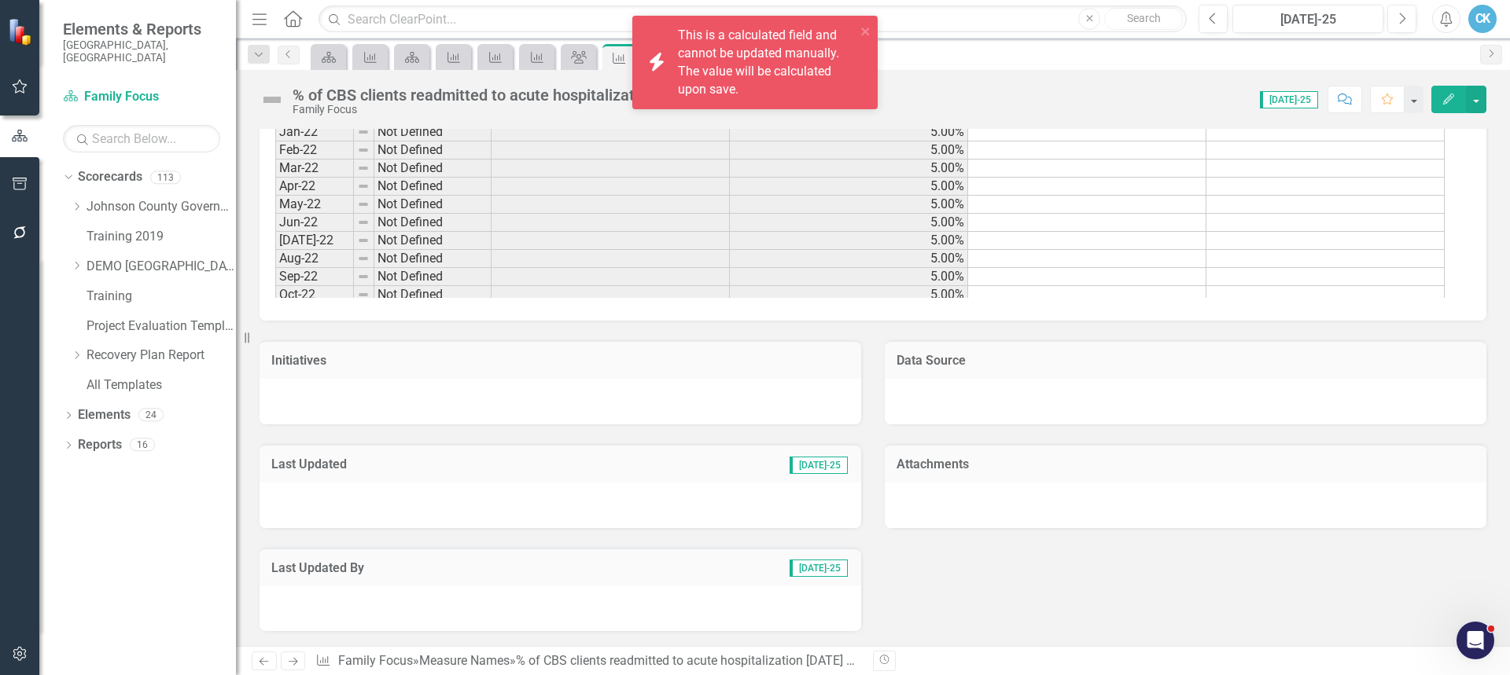
scroll to position [1084, 0]
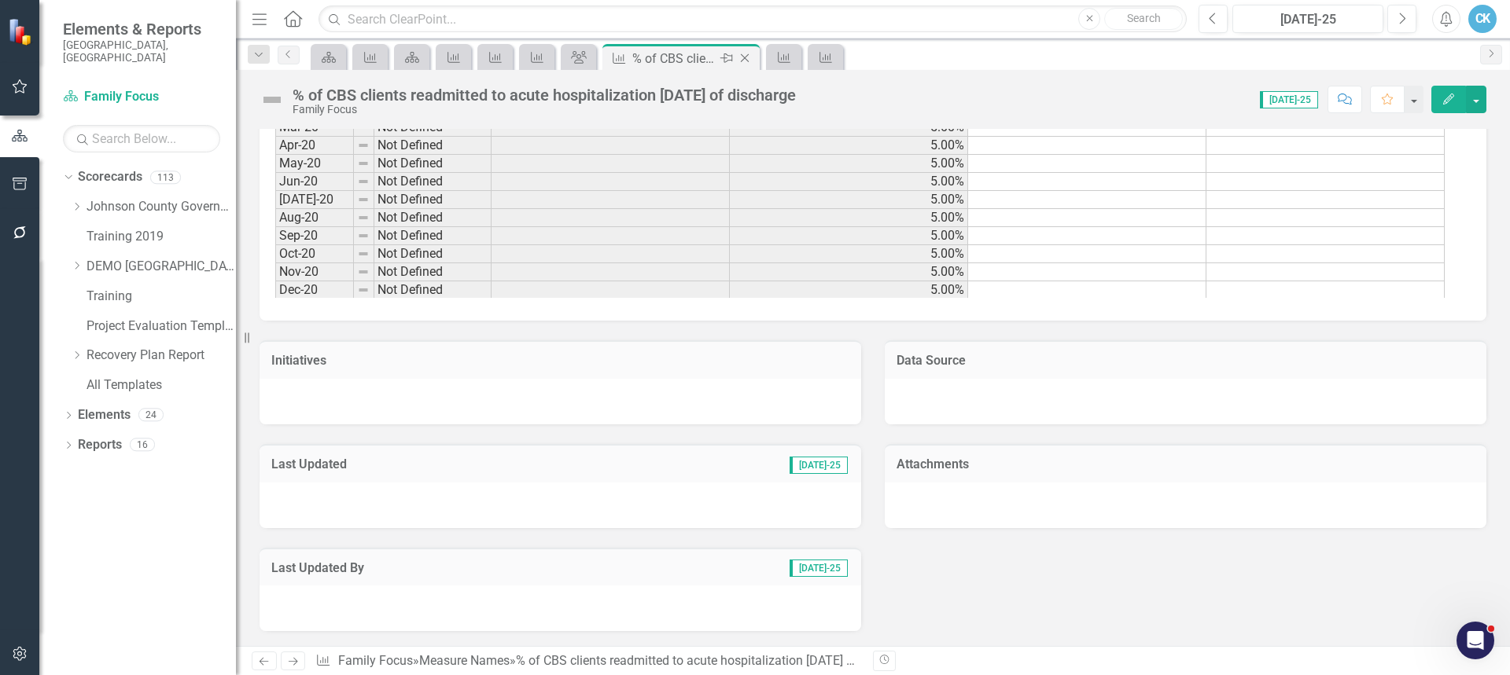
click at [746, 56] on icon "Close" at bounding box center [745, 58] width 16 height 13
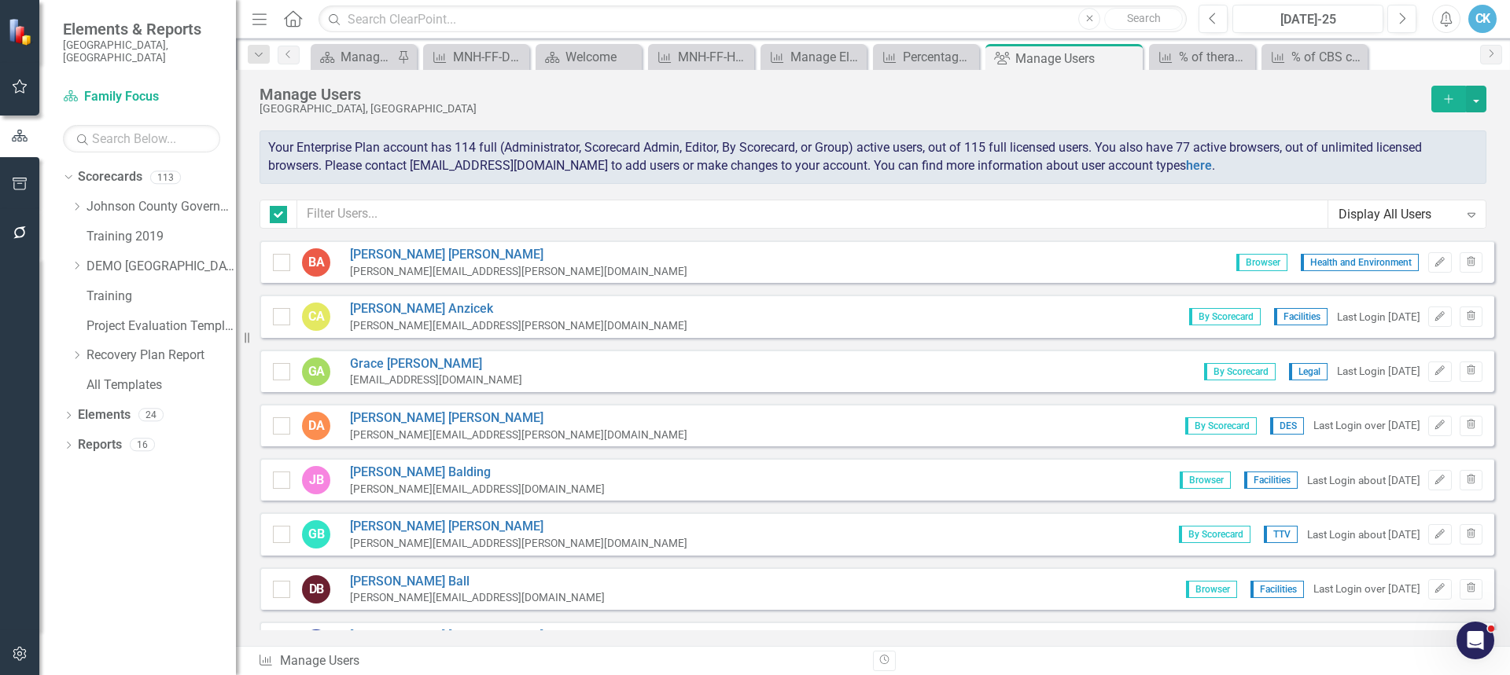
checkbox input "false"
click at [1243, 52] on icon "Close" at bounding box center [1241, 57] width 16 height 13
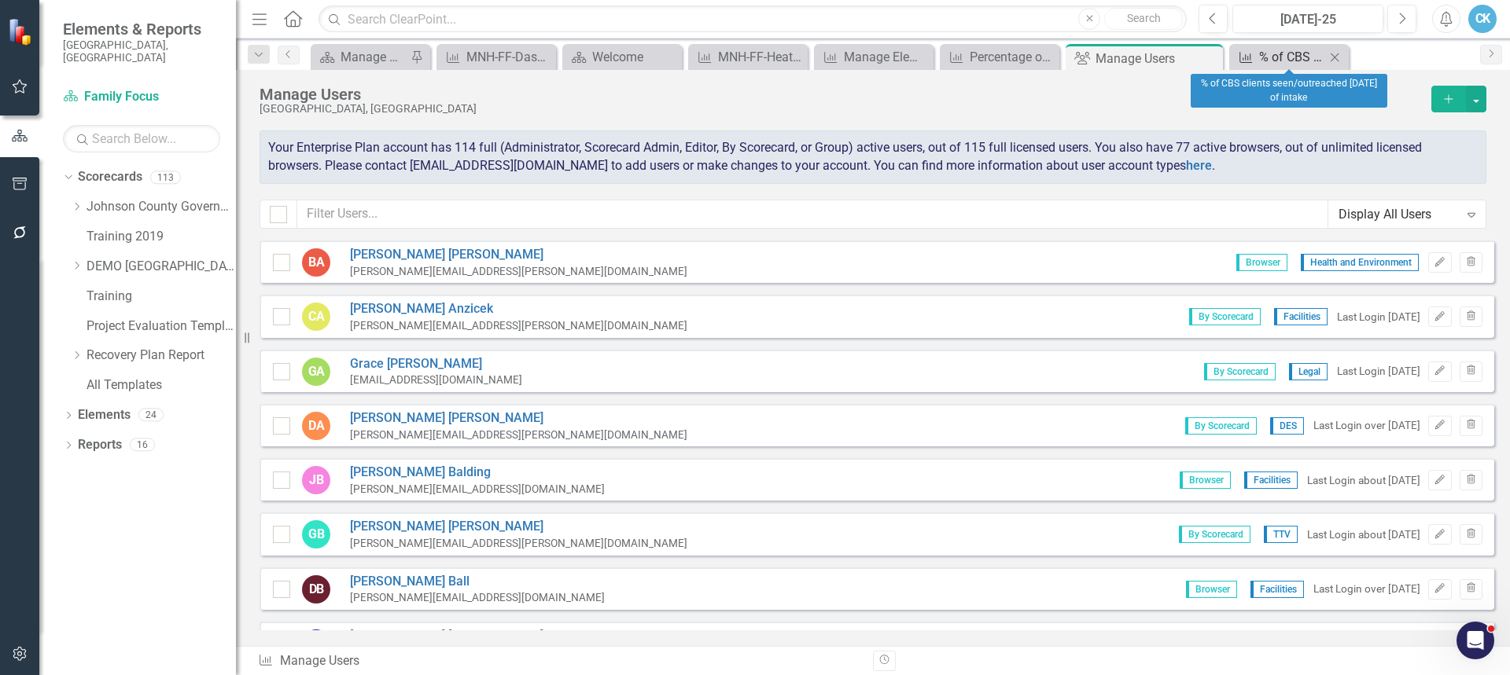
click at [1305, 57] on div "% of CBS clients seen/outreached [DATE] of intake" at bounding box center [1292, 57] width 66 height 20
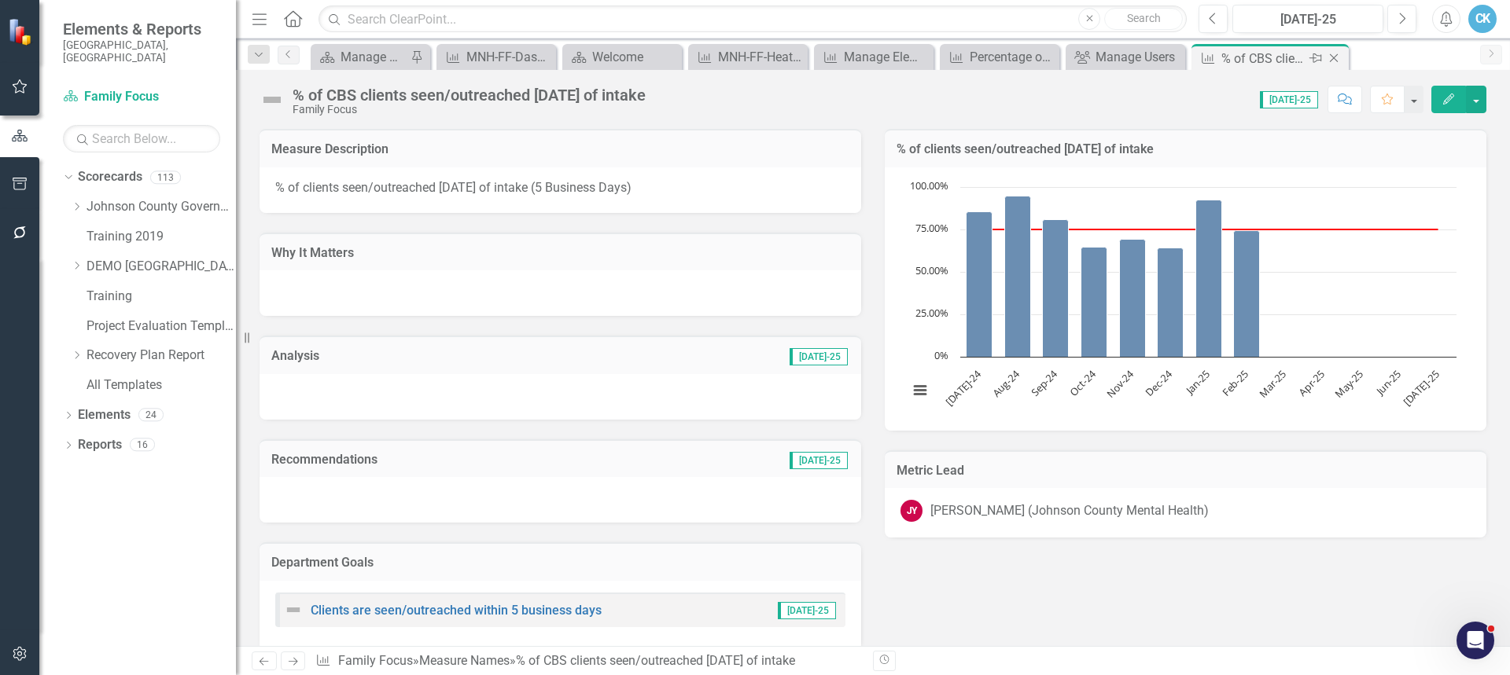
click at [1336, 57] on icon "Close" at bounding box center [1334, 58] width 16 height 13
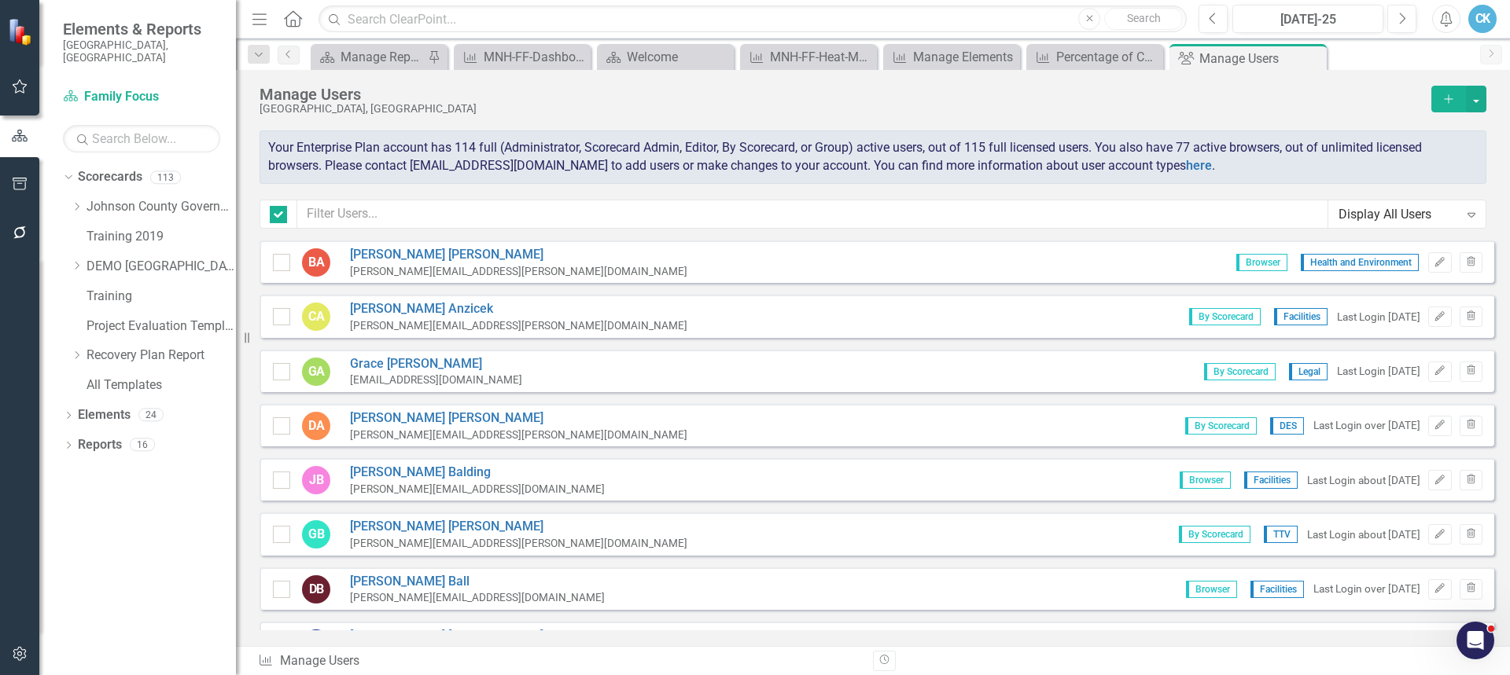
checkbox input "false"
